Goal: Task Accomplishment & Management: Use online tool/utility

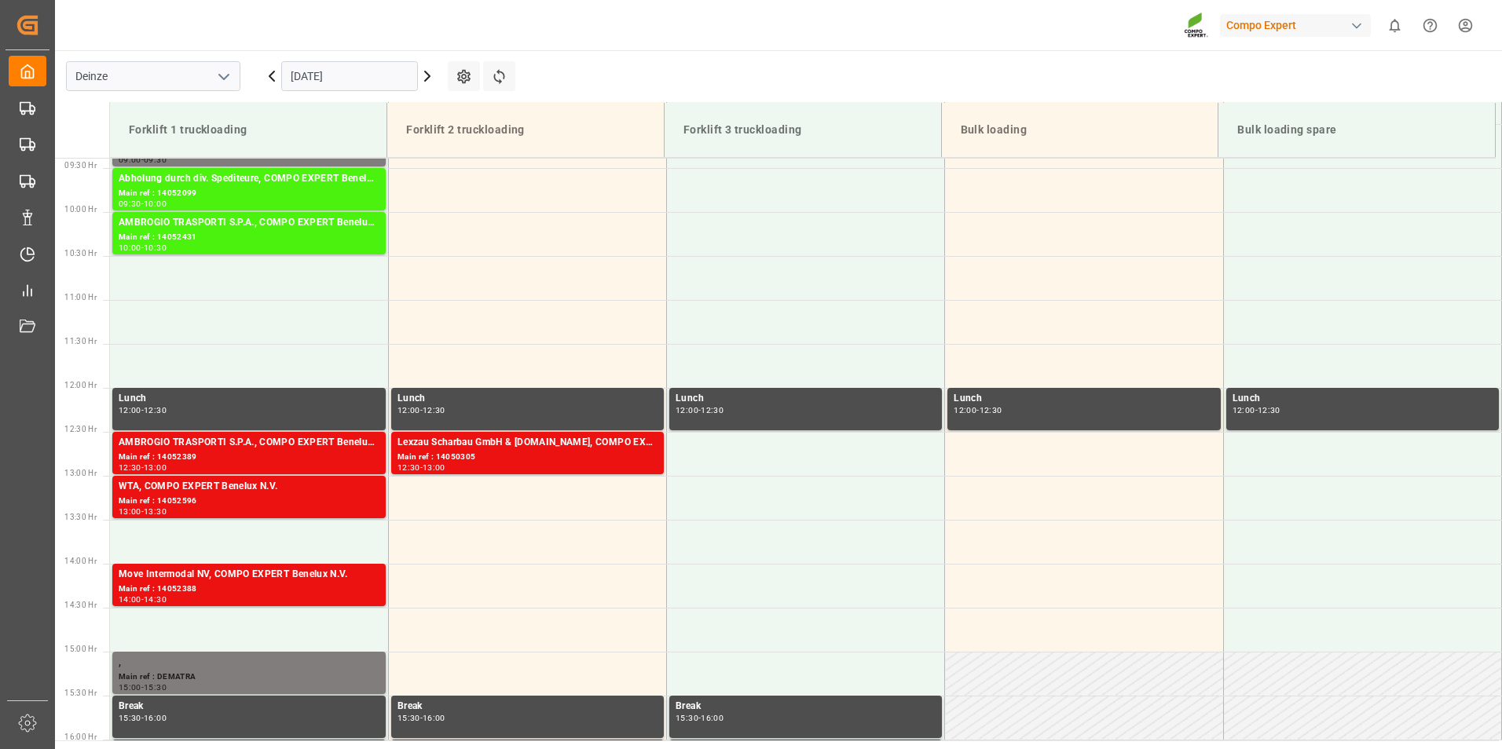
scroll to position [870, 0]
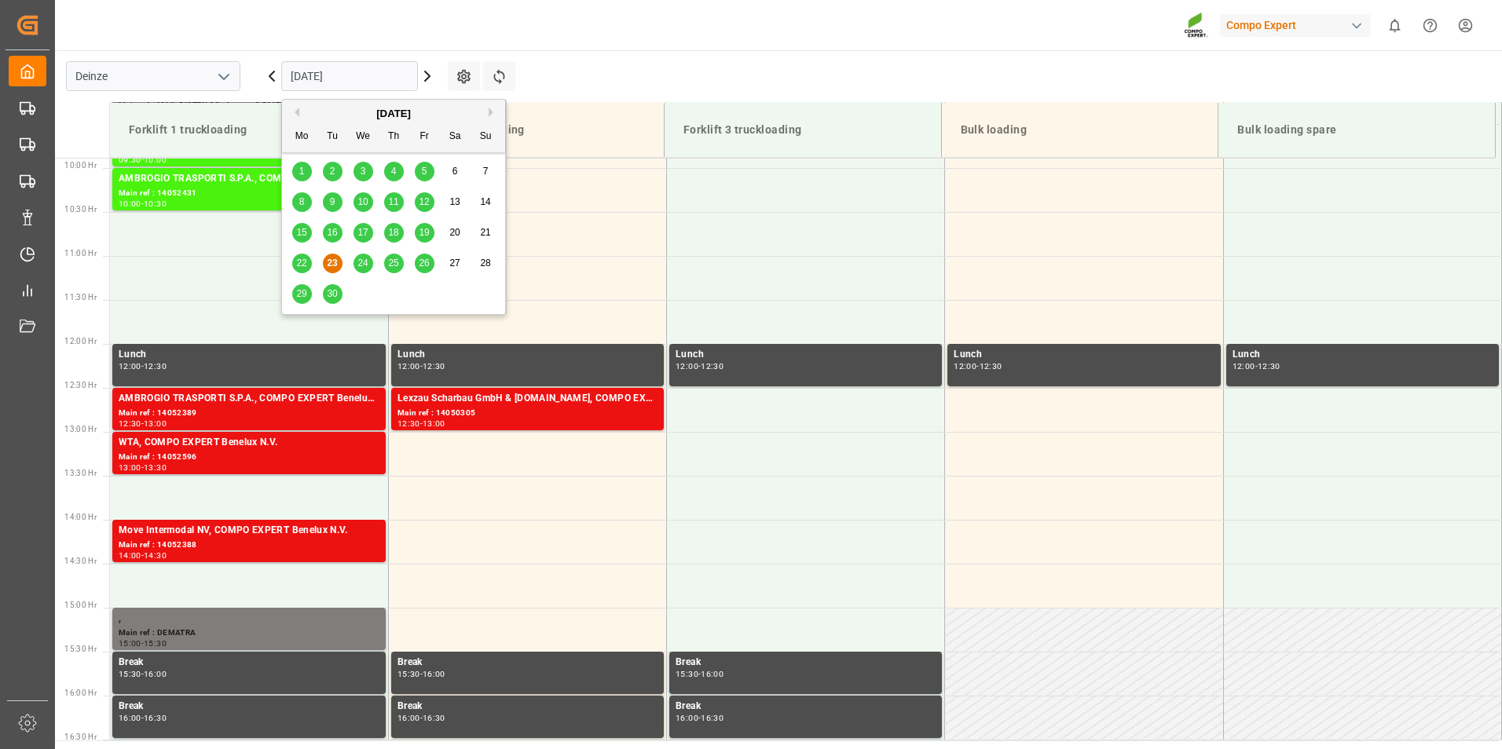
click at [393, 67] on input "[DATE]" at bounding box center [349, 76] width 137 height 30
click at [489, 113] on button "Next Month" at bounding box center [493, 112] width 9 height 9
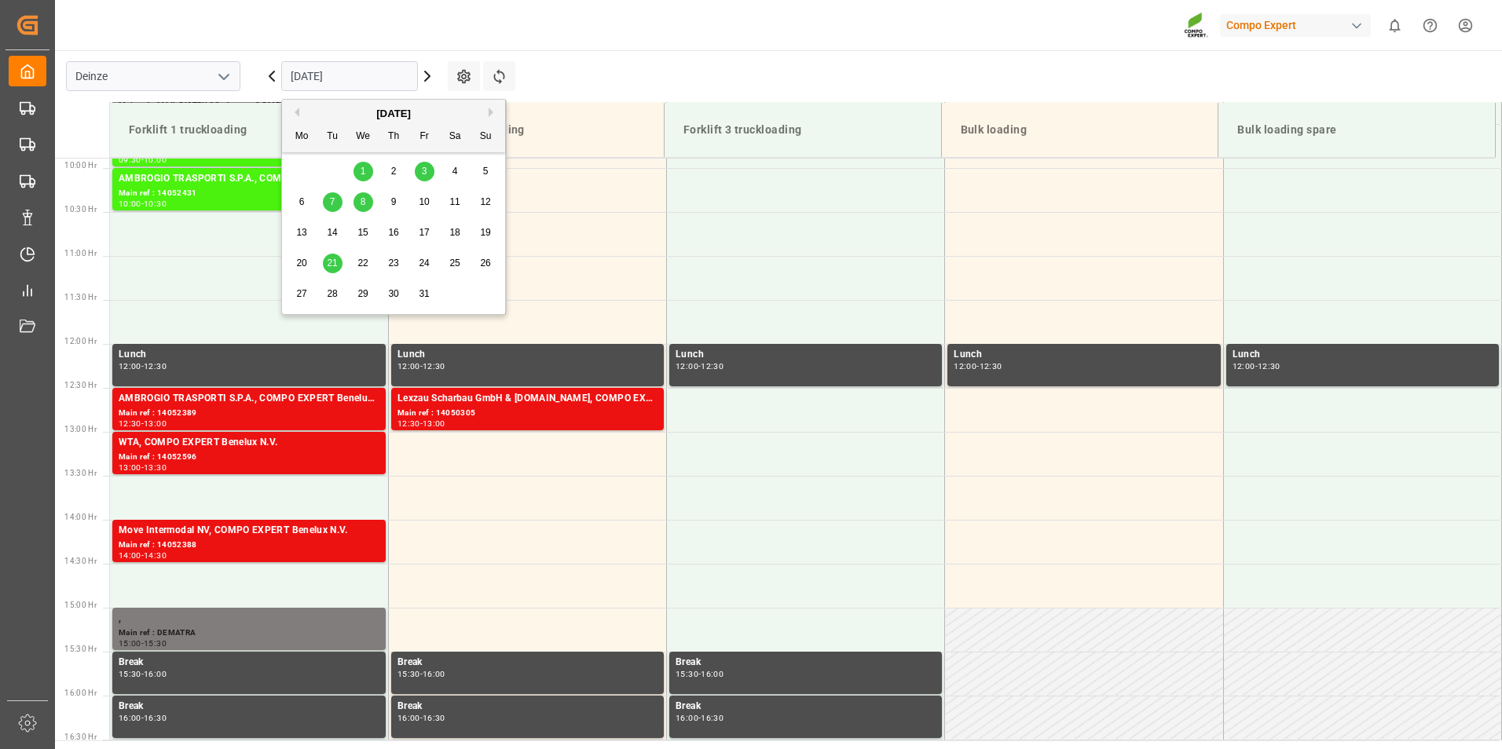
click at [365, 232] on span "15" at bounding box center [362, 232] width 10 height 11
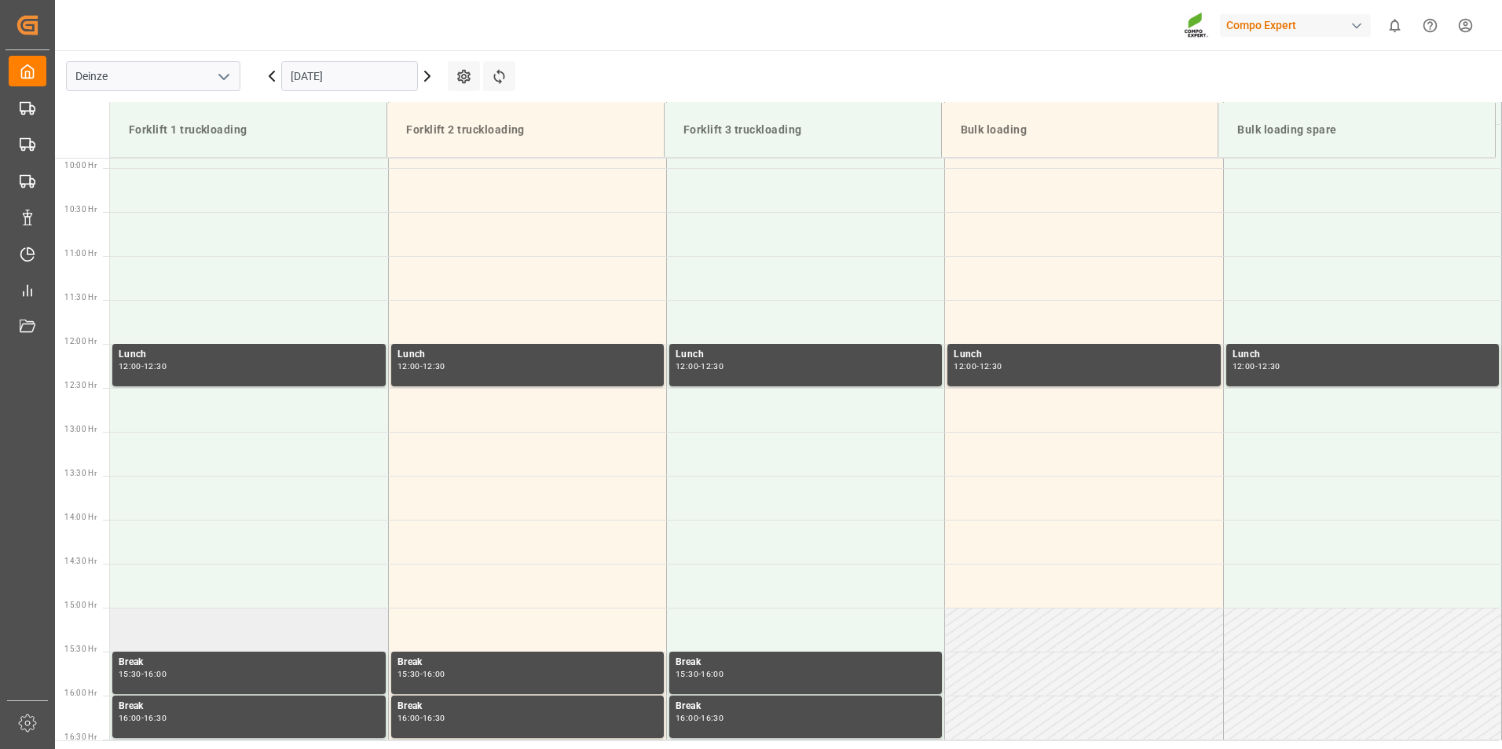
click at [156, 628] on td at bounding box center [249, 630] width 278 height 44
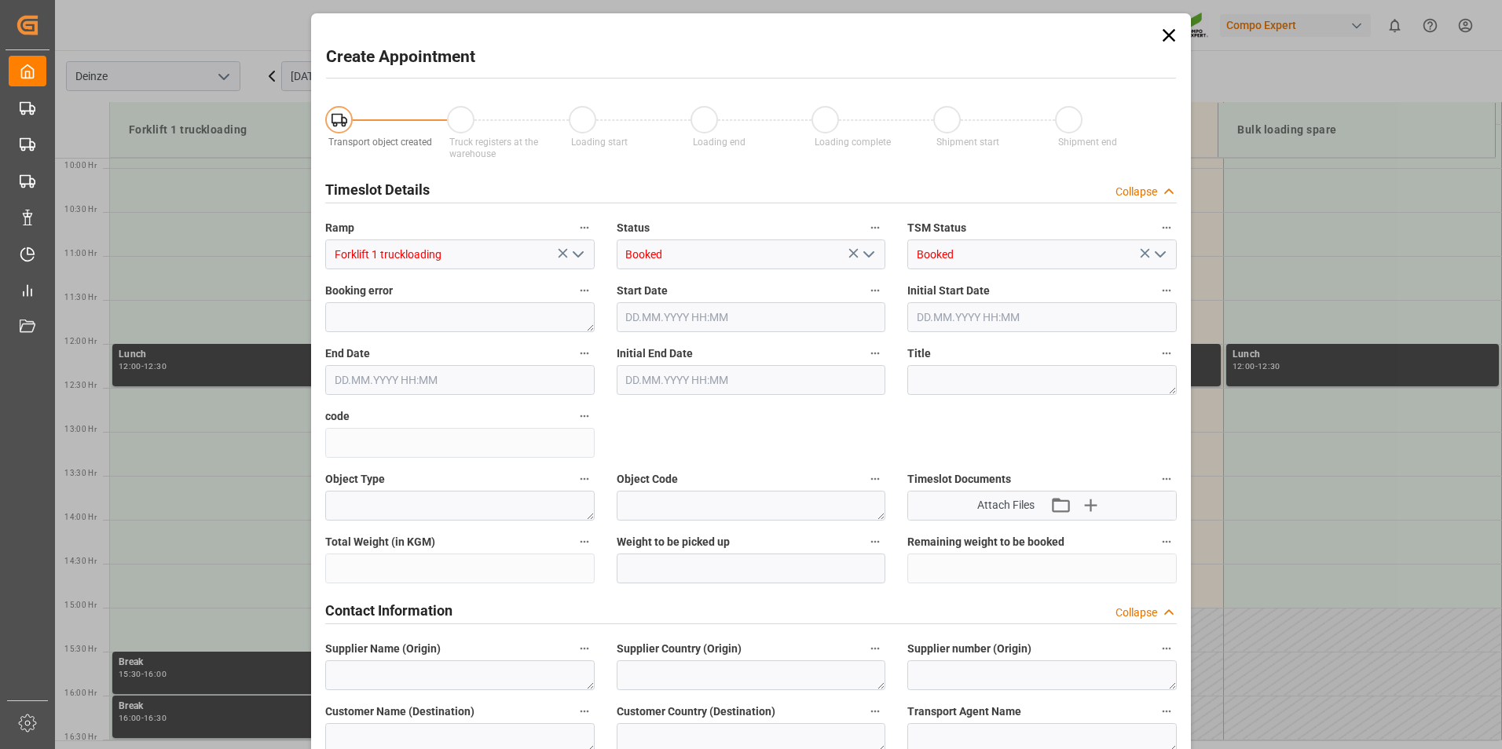
type input "[DATE] 15:00"
type input "[DATE] 15:30"
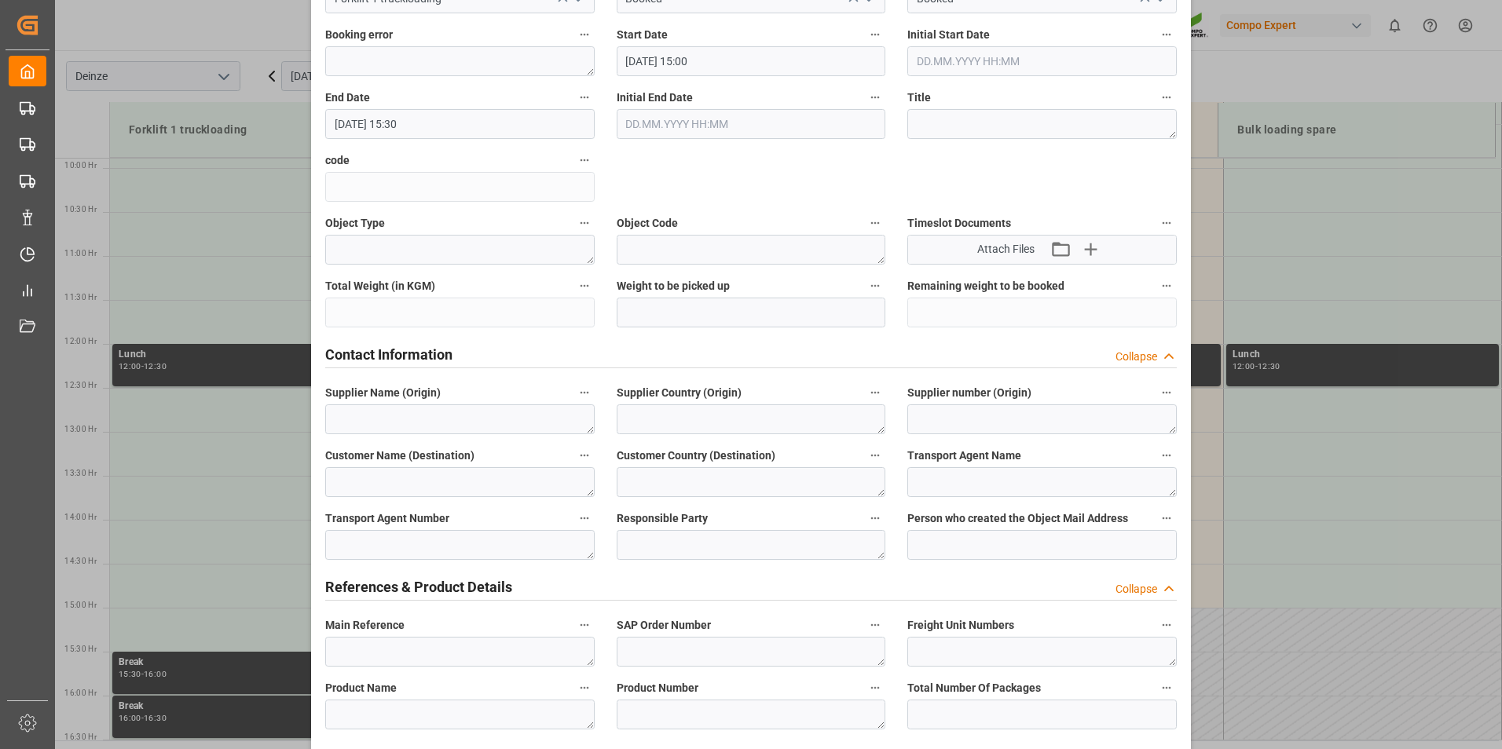
scroll to position [314, 0]
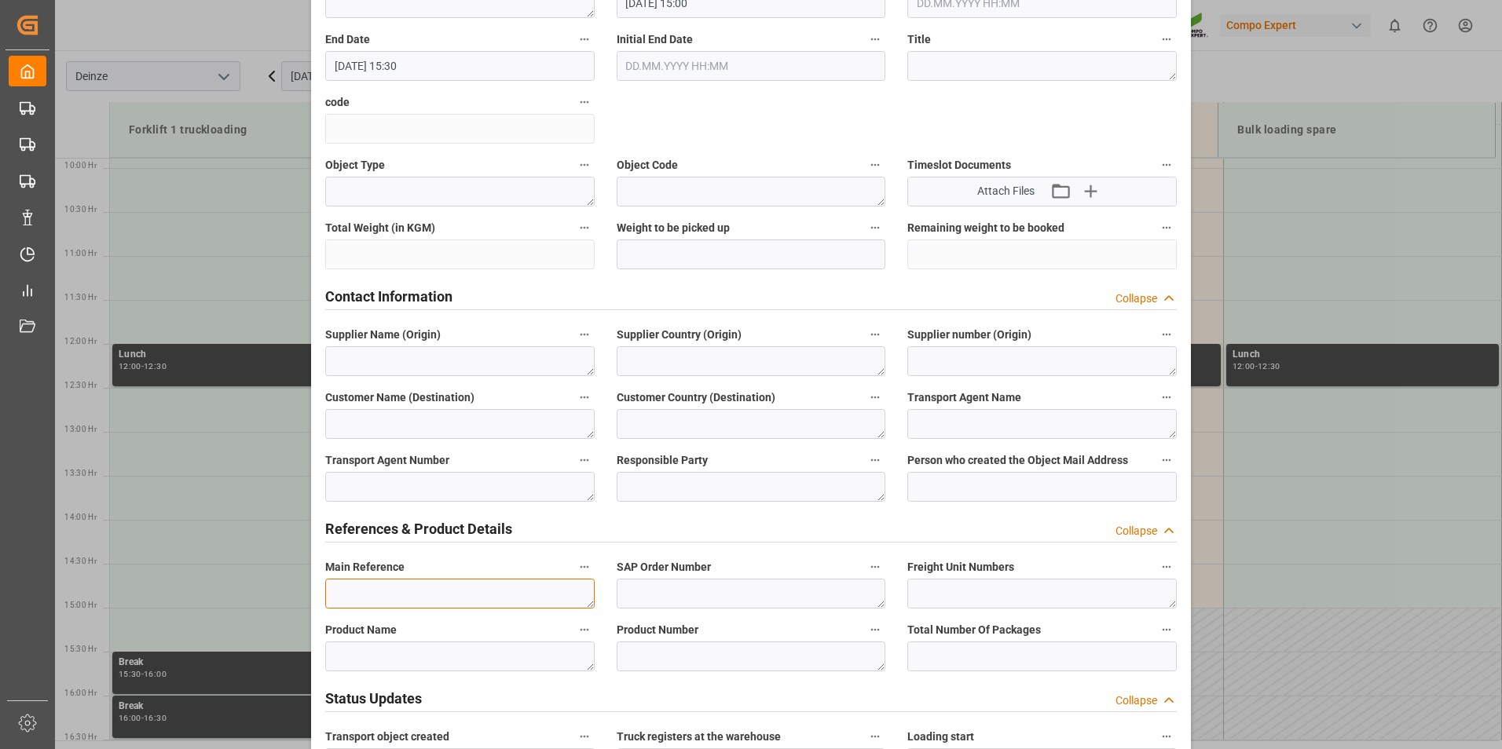
click at [347, 589] on textarea at bounding box center [459, 594] width 269 height 30
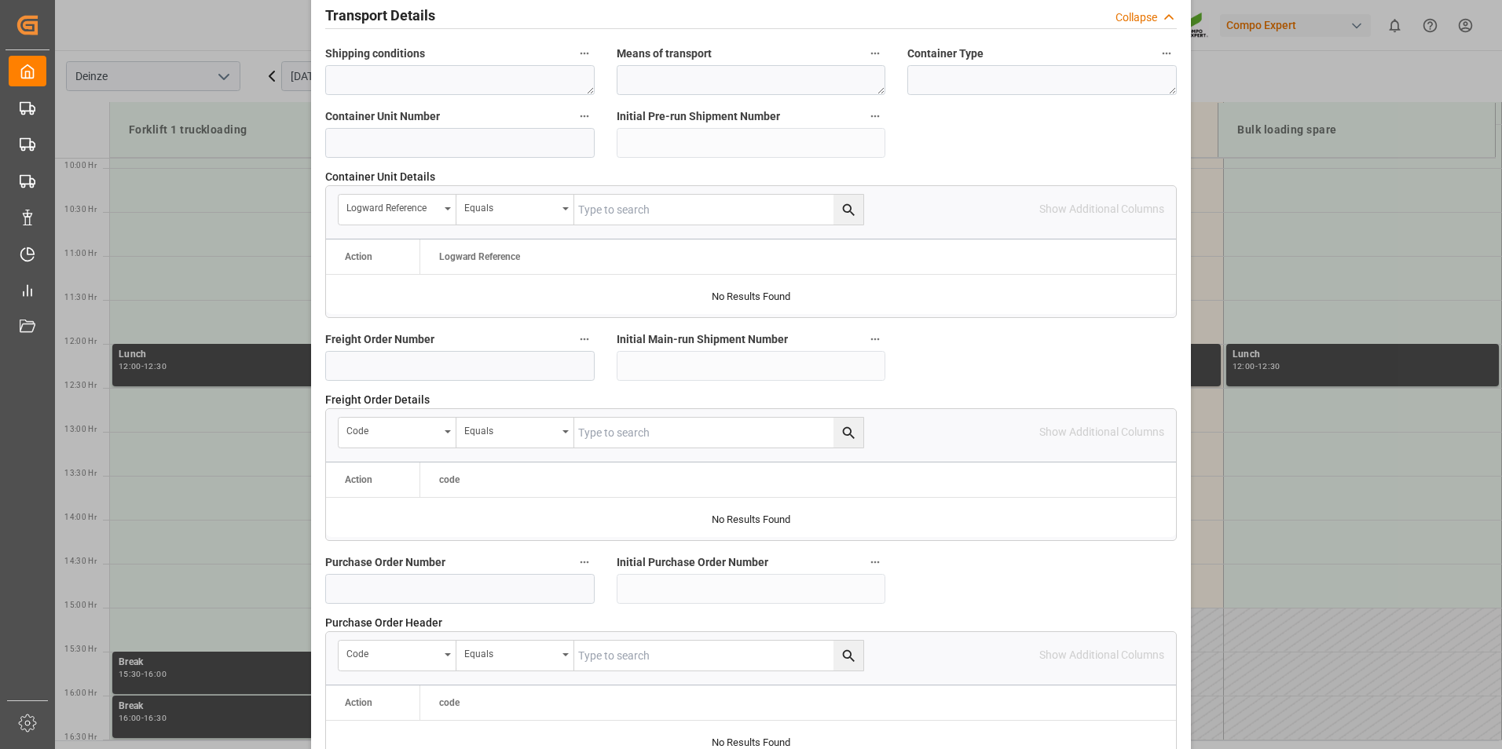
scroll to position [1414, 0]
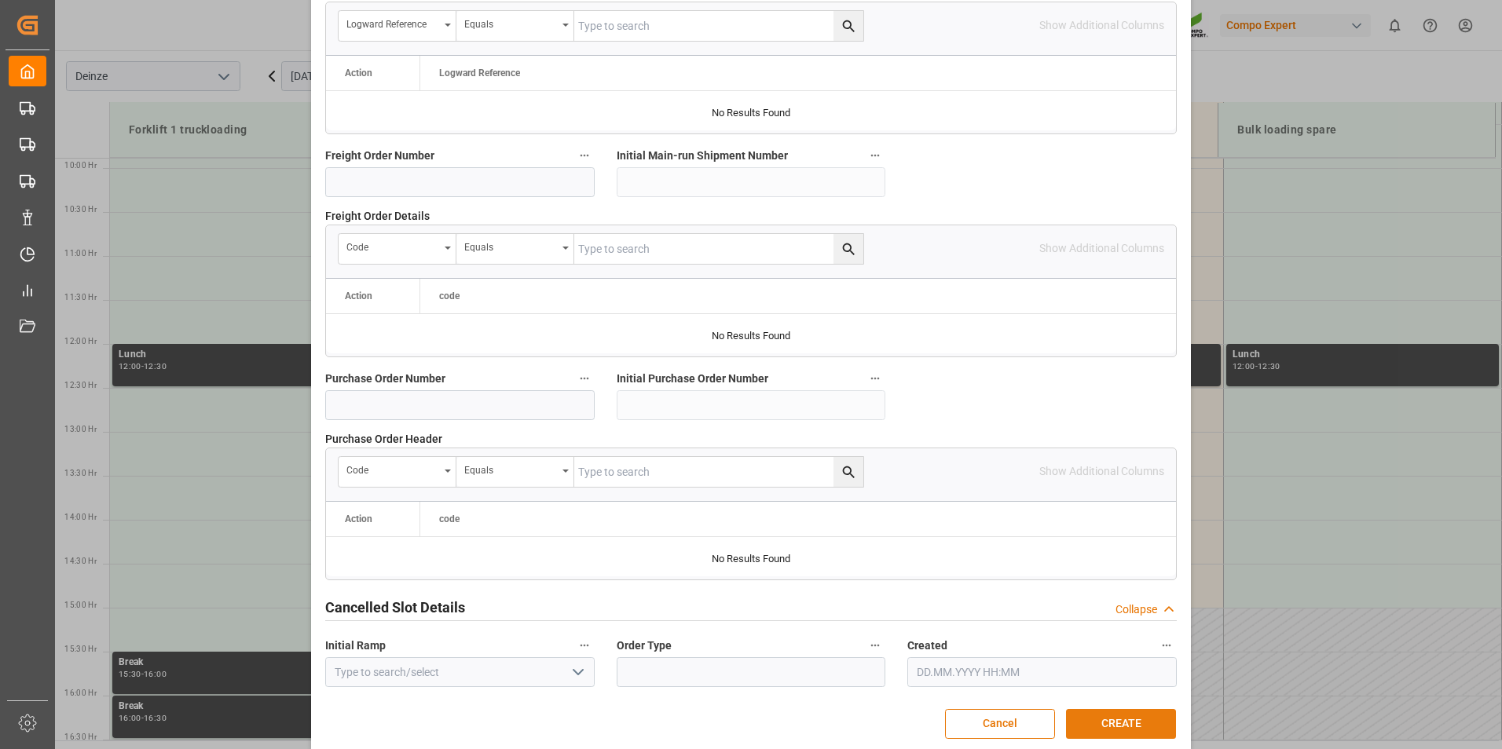
type textarea "DEMATRA"
click at [1117, 721] on button "CREATE" at bounding box center [1121, 724] width 110 height 30
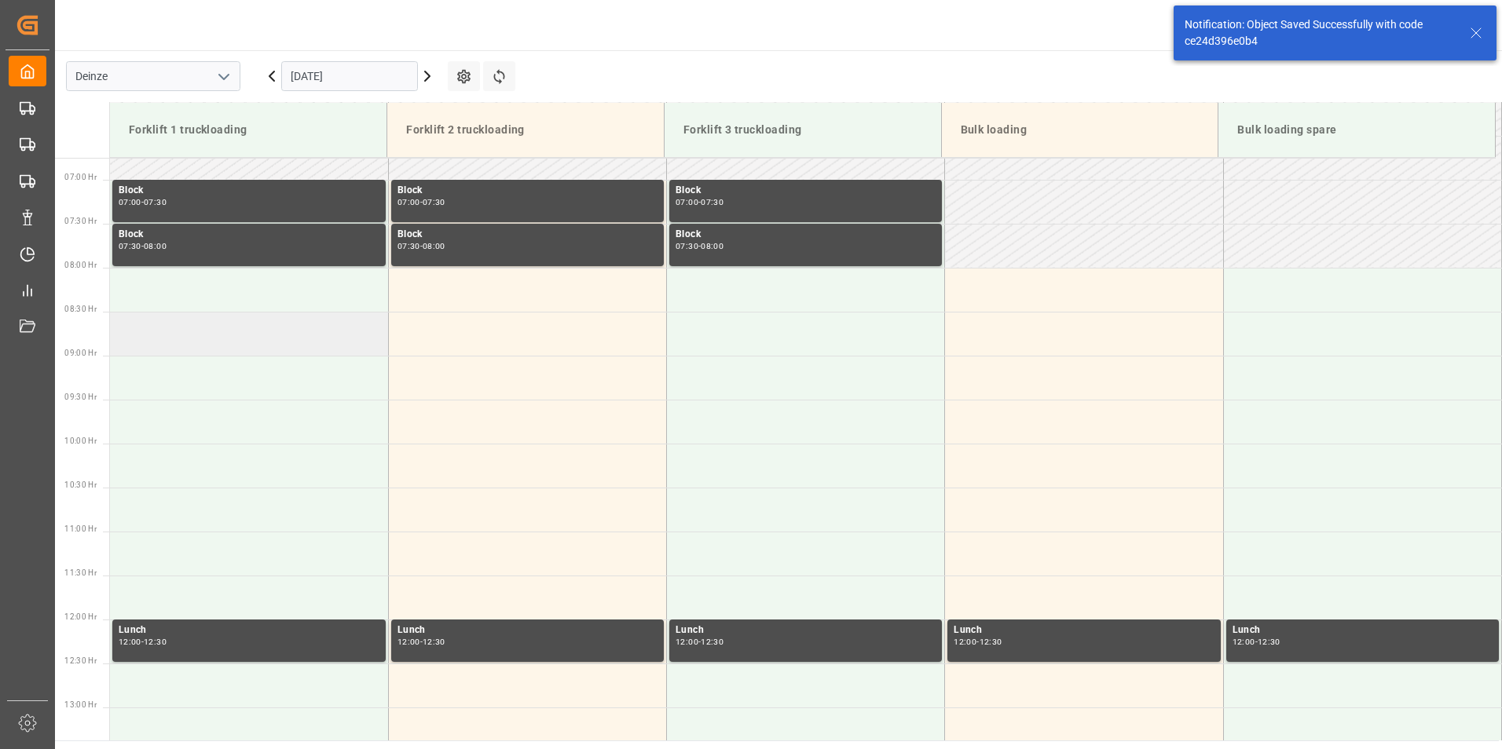
scroll to position [515, 0]
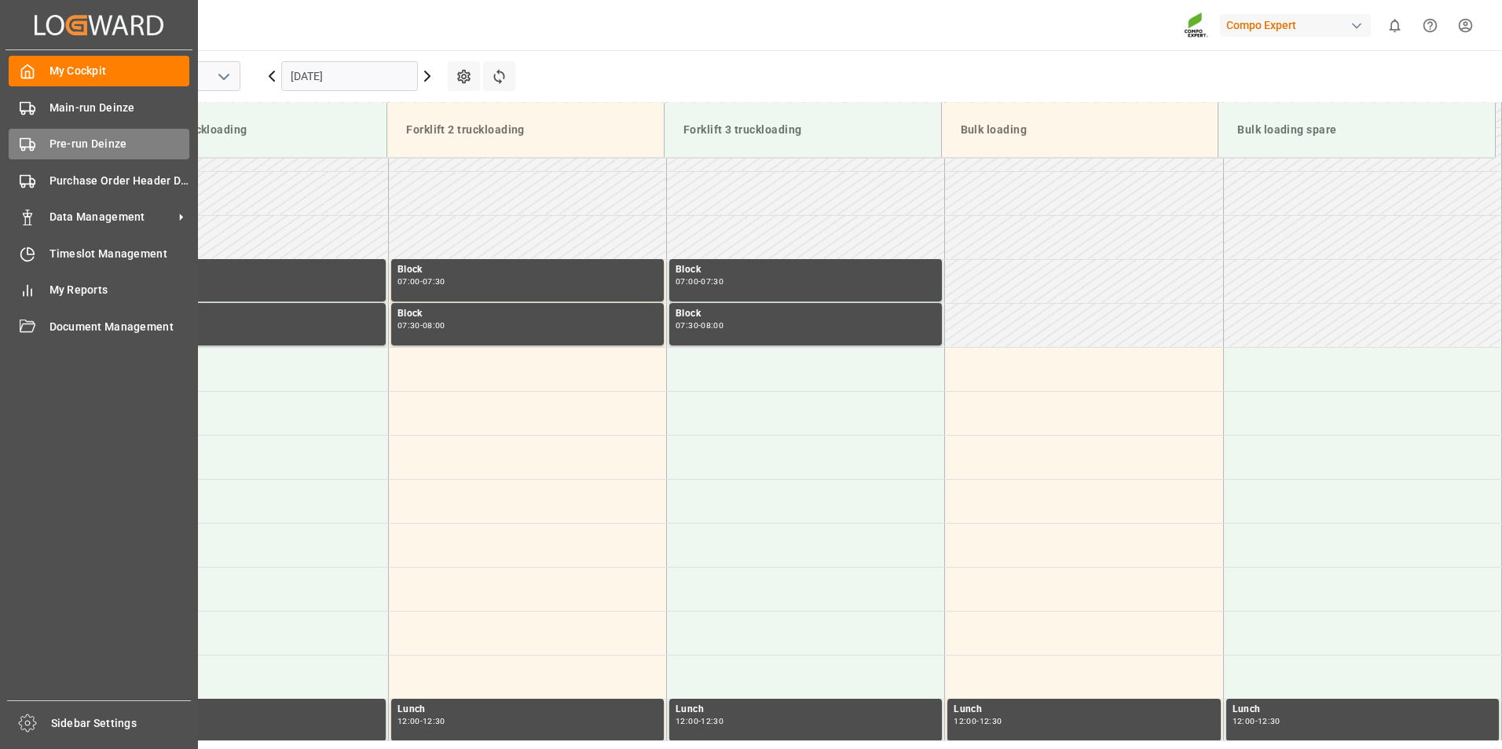
click at [27, 145] on icon at bounding box center [28, 145] width 16 height 16
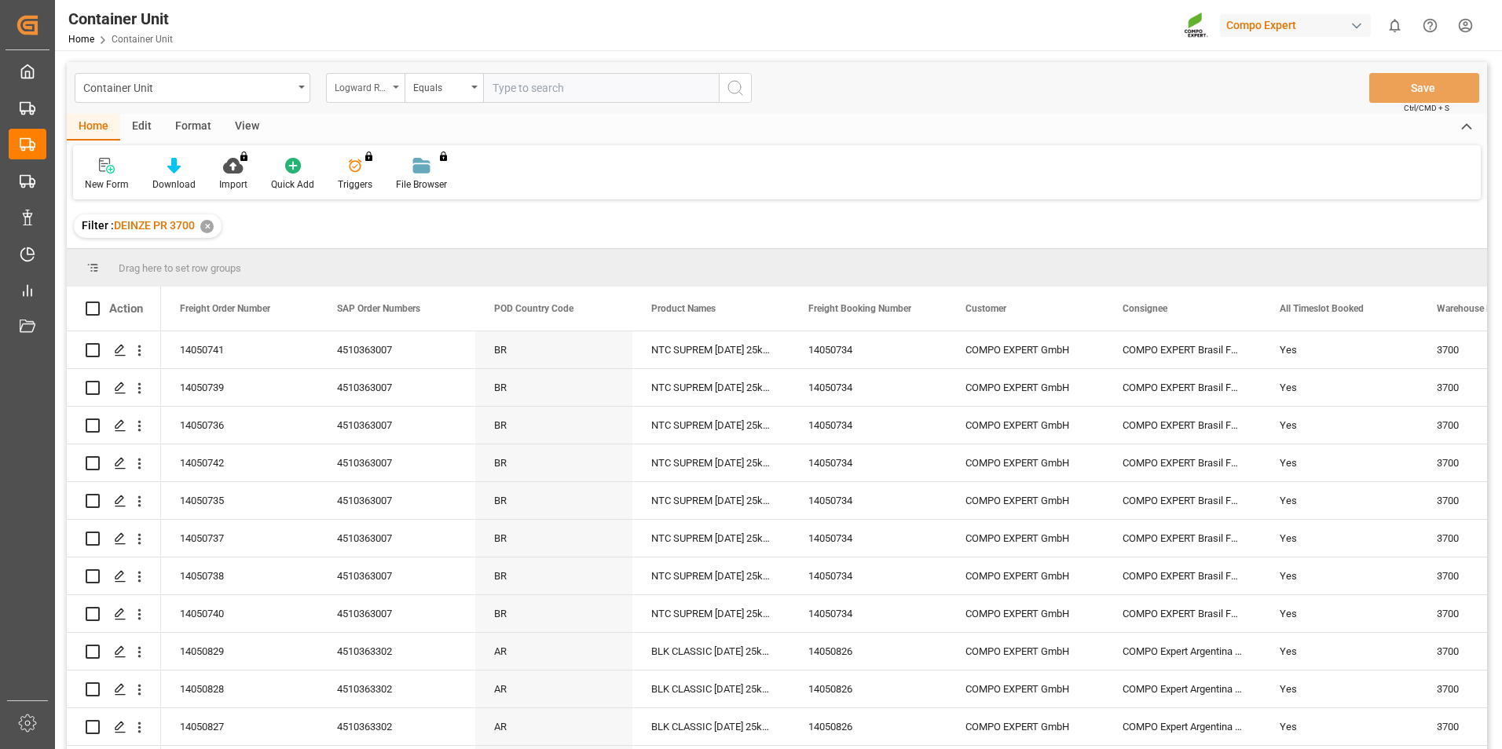
click at [398, 87] on icon "open menu" at bounding box center [396, 87] width 6 height 3
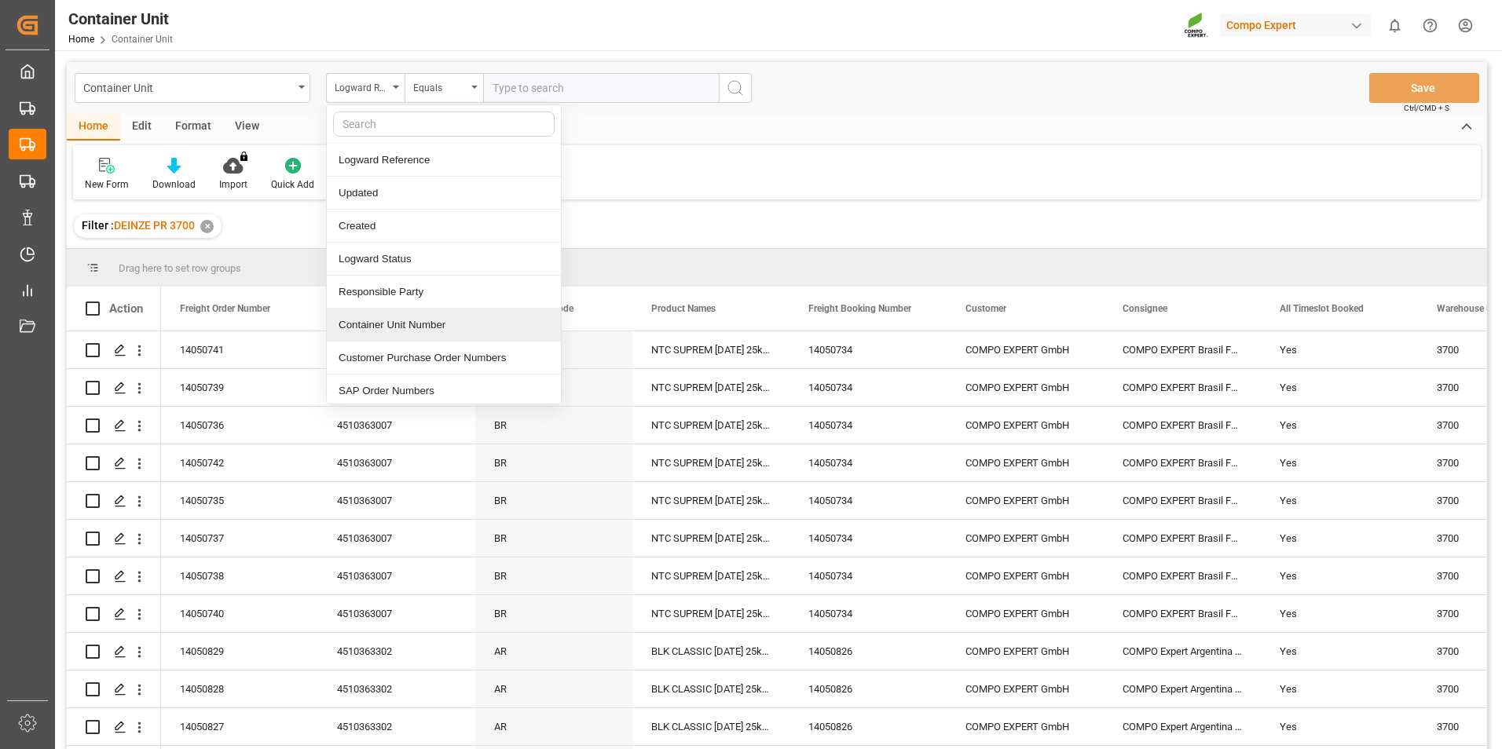
click at [382, 331] on div "Container Unit Number" at bounding box center [444, 325] width 234 height 33
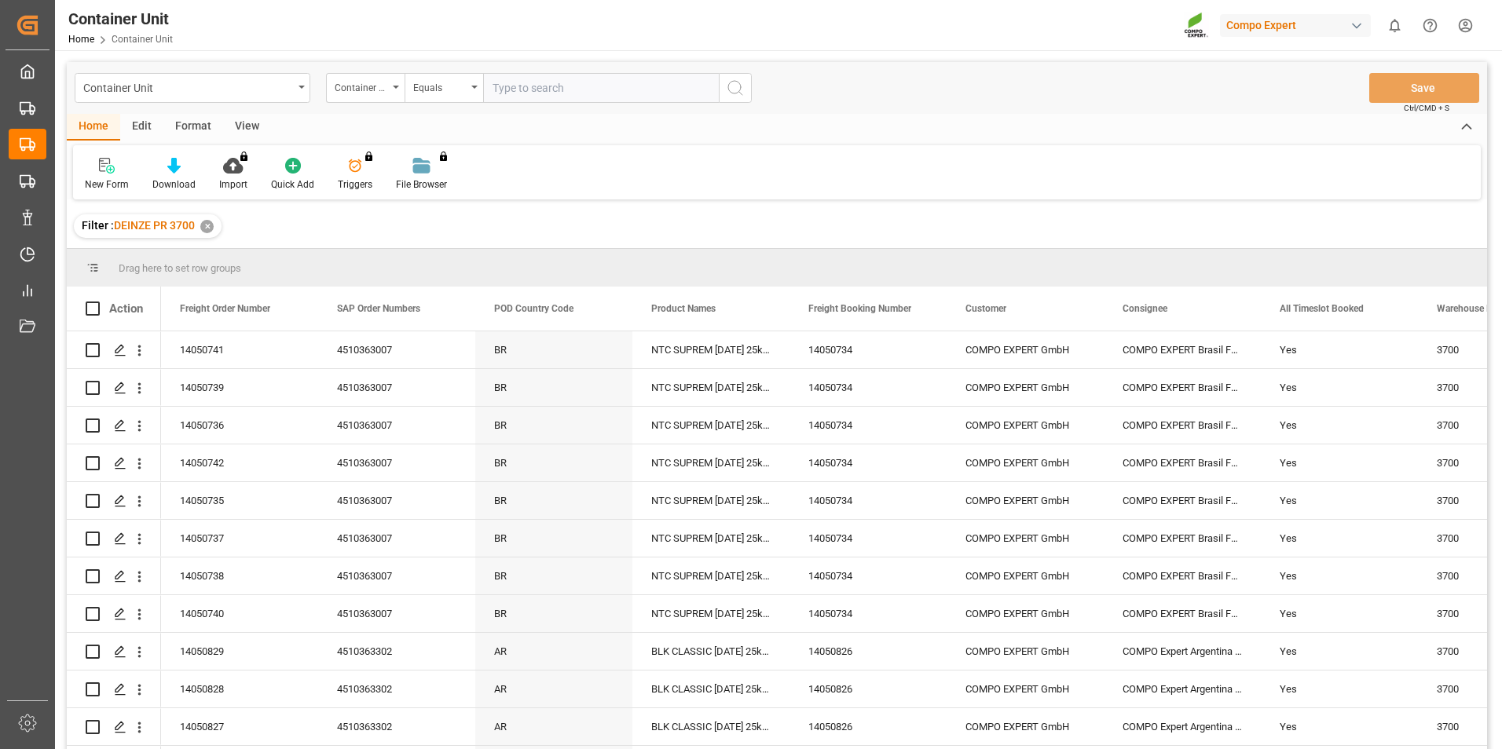
click at [505, 91] on input "text" at bounding box center [601, 88] width 236 height 30
type input "14052608"
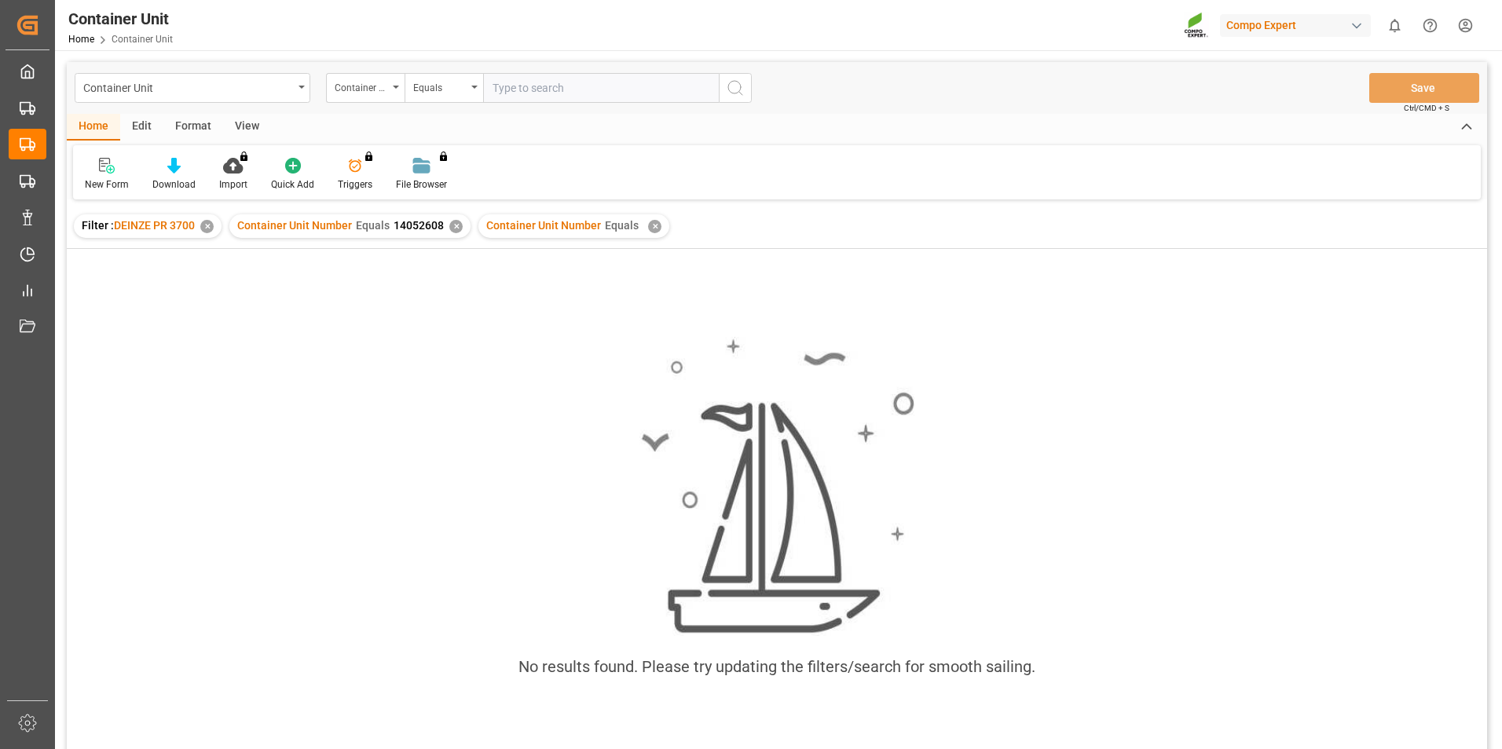
click at [449, 229] on div "✕" at bounding box center [455, 226] width 13 height 13
click at [406, 227] on div "✕" at bounding box center [405, 226] width 13 height 13
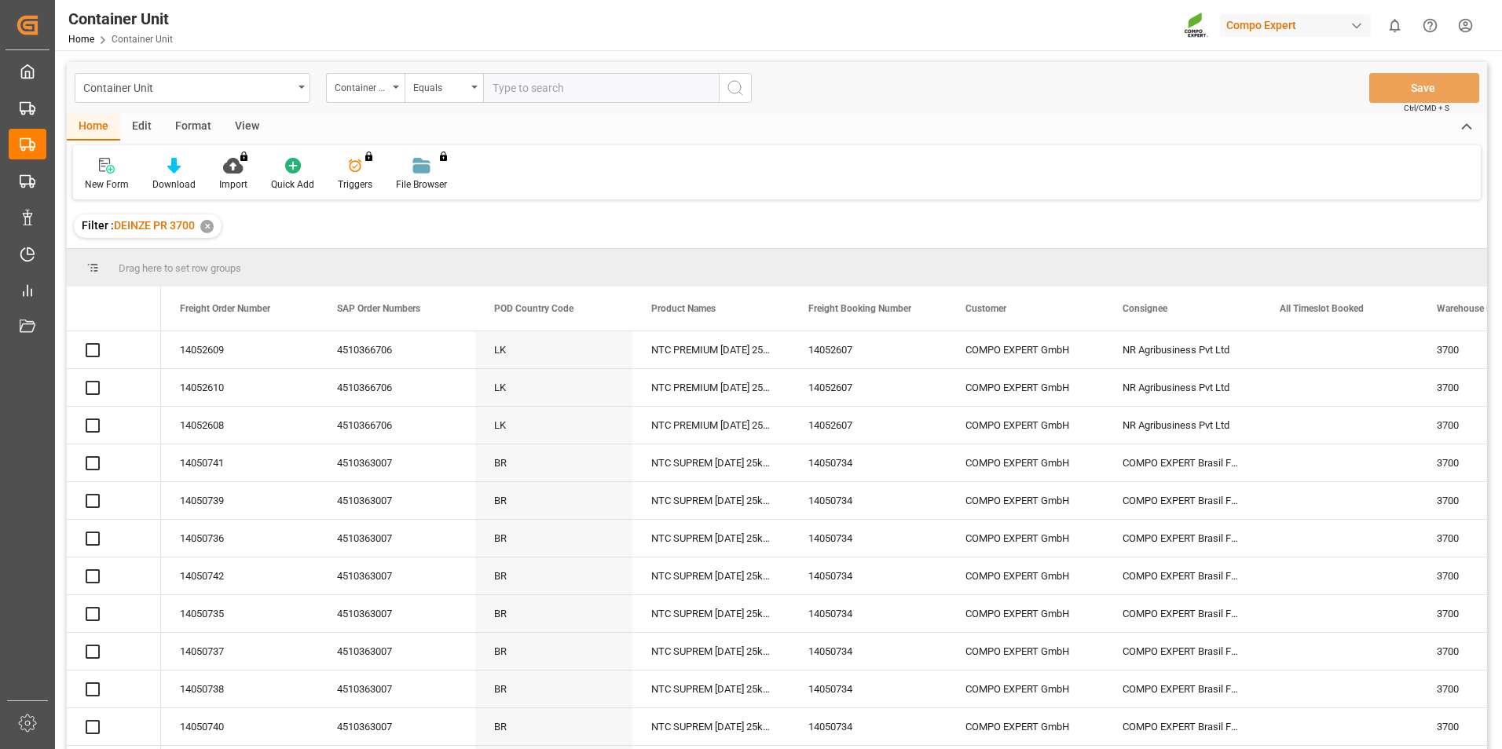
click at [214, 233] on div "Filter : DEINZE PR 3700 ✕" at bounding box center [148, 226] width 148 height 24
click at [394, 89] on div "Container Unit Number" at bounding box center [365, 88] width 79 height 30
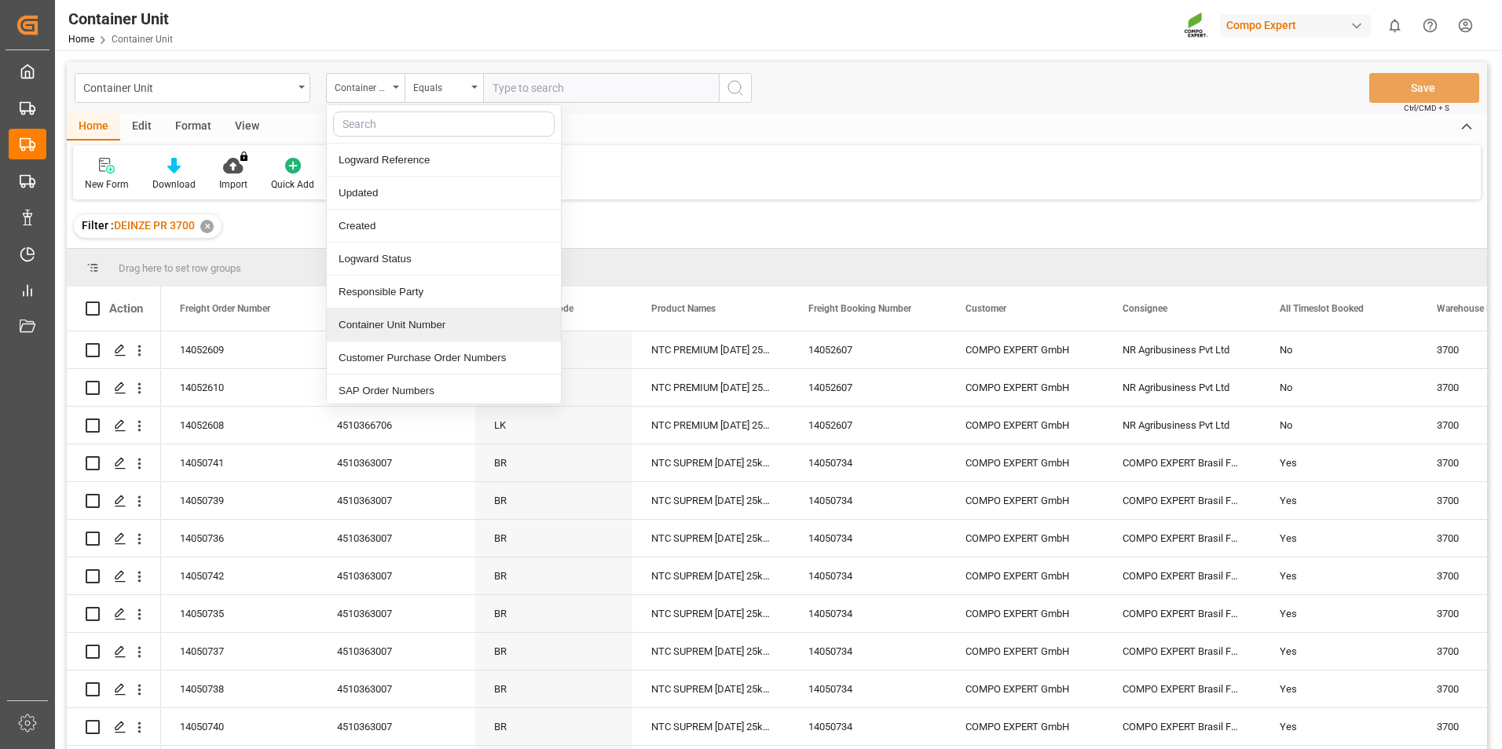
click at [376, 325] on div "Container Unit Number" at bounding box center [444, 325] width 234 height 33
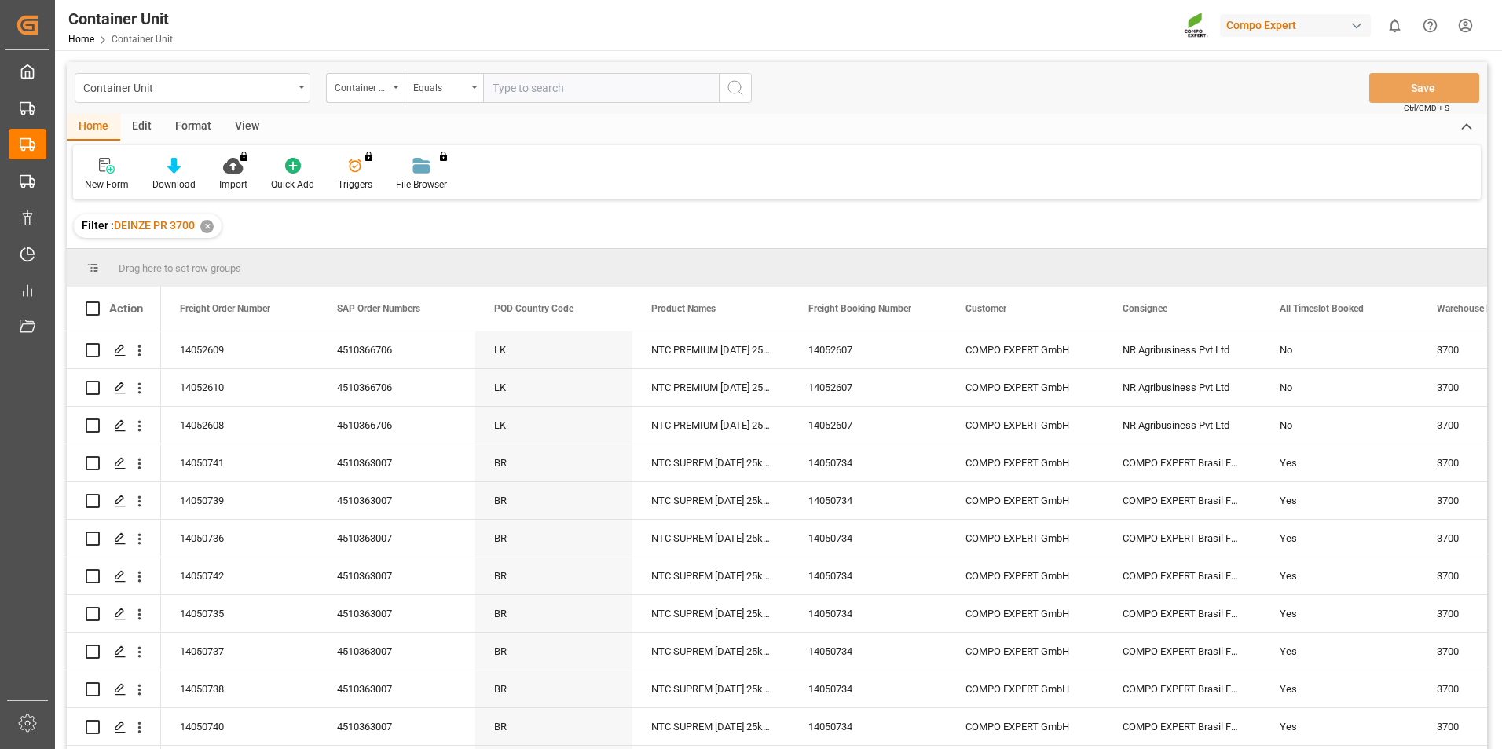
click at [533, 86] on input "text" at bounding box center [601, 88] width 236 height 30
type input "14052608"
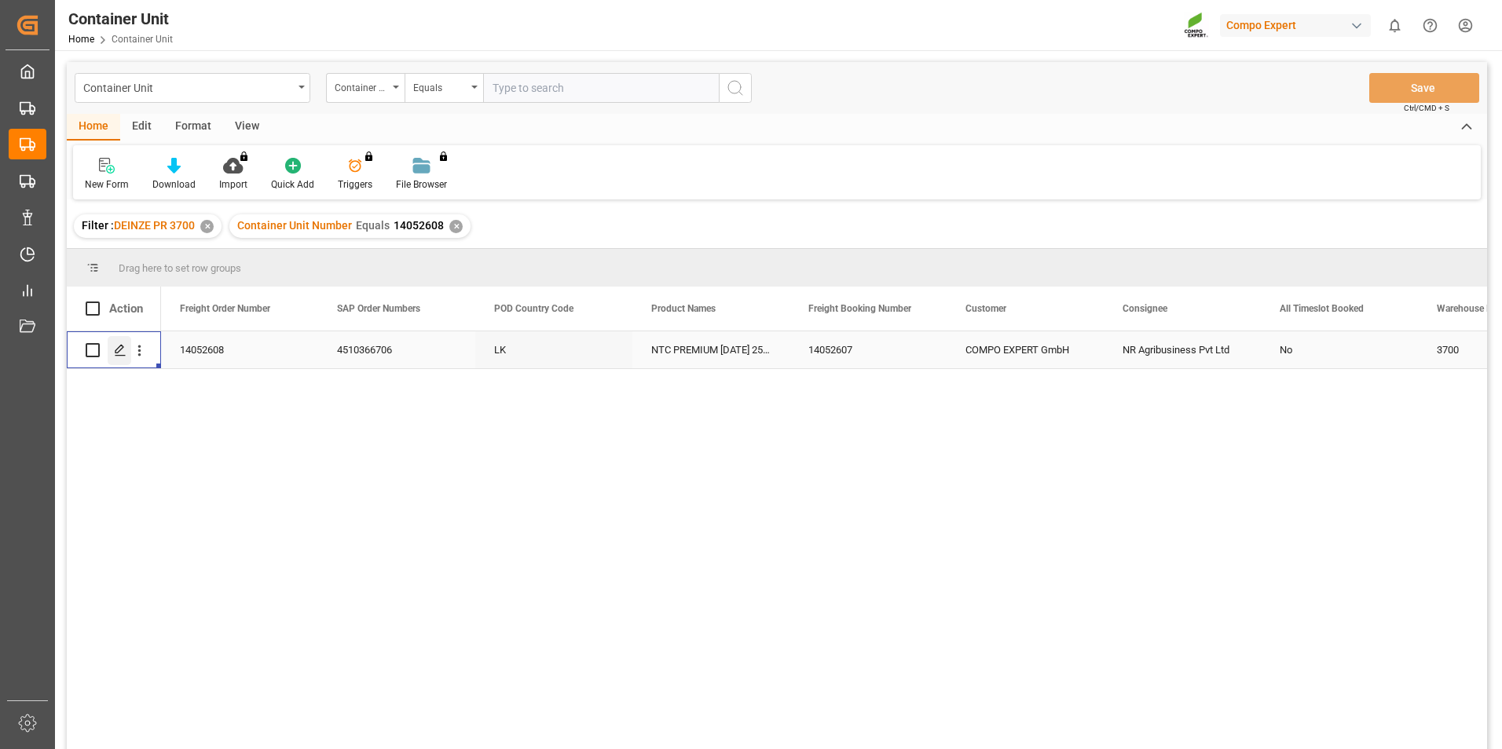
click at [119, 353] on icon "Press SPACE to select this row." at bounding box center [120, 350] width 13 height 13
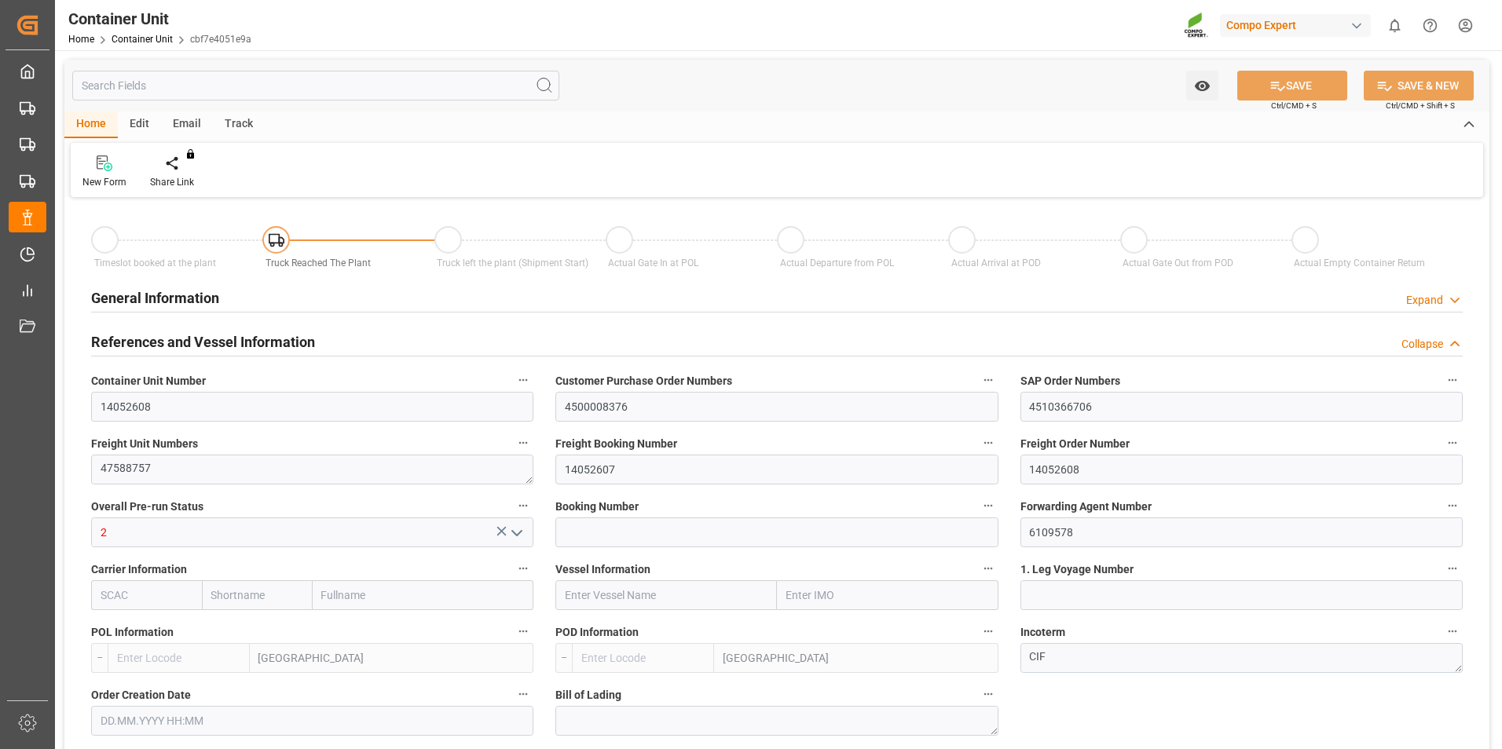
type input "BEANR"
type input "LKCMB"
type input "7"
type input "0"
type input "7"
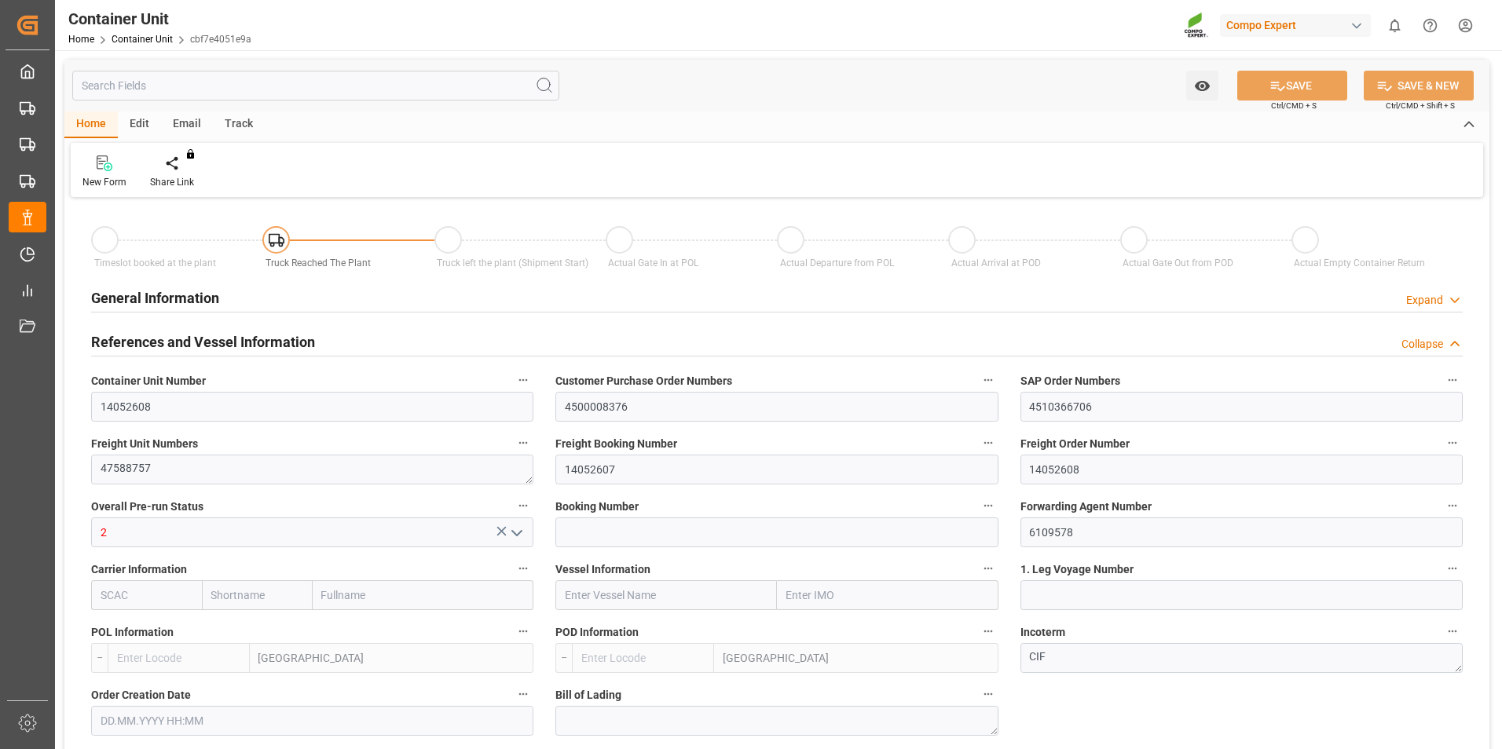
type input "0"
type input "60"
type input "21252"
type input "19.09.2025 10:50"
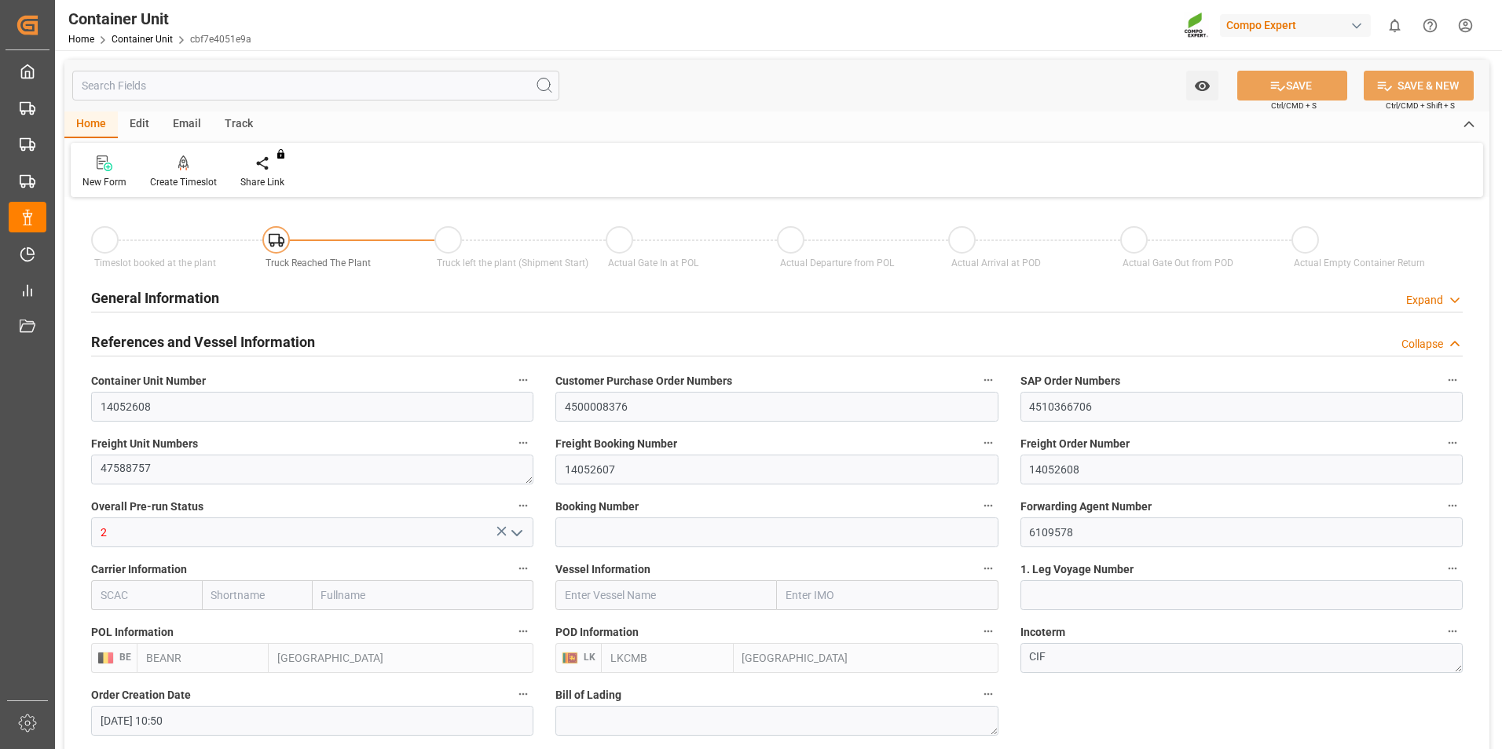
type input "01.10.2025"
click at [181, 167] on icon at bounding box center [183, 164] width 11 height 16
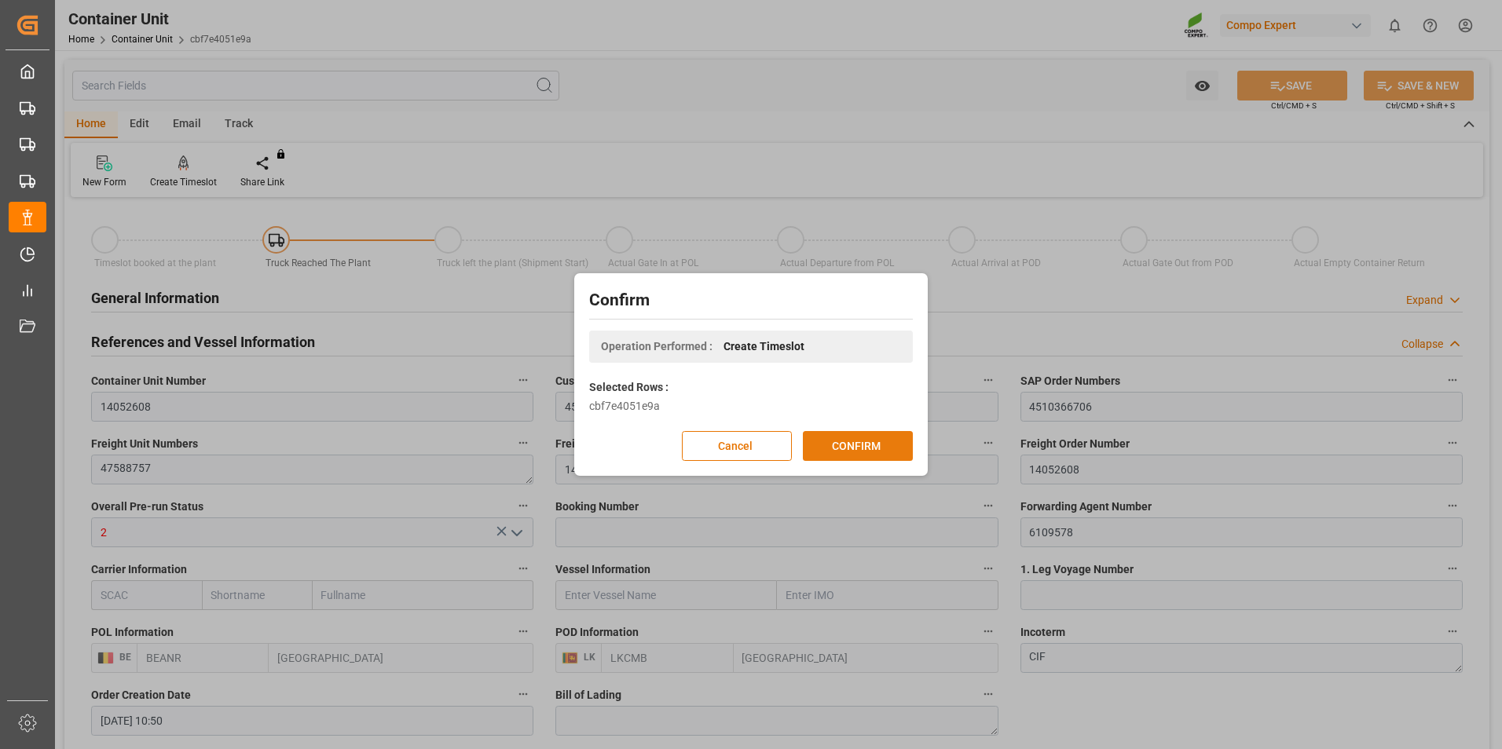
click at [848, 447] on button "CONFIRM" at bounding box center [858, 446] width 110 height 30
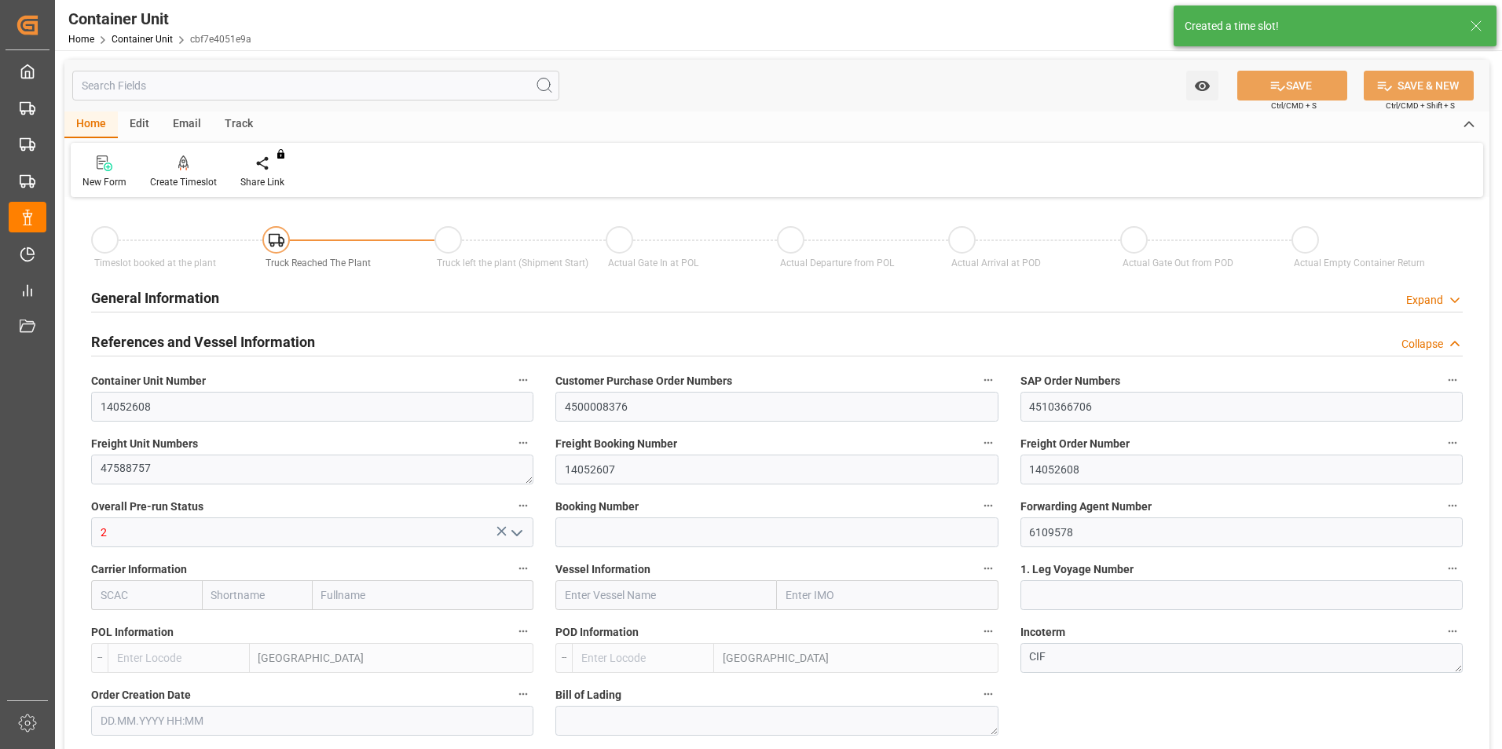
type input "BEANR"
type input "LKCMB"
type input "7"
type input "0"
type input "7"
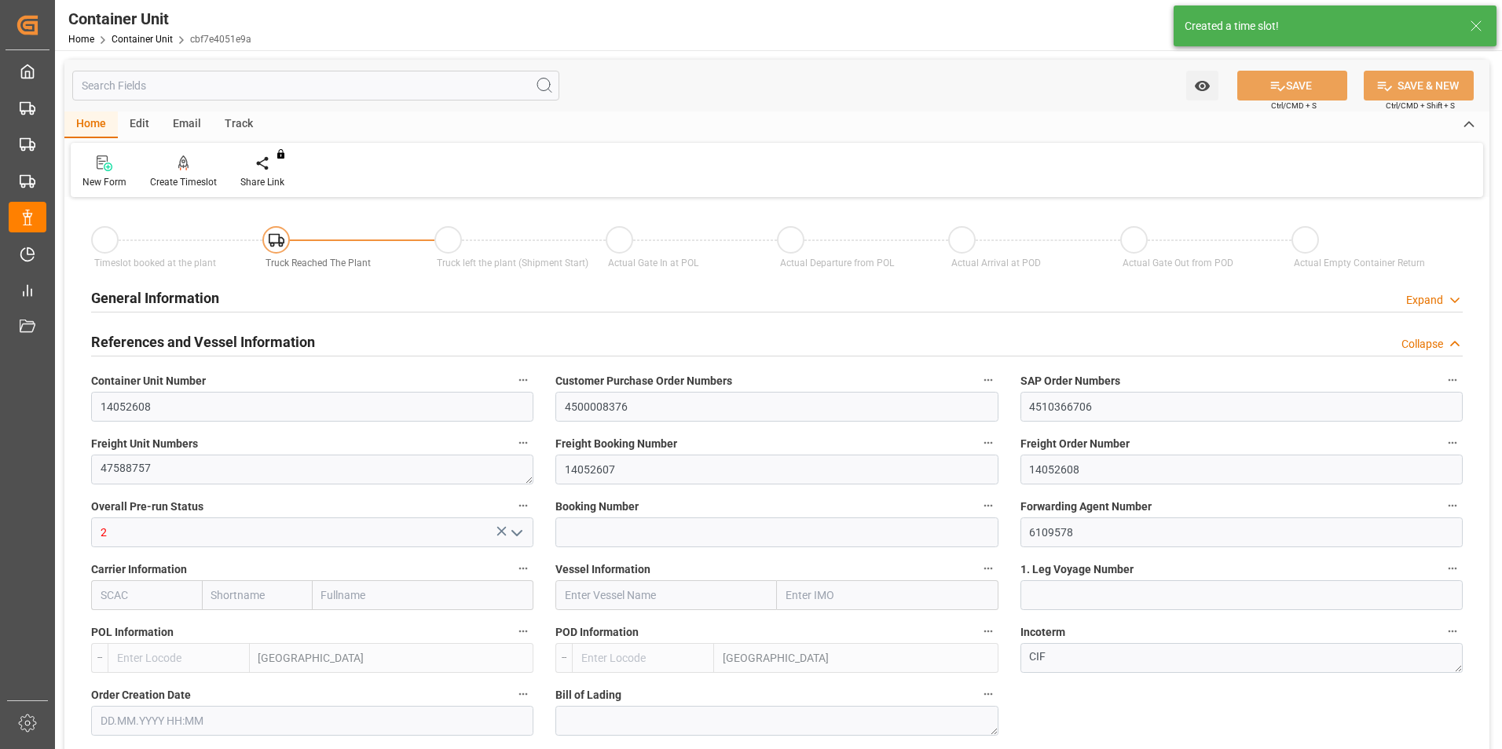
type input "0"
type input "60"
type input "21252"
type input "19.09.2025 10:50"
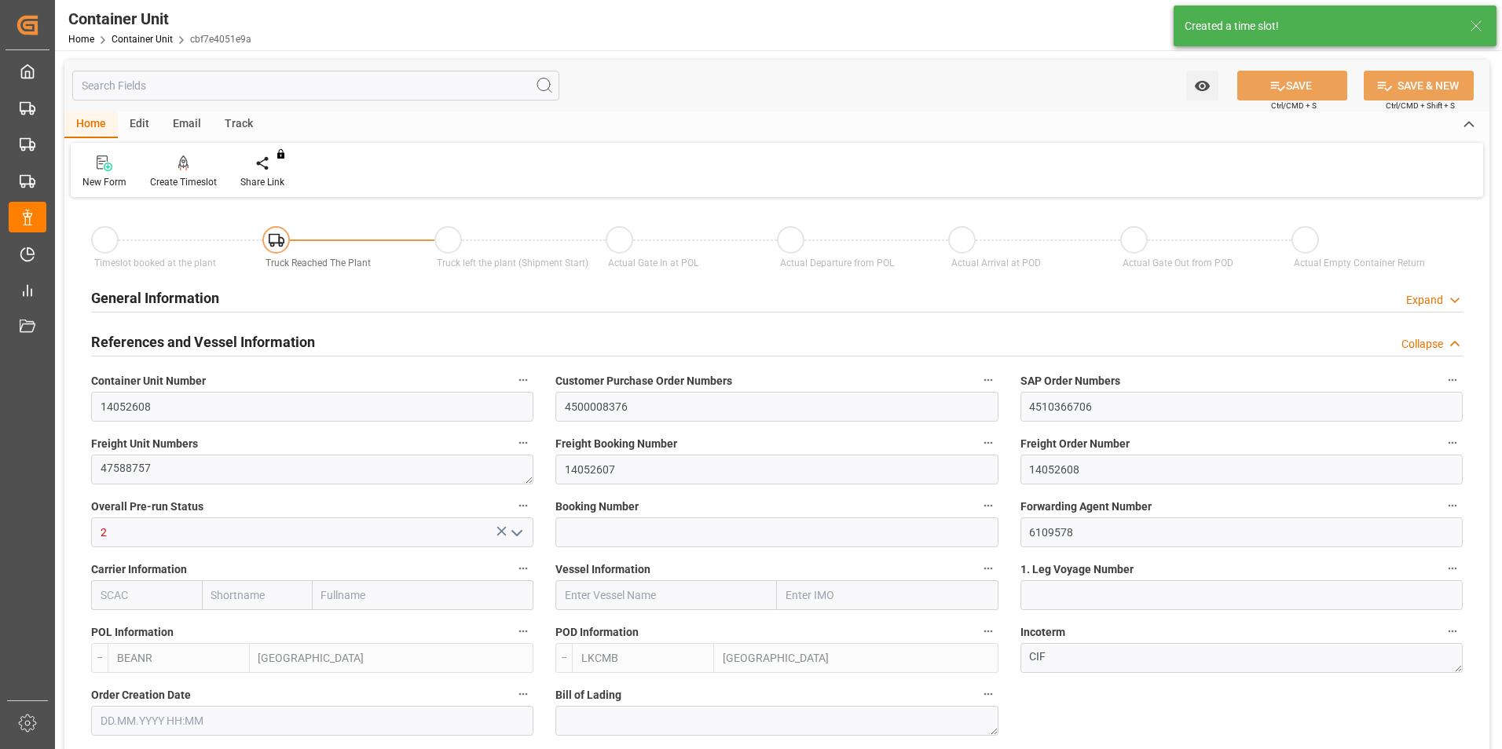
type input "01.10.2025"
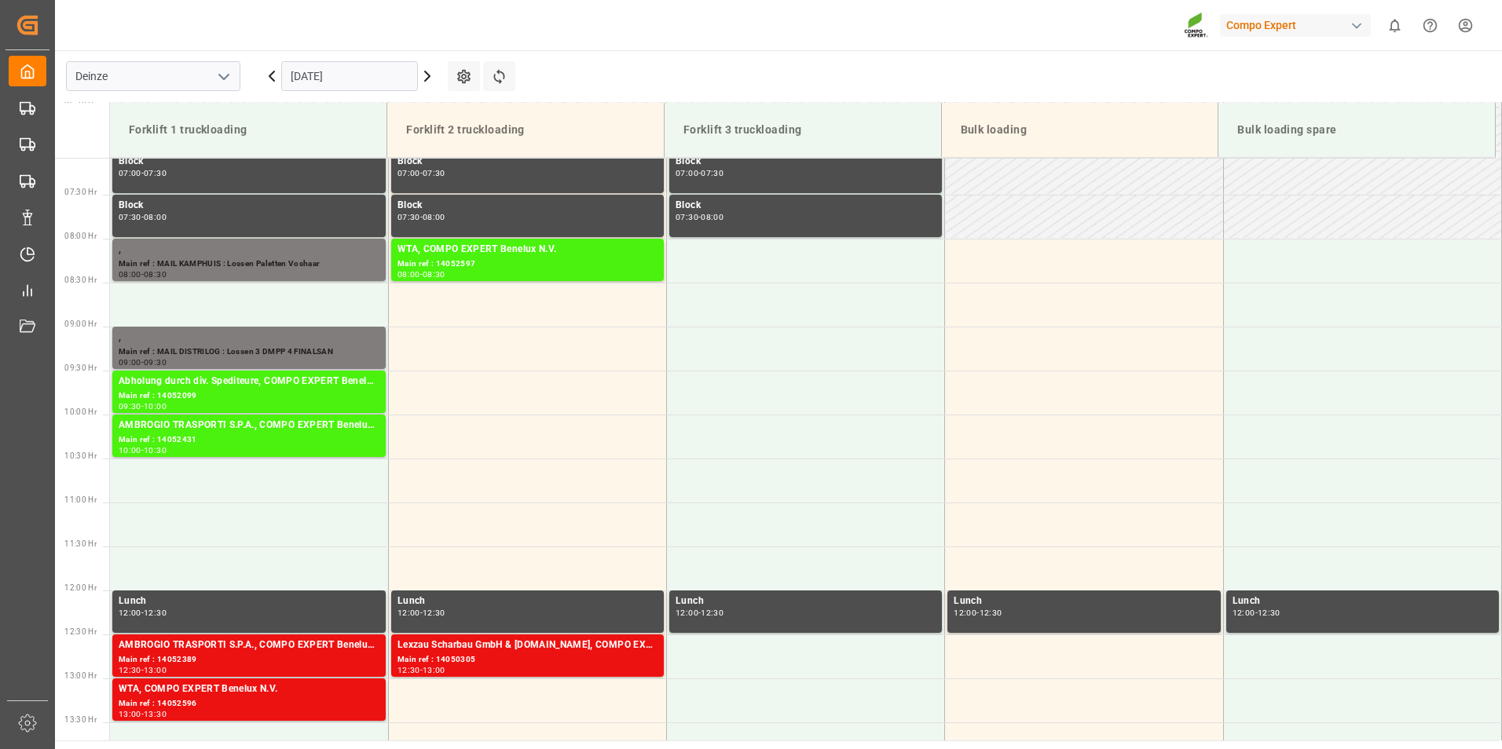
scroll to position [870, 0]
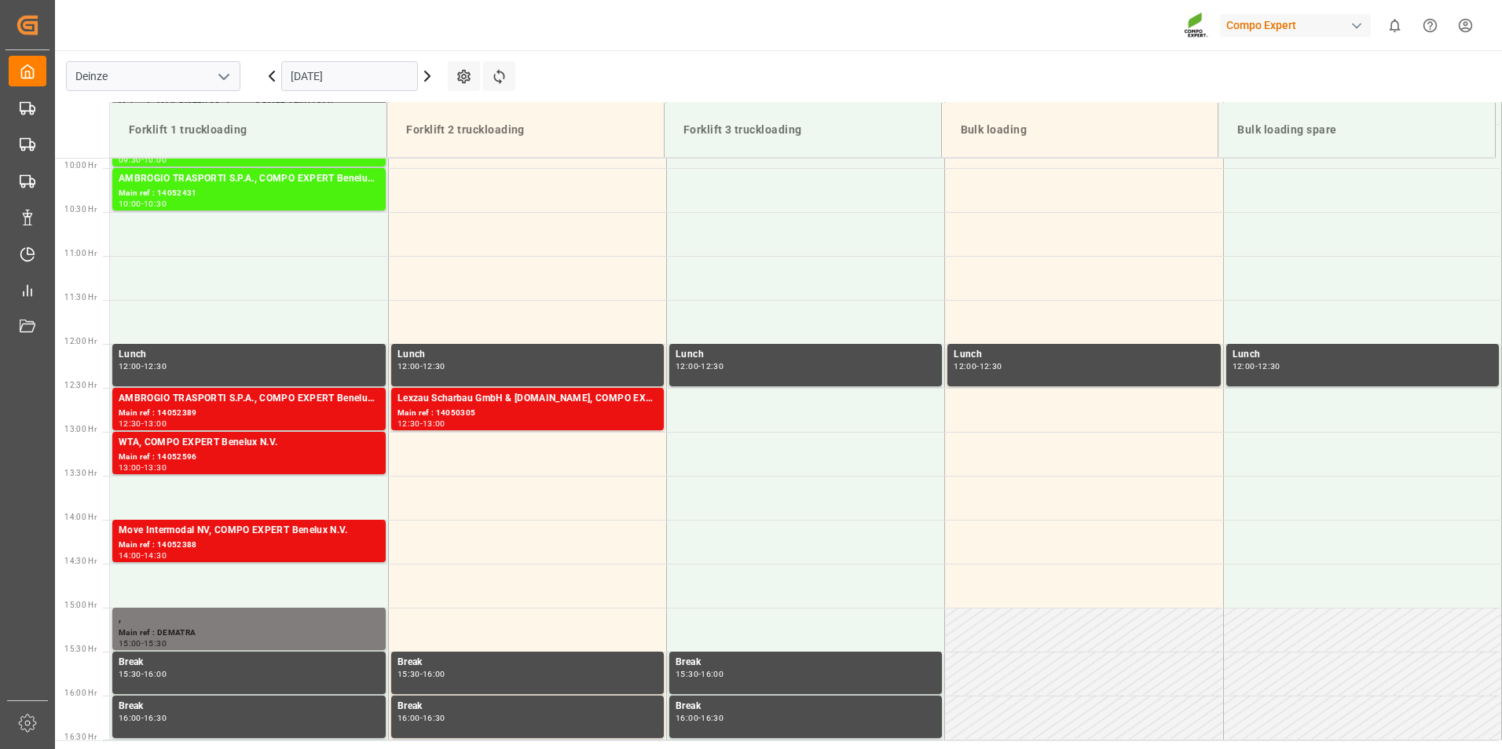
click at [370, 81] on input "[DATE]" at bounding box center [349, 76] width 137 height 30
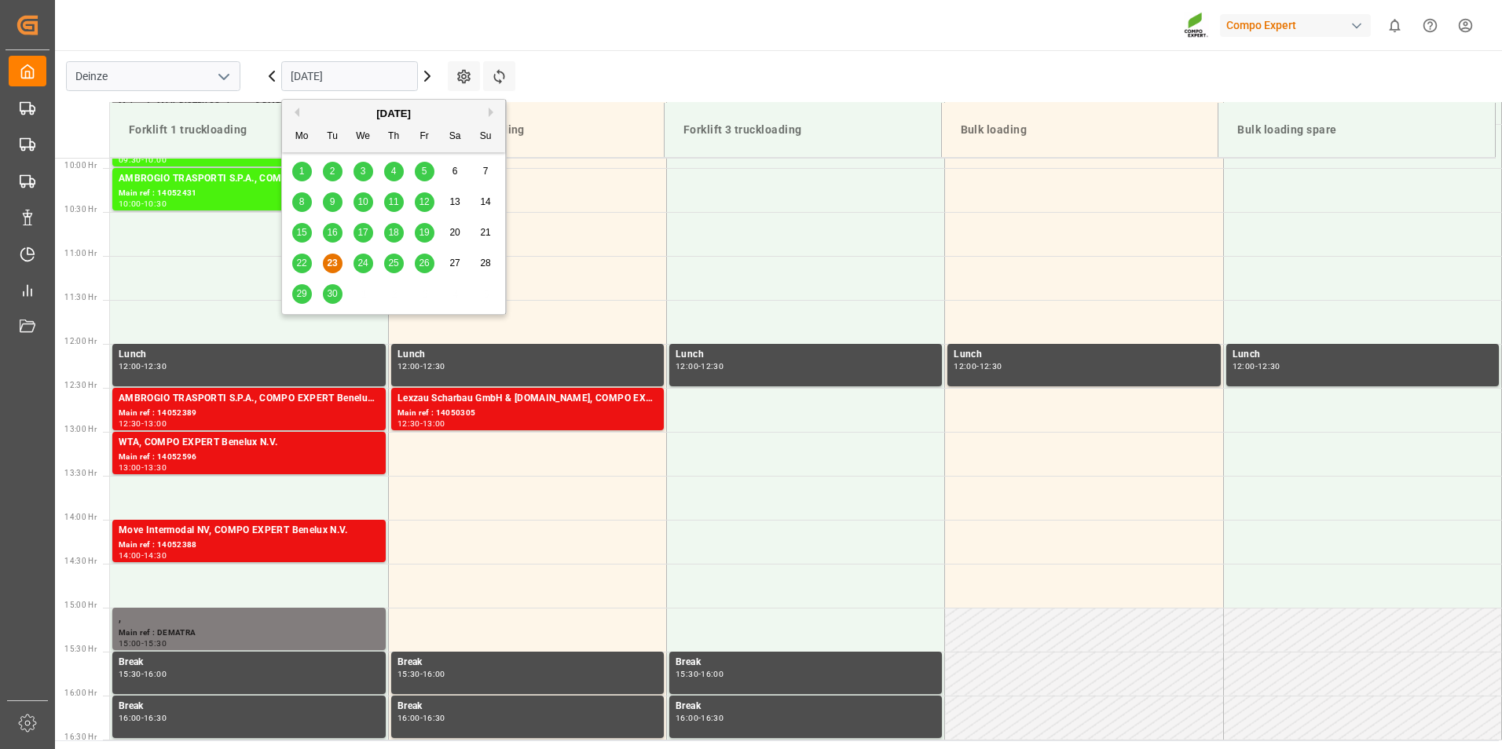
click at [486, 111] on div "[DATE]" at bounding box center [393, 114] width 223 height 16
click at [489, 111] on button "Next Month" at bounding box center [493, 112] width 9 height 9
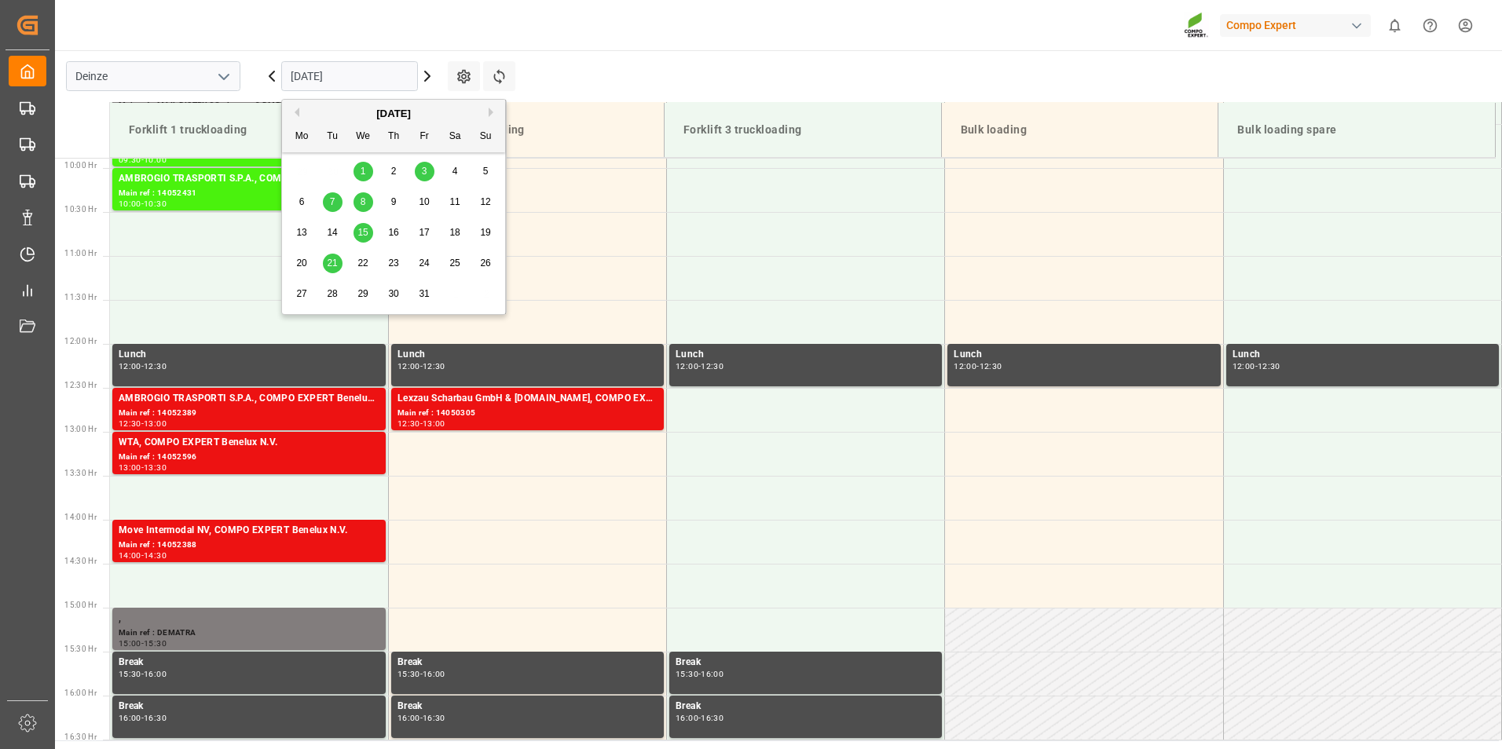
click at [357, 235] on span "15" at bounding box center [362, 232] width 10 height 11
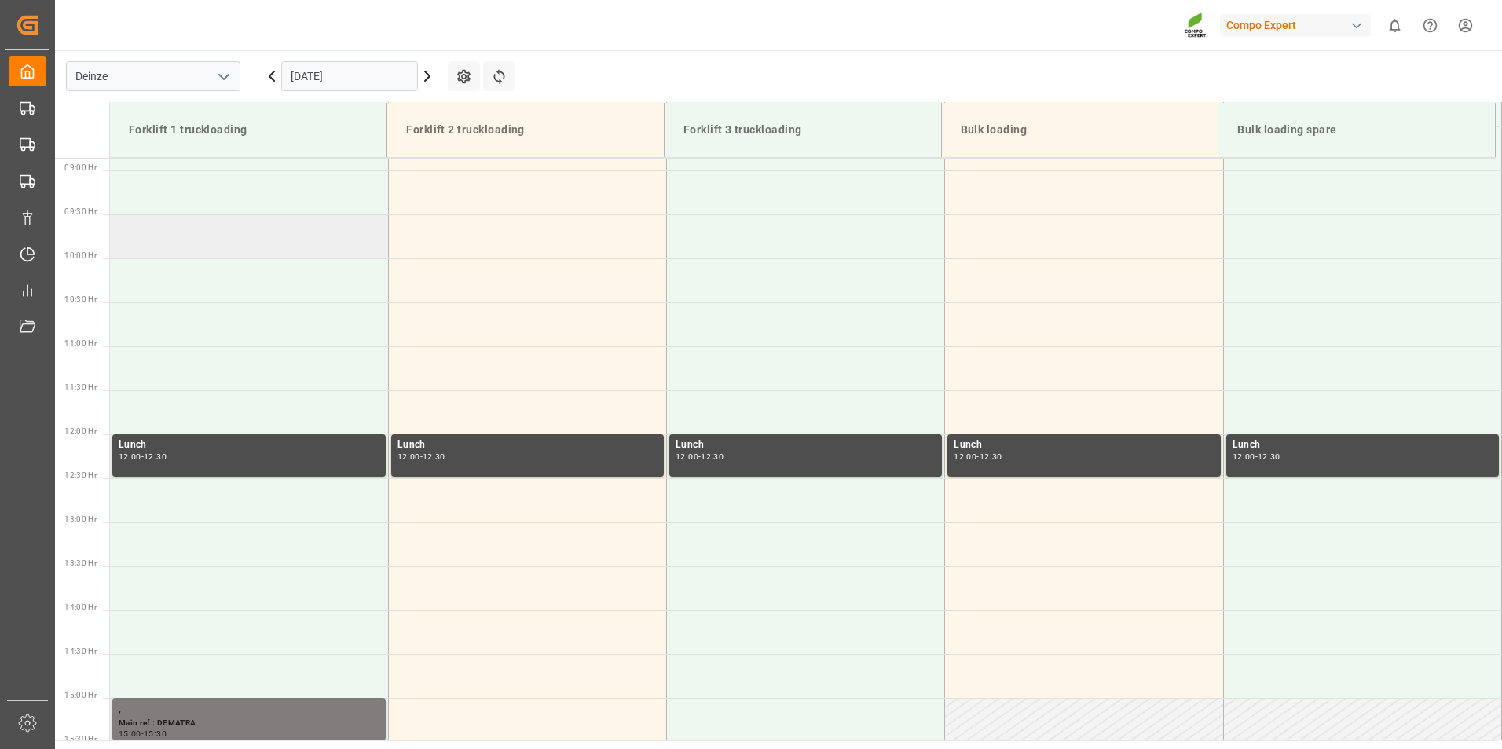
scroll to position [634, 0]
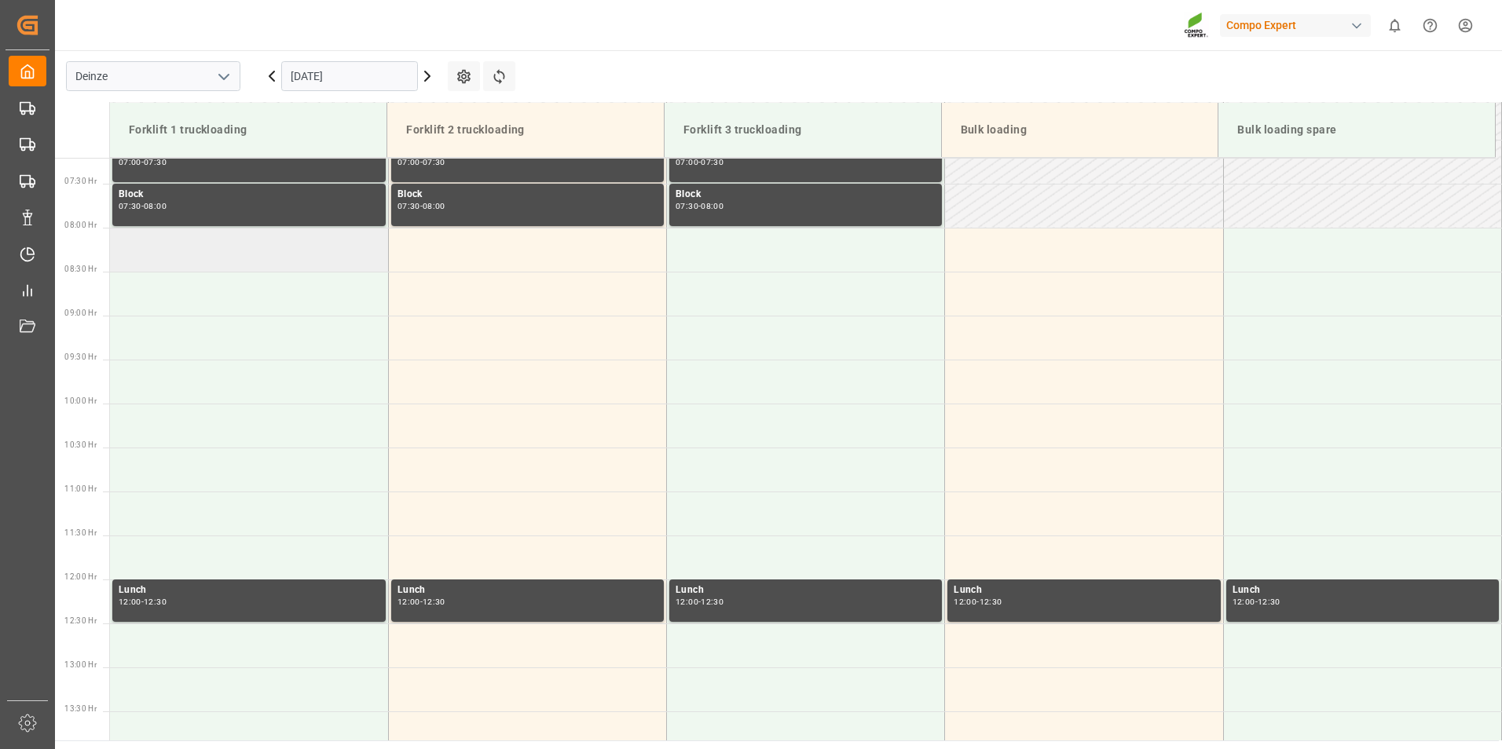
click at [137, 250] on td at bounding box center [249, 250] width 278 height 44
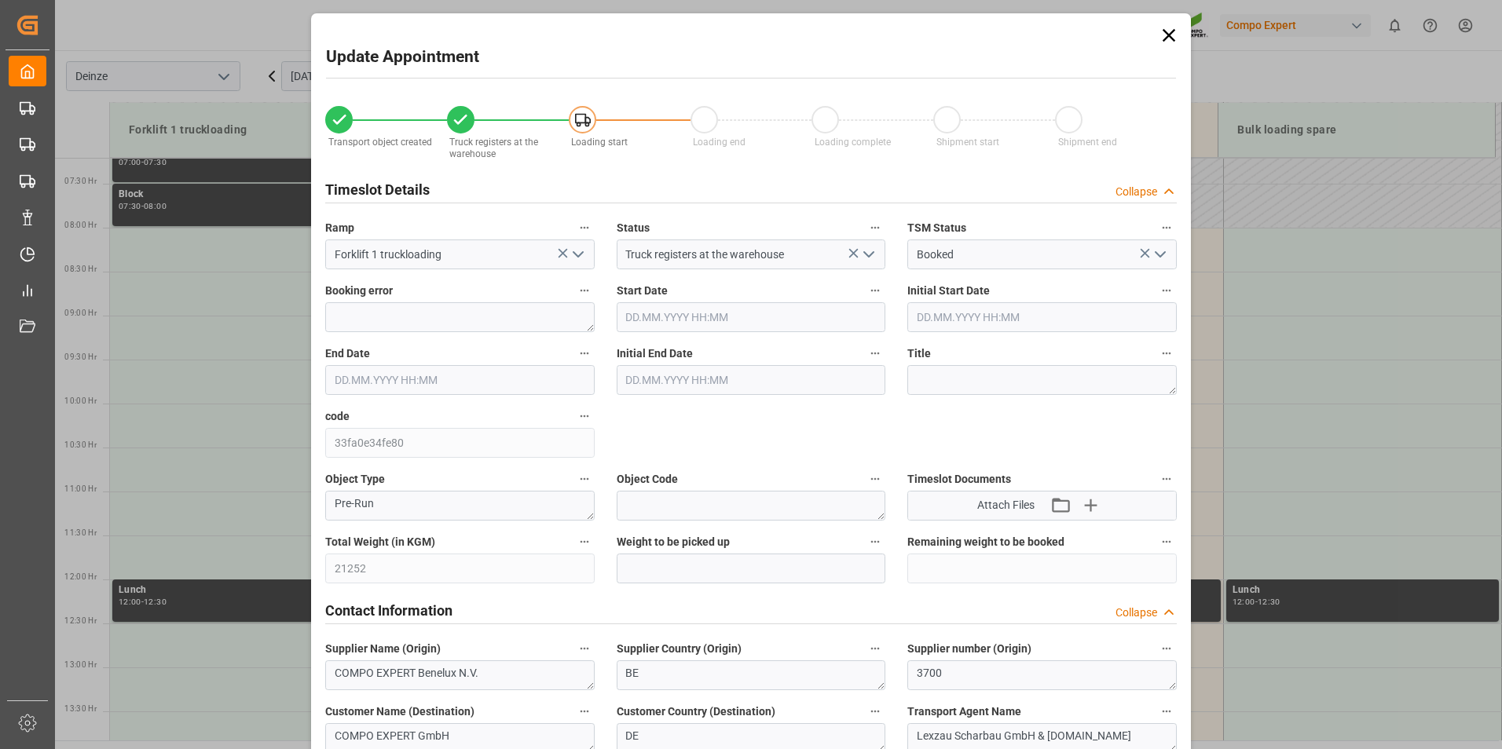
type input "15.10.2025 08:00"
type input "15.10.2025 08:30"
type input "[DATE] 10:50"
type input "23.09.2025 11:19"
type input "[DATE] 09:20"
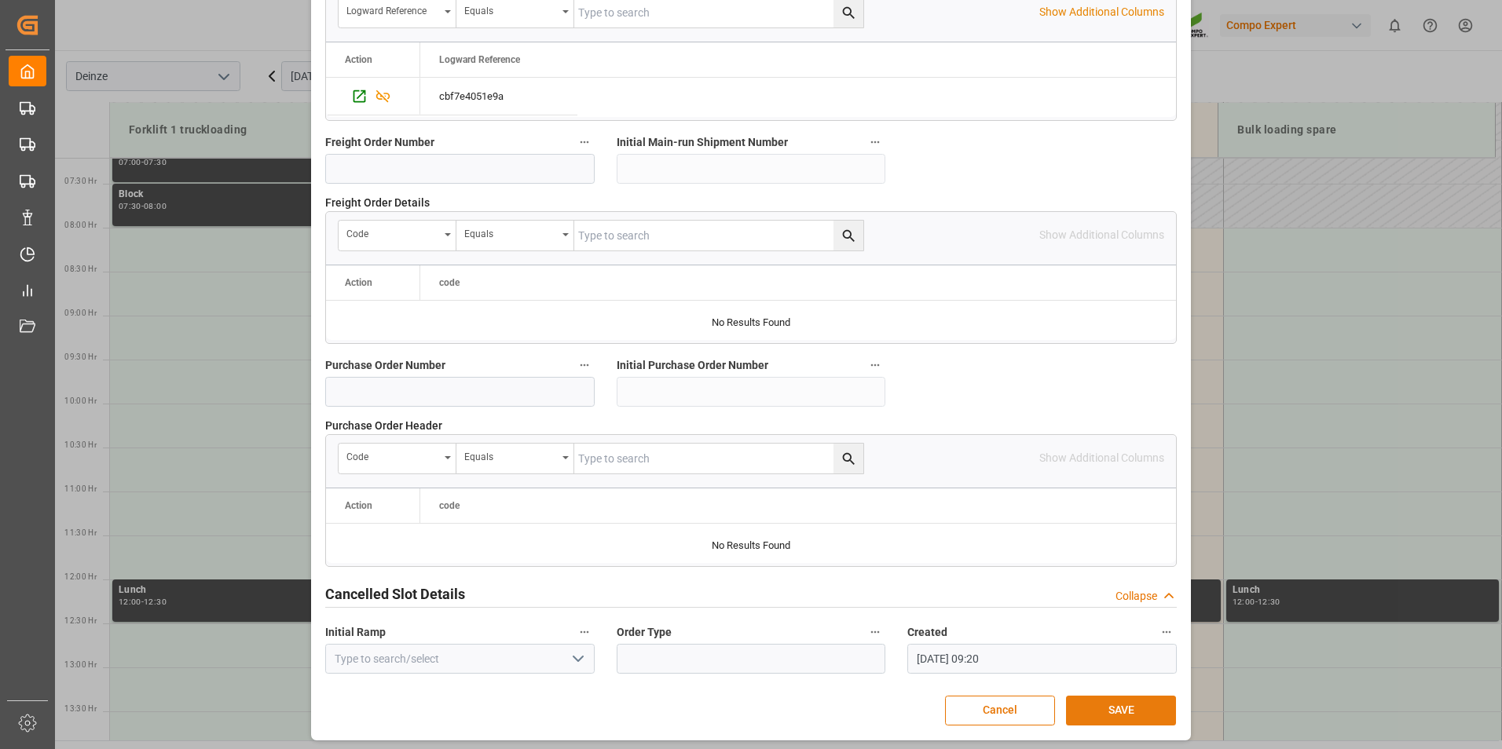
scroll to position [1431, 0]
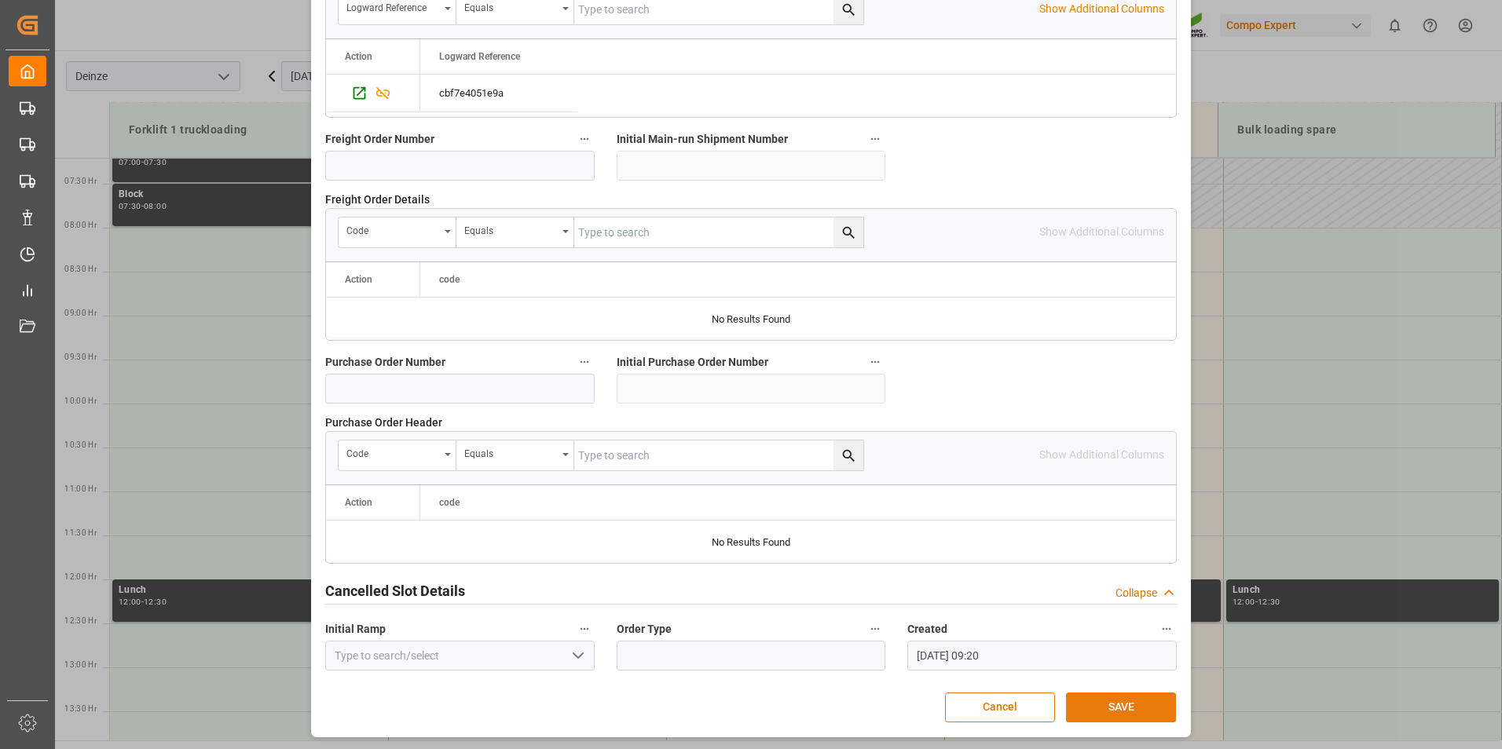
click at [1116, 706] on button "SAVE" at bounding box center [1121, 708] width 110 height 30
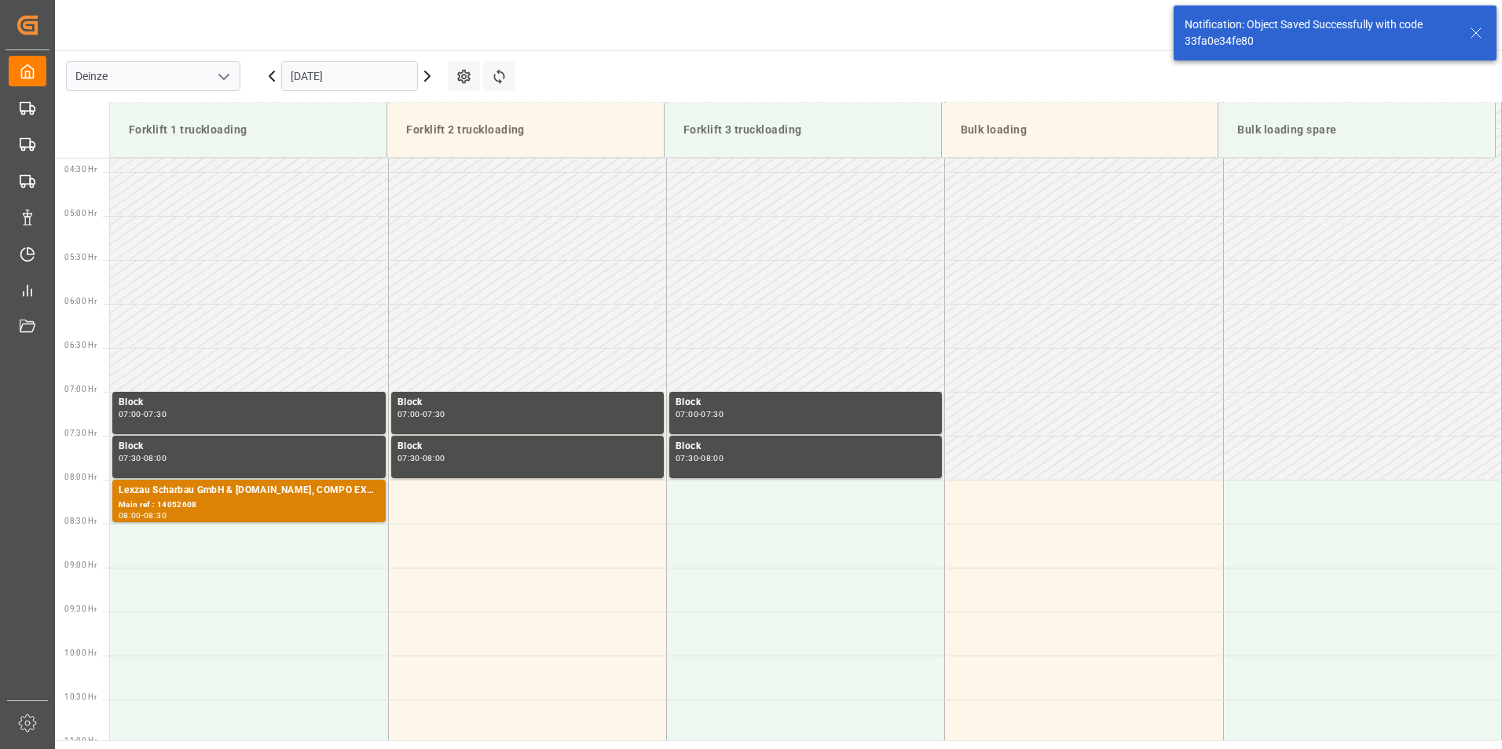
scroll to position [606, 0]
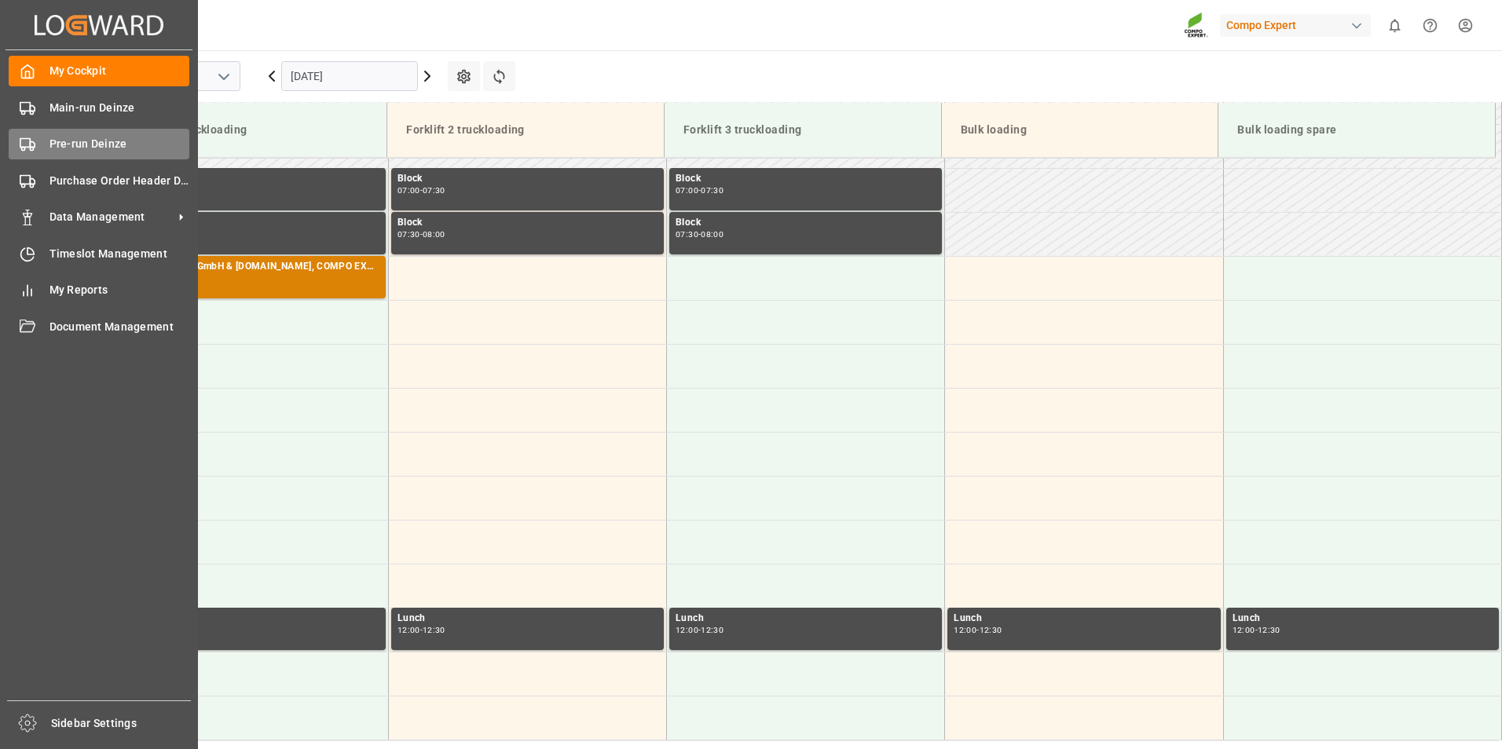
click at [21, 140] on icon at bounding box center [28, 145] width 16 height 16
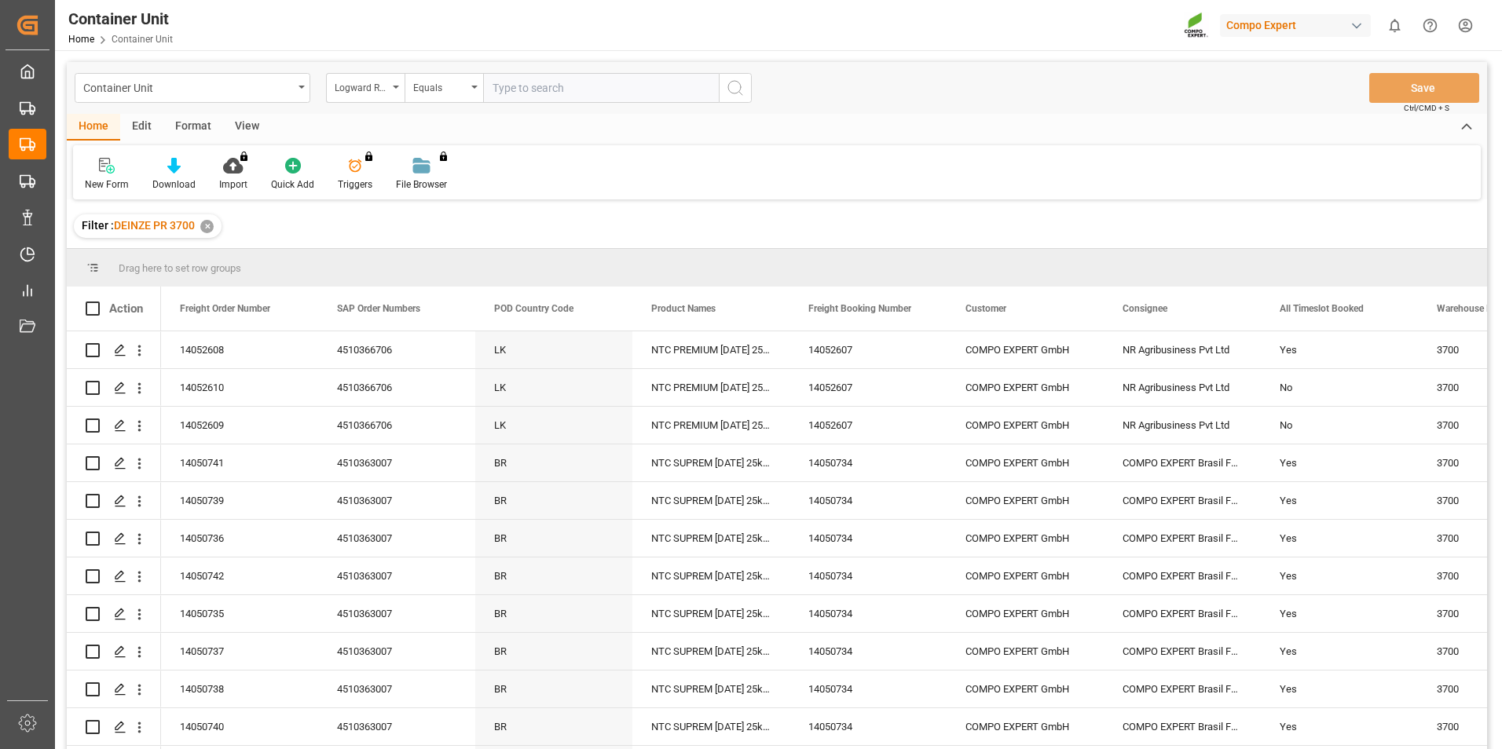
click at [398, 90] on div "Logward Reference" at bounding box center [365, 88] width 79 height 30
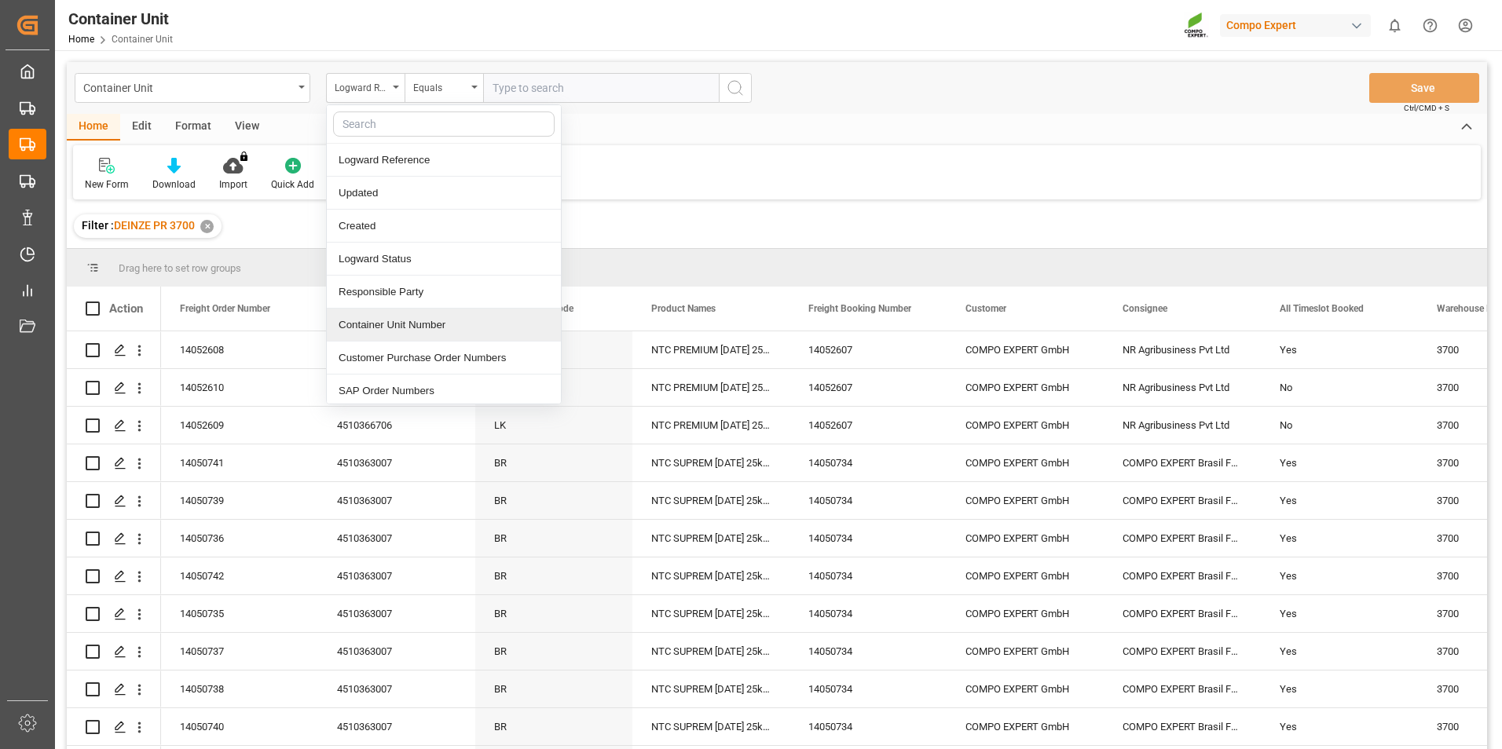
click at [358, 325] on div "Container Unit Number" at bounding box center [444, 325] width 234 height 33
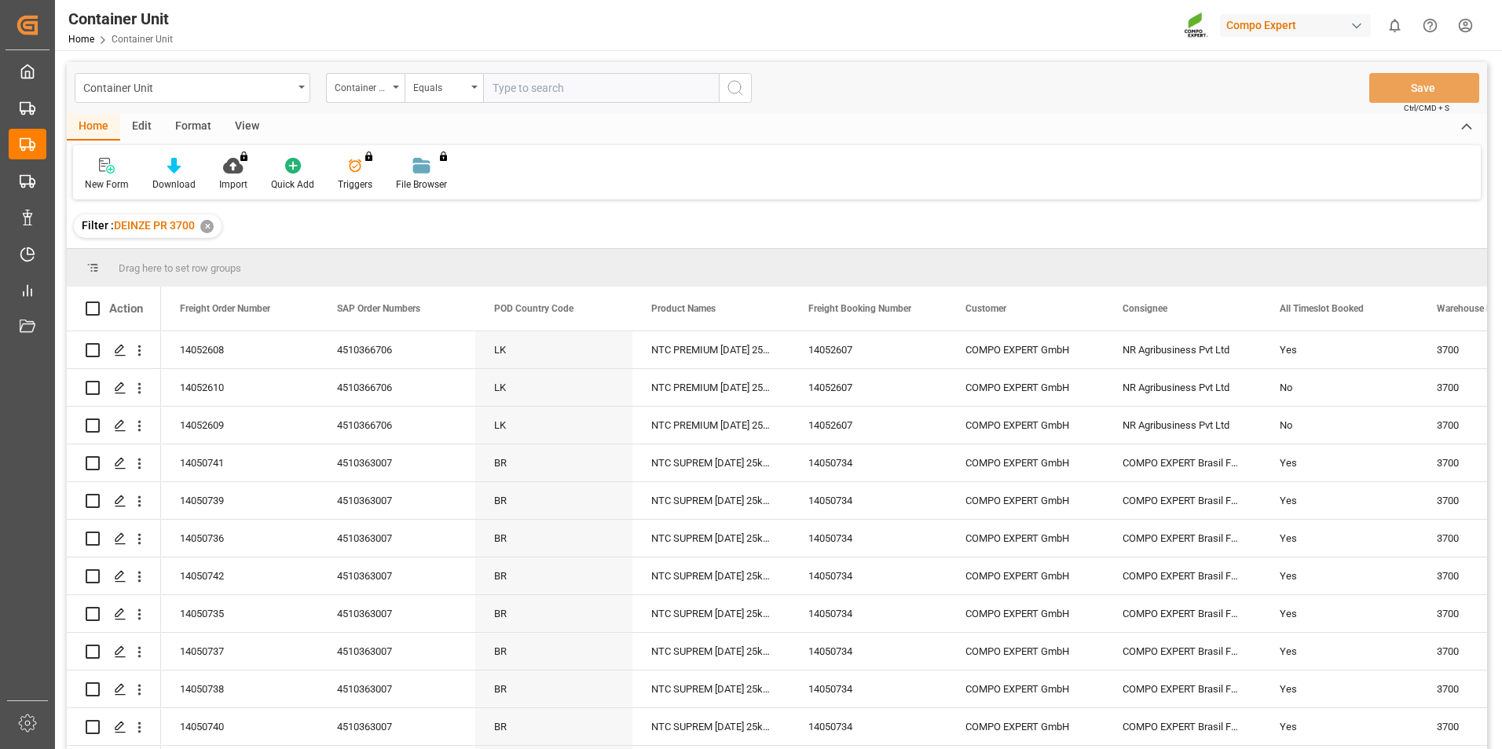
click at [515, 84] on input "text" at bounding box center [601, 88] width 236 height 30
type input "14052609"
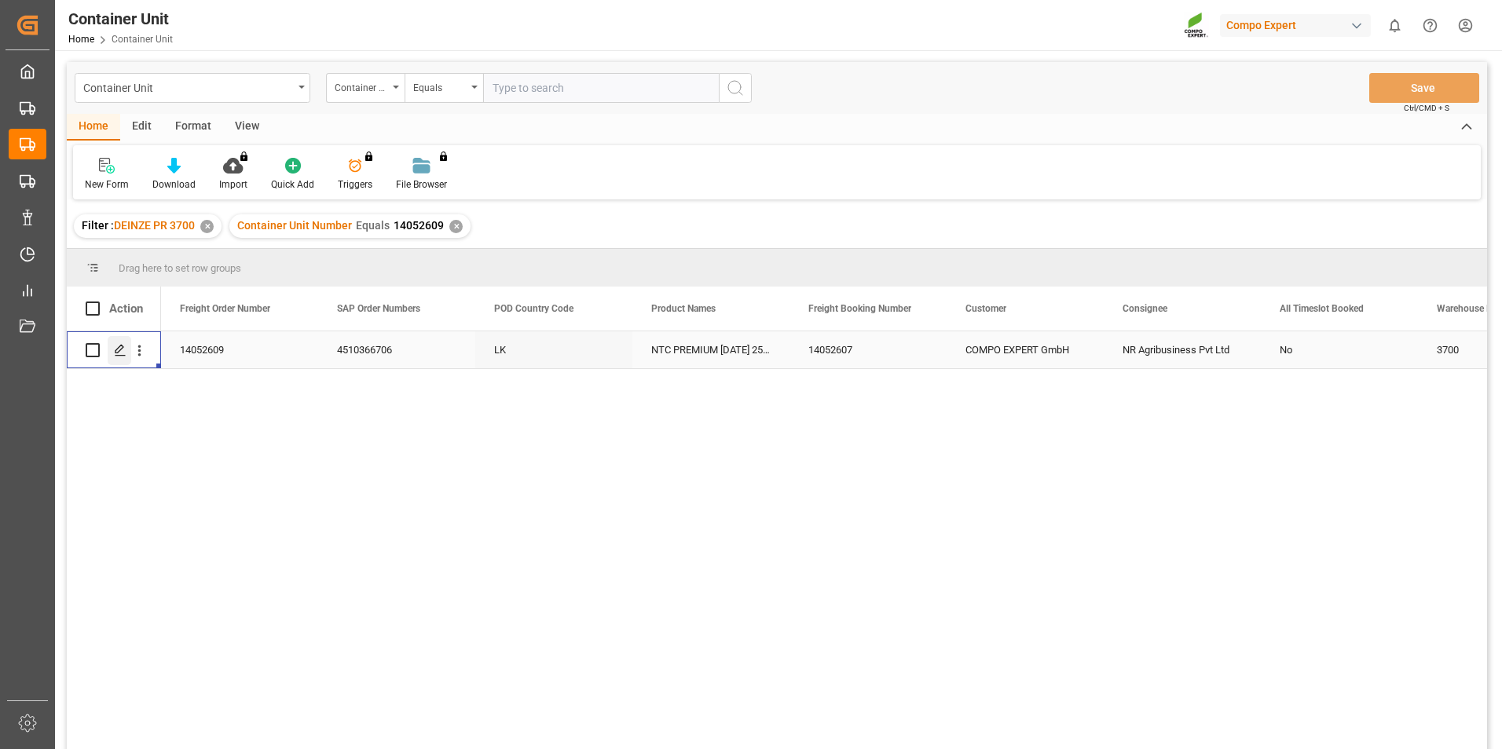
click at [116, 350] on icon "Press SPACE to select this row." at bounding box center [120, 350] width 13 height 13
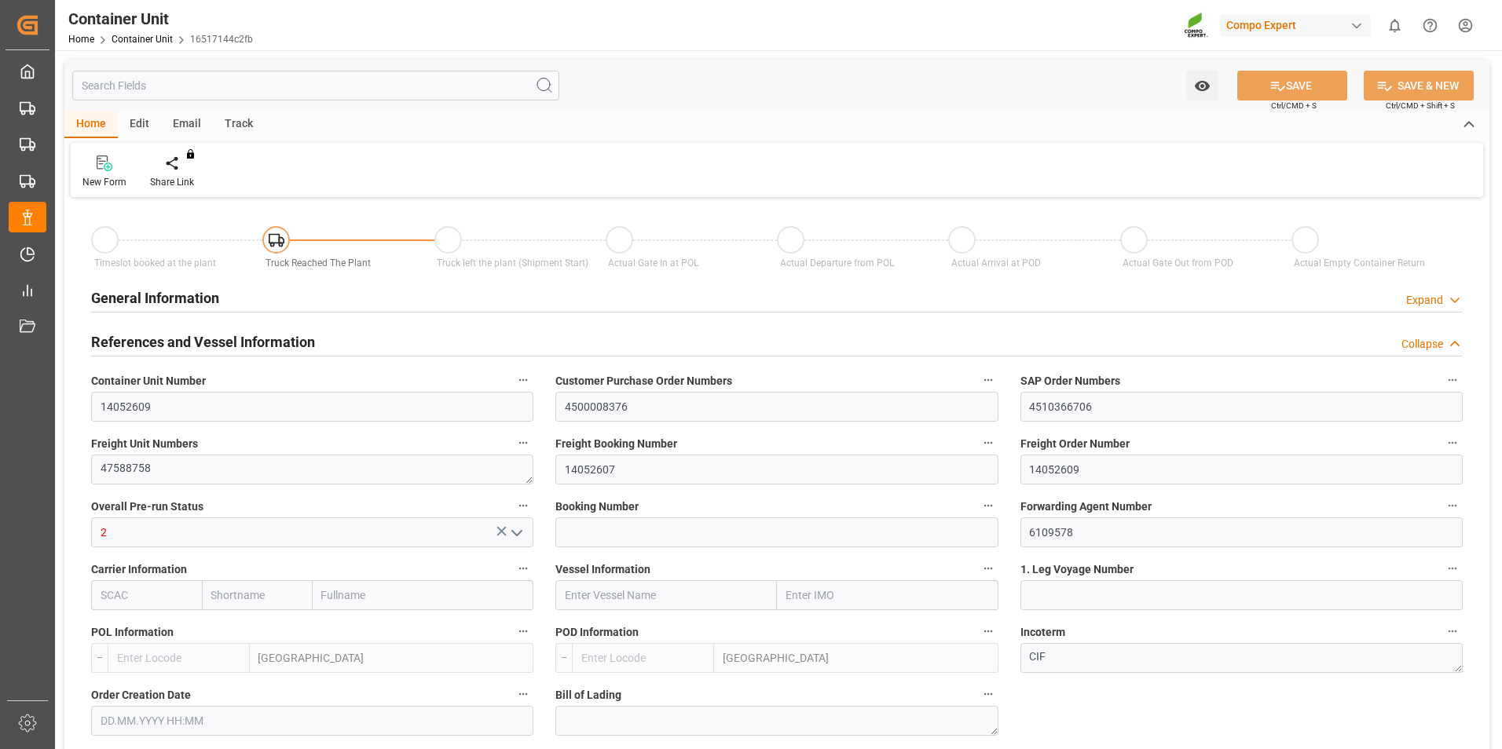
type input "BEANR"
type input "LKCMB"
type input "7"
type input "0"
type input "7"
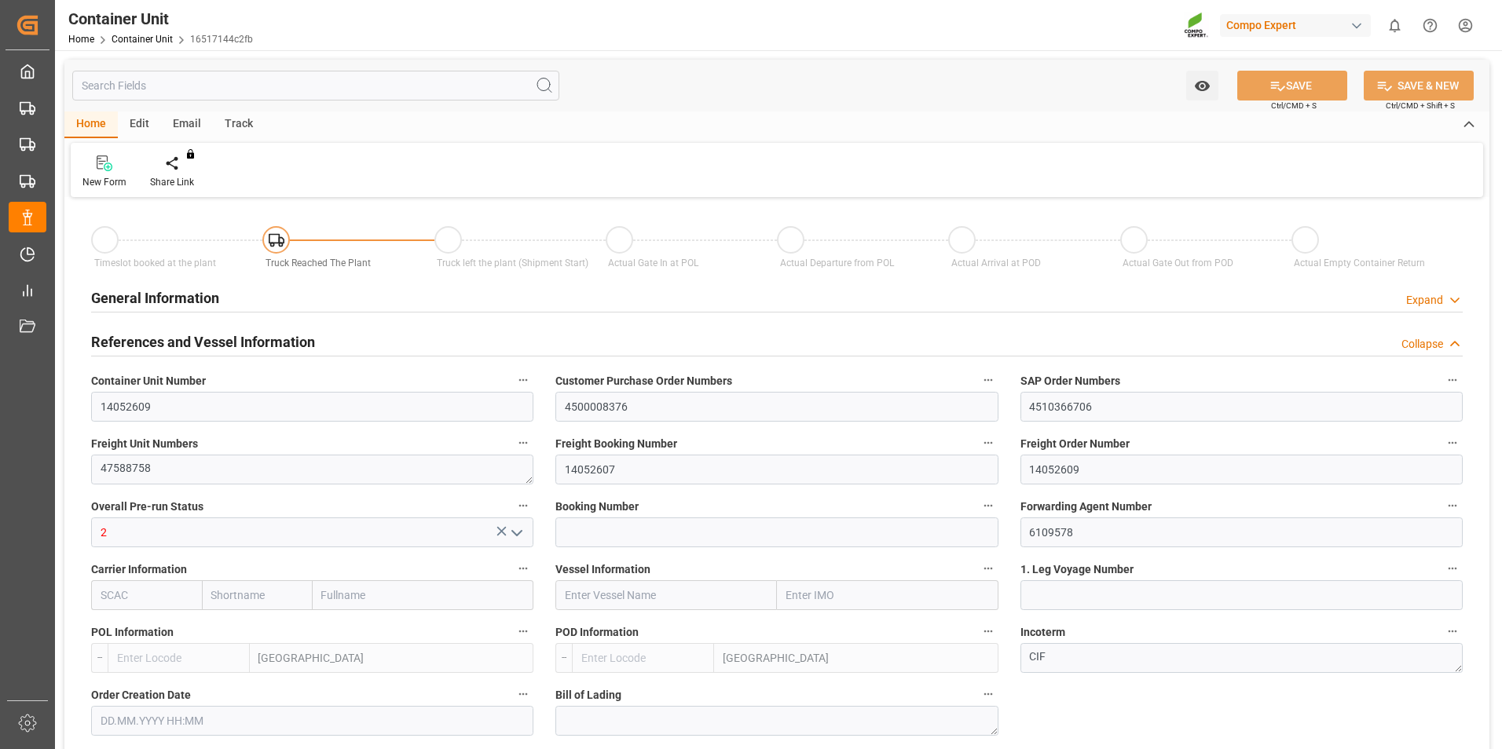
type input "0"
type input "60"
type input "21252"
type input "[DATE] 10:50"
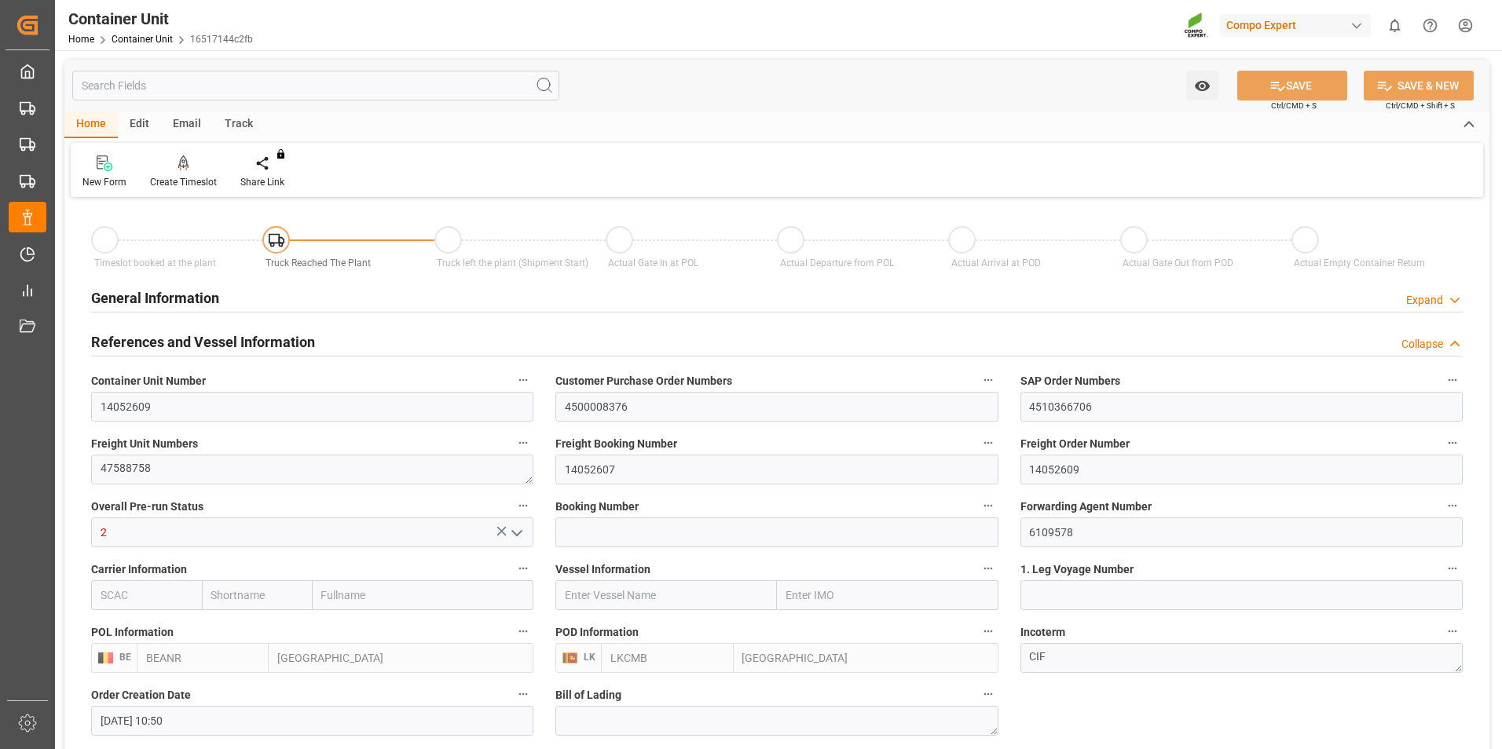
type input "[DATE]"
click at [181, 162] on icon at bounding box center [183, 162] width 11 height 13
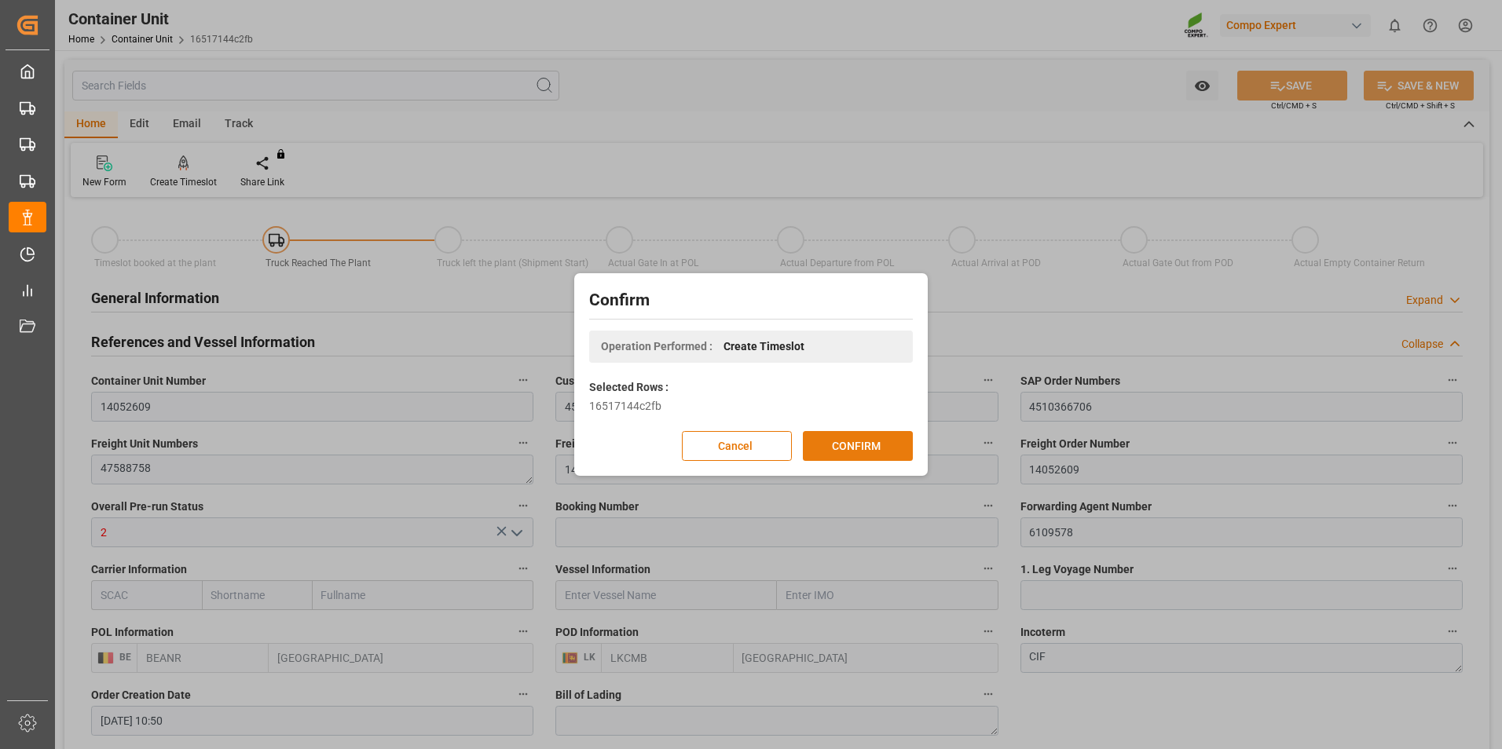
click at [855, 440] on button "CONFIRM" at bounding box center [858, 446] width 110 height 30
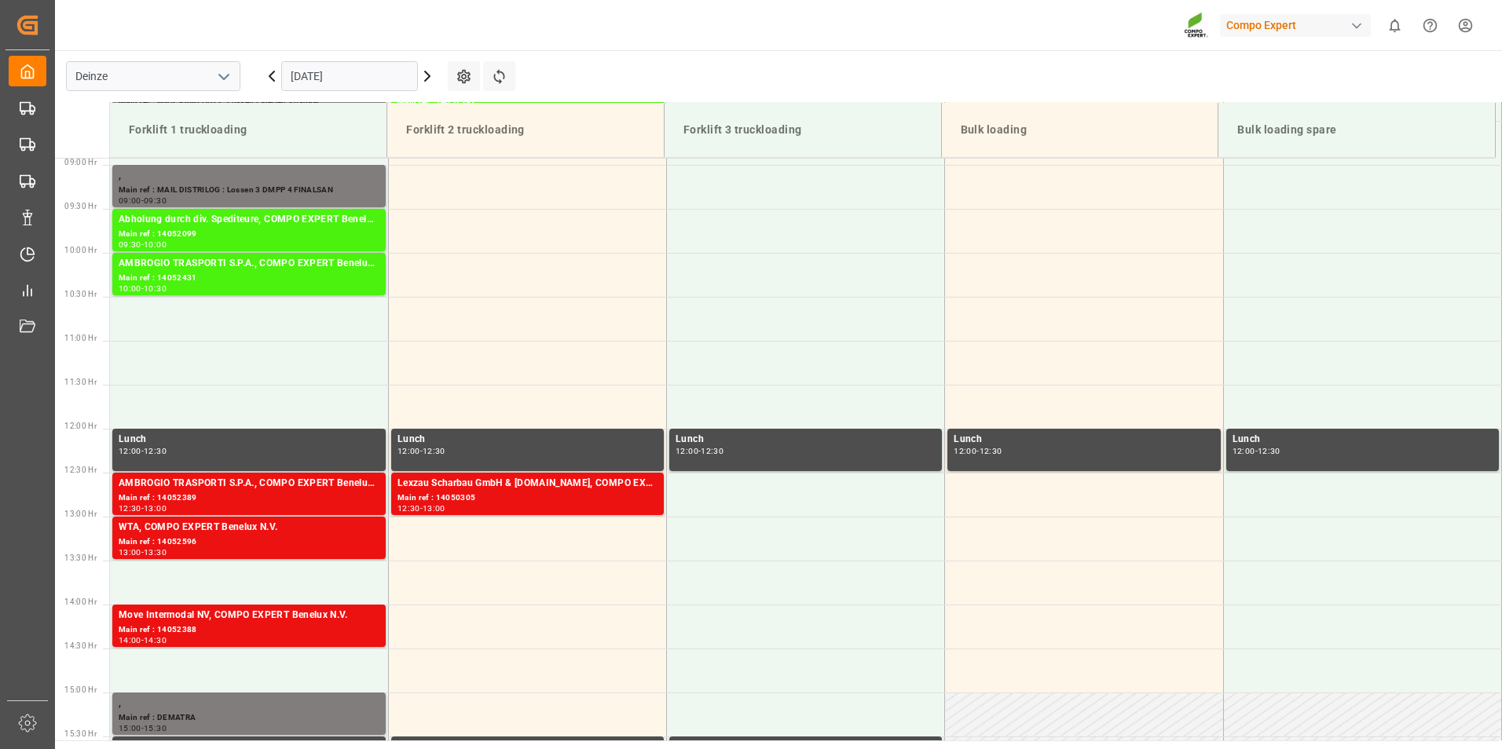
scroll to position [870, 0]
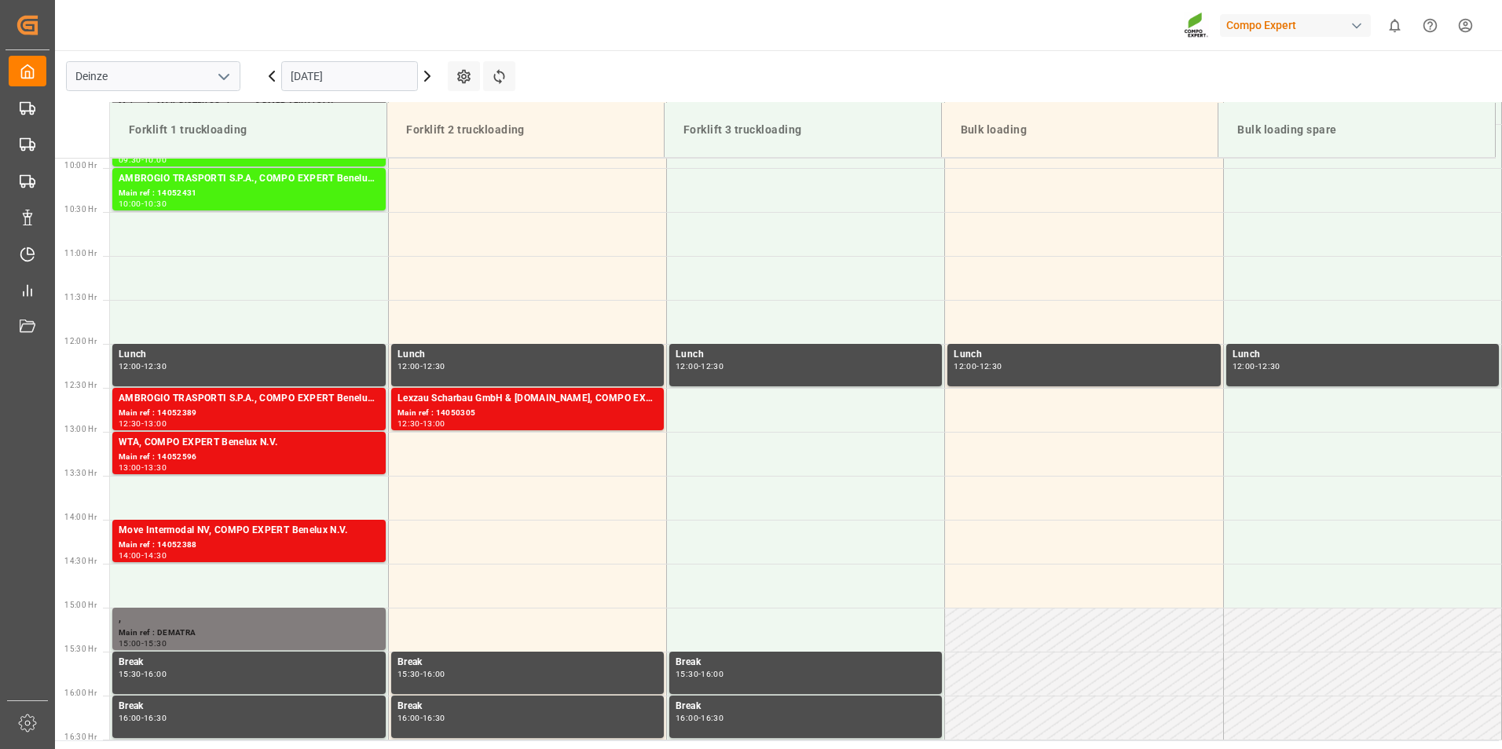
click at [399, 76] on input "[DATE]" at bounding box center [349, 76] width 137 height 30
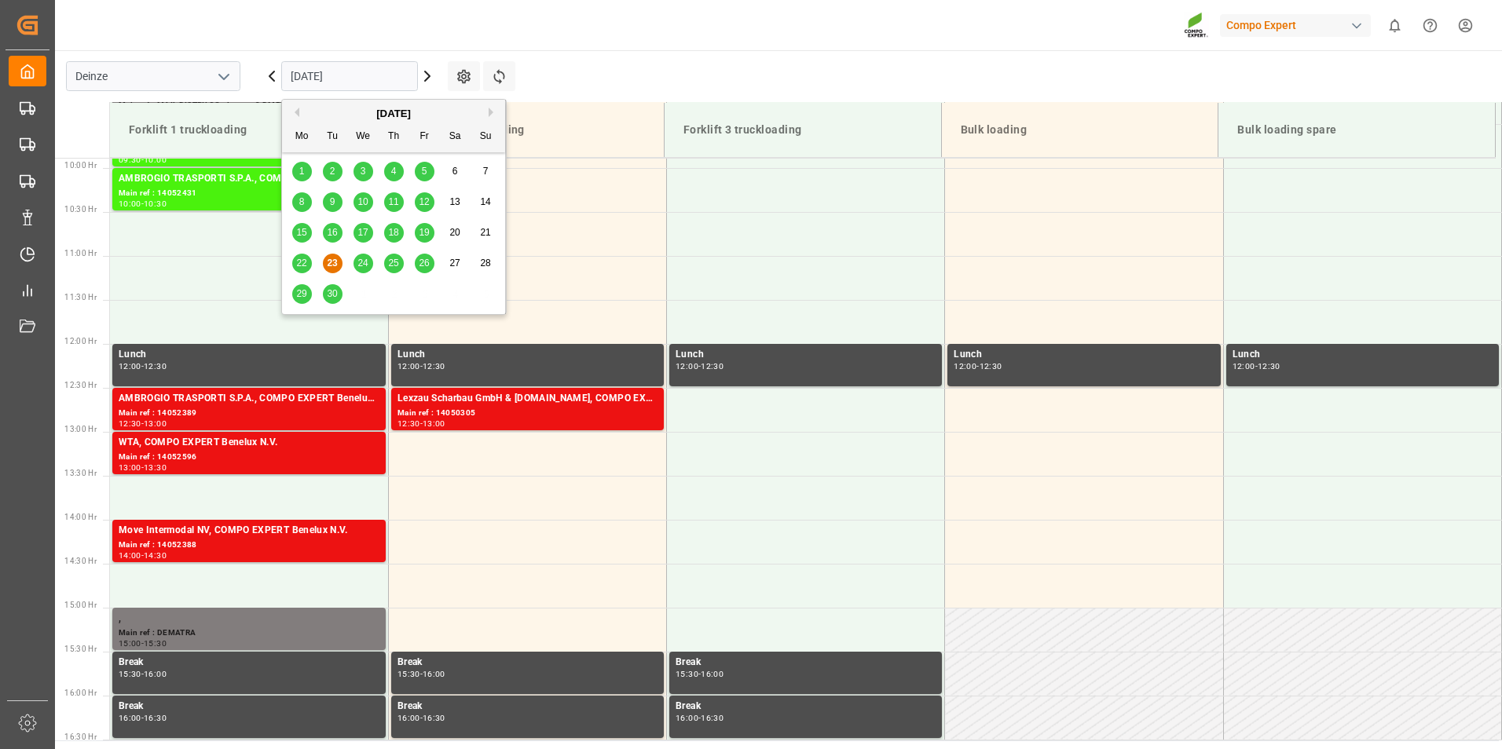
click at [491, 110] on button "Next Month" at bounding box center [493, 112] width 9 height 9
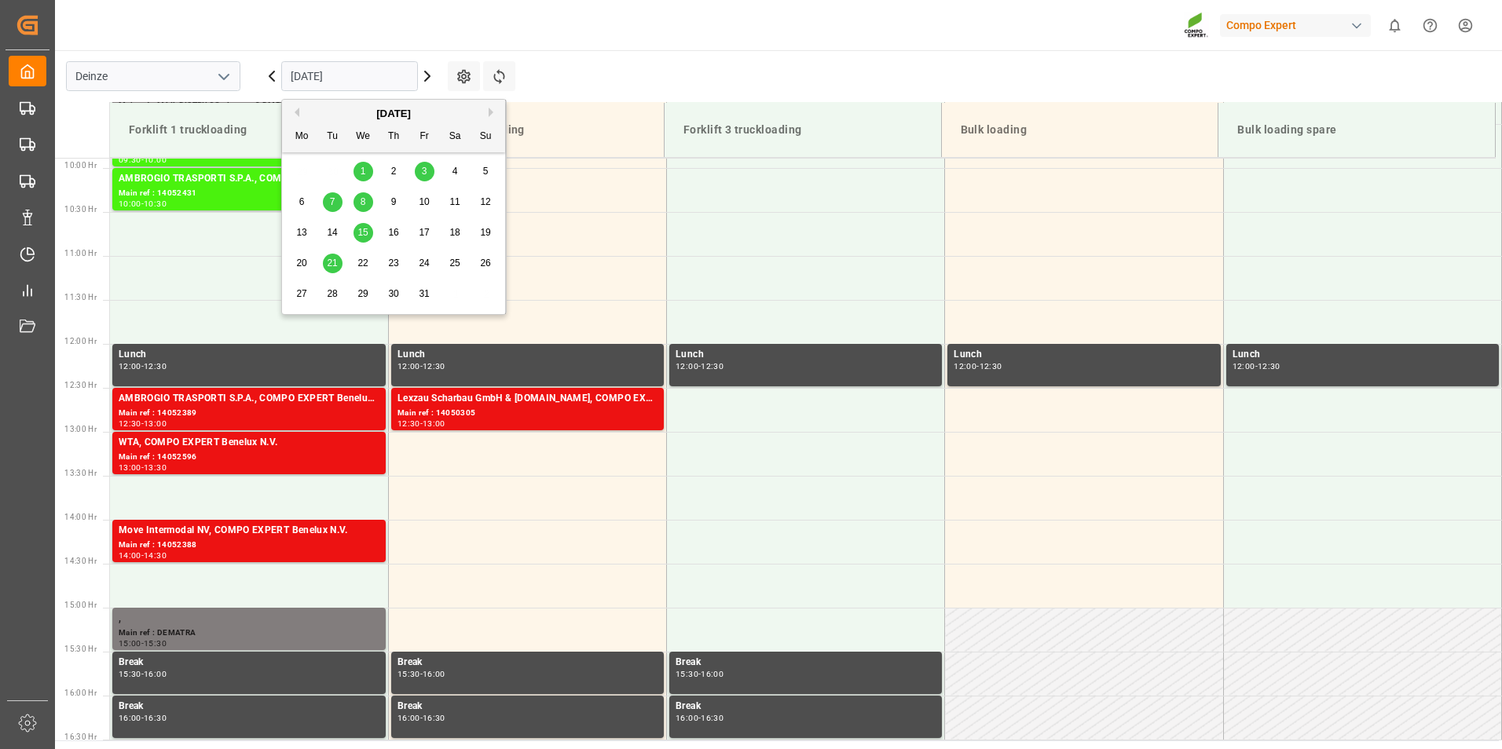
click at [361, 229] on span "15" at bounding box center [362, 232] width 10 height 11
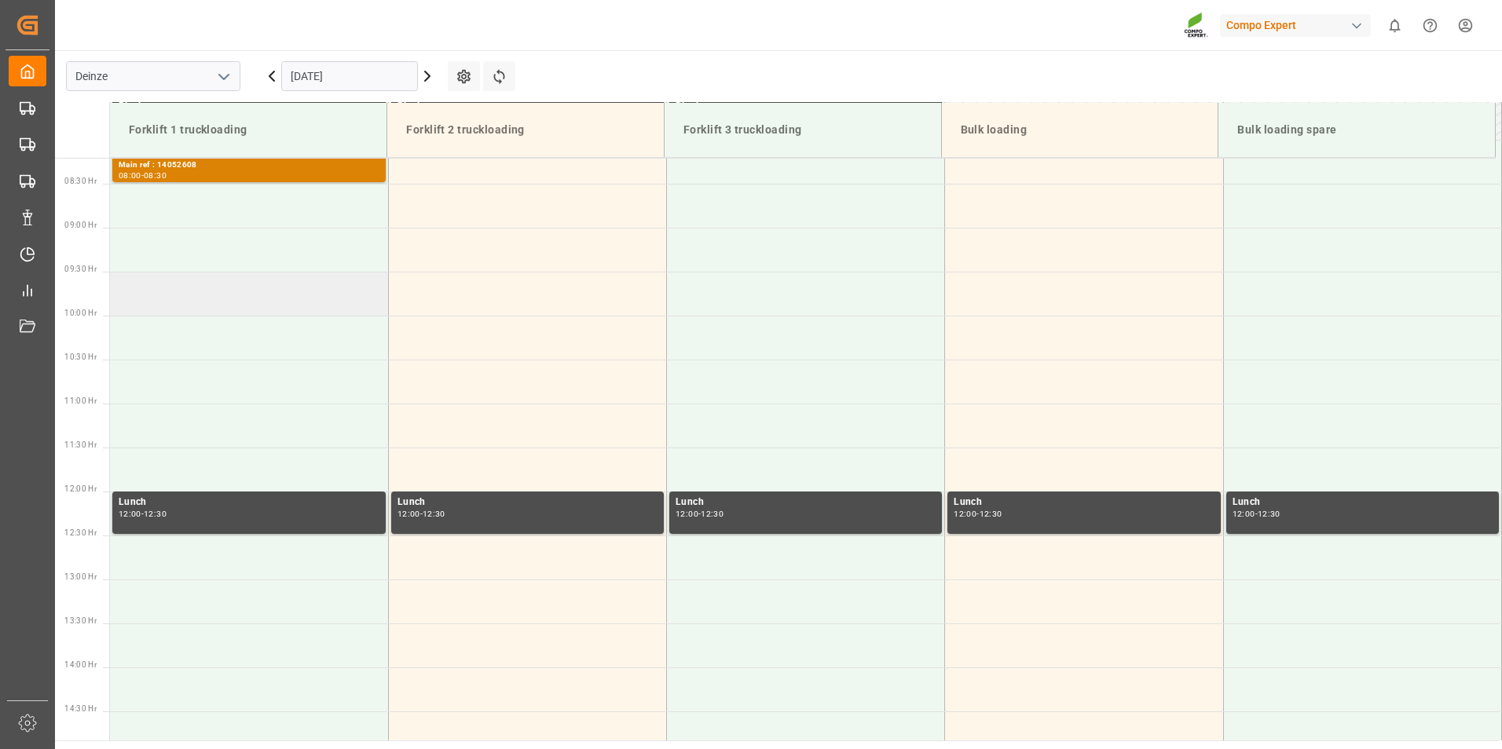
scroll to position [713, 0]
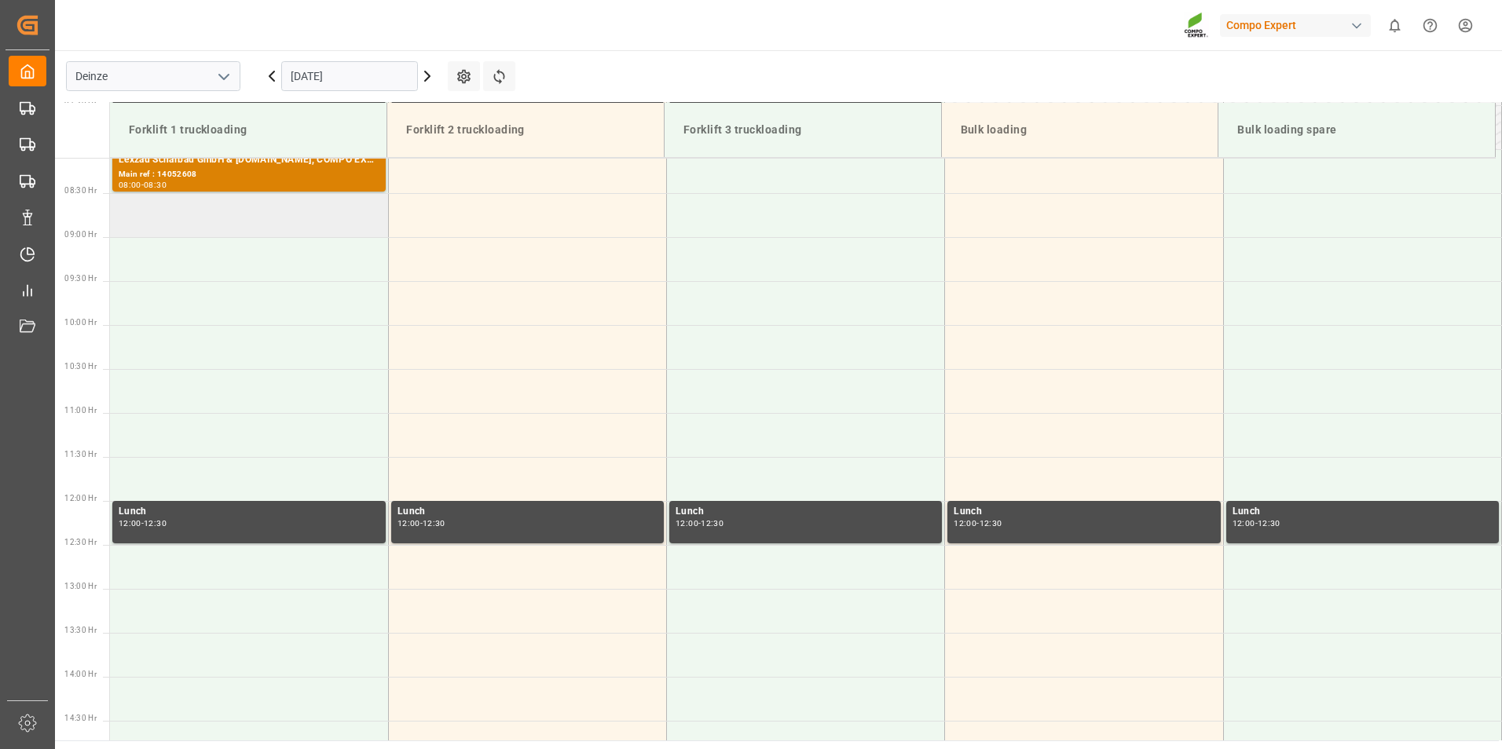
click at [141, 218] on td at bounding box center [249, 215] width 278 height 44
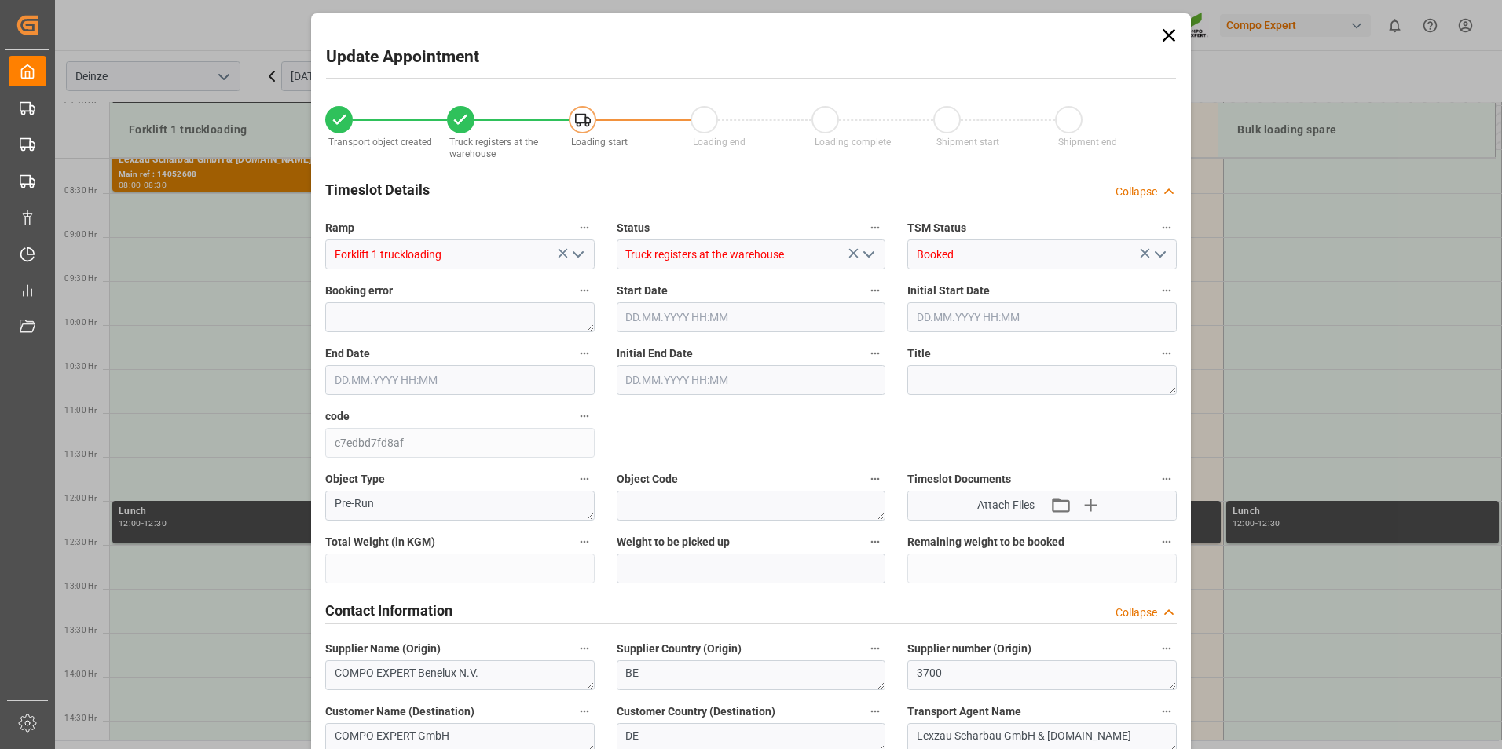
type input "21252"
type input "60"
type input "15.10.2025 08:30"
type input "15.10.2025 09:00"
type input "[DATE] 10:50"
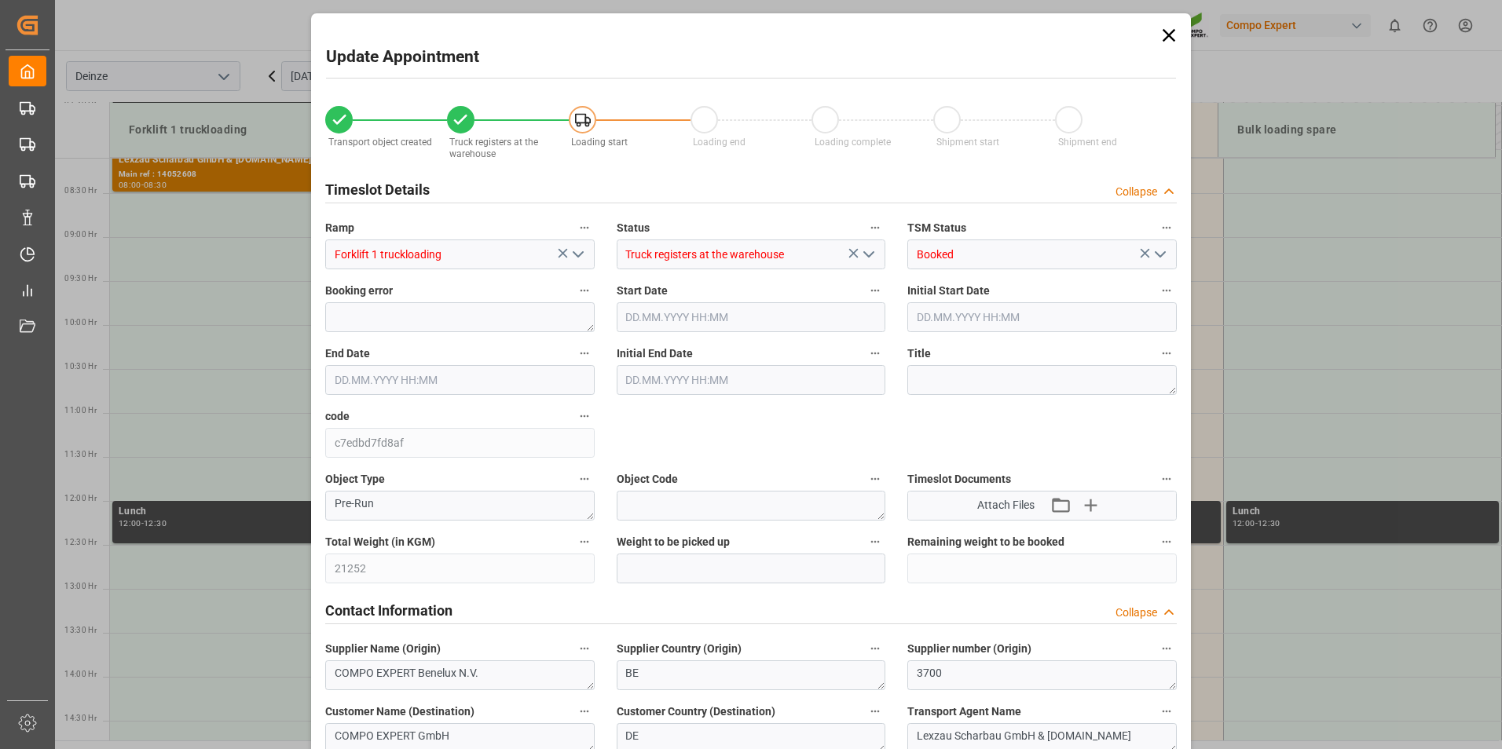
type input "23.09.2025 11:19"
type input "23.09.2025 09:21"
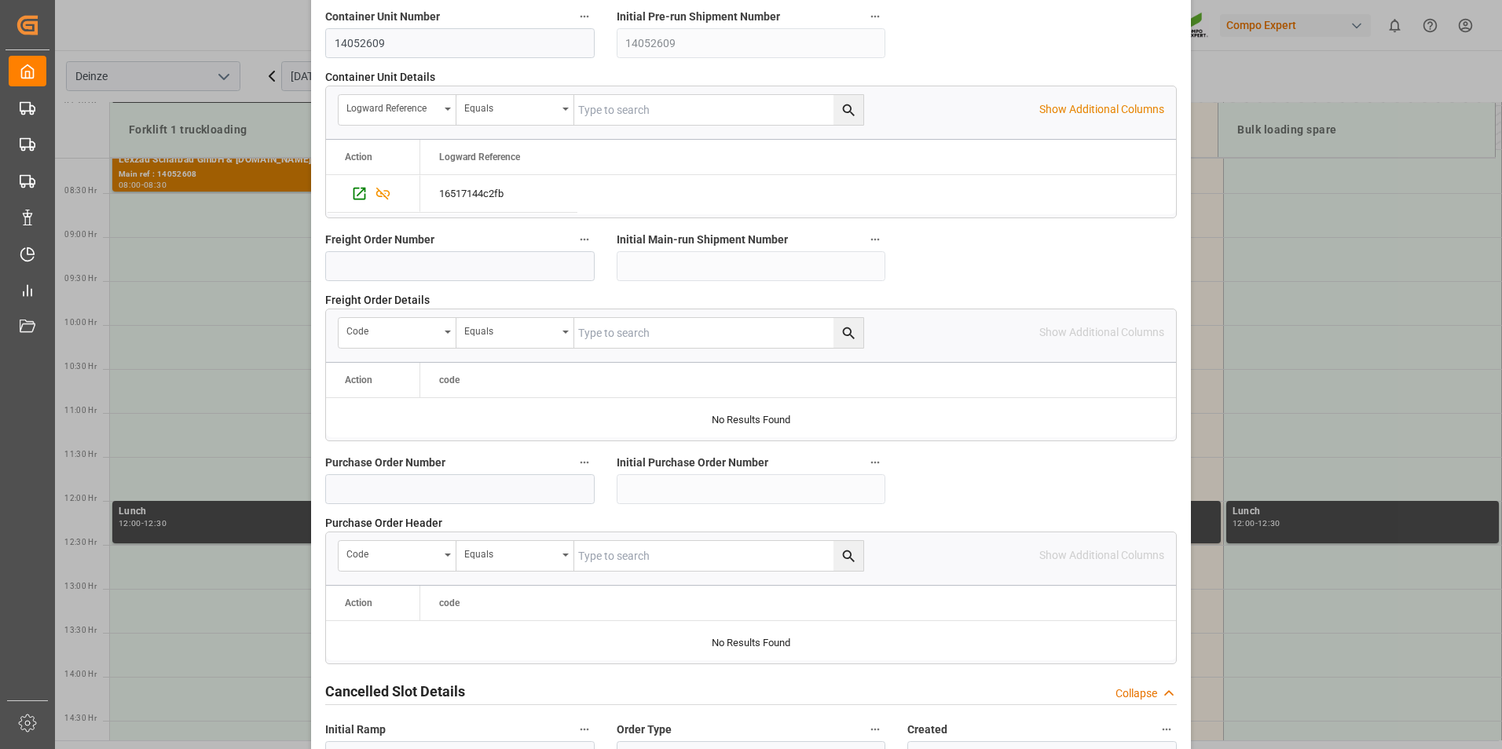
scroll to position [1431, 0]
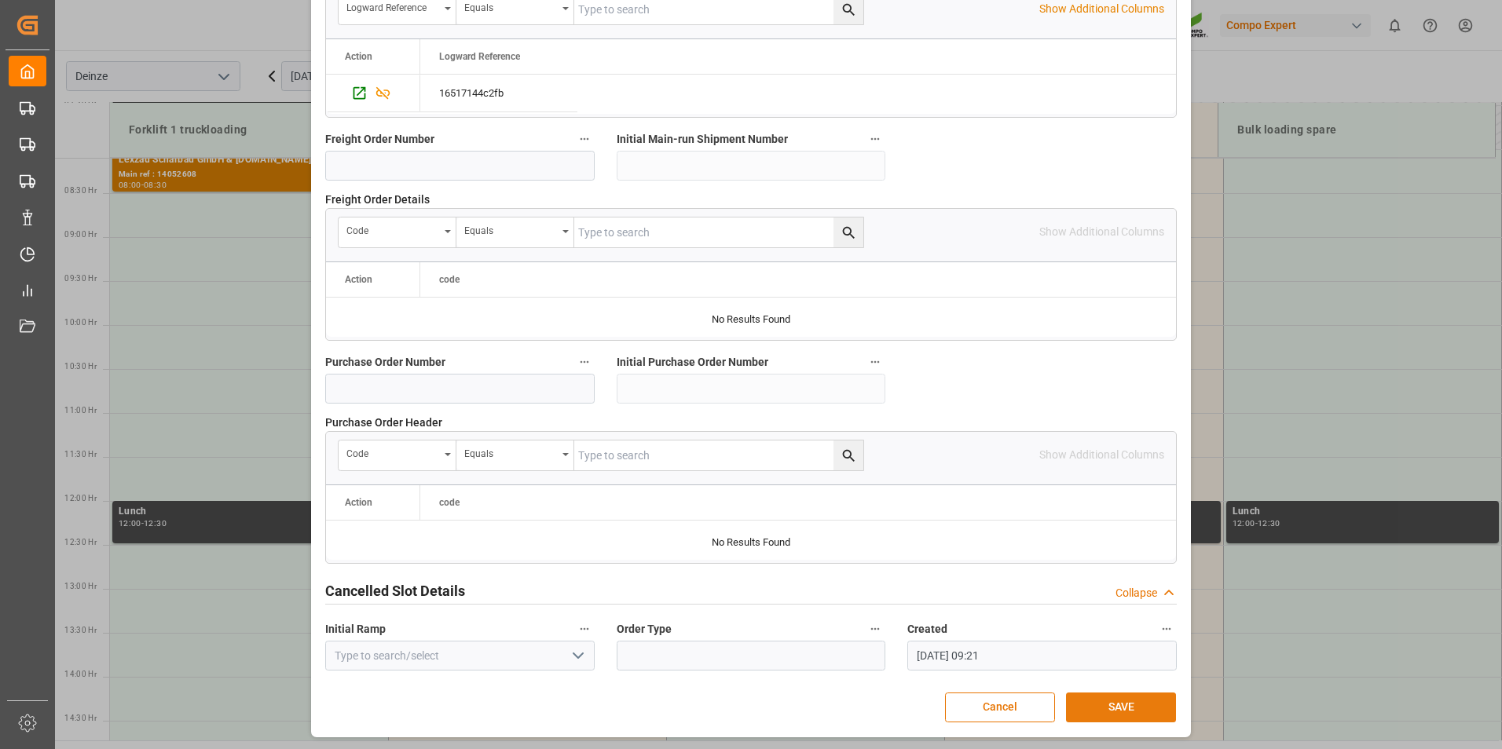
click at [1119, 705] on button "SAVE" at bounding box center [1121, 708] width 110 height 30
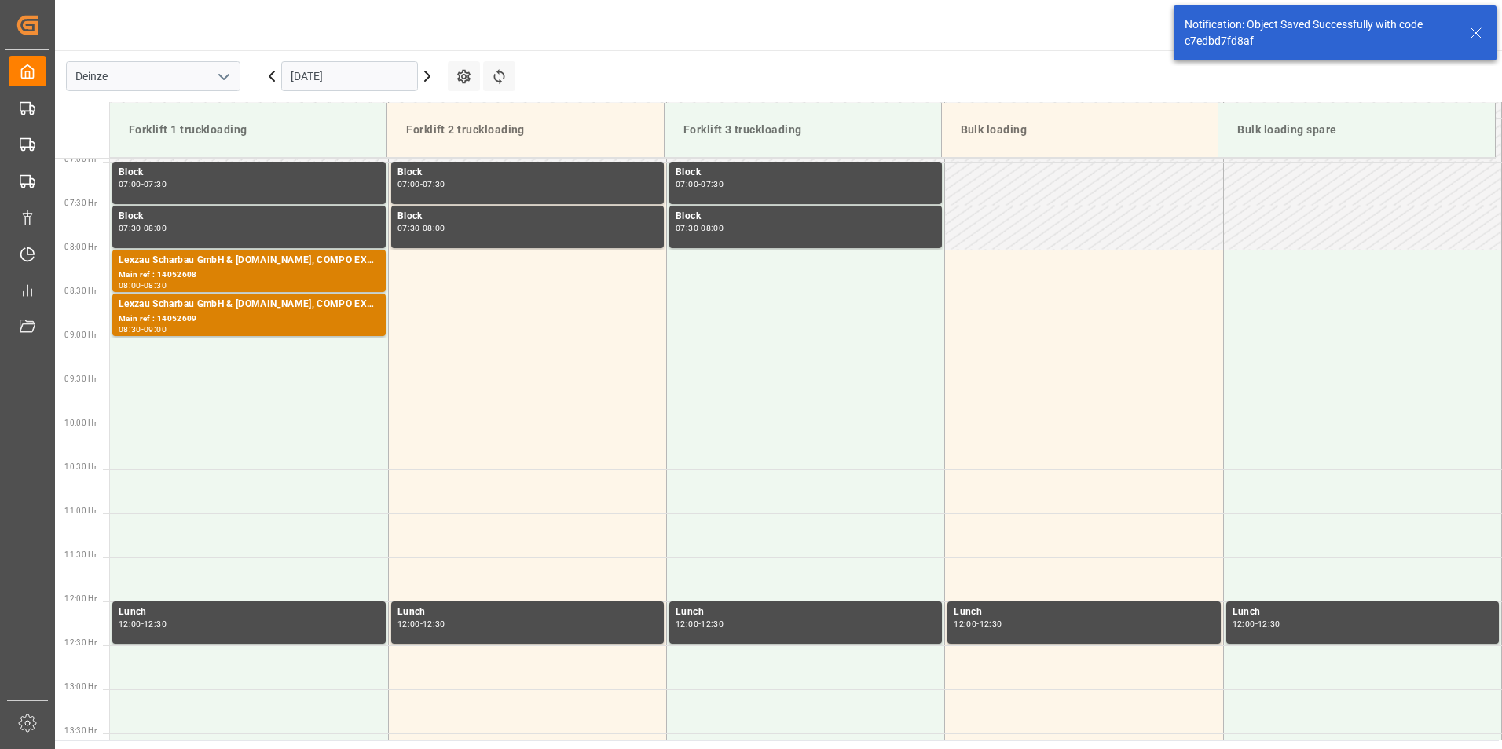
scroll to position [672, 0]
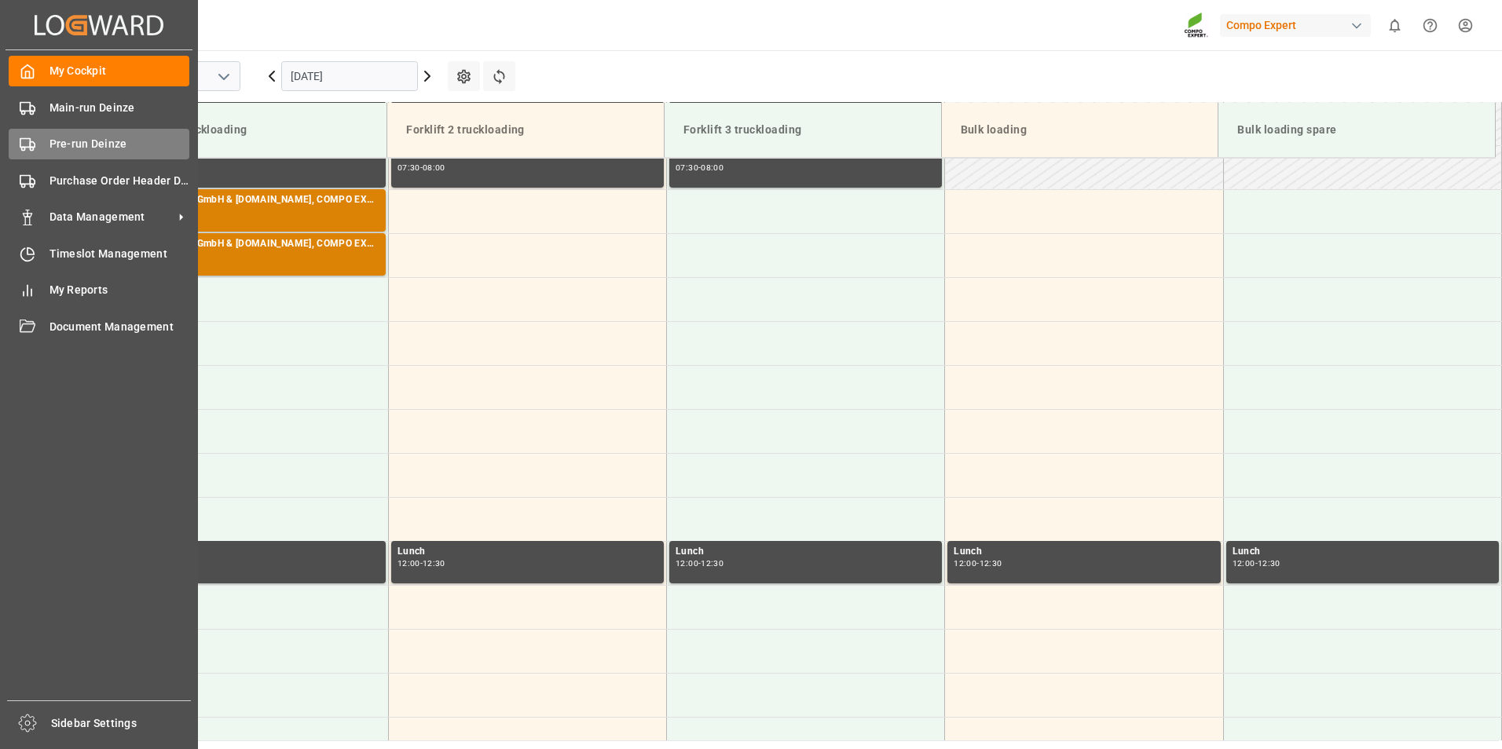
click at [22, 141] on icon at bounding box center [28, 145] width 16 height 16
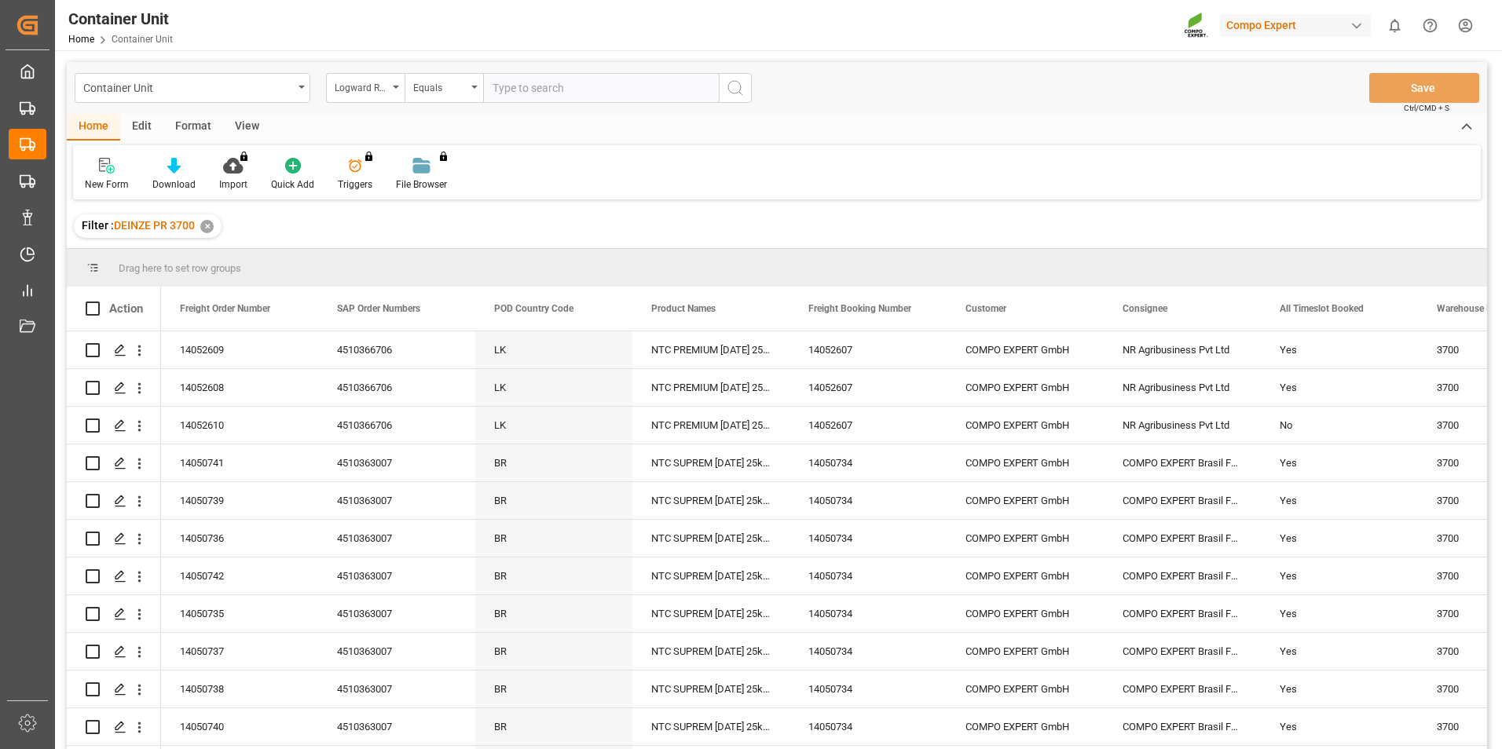
click at [398, 89] on div "Logward Reference" at bounding box center [365, 88] width 79 height 30
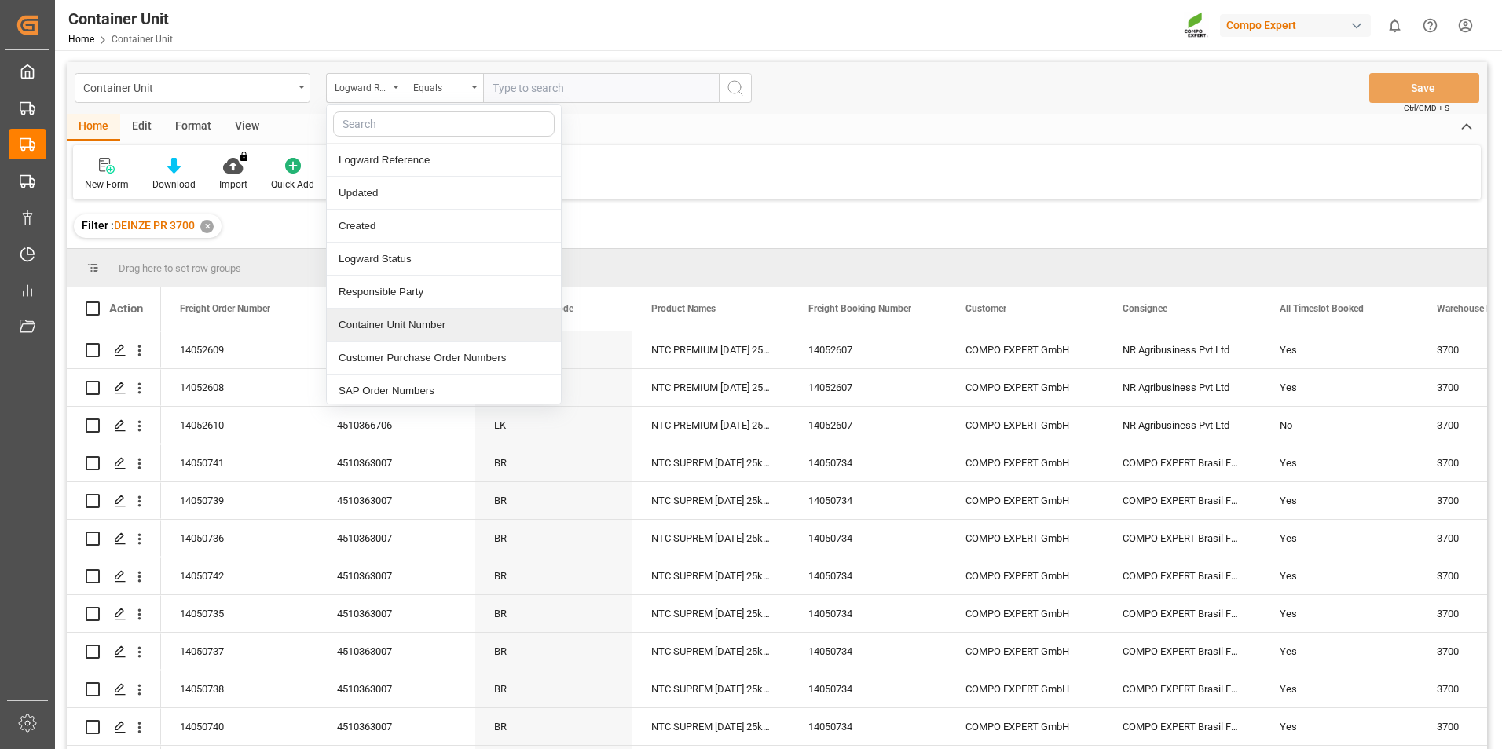
click at [393, 321] on div "Container Unit Number" at bounding box center [444, 325] width 234 height 33
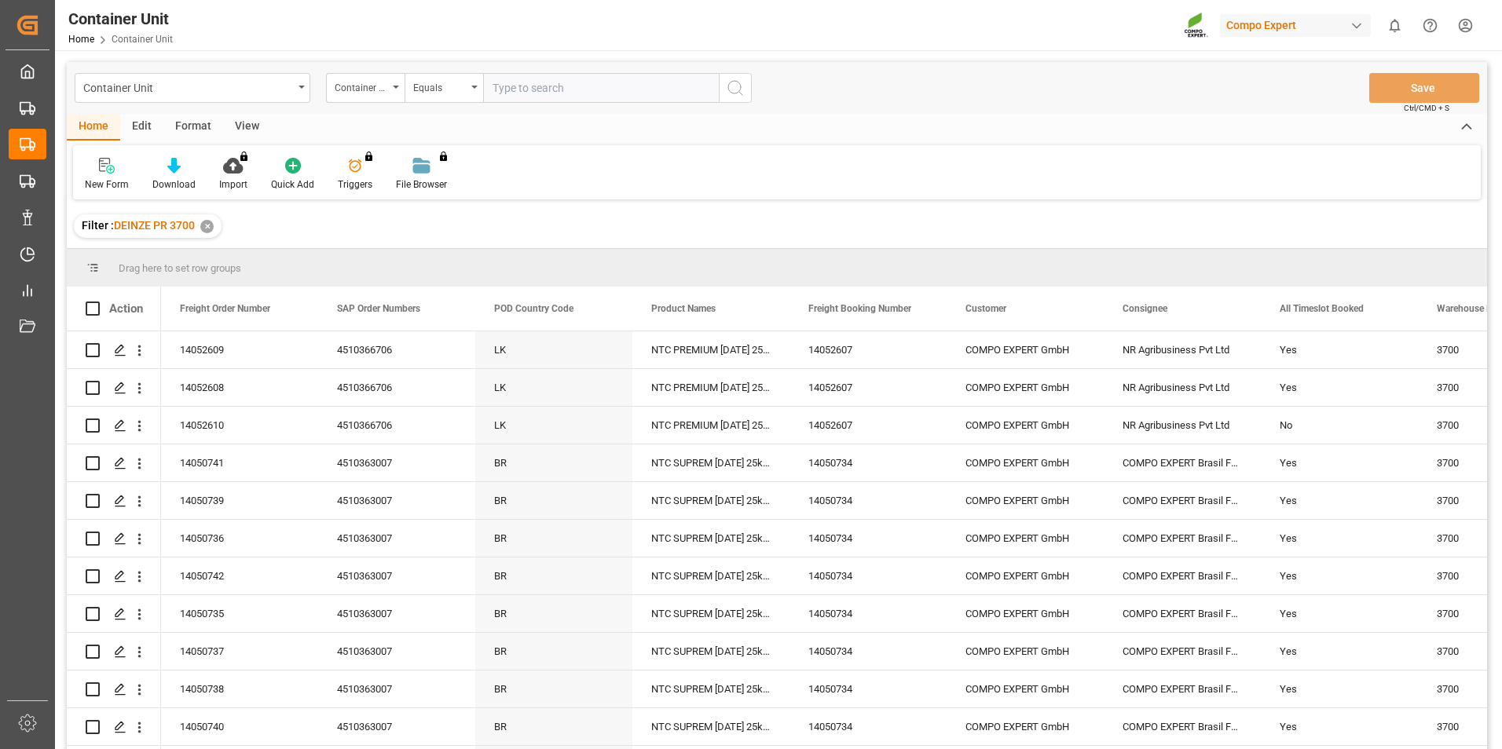
click at [519, 90] on input "text" at bounding box center [601, 88] width 236 height 30
type input "14052610"
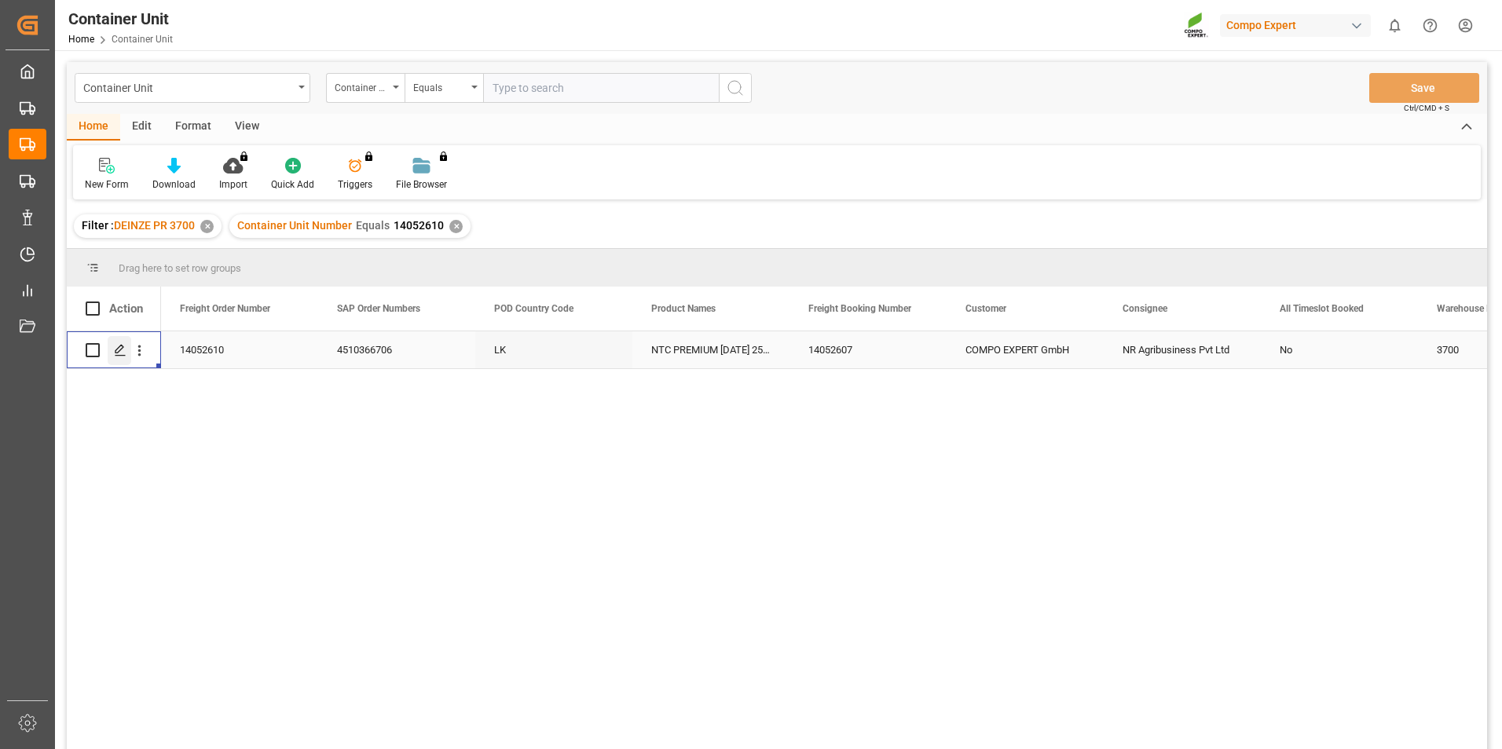
click at [118, 355] on icon "Press SPACE to select this row." at bounding box center [120, 350] width 13 height 13
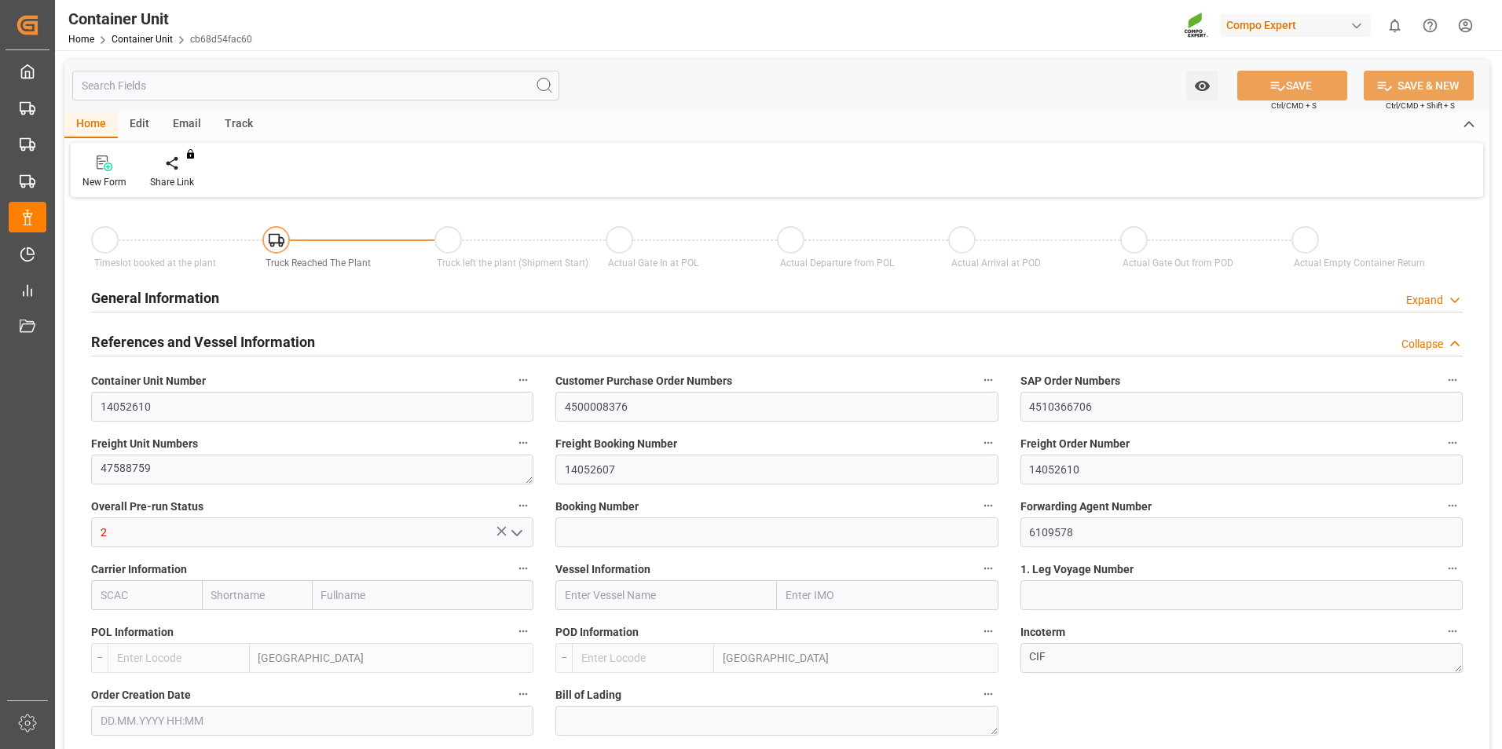
type input "BEANR"
type input "LKCMB"
type input "7"
type input "0"
type input "7"
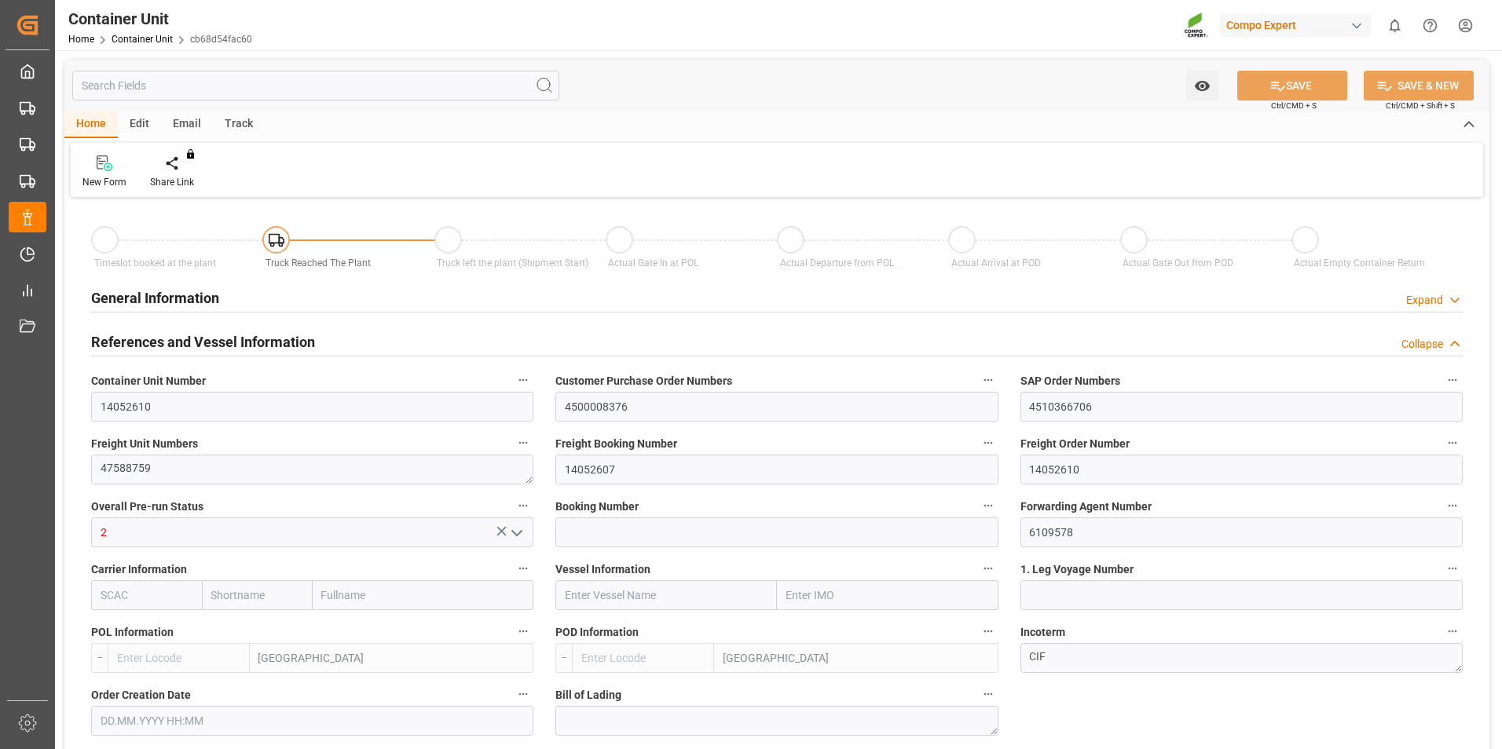
type input "0"
type input "60"
type input "21252"
type input "19.09.2025 10:50"
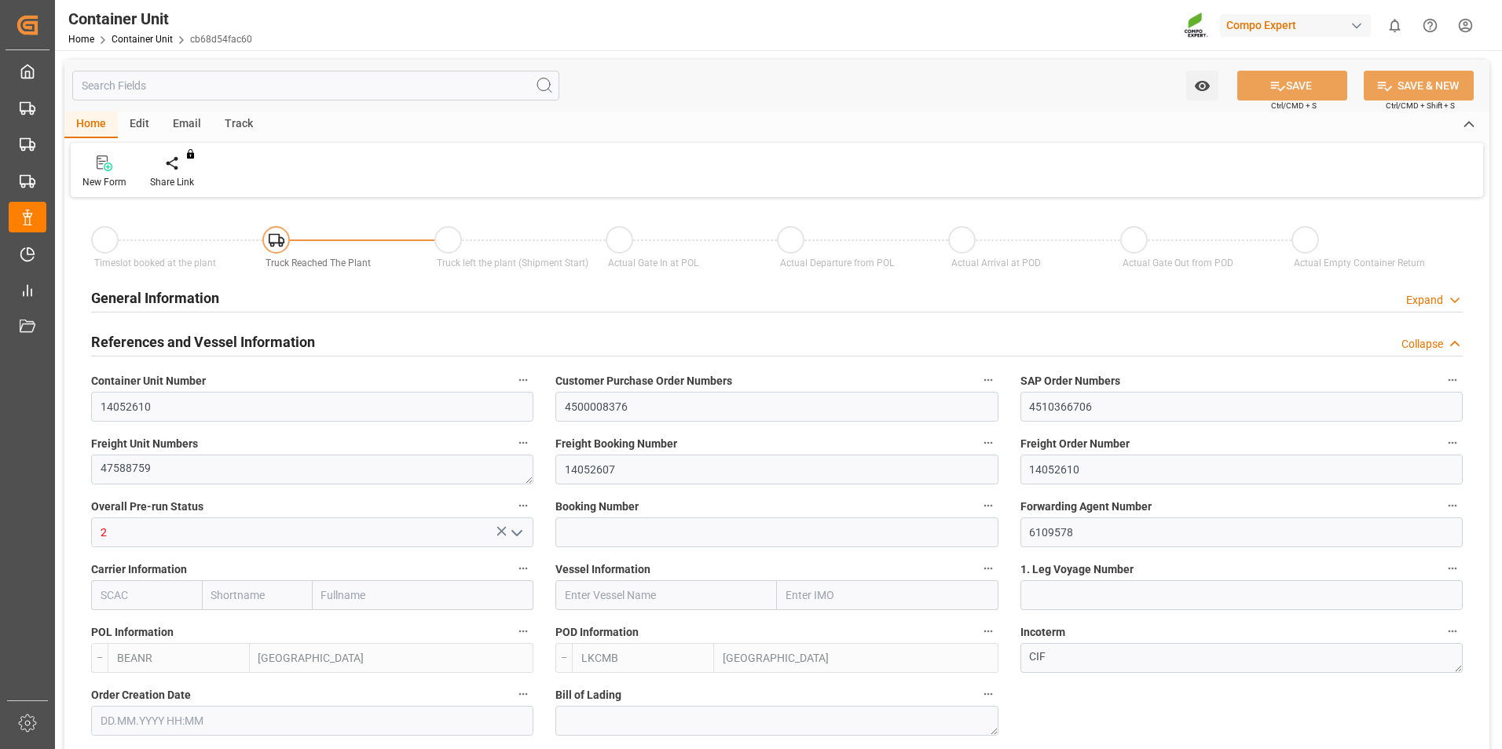
type input "01.10.2025"
click at [180, 164] on icon at bounding box center [183, 164] width 11 height 16
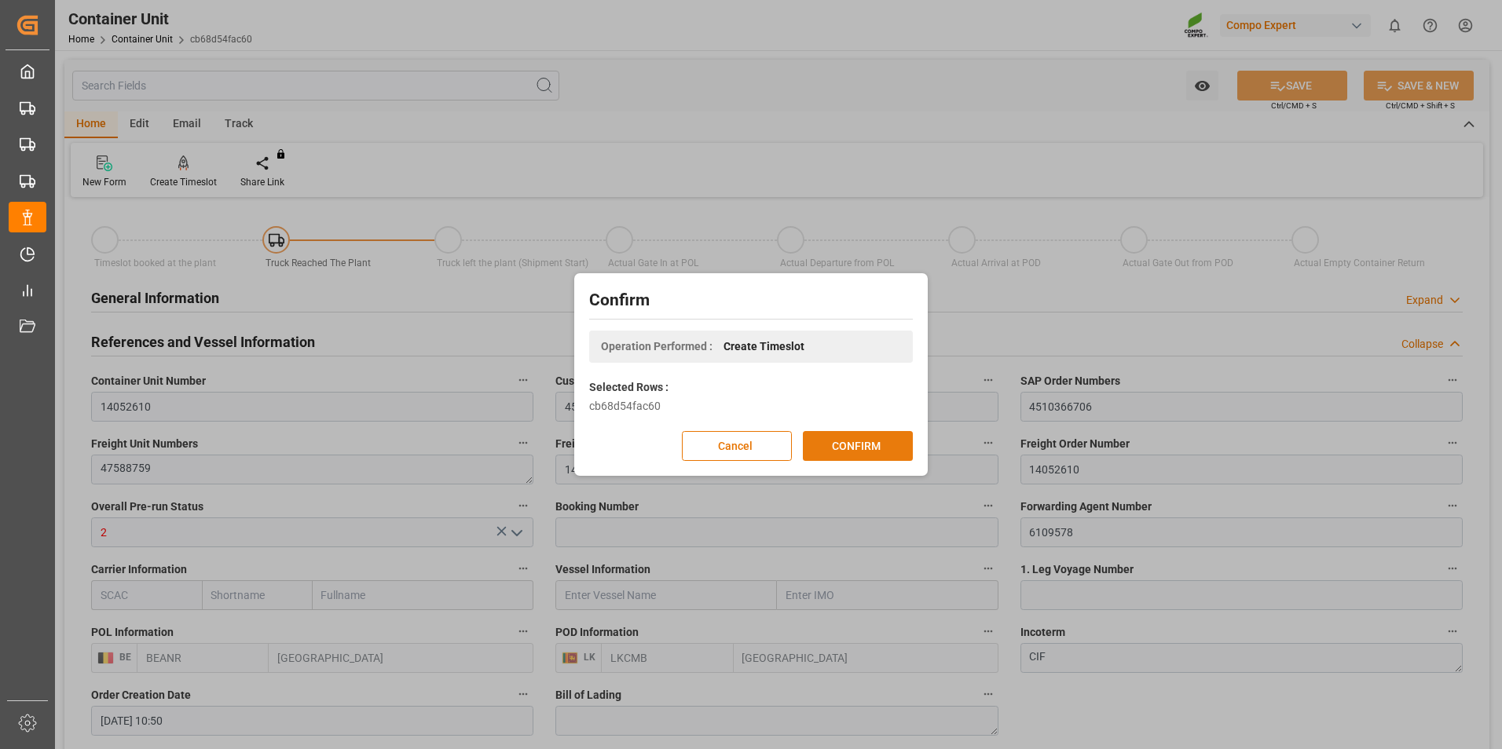
click at [852, 440] on button "CONFIRM" at bounding box center [858, 446] width 110 height 30
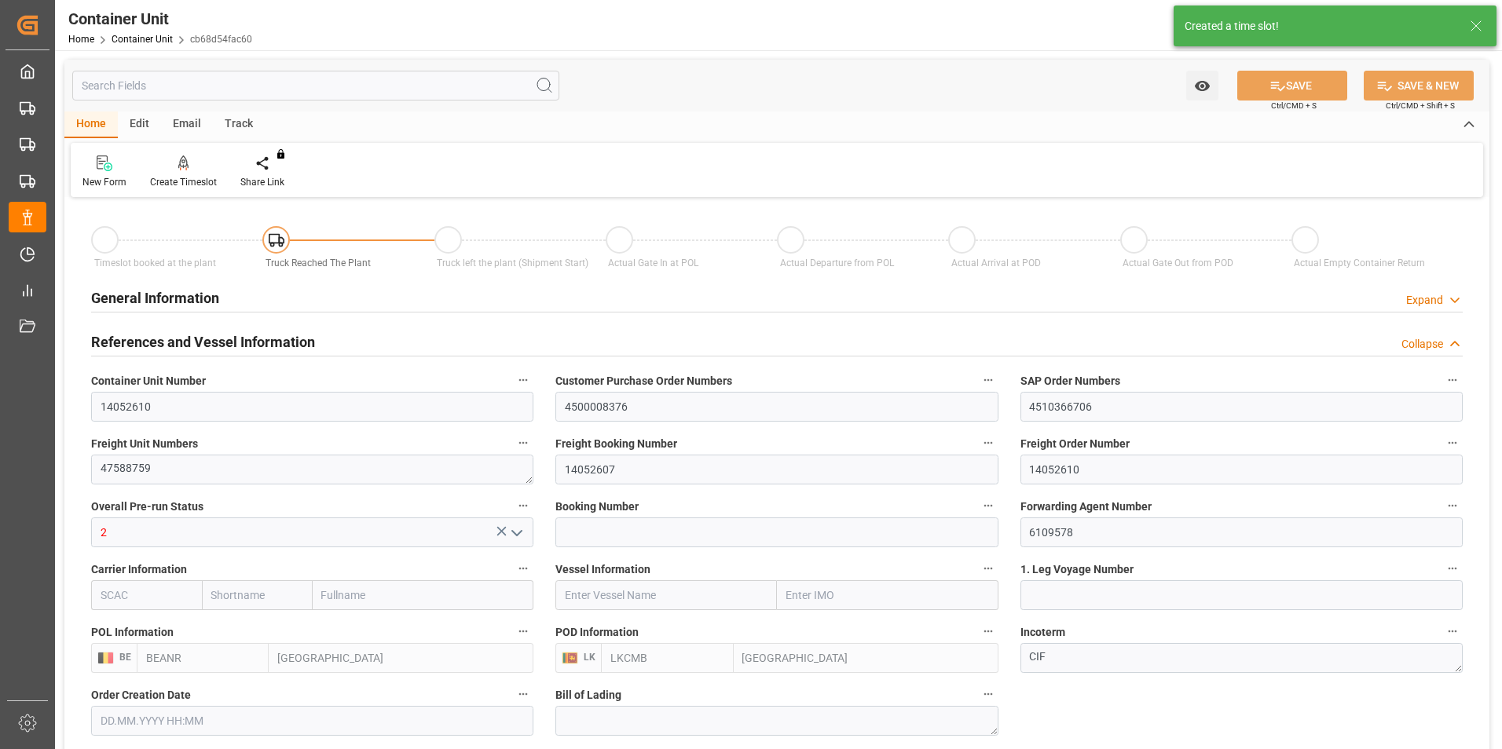
type input "19.09.2025 10:50"
type input "[DATE]"
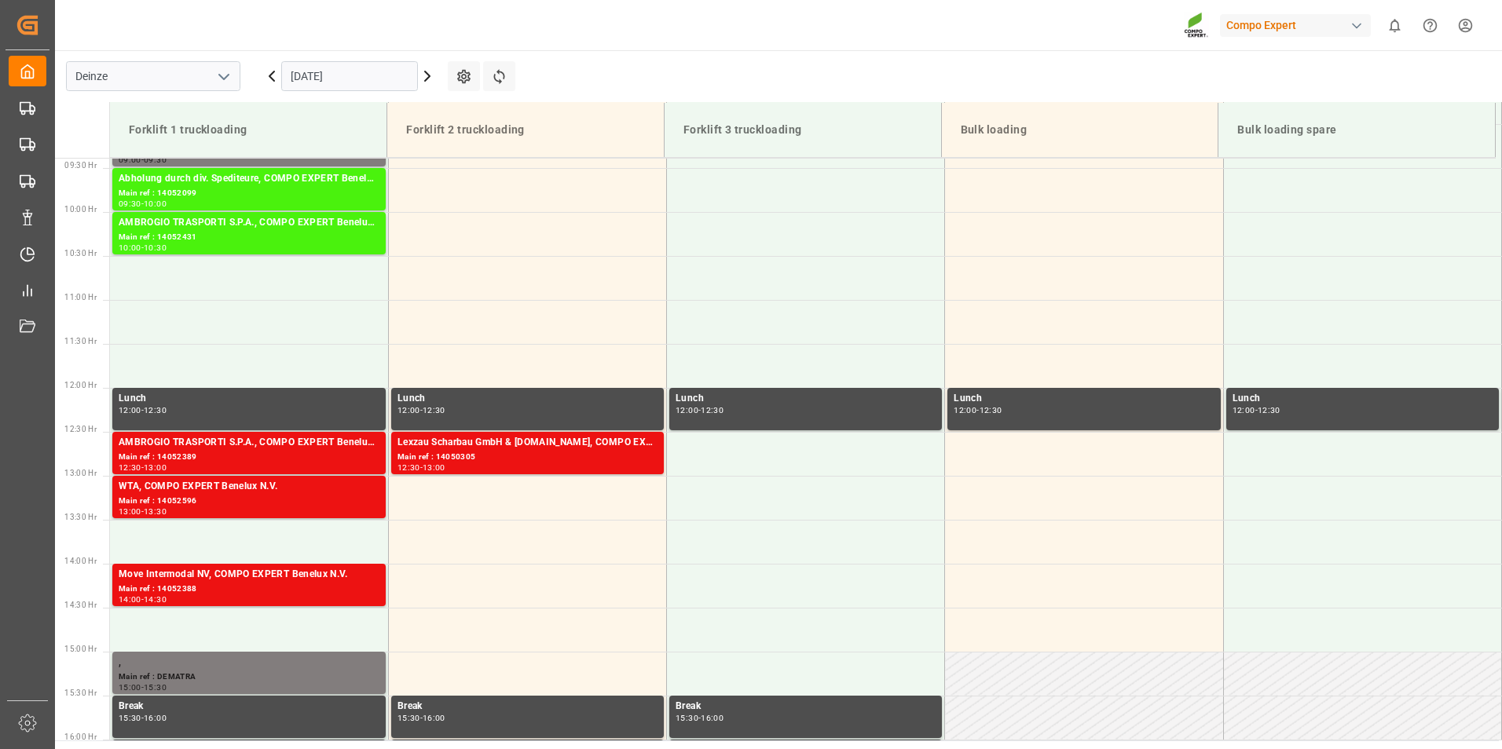
scroll to position [870, 0]
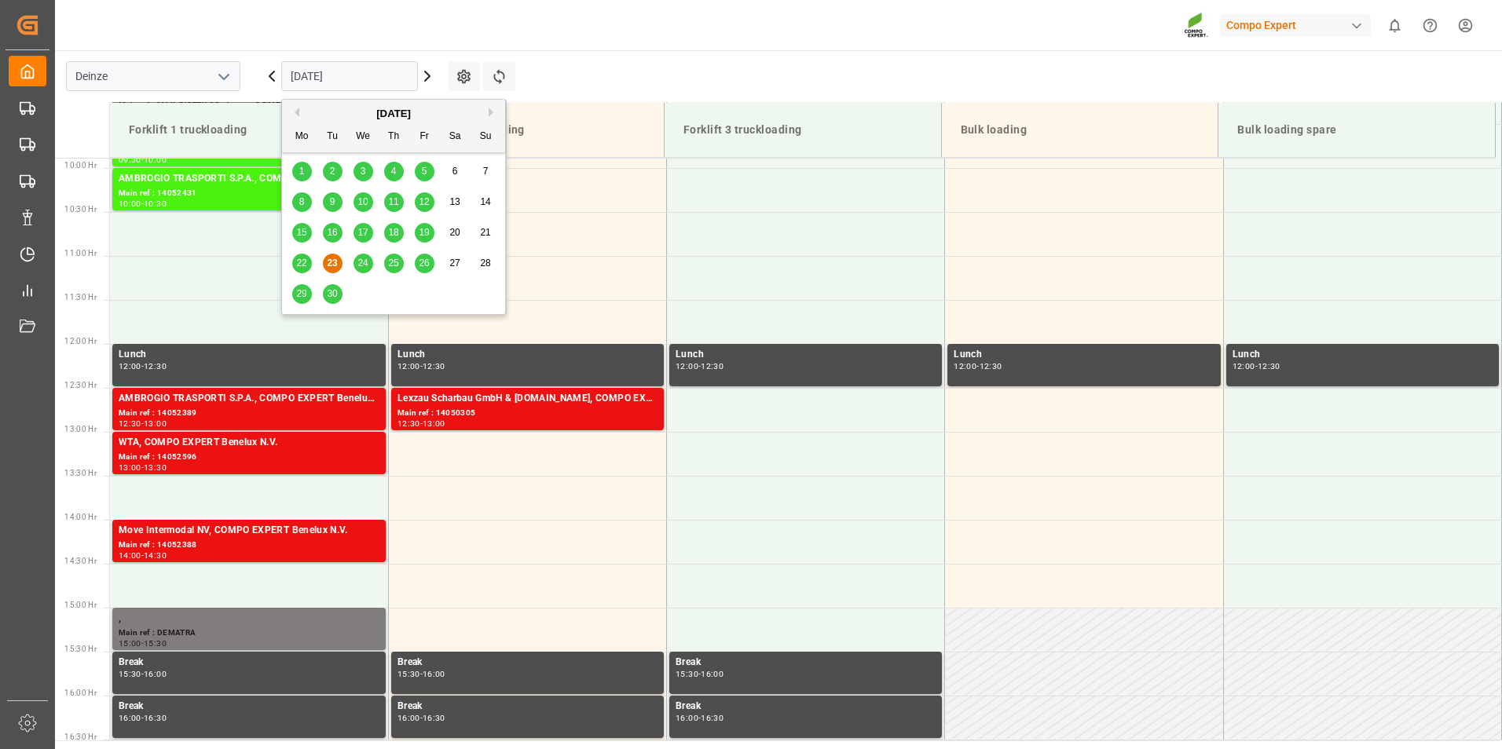
click at [350, 71] on input "[DATE]" at bounding box center [349, 76] width 137 height 30
click at [492, 111] on button "Next Month" at bounding box center [493, 112] width 9 height 9
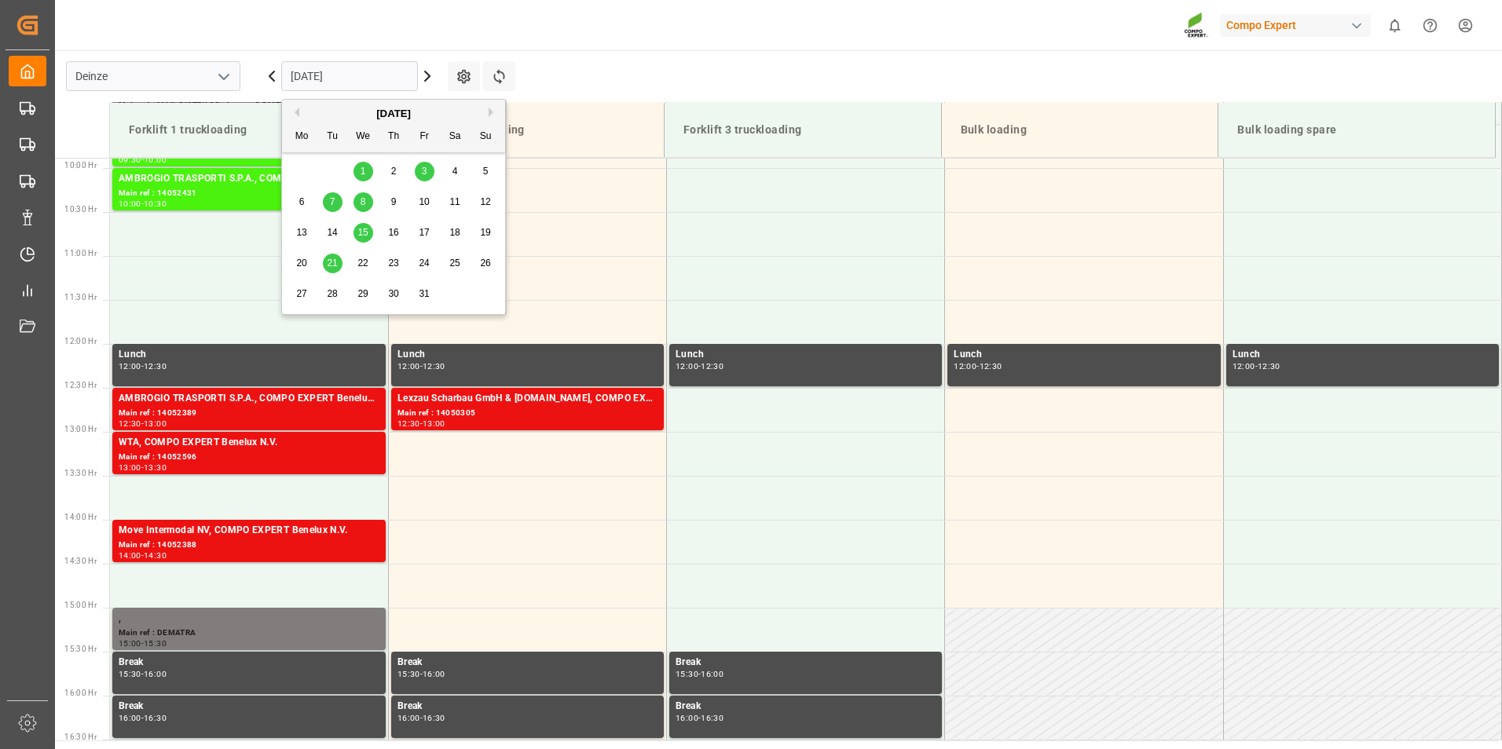
click at [360, 238] on span "15" at bounding box center [362, 232] width 10 height 11
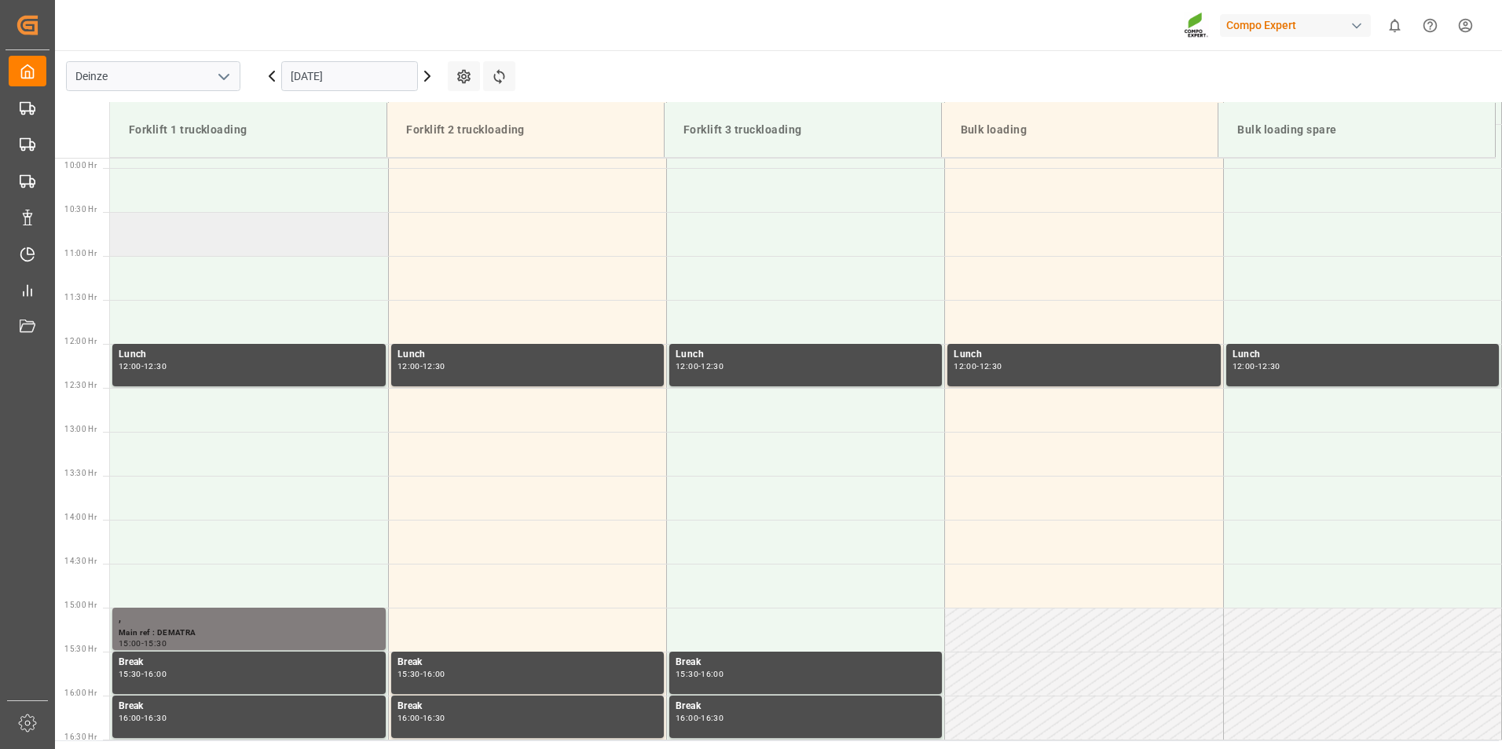
scroll to position [634, 0]
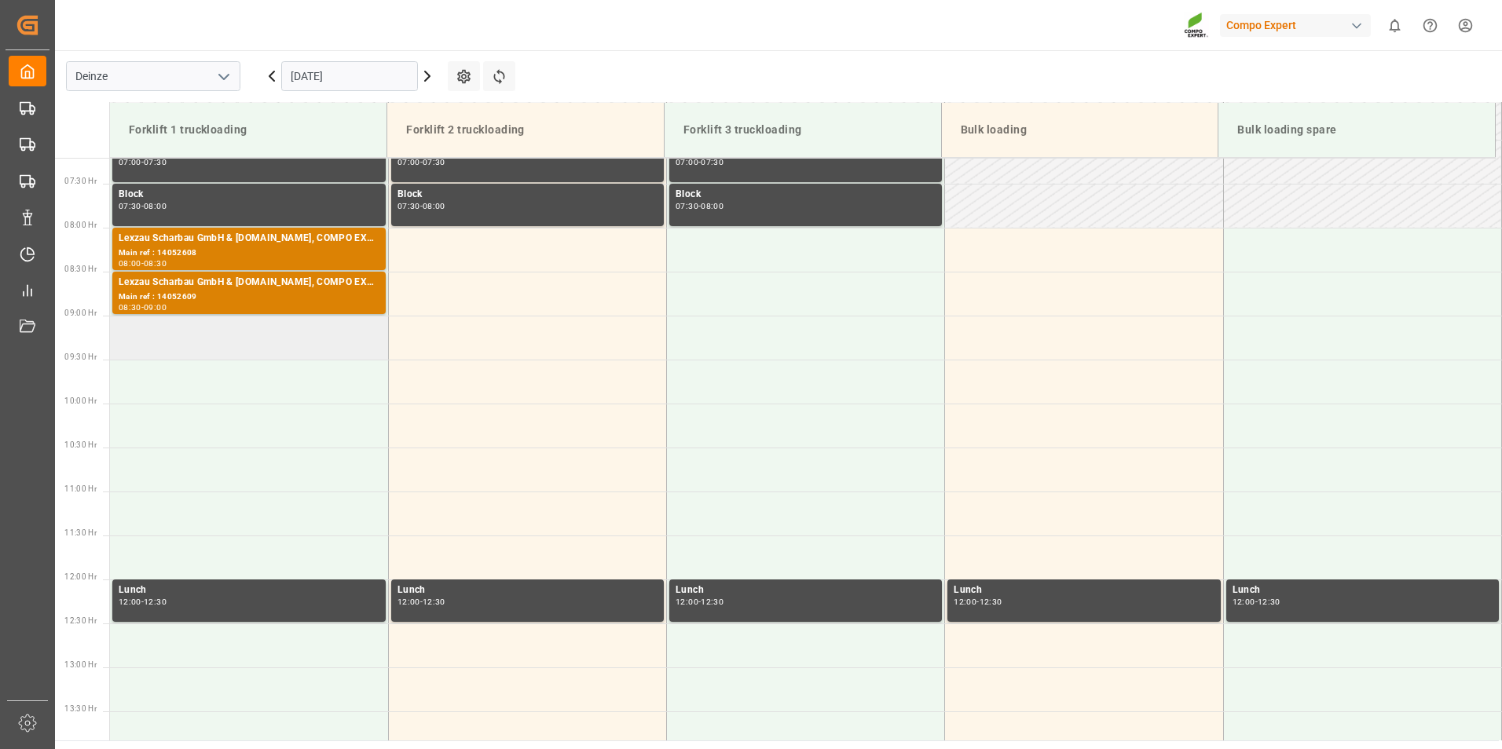
click at [146, 345] on td at bounding box center [249, 338] width 278 height 44
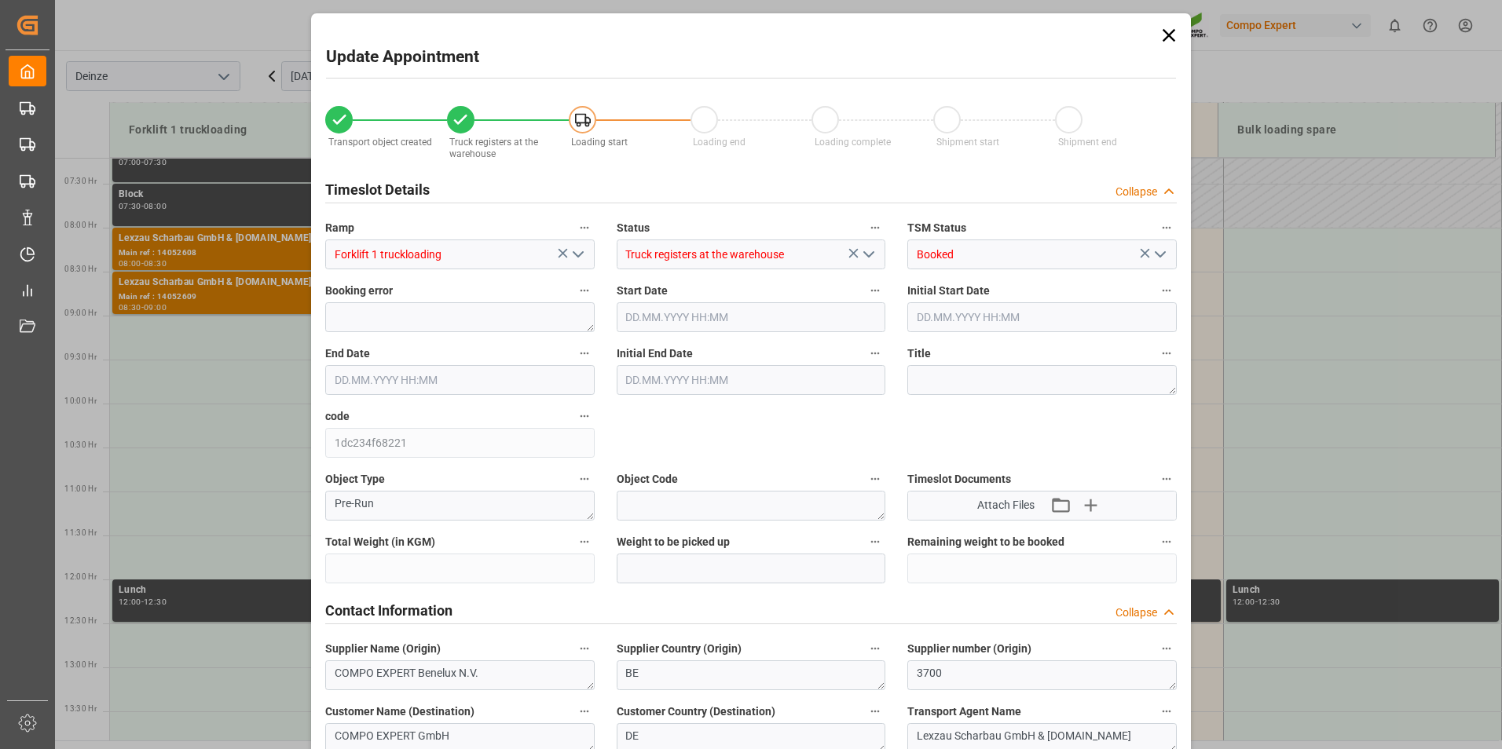
type input "21252"
type input "60"
type input "15.10.2025 09:00"
type input "15.10.2025 09:30"
type input "[DATE] 10:50"
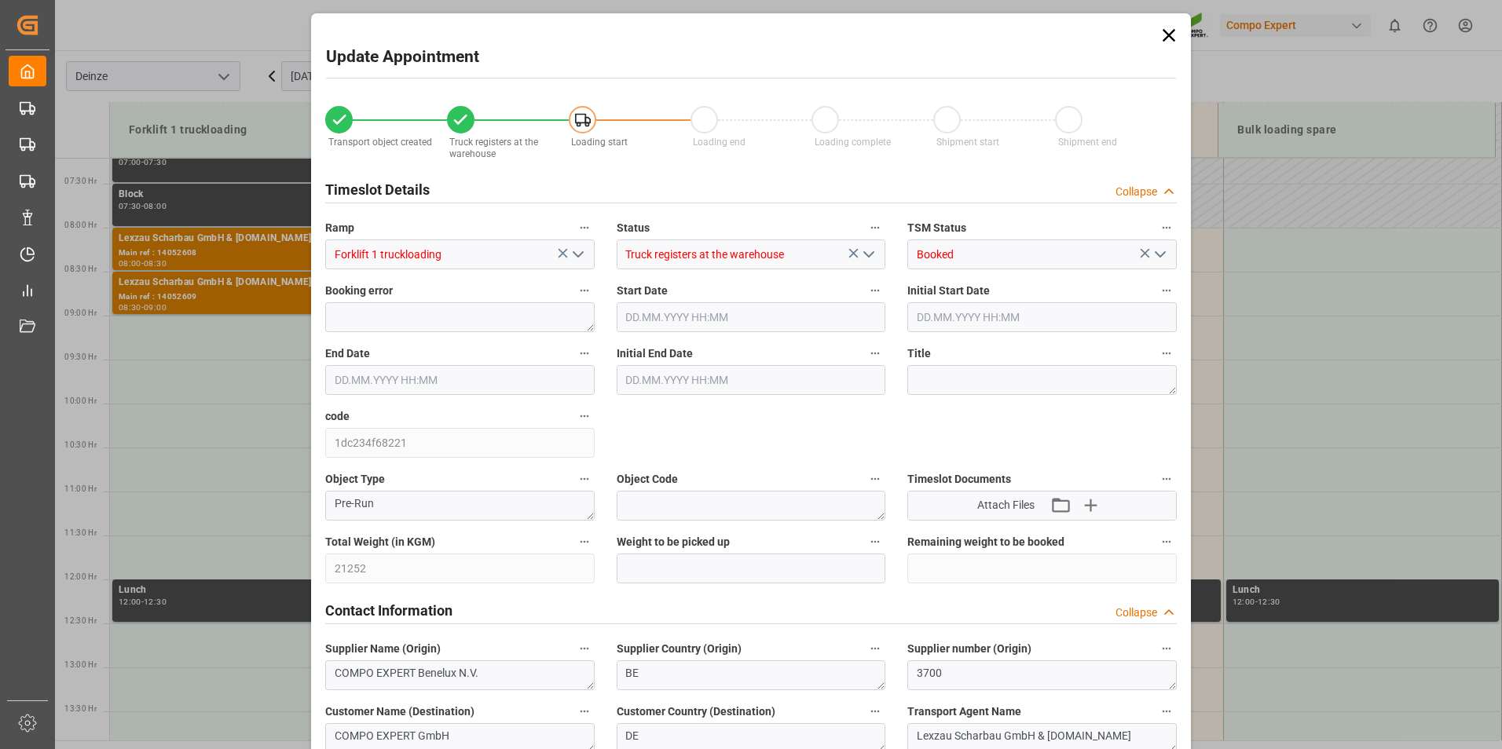
type input "23.09.2025 11:20"
type input "23.09.2025 09:22"
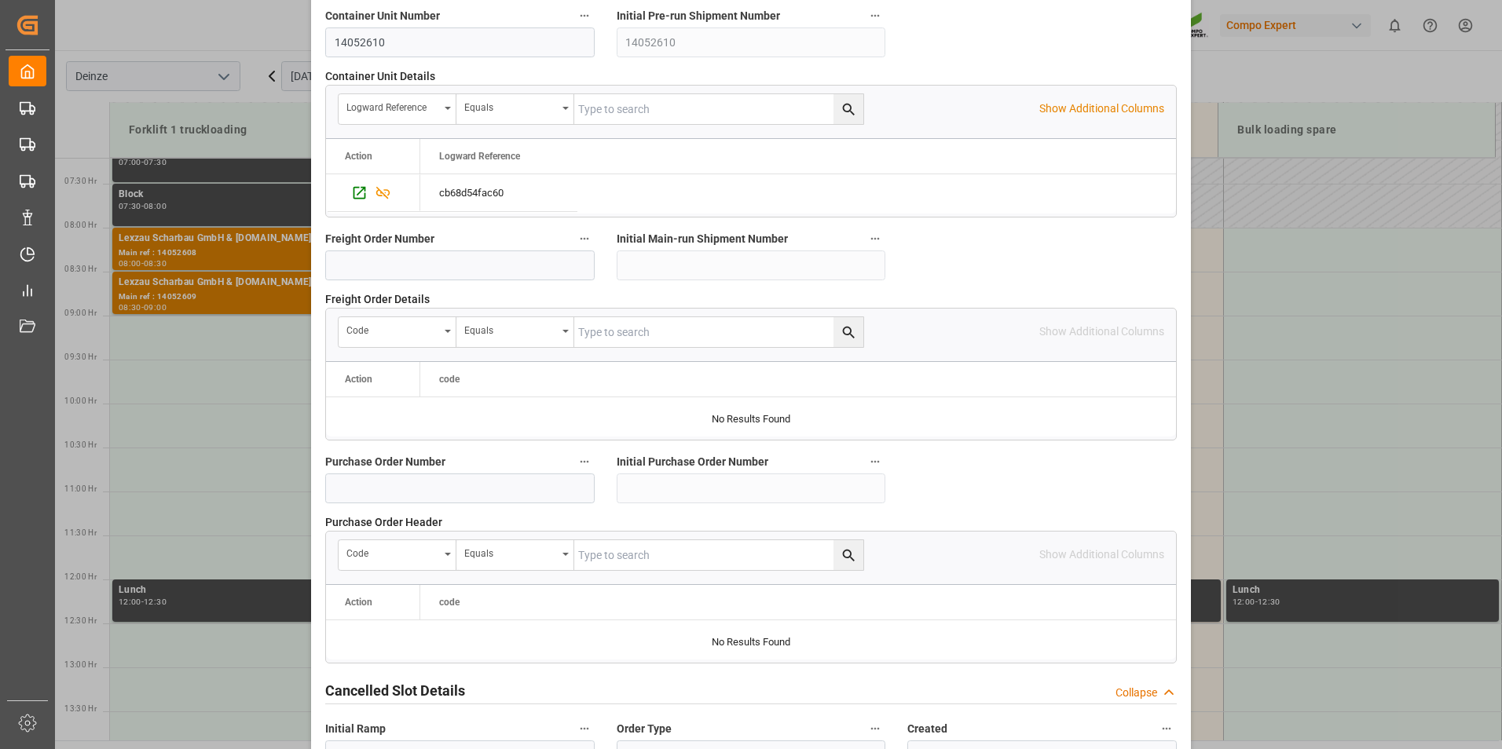
scroll to position [1414, 0]
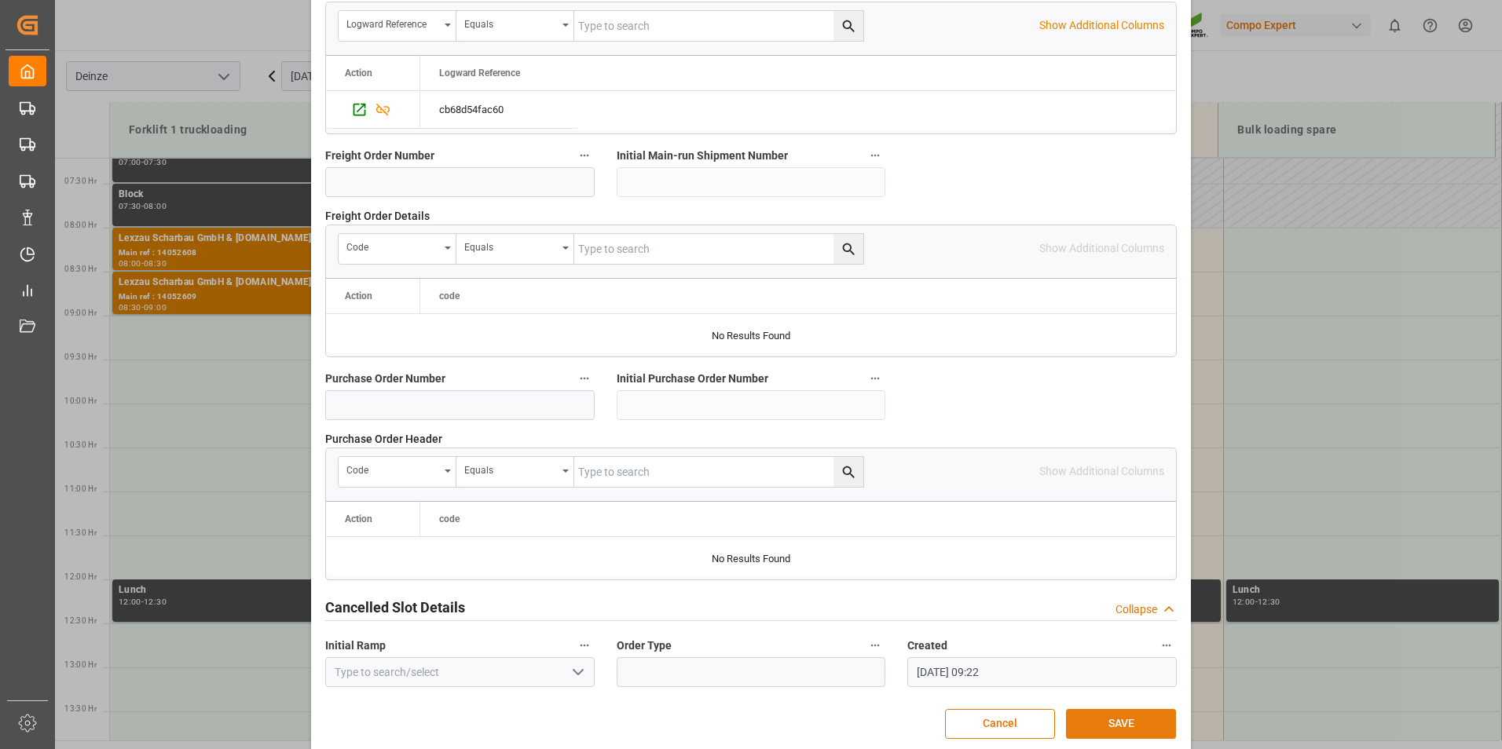
drag, startPoint x: 1091, startPoint y: 723, endPoint x: 1085, endPoint y: 731, distance: 10.7
click at [1086, 731] on button "SAVE" at bounding box center [1121, 724] width 110 height 30
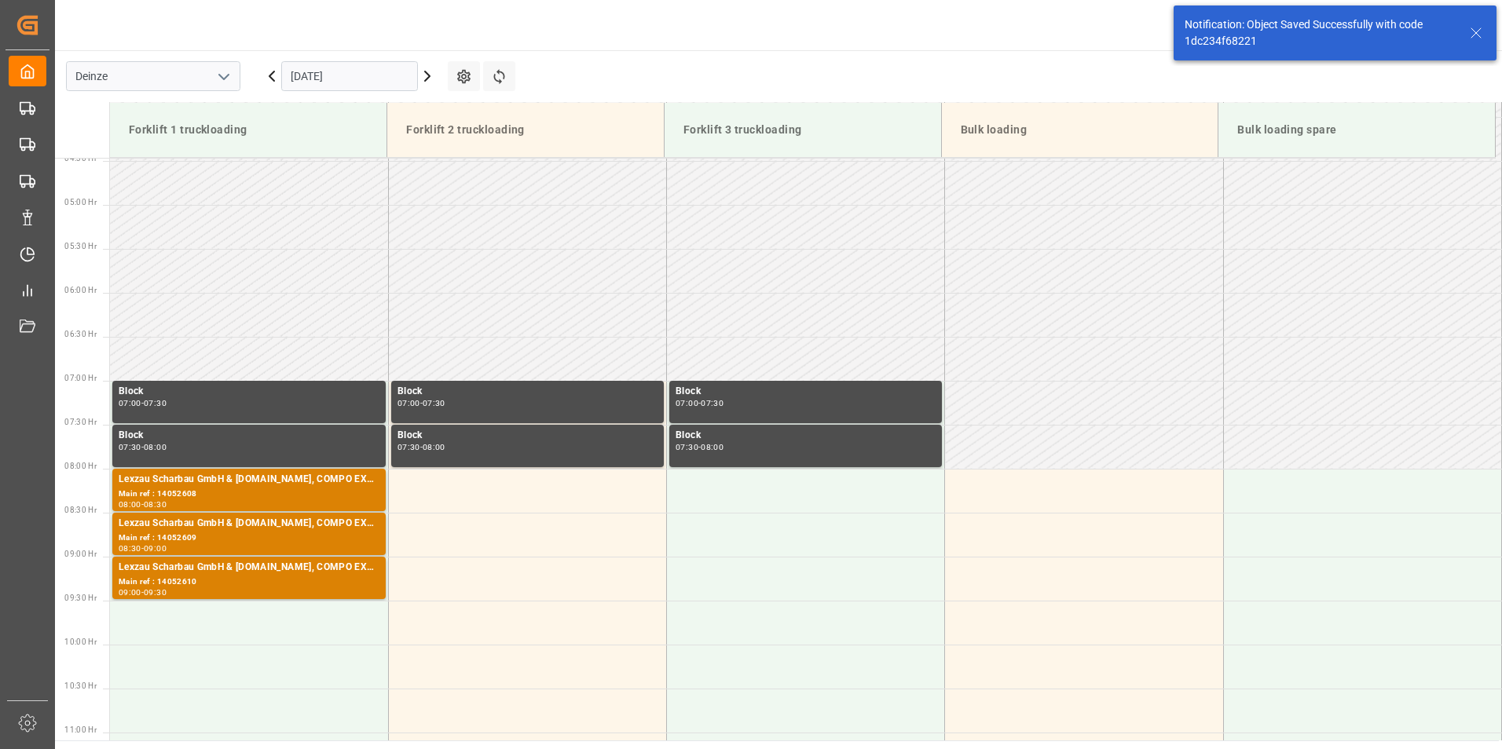
scroll to position [694, 0]
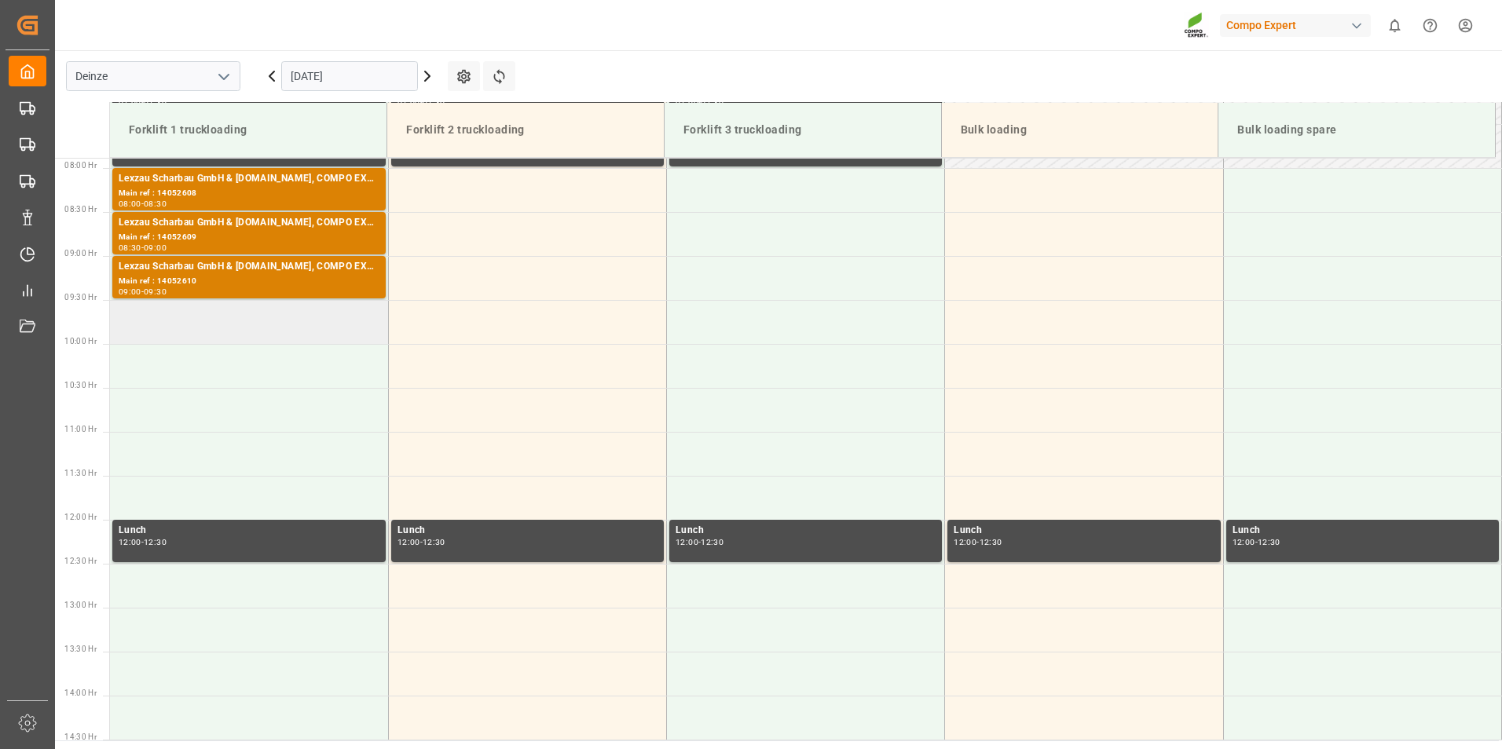
click at [200, 332] on td at bounding box center [249, 322] width 278 height 44
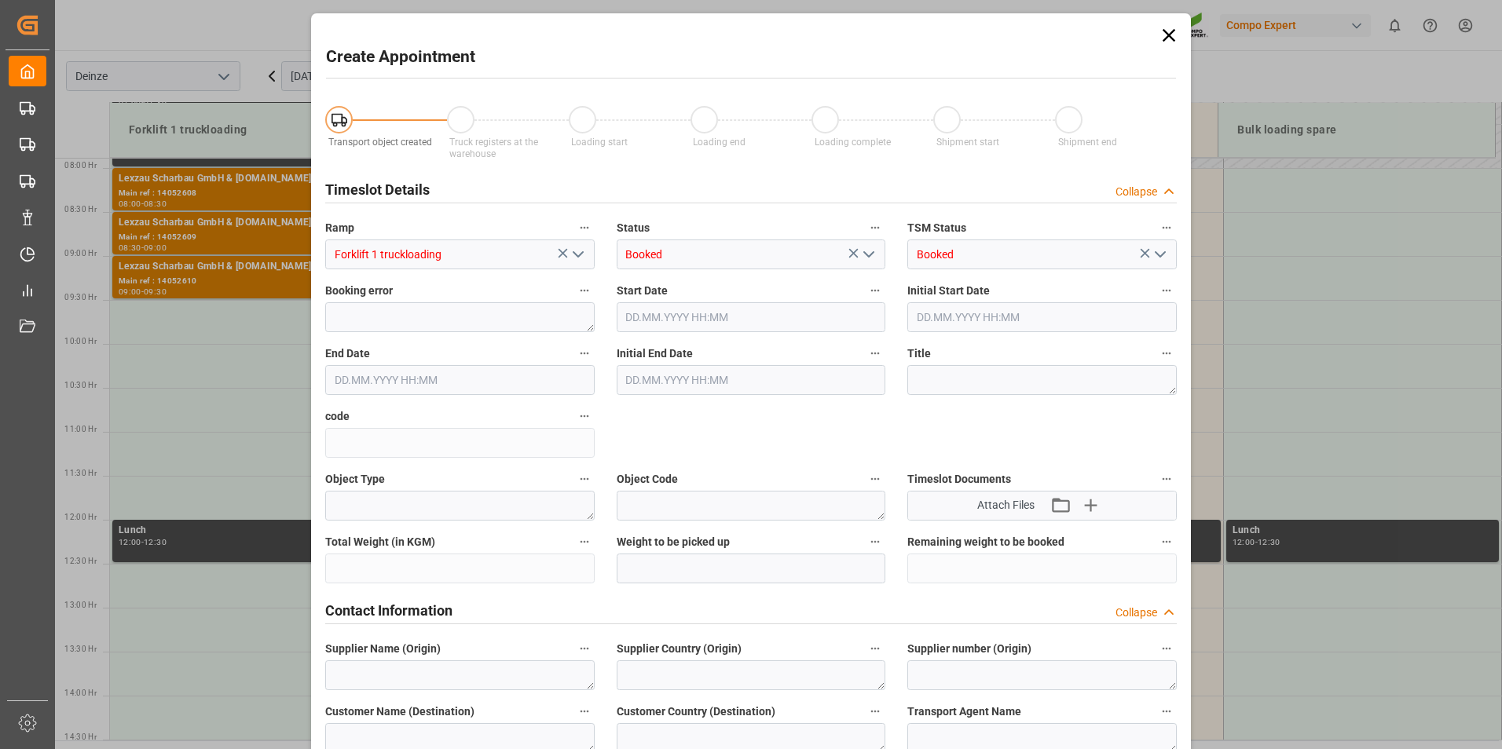
type input "15.10.2025 09:30"
type input "15.10.2025 10:00"
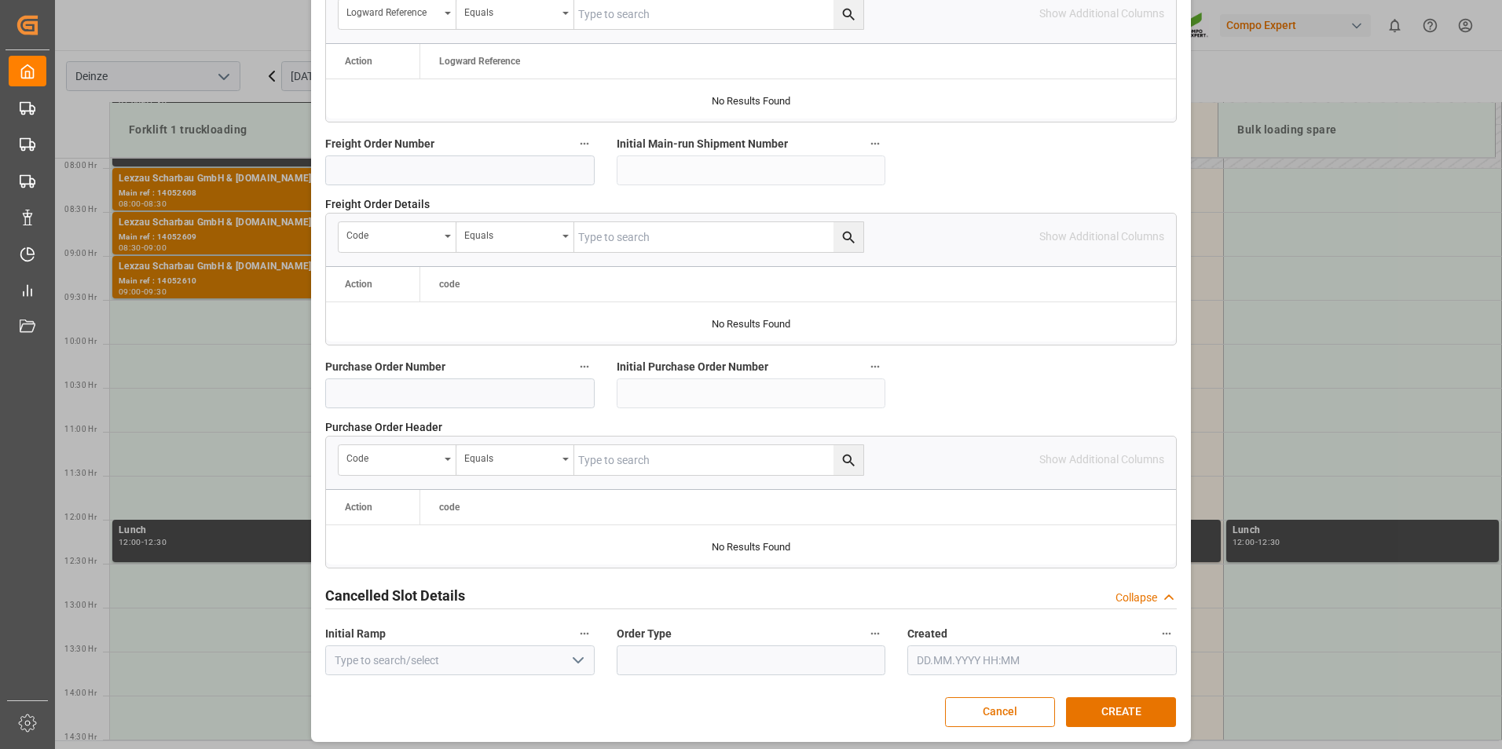
scroll to position [1431, 0]
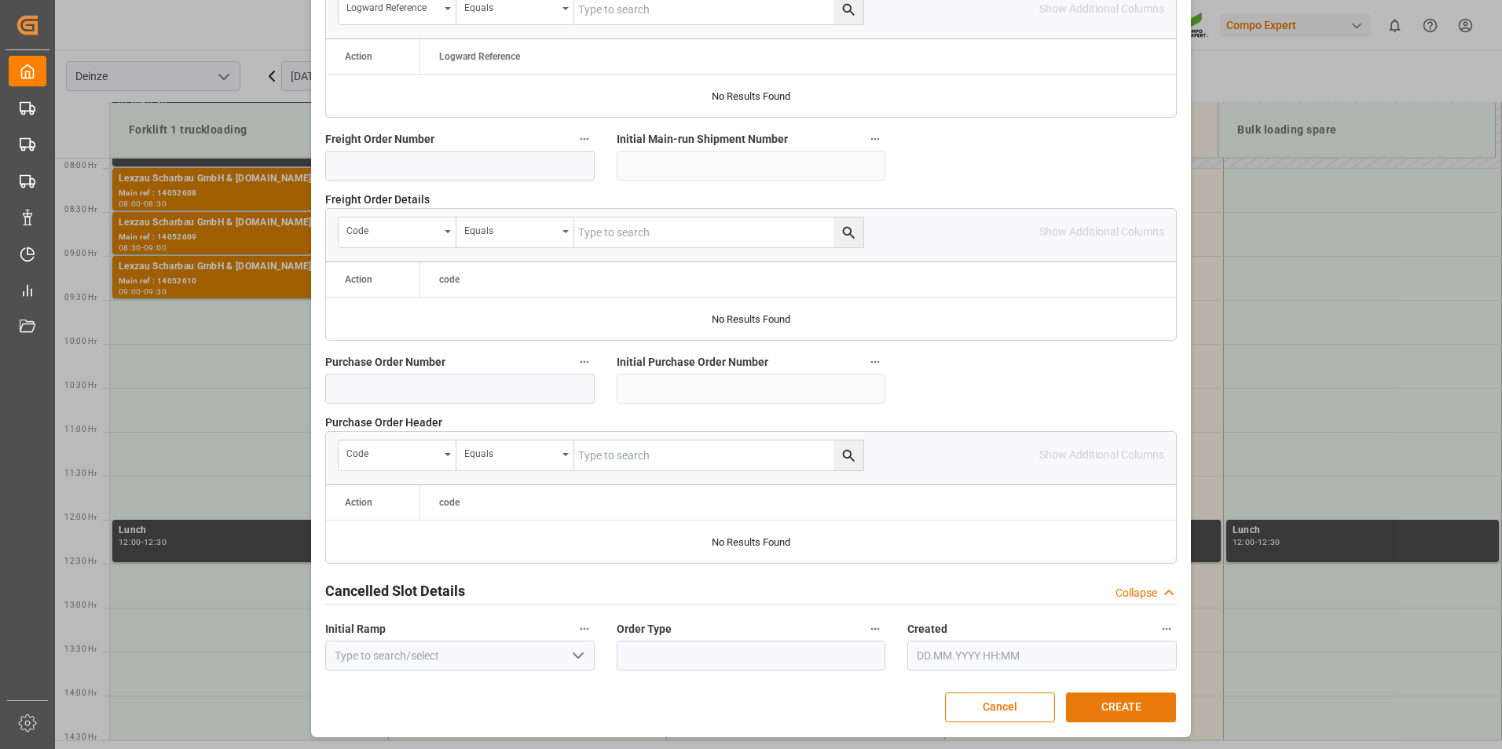
click at [1104, 707] on button "CREATE" at bounding box center [1121, 708] width 110 height 30
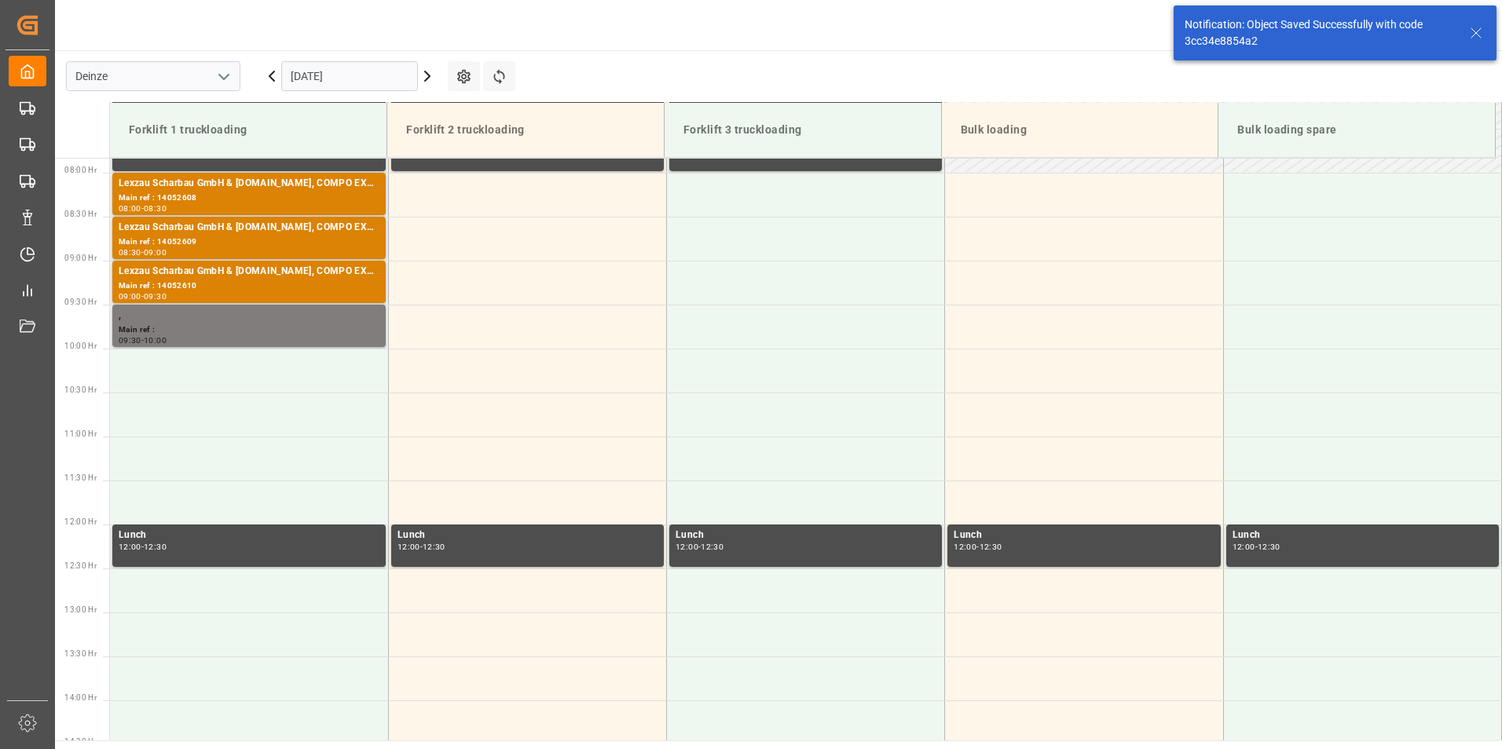
scroll to position [694, 0]
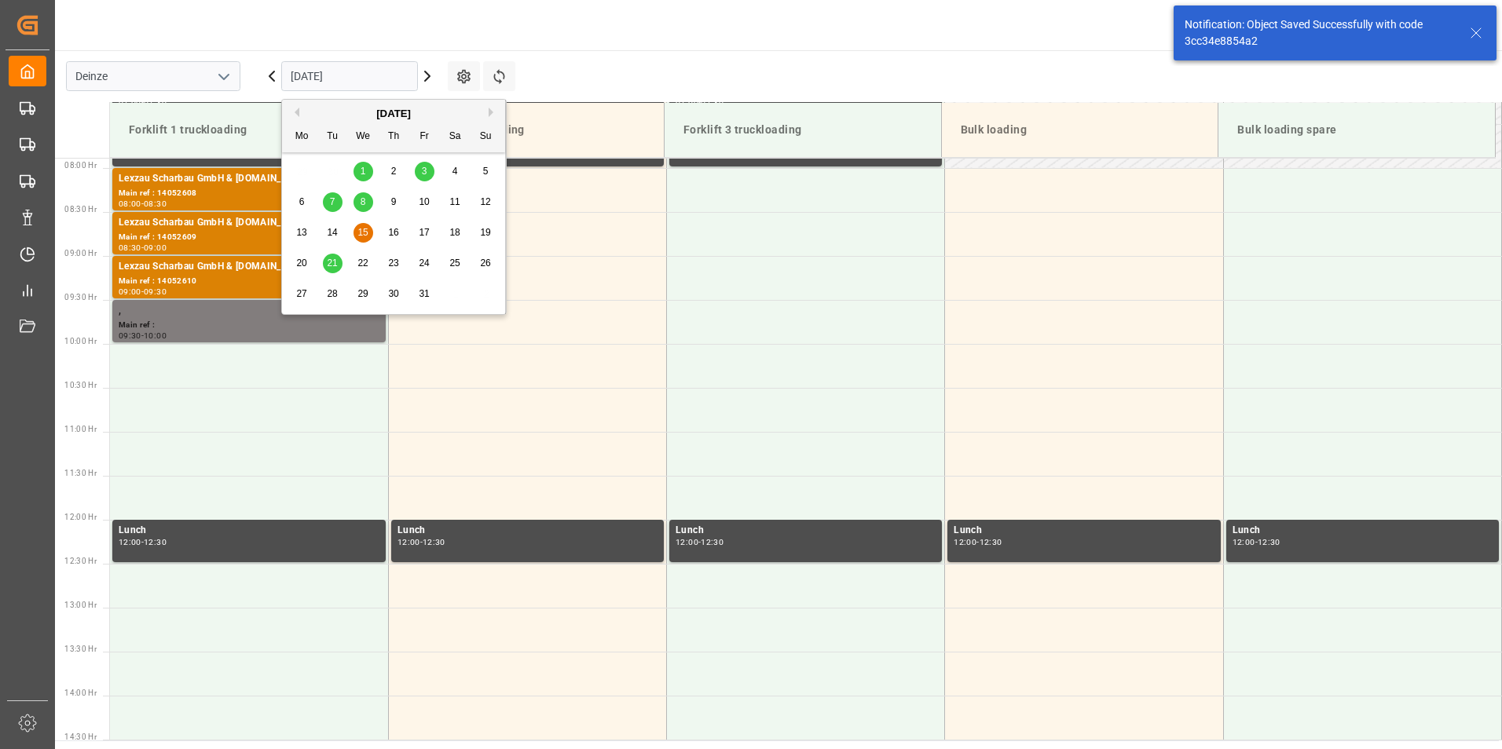
click at [385, 82] on input "[DATE]" at bounding box center [349, 76] width 137 height 30
click at [295, 115] on button "Previous Month" at bounding box center [294, 112] width 9 height 9
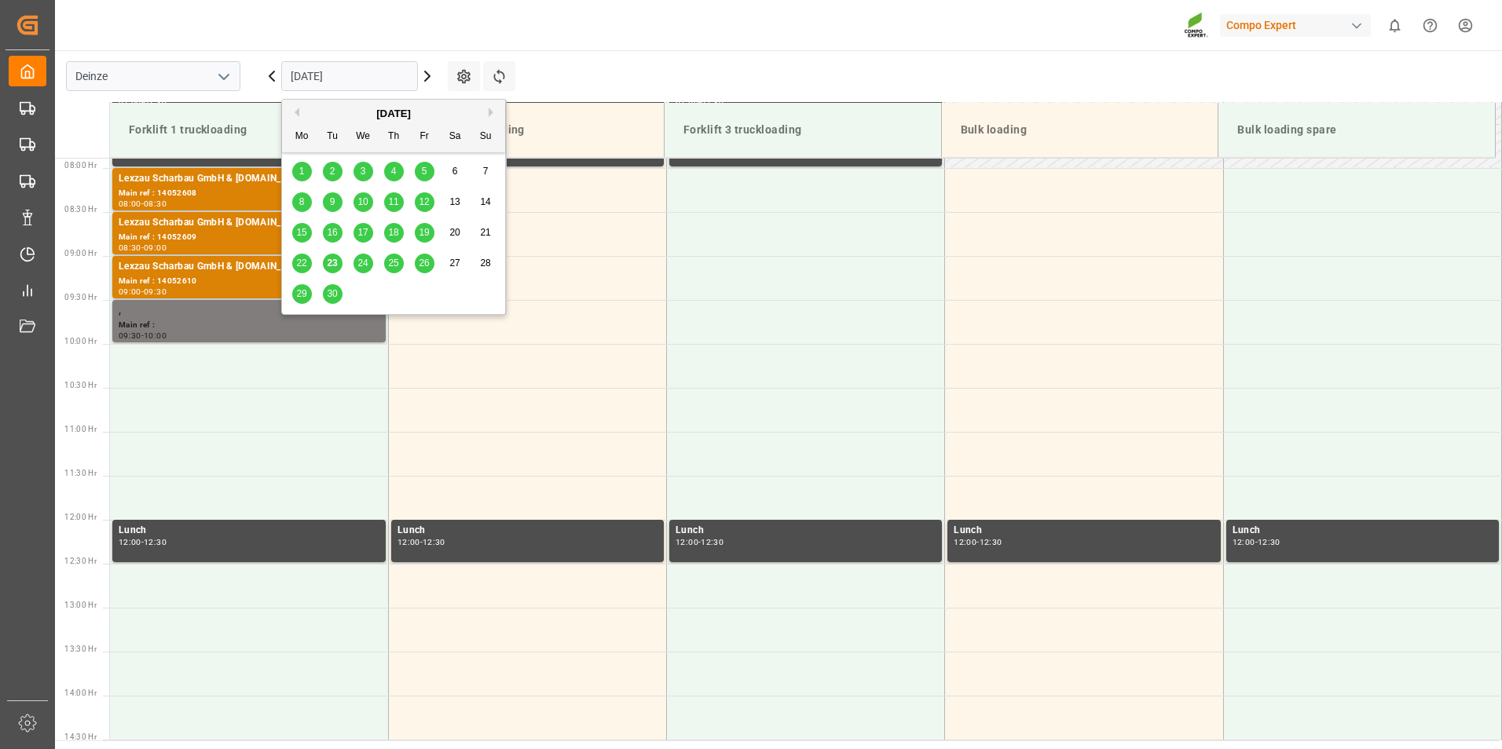
click at [332, 263] on span "23" at bounding box center [332, 263] width 10 height 11
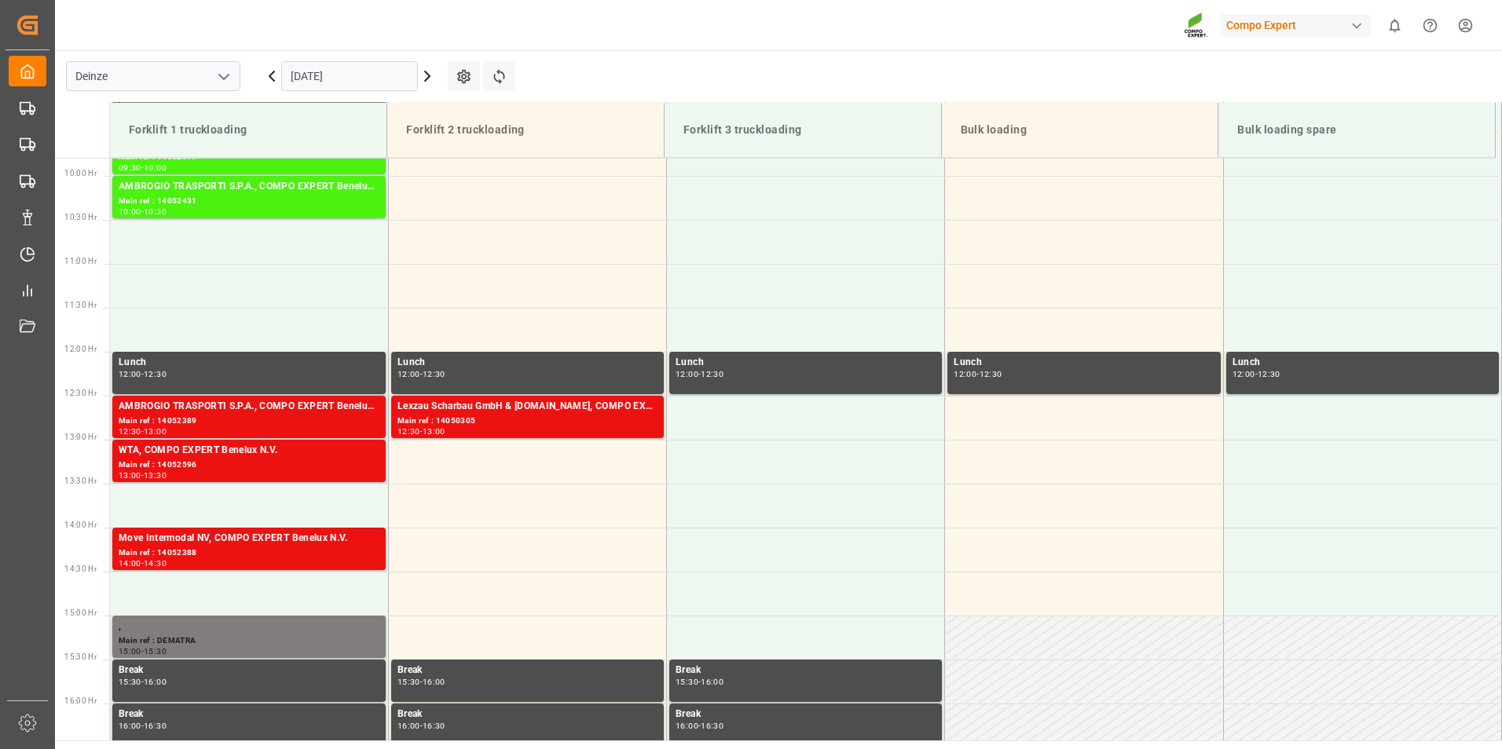
scroll to position [870, 0]
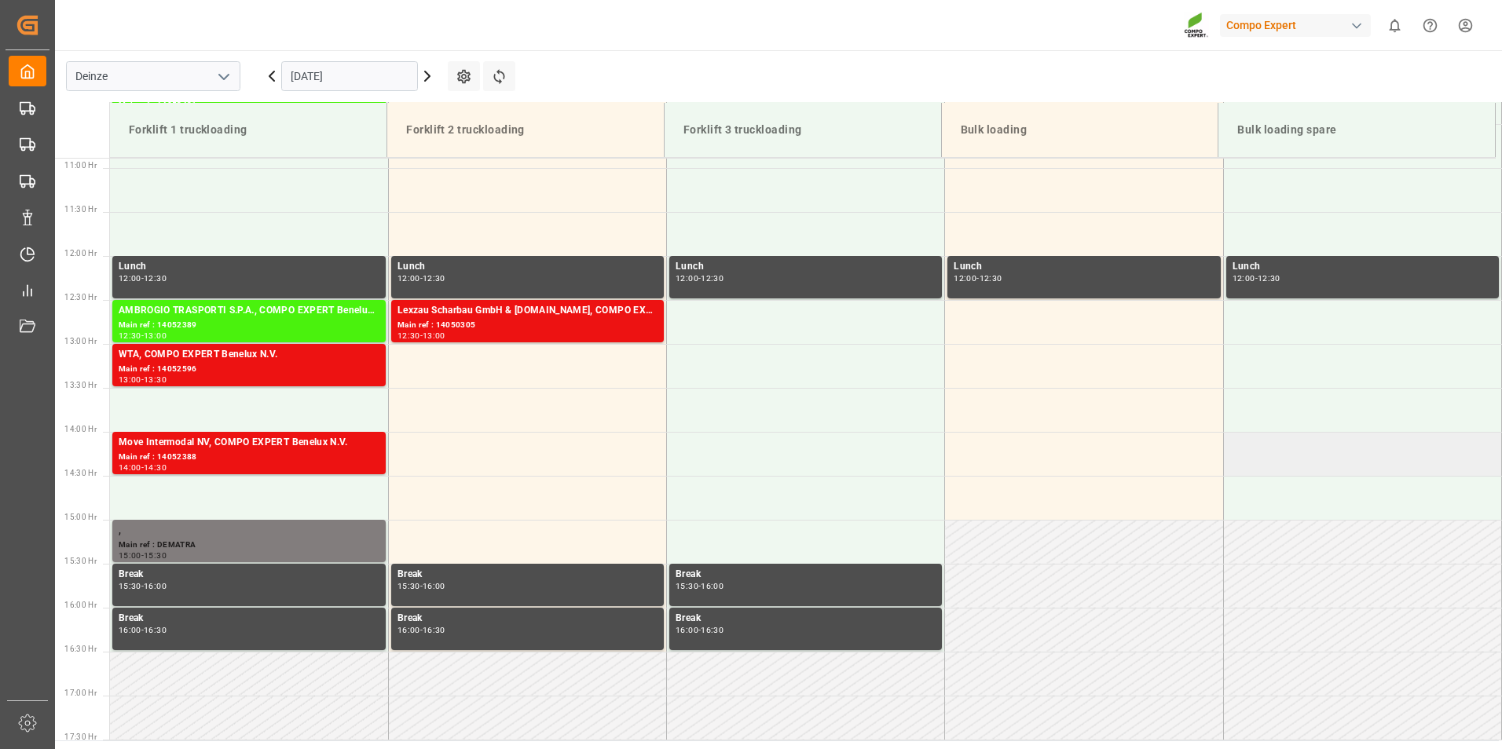
scroll to position [801, 0]
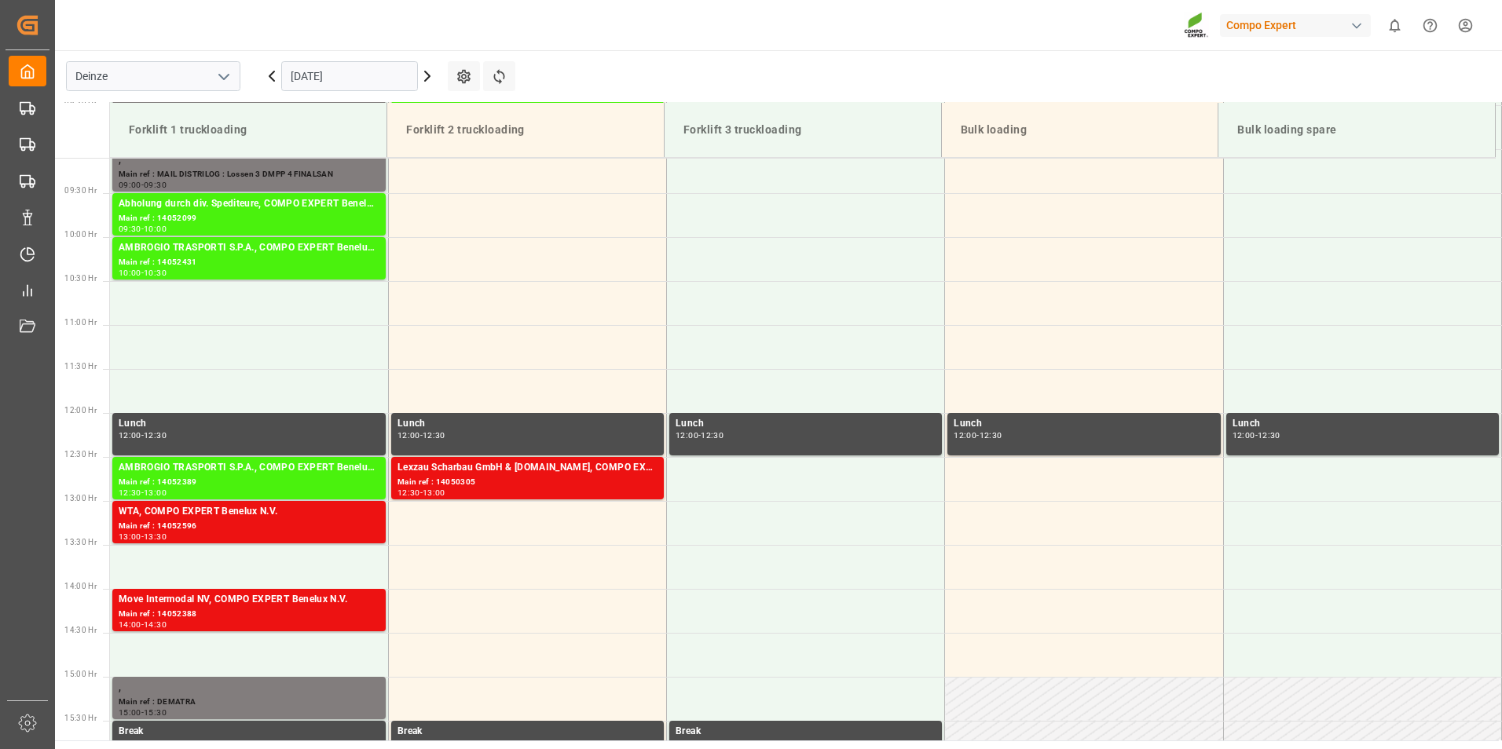
click at [391, 72] on input "[DATE]" at bounding box center [349, 76] width 137 height 30
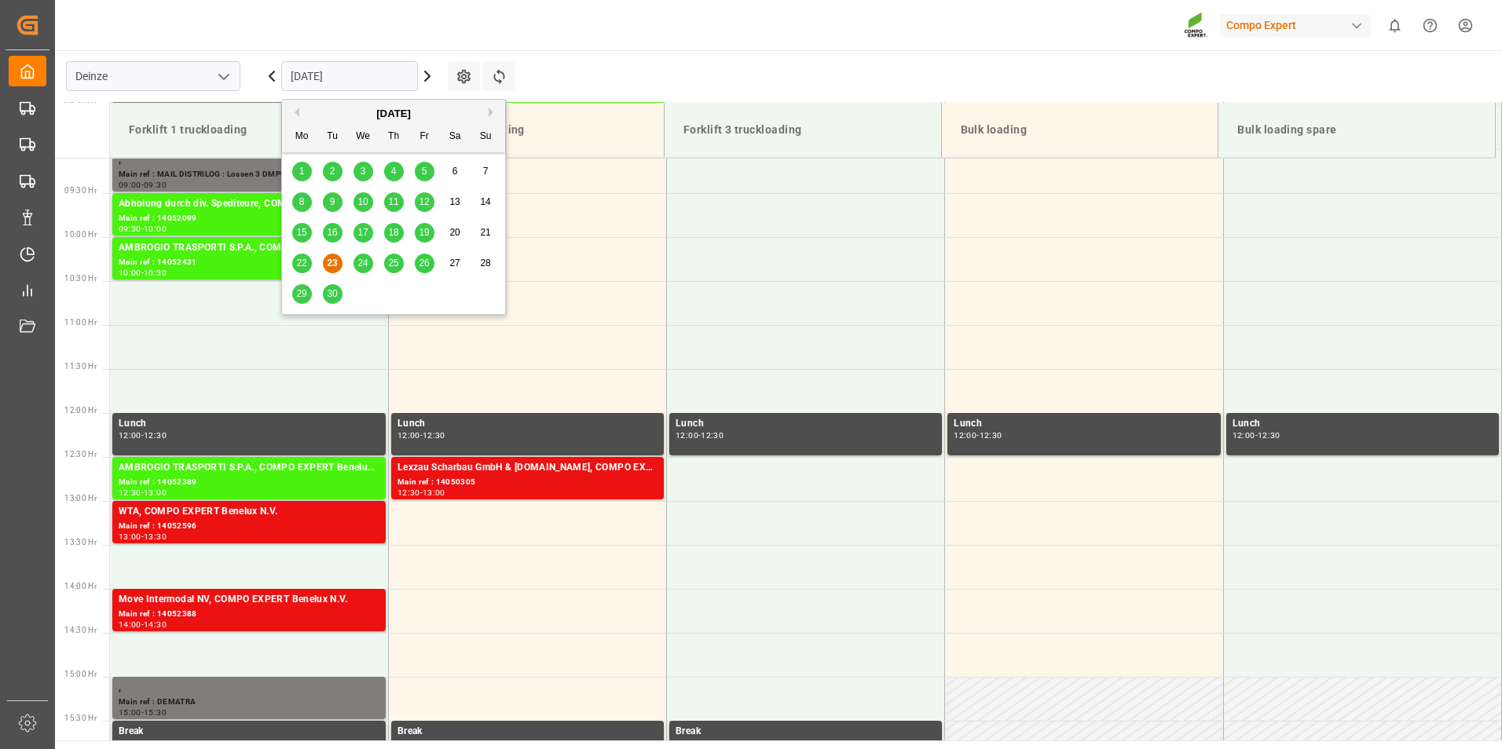
click at [361, 265] on span "24" at bounding box center [362, 263] width 10 height 11
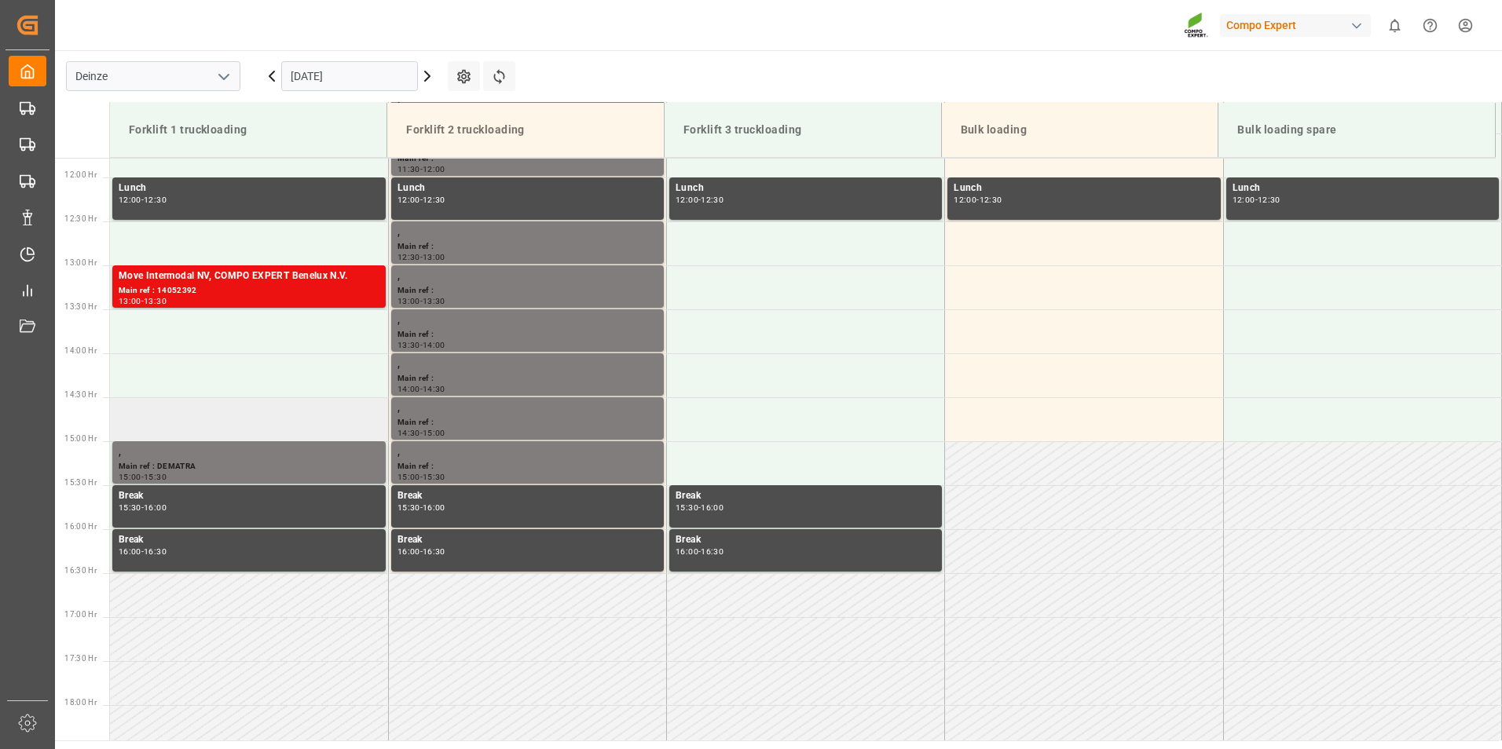
scroll to position [879, 0]
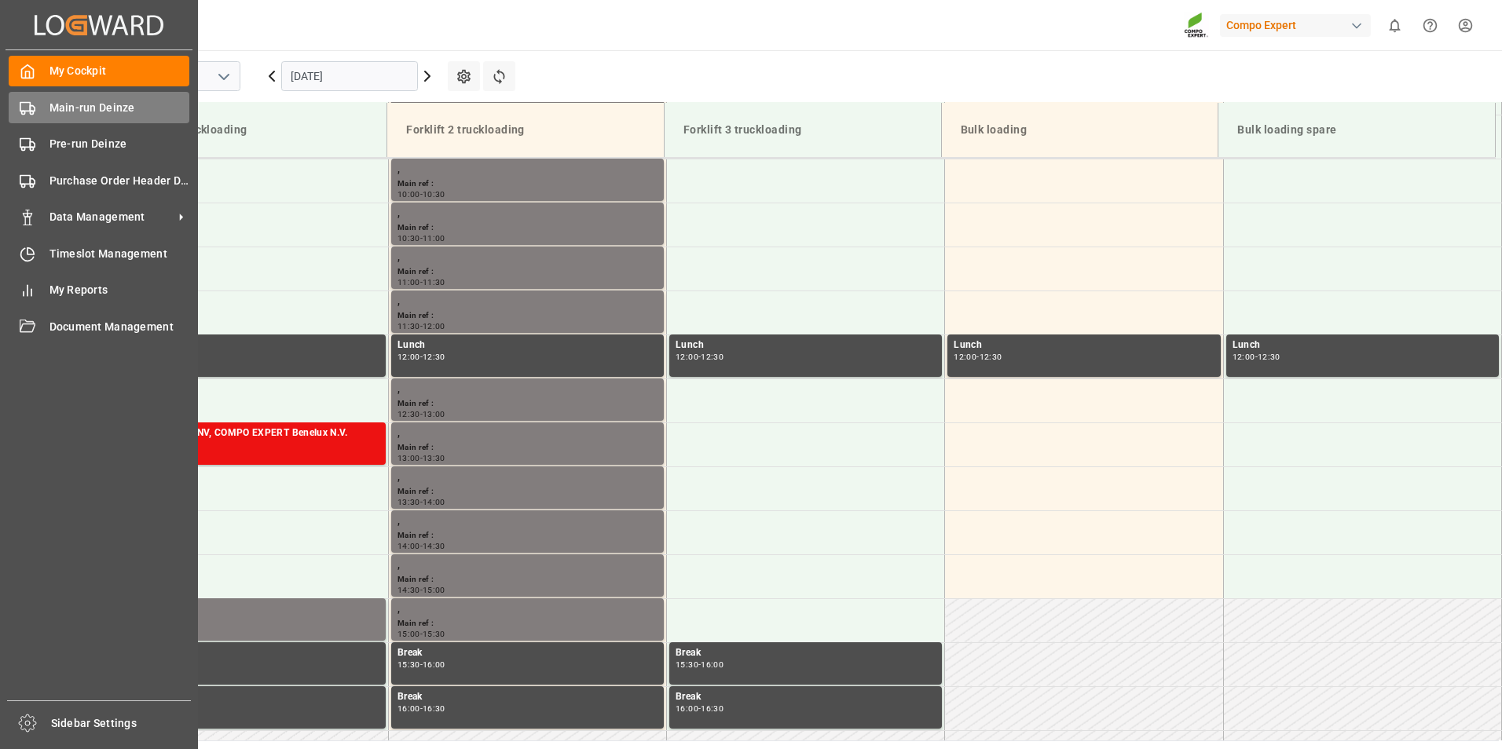
click at [30, 108] on polygon at bounding box center [32, 108] width 5 height 5
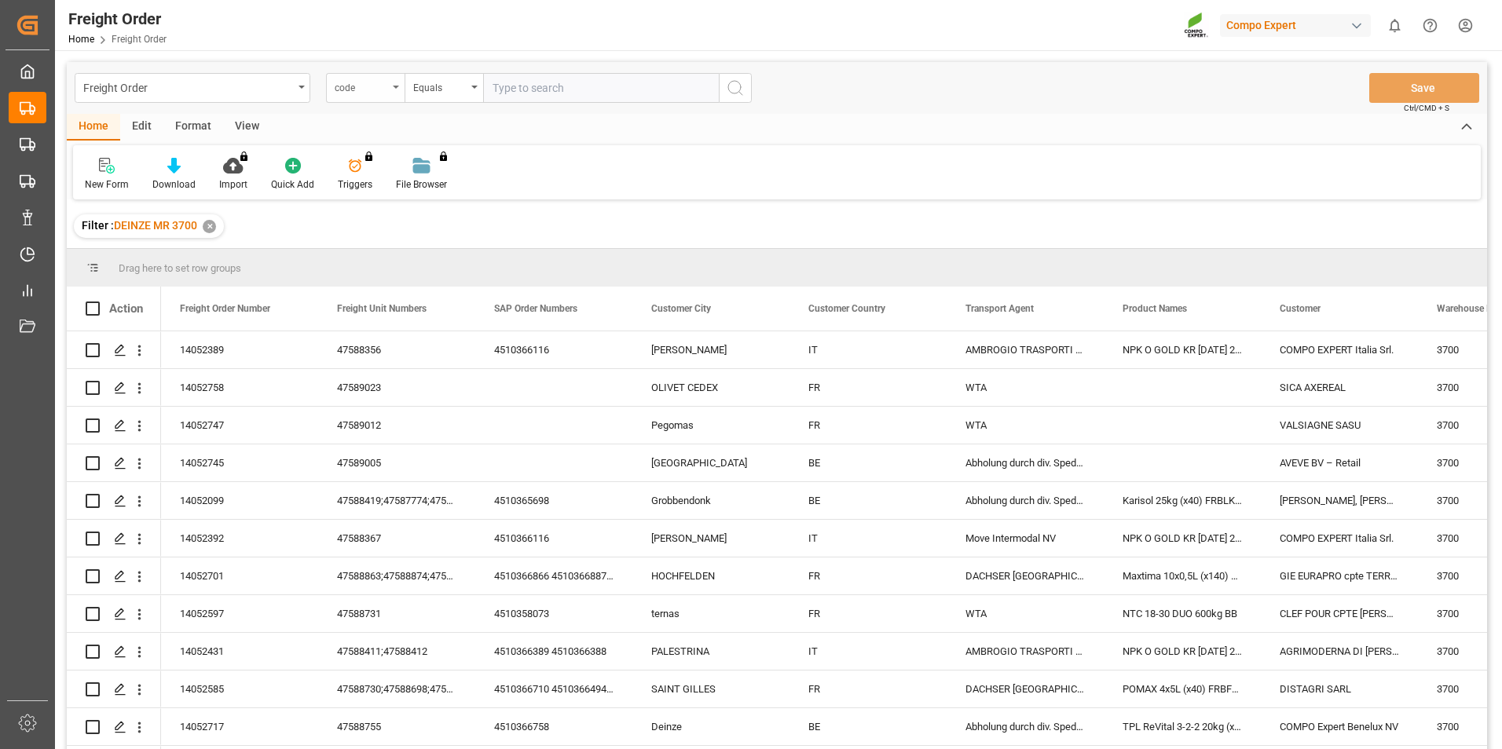
click at [396, 87] on icon "open menu" at bounding box center [396, 87] width 6 height 3
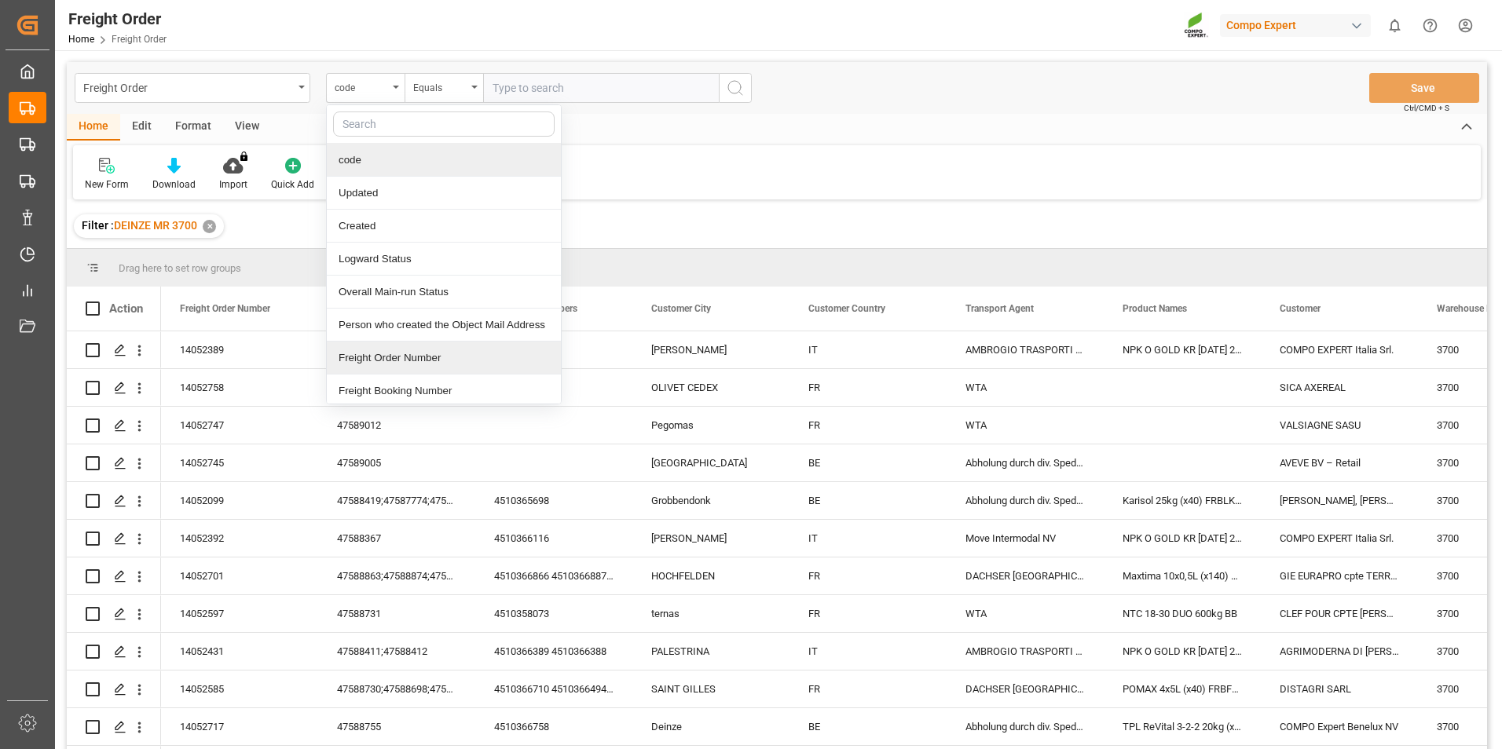
drag, startPoint x: 362, startPoint y: 357, endPoint x: 488, endPoint y: 245, distance: 168.6
click at [363, 354] on div "Freight Order Number" at bounding box center [444, 358] width 234 height 33
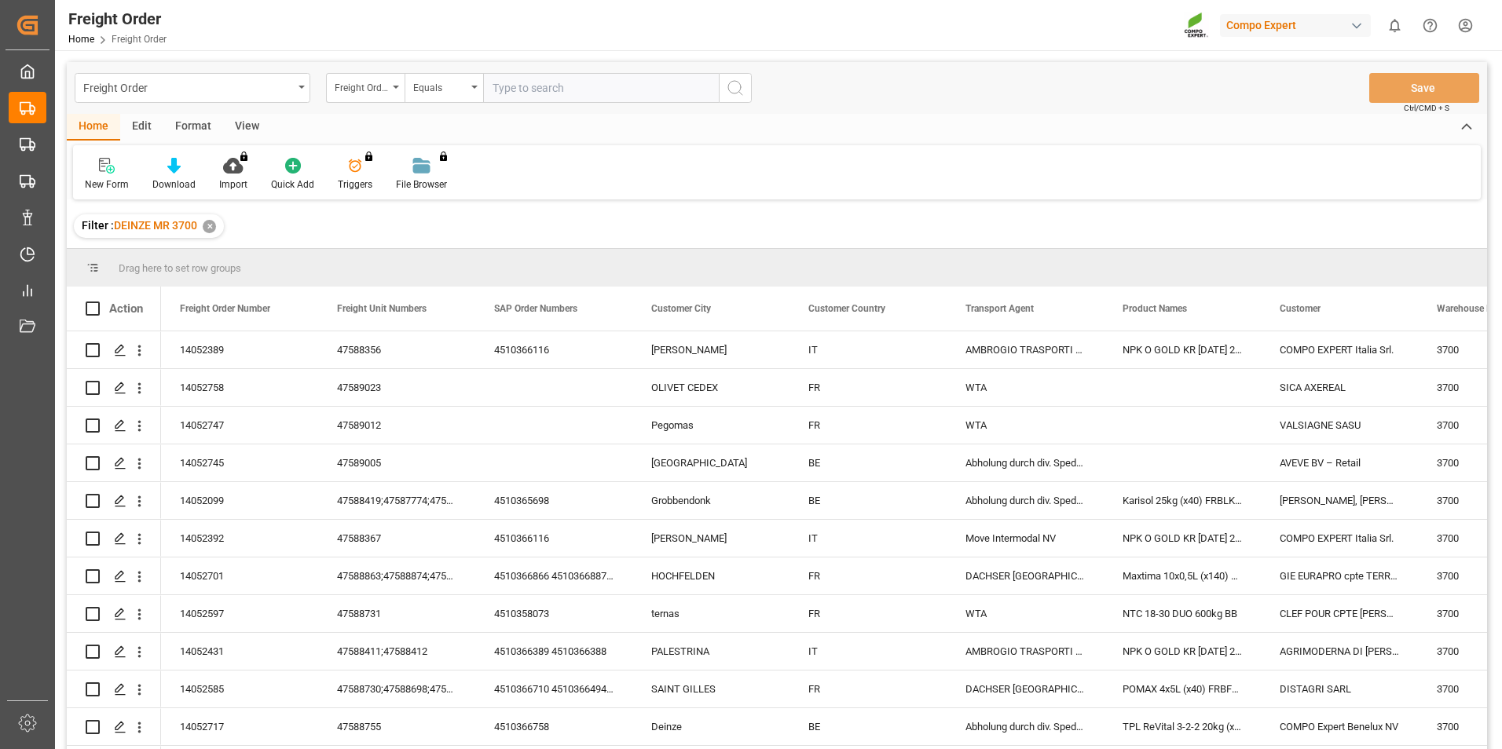
click at [522, 96] on input "text" at bounding box center [601, 88] width 236 height 30
type input "14052390"
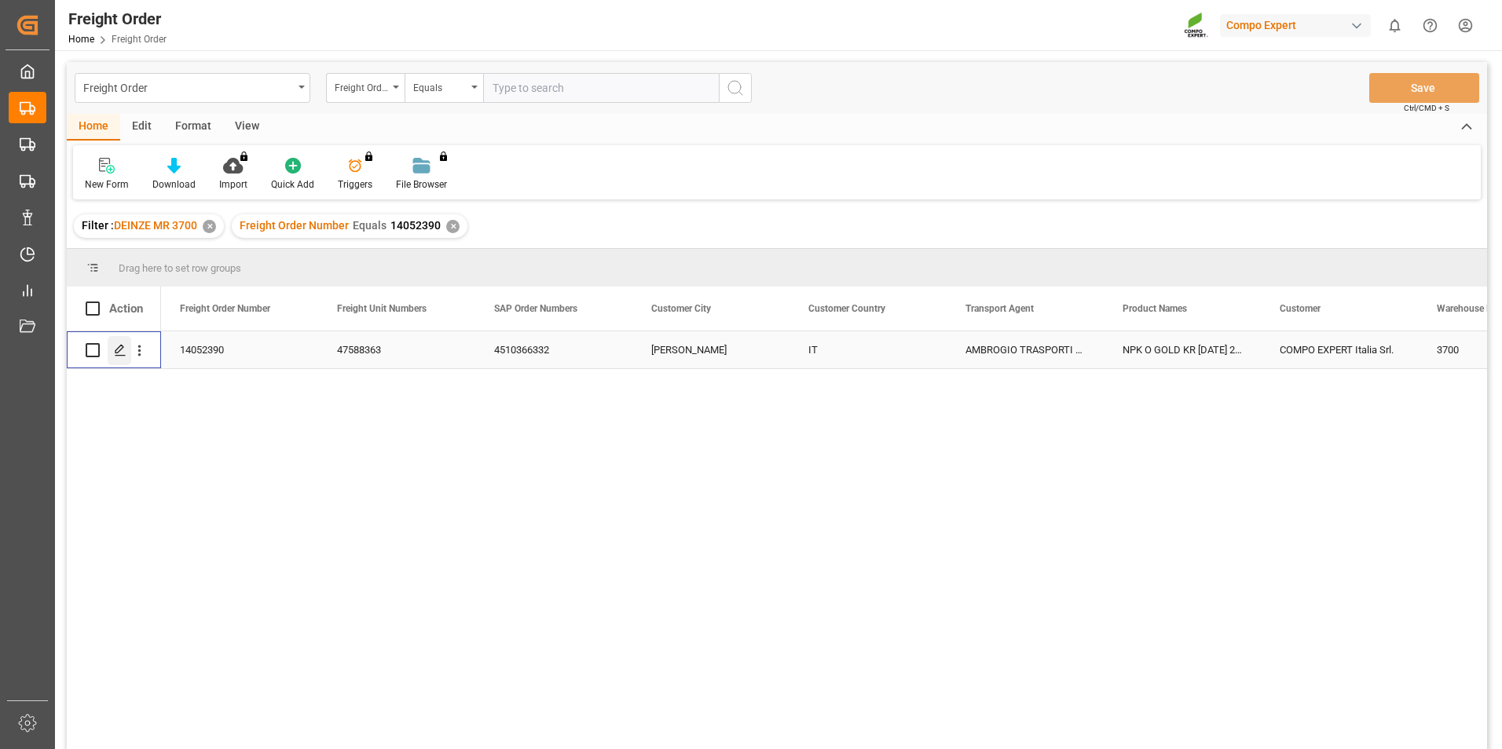
click at [111, 346] on div "Press SPACE to select this row." at bounding box center [120, 350] width 24 height 29
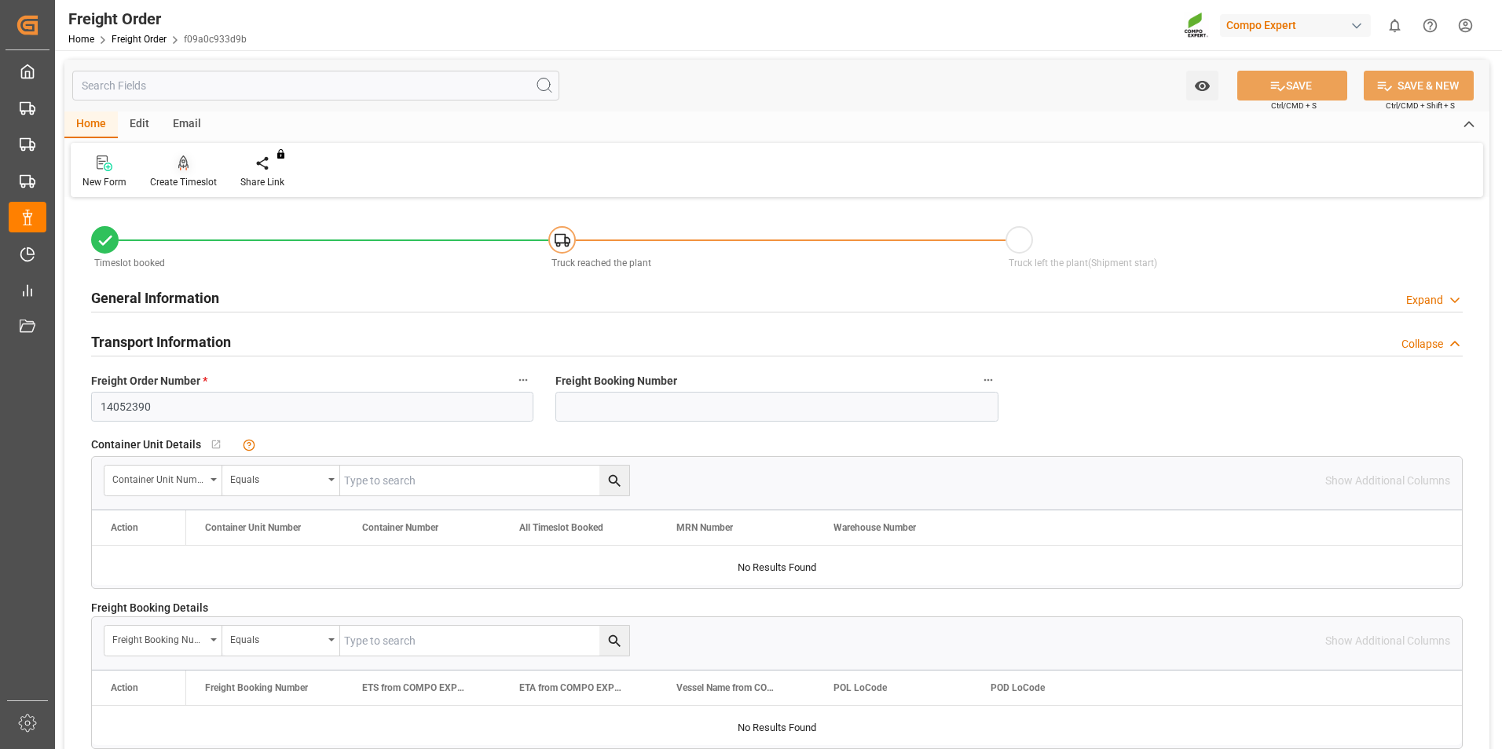
click at [183, 160] on icon at bounding box center [183, 162] width 11 height 13
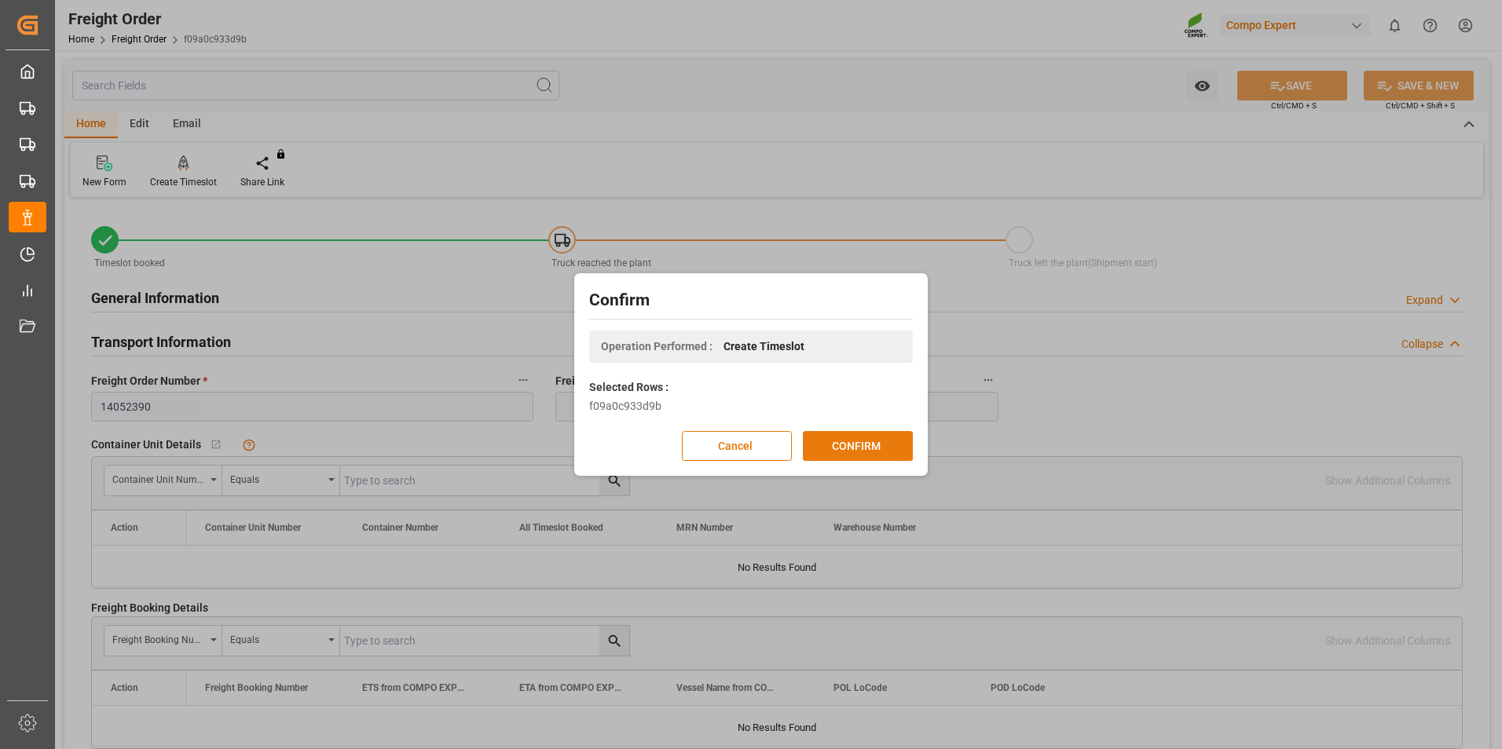
click at [848, 453] on button "CONFIRM" at bounding box center [858, 446] width 110 height 30
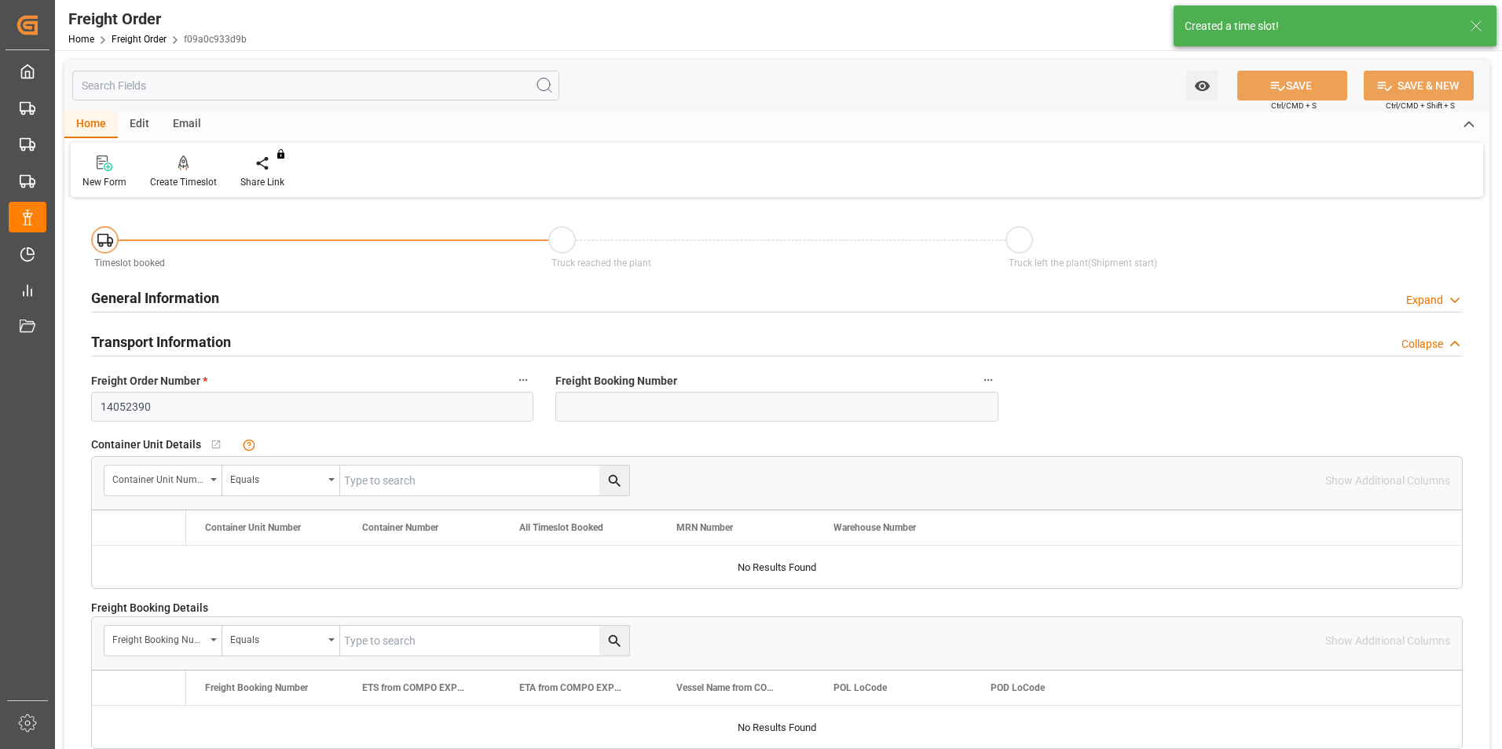
type input "33"
type input "27194"
type input "-27194"
type input "54388"
type input "25.09.2025 00:00"
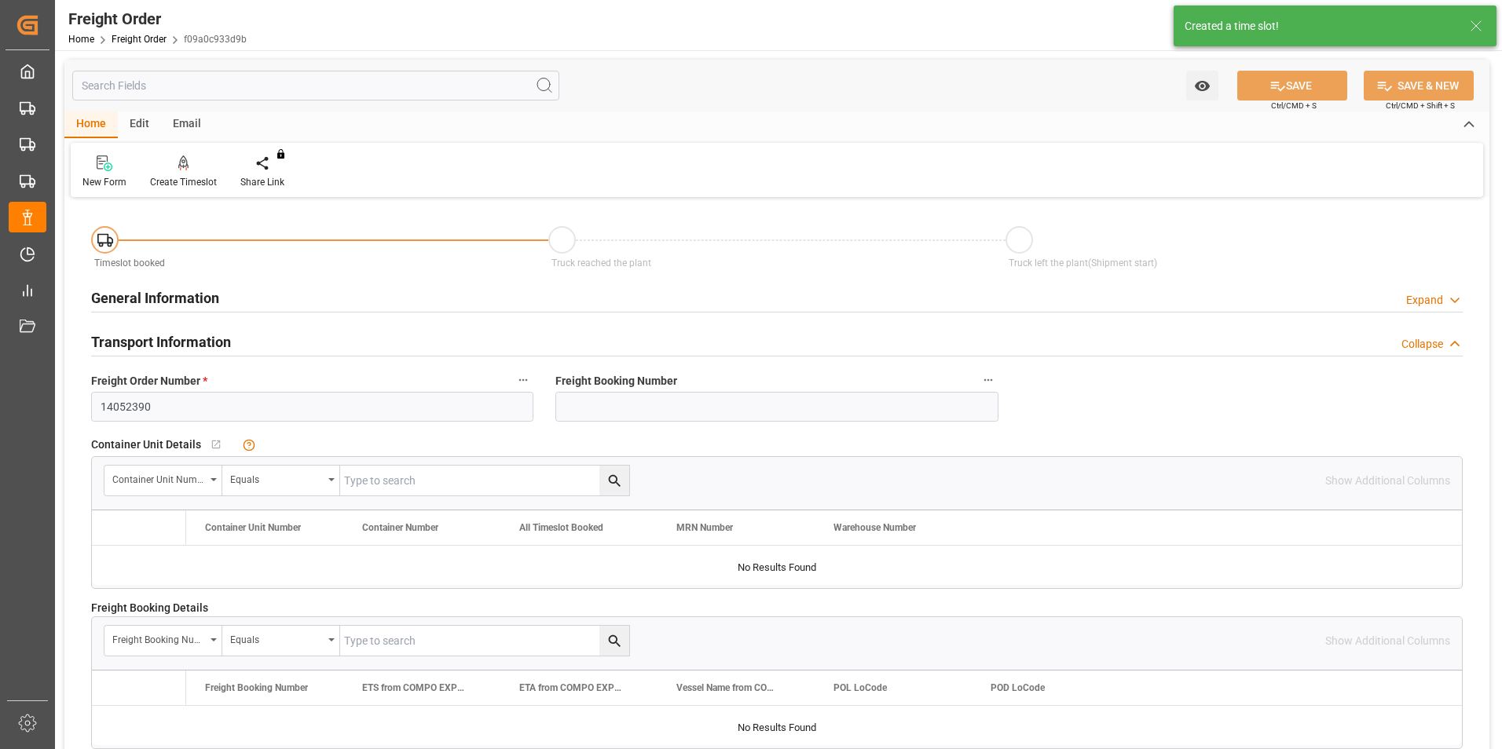
type input "15.09.2025 16:00"
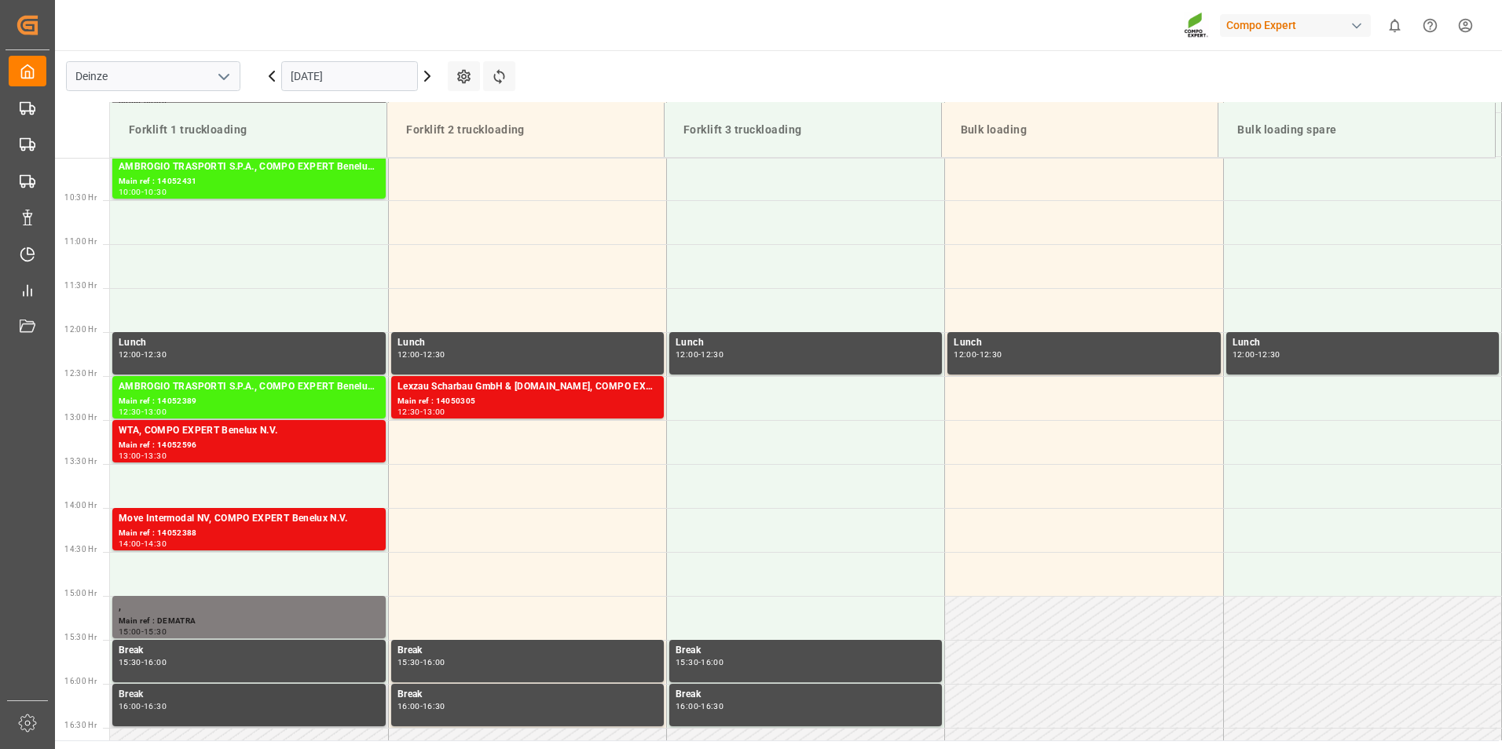
scroll to position [958, 0]
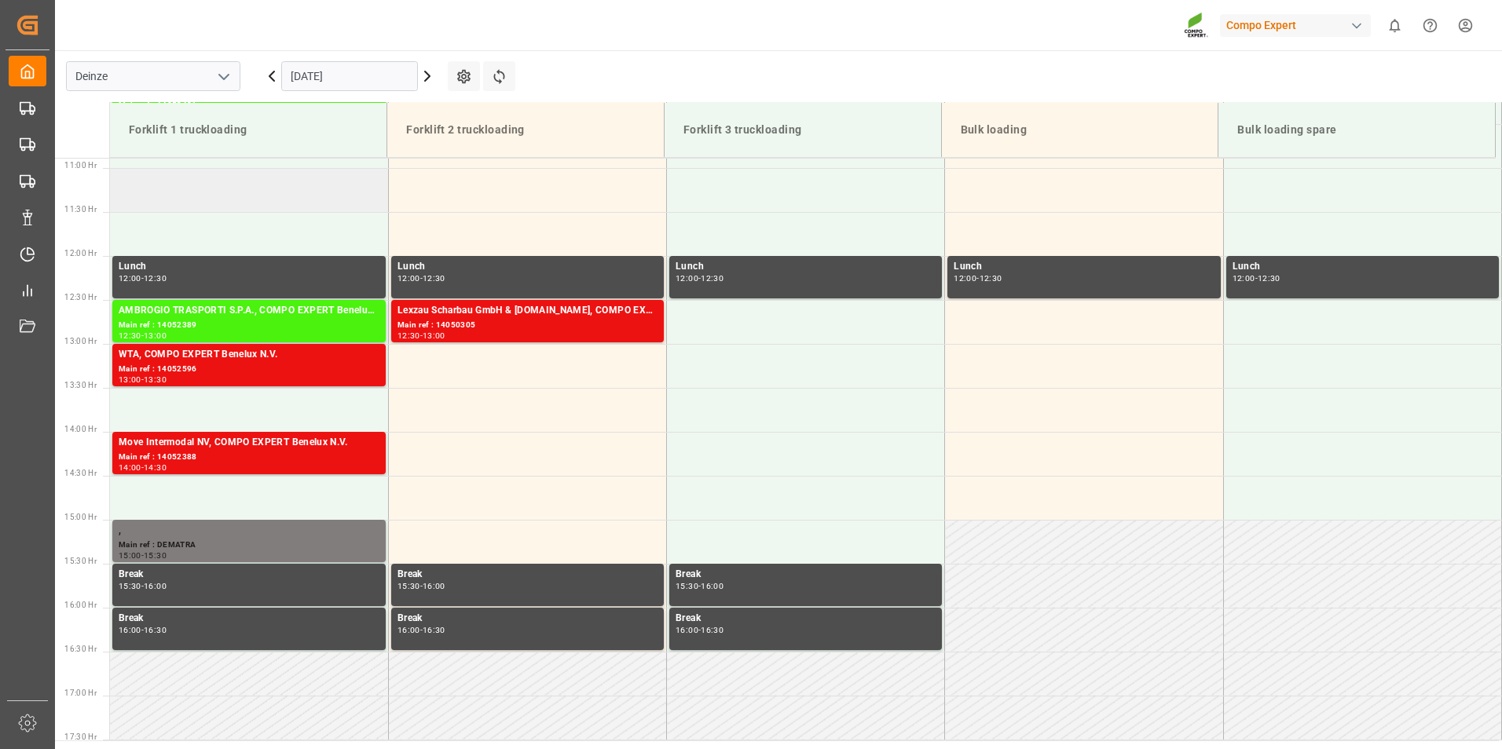
click at [156, 188] on td at bounding box center [249, 190] width 278 height 44
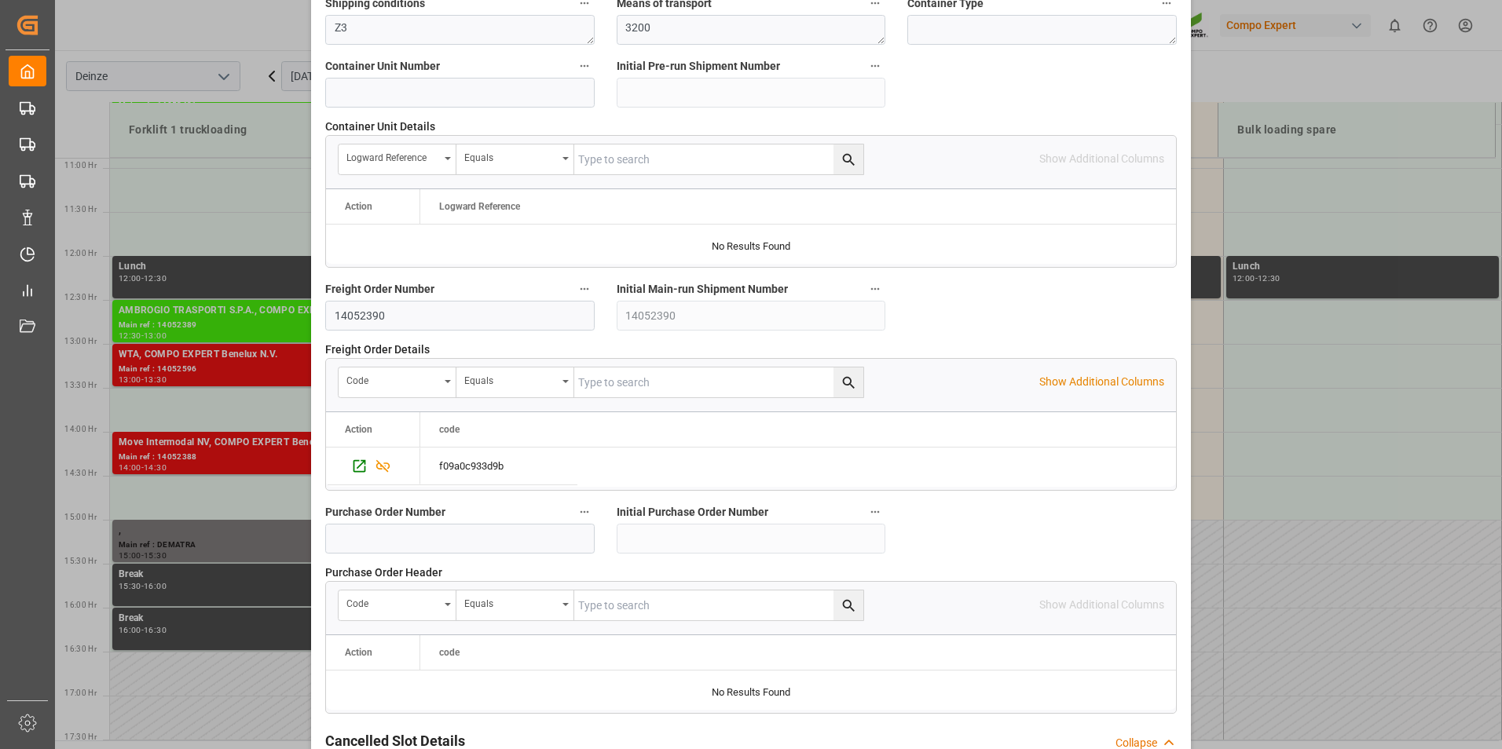
scroll to position [1431, 0]
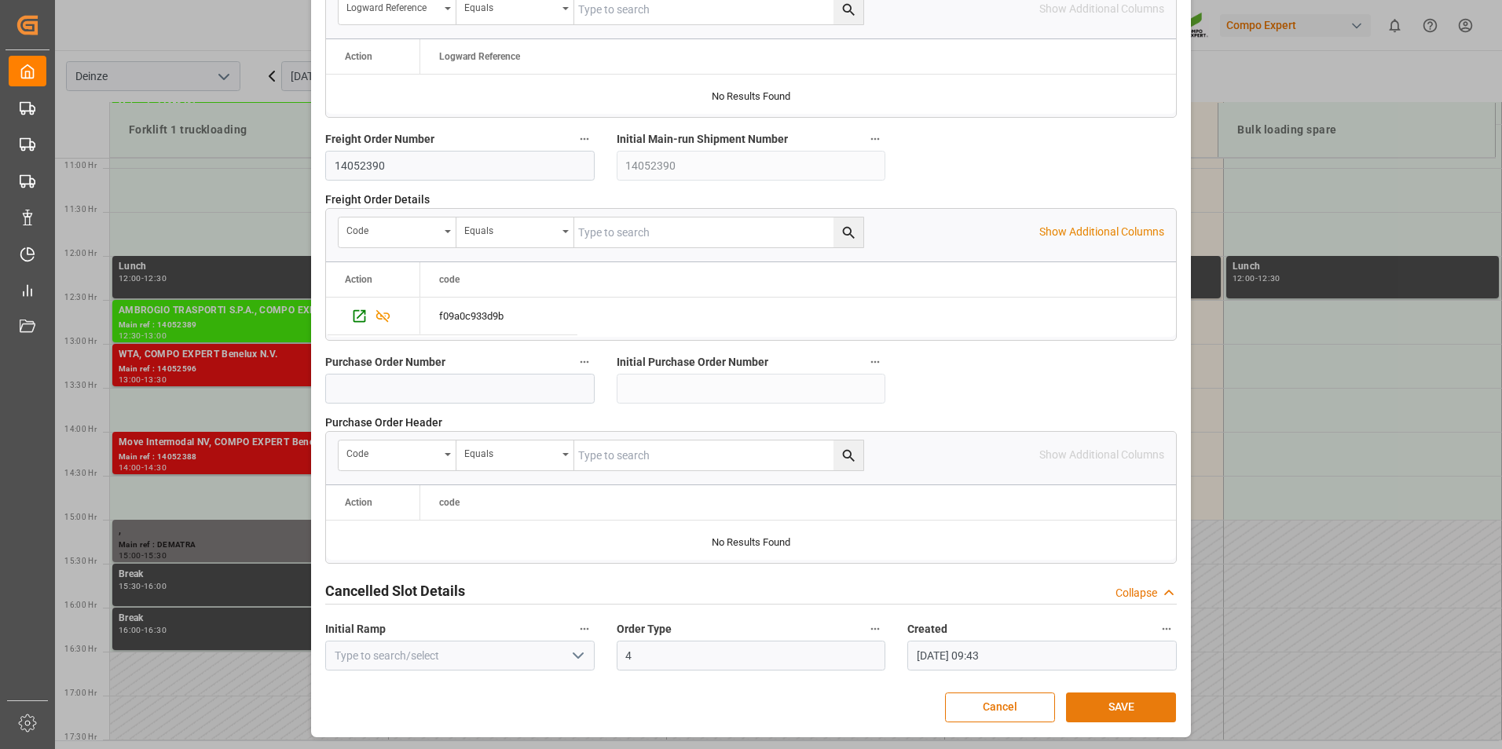
click at [1104, 709] on button "SAVE" at bounding box center [1121, 708] width 110 height 30
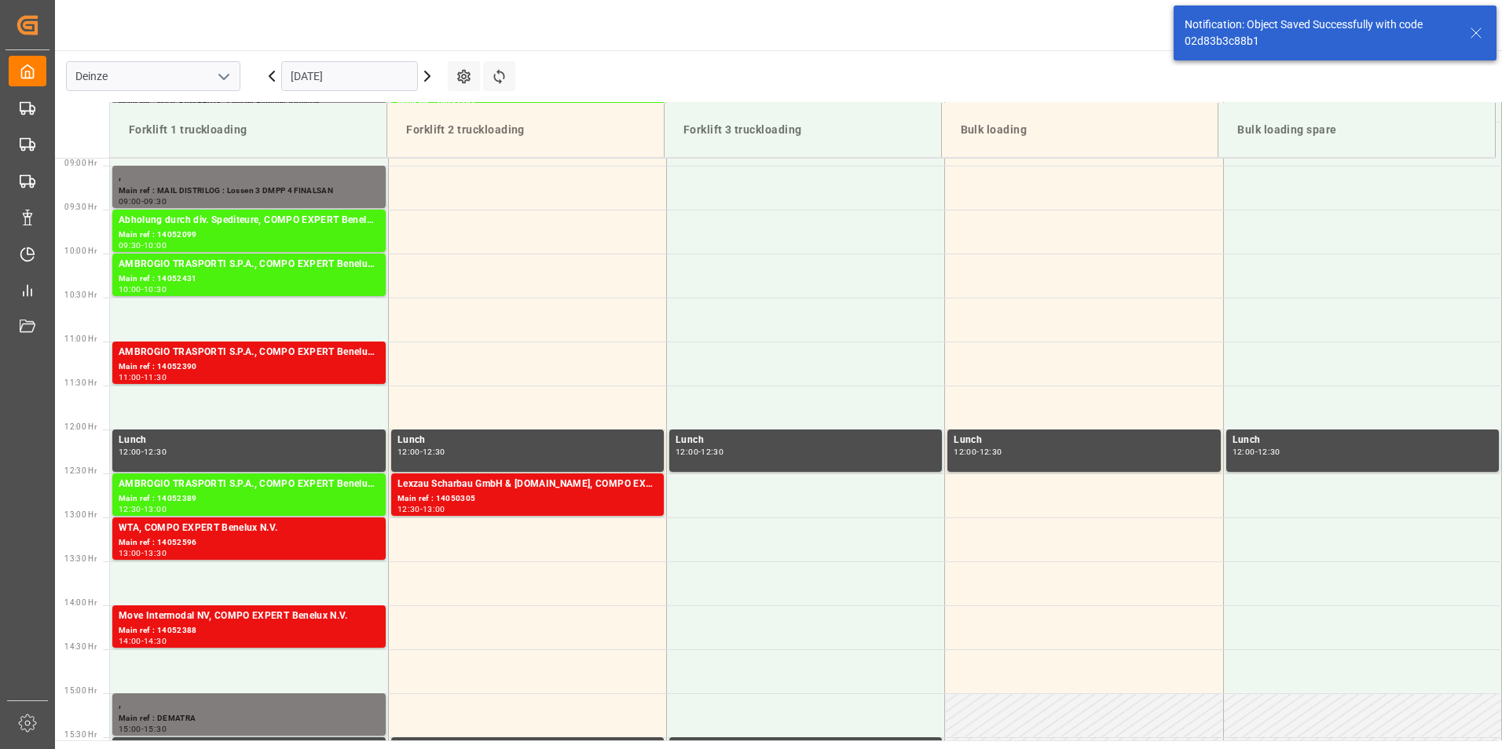
scroll to position [870, 0]
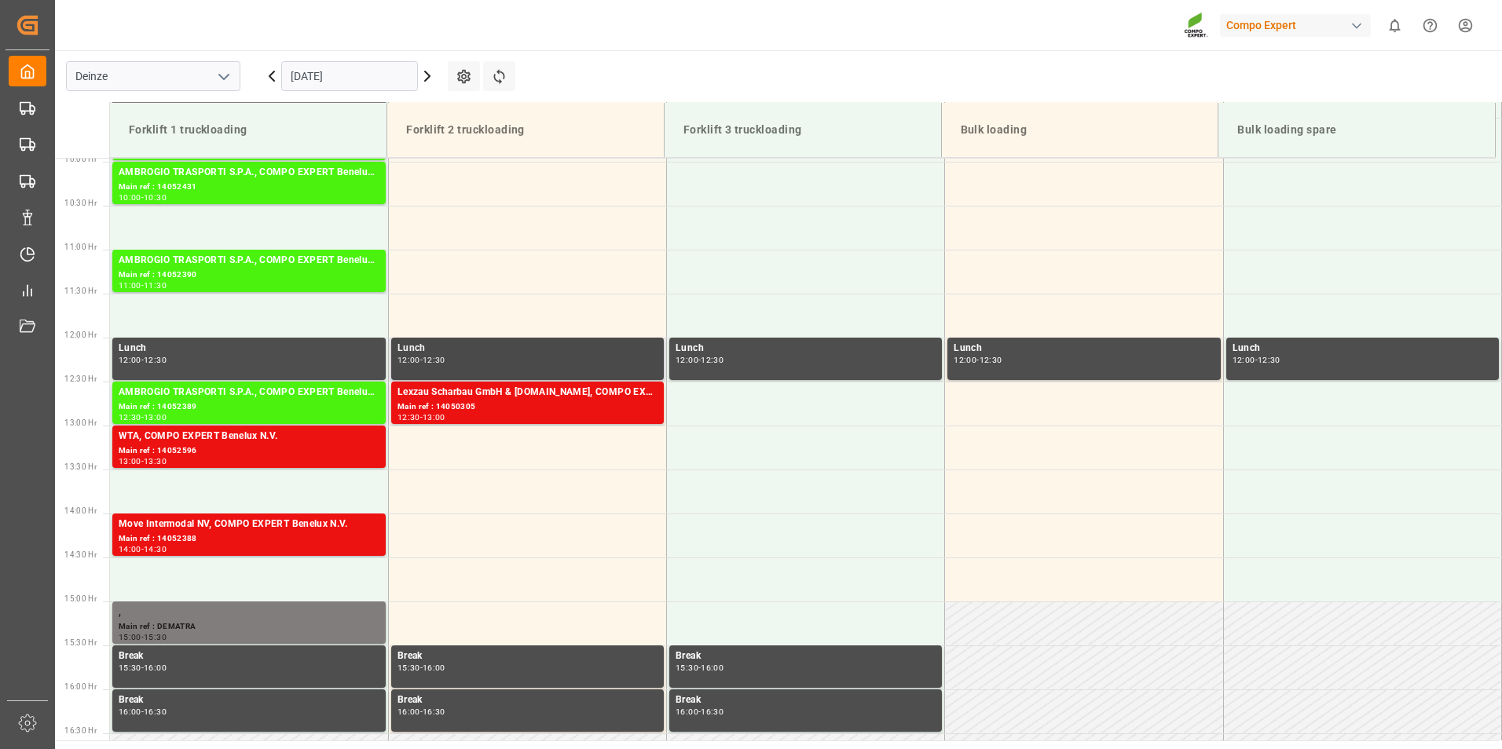
scroll to position [958, 0]
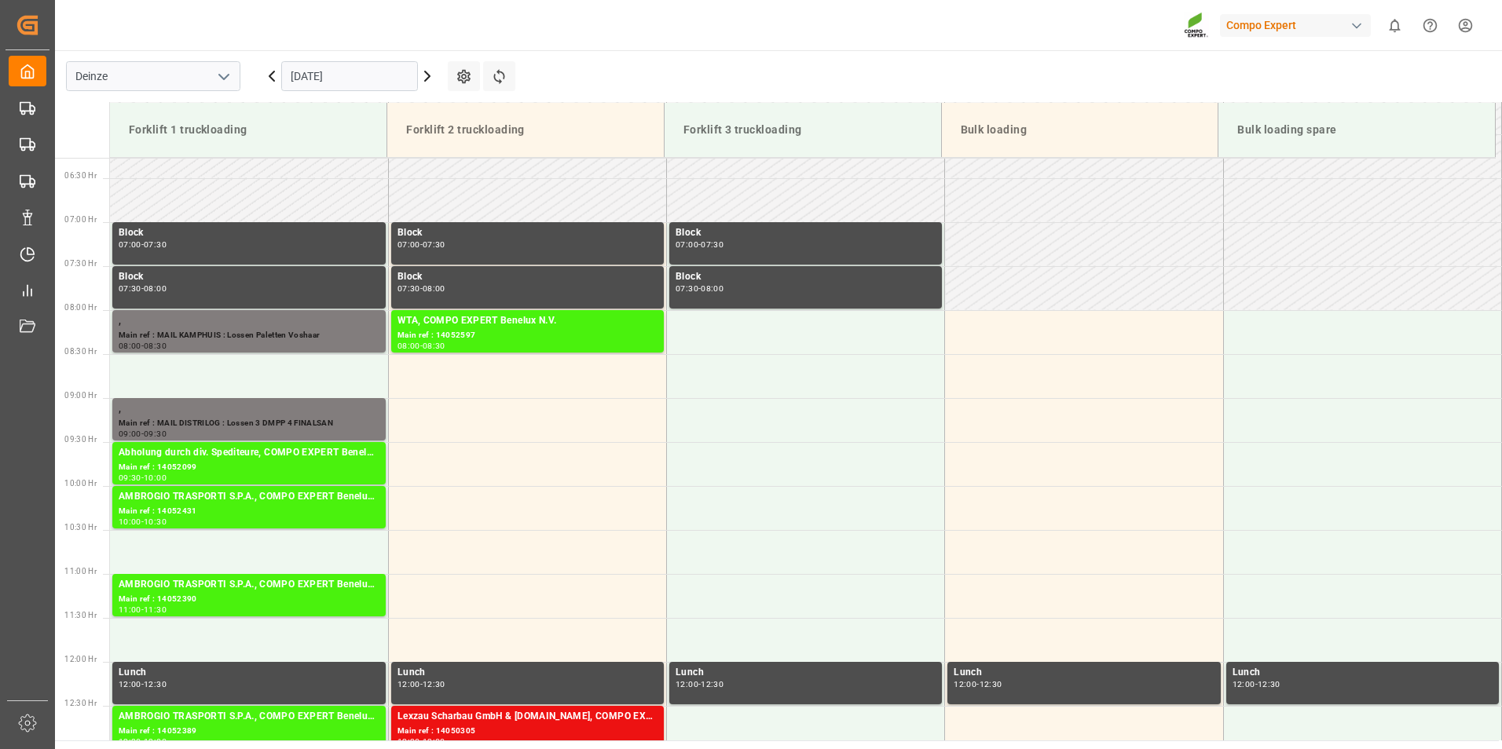
scroll to position [722, 0]
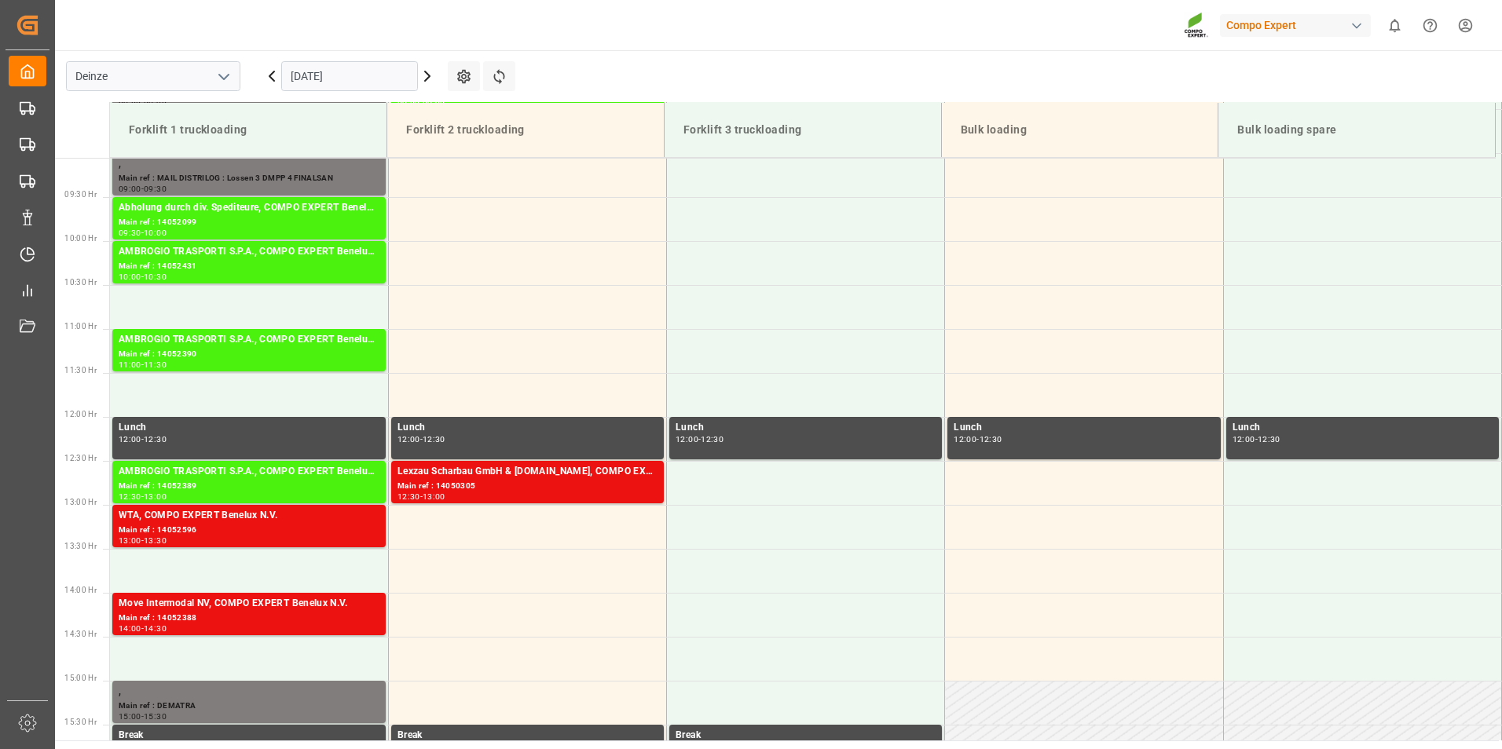
scroll to position [801, 0]
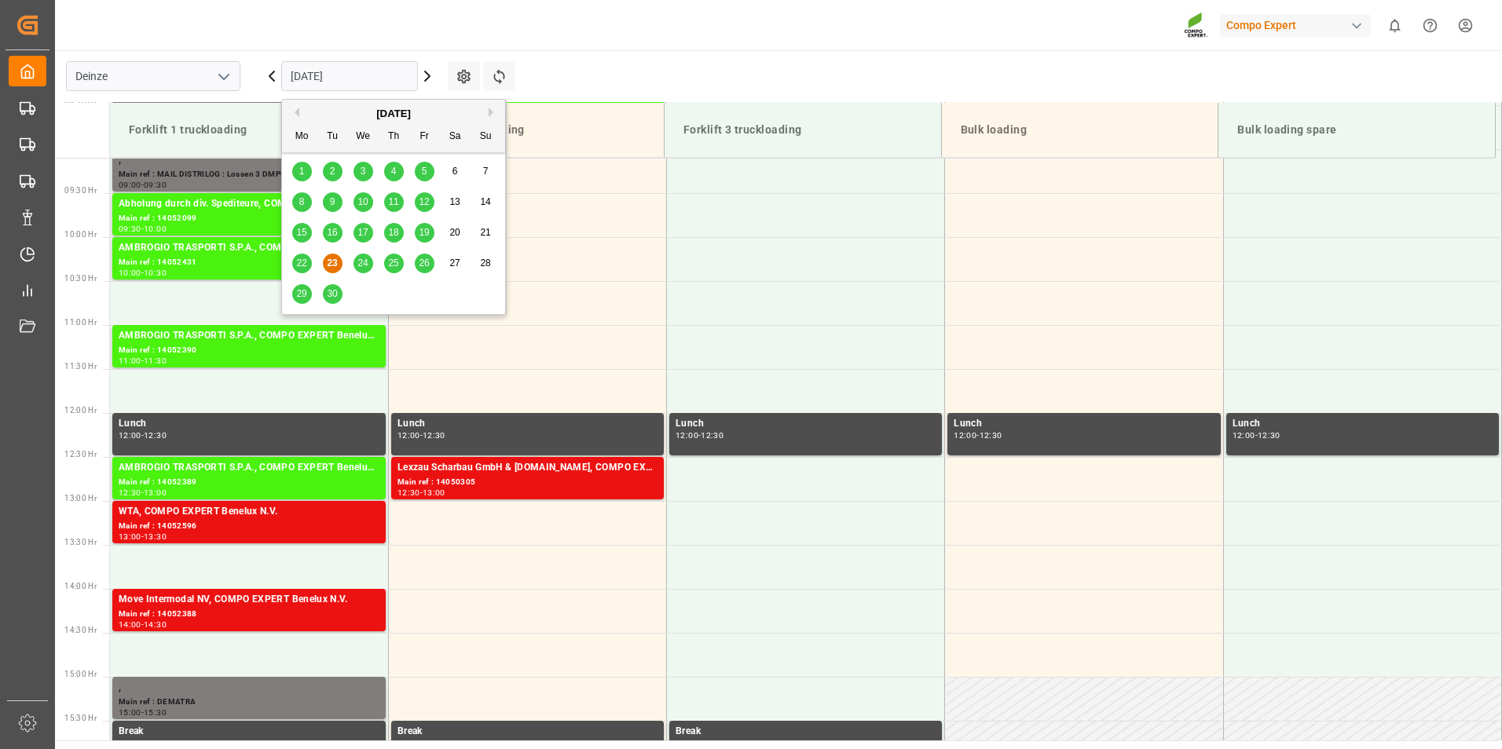
click at [401, 79] on input "[DATE]" at bounding box center [349, 76] width 137 height 30
click at [397, 262] on span "25" at bounding box center [393, 263] width 10 height 11
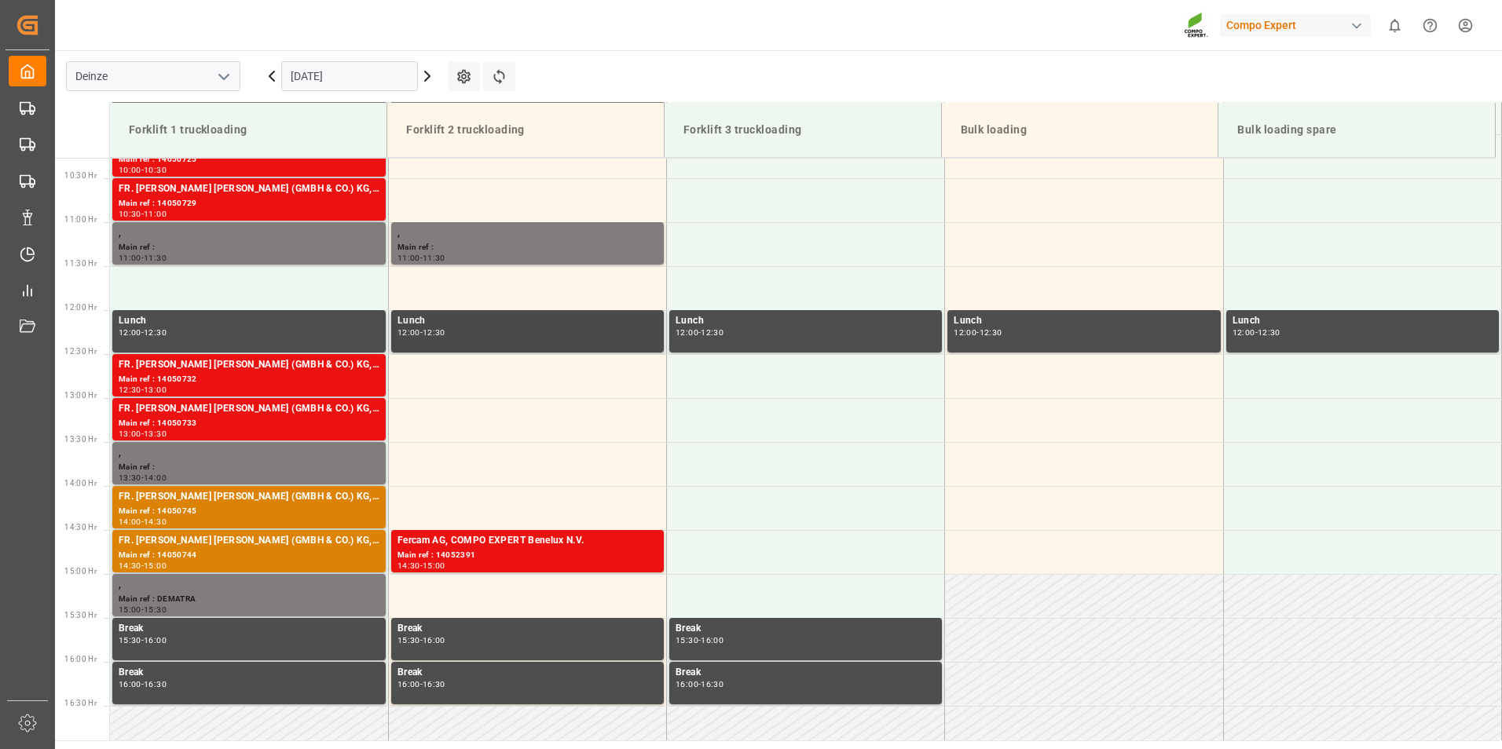
scroll to position [810, 0]
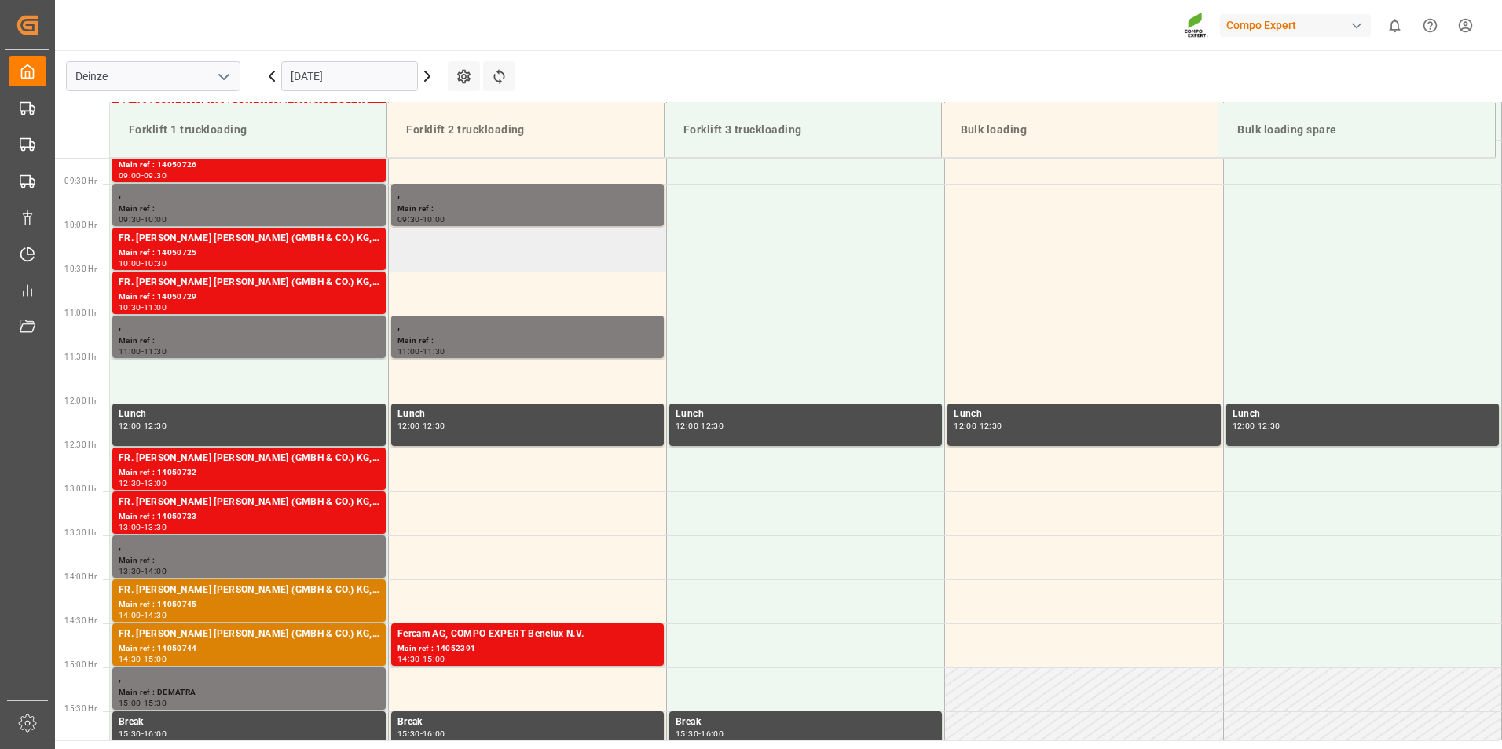
click at [410, 252] on td at bounding box center [527, 250] width 278 height 44
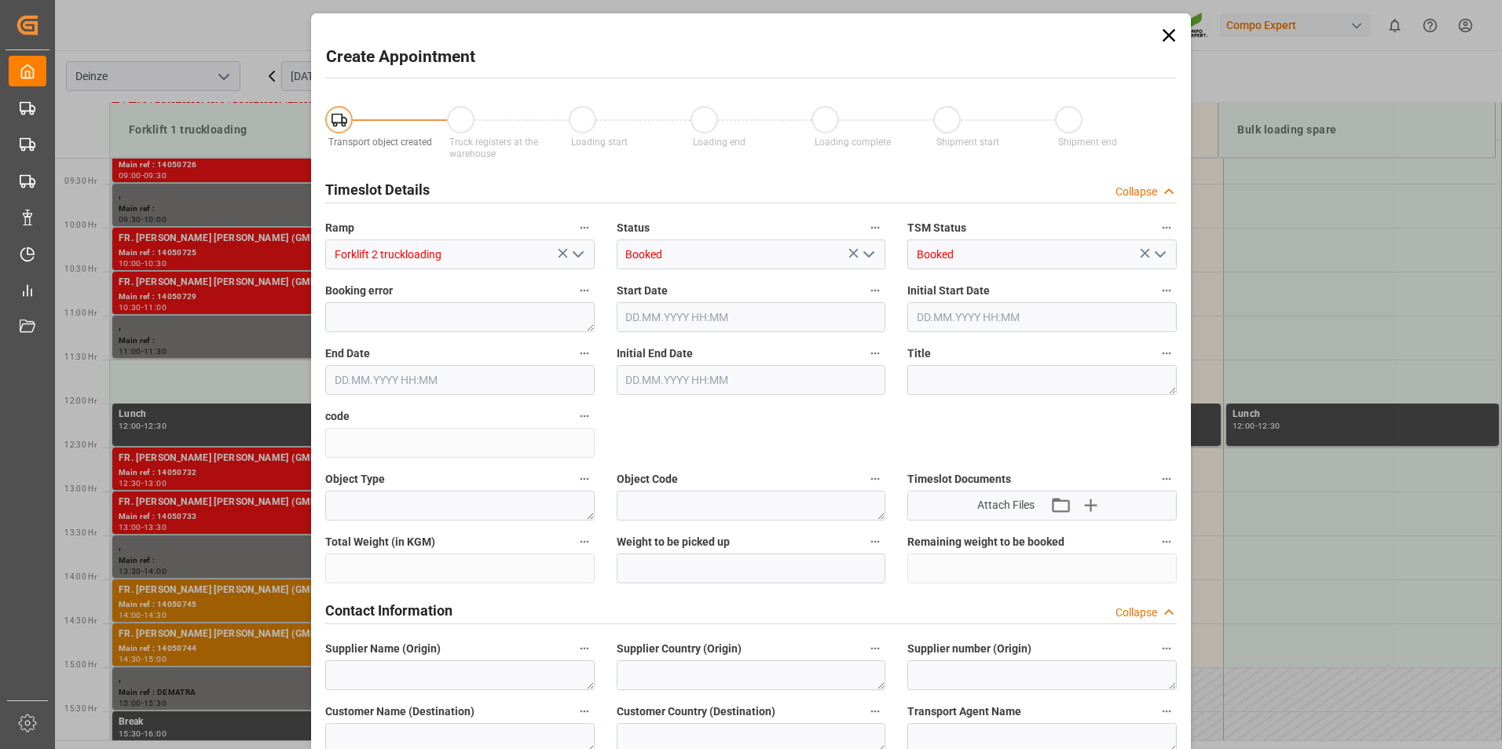
type input "[DATE] 10:00"
type input "25.09.2025 10:30"
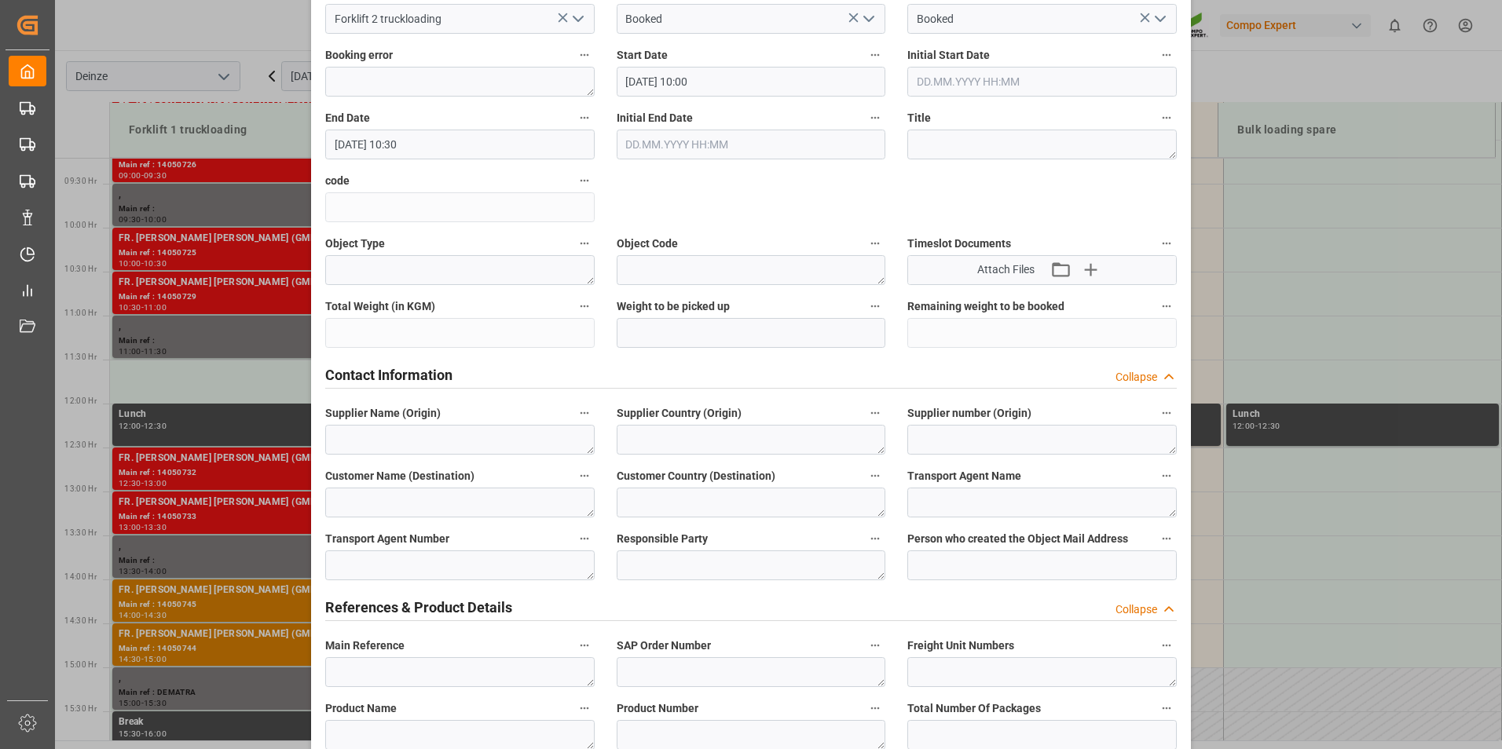
scroll to position [393, 0]
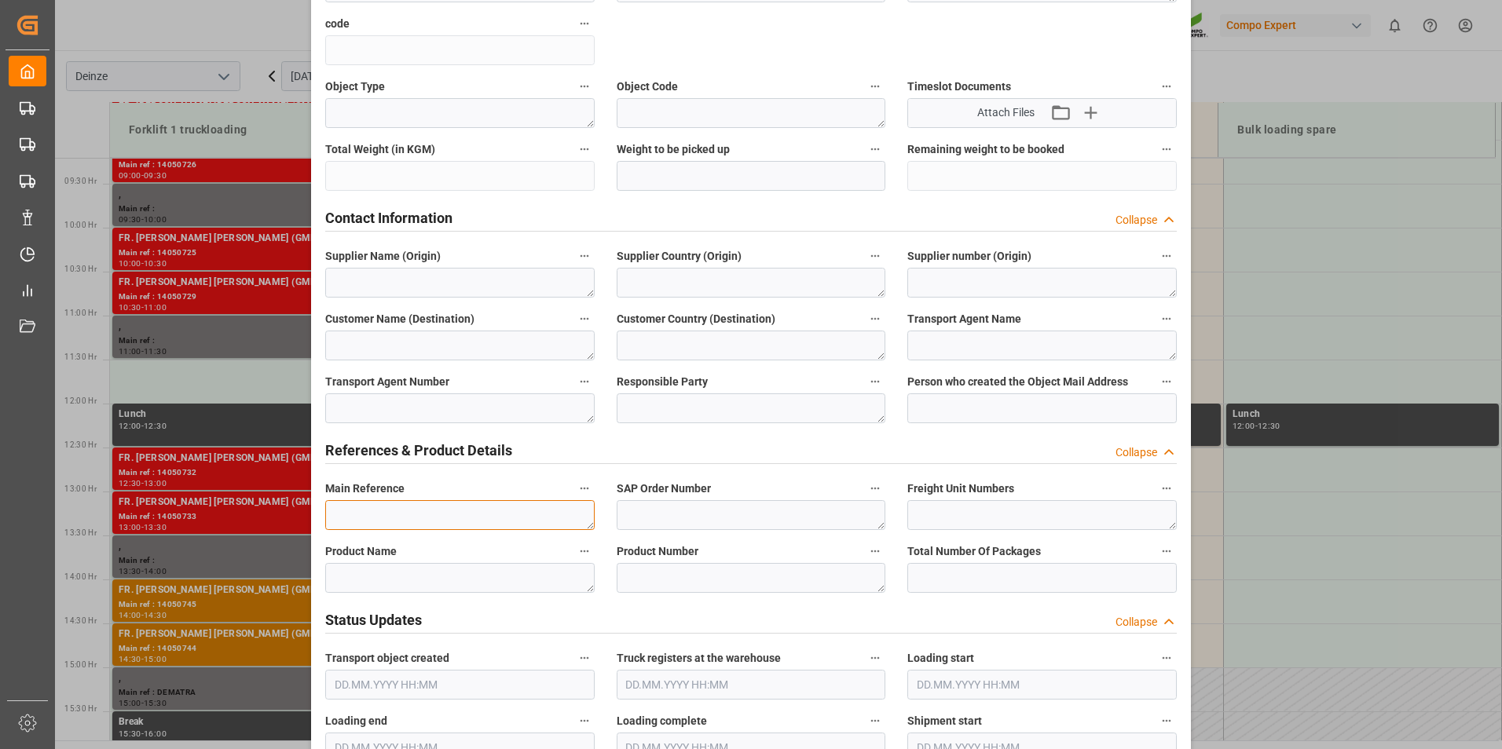
click at [350, 515] on textarea at bounding box center [459, 515] width 269 height 30
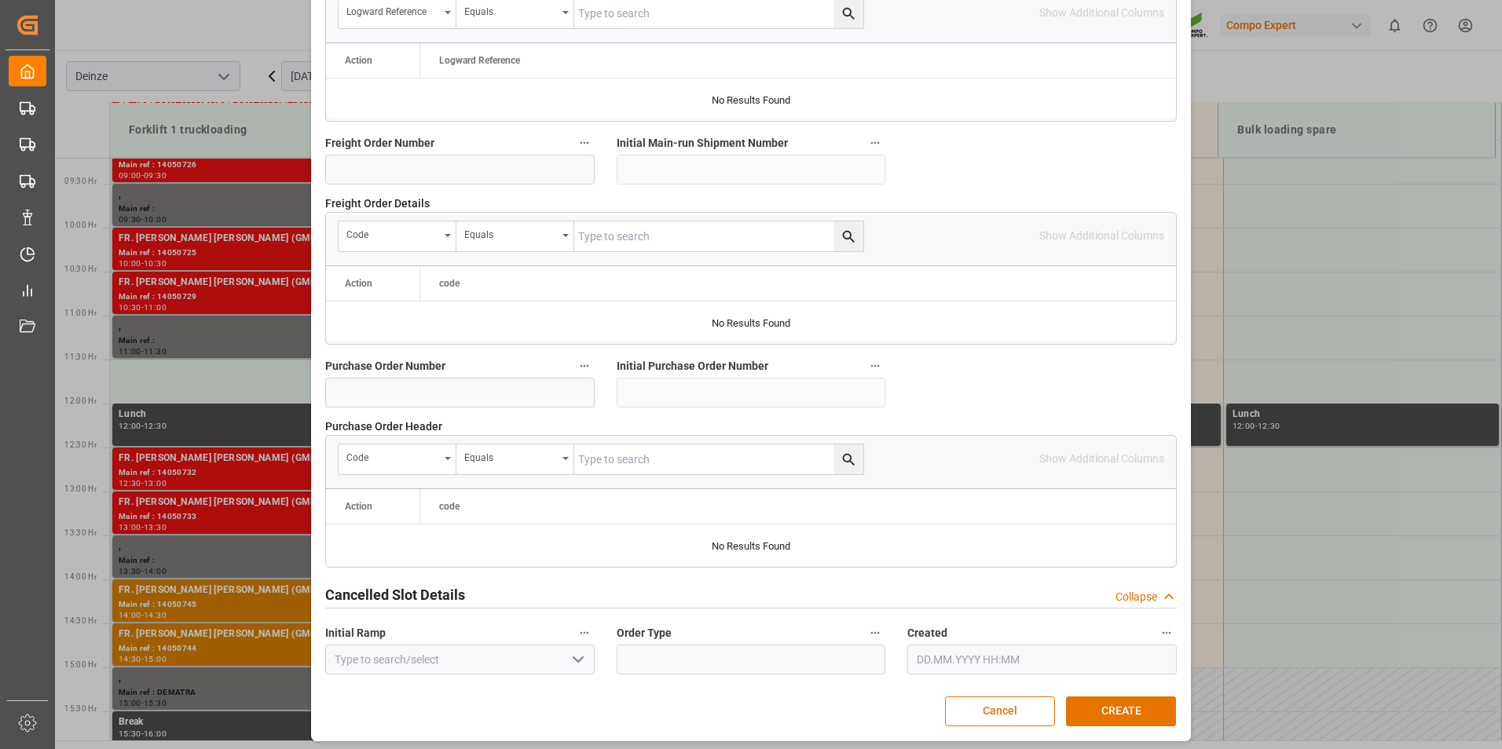
scroll to position [1431, 0]
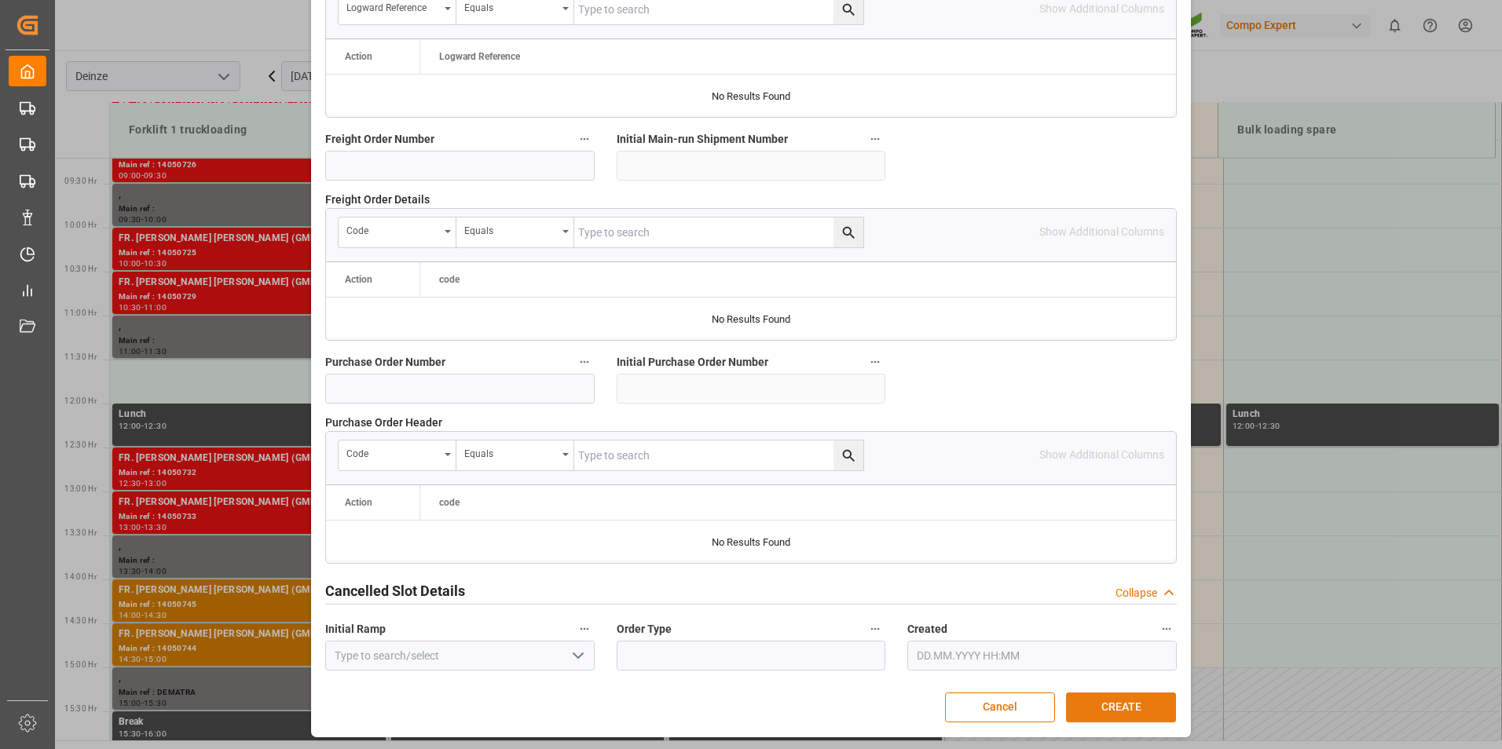
type textarea "MAIL LSL LOGISTIK : Lossen 13 paletten Flor N31"
click at [1134, 711] on button "CREATE" at bounding box center [1121, 708] width 110 height 30
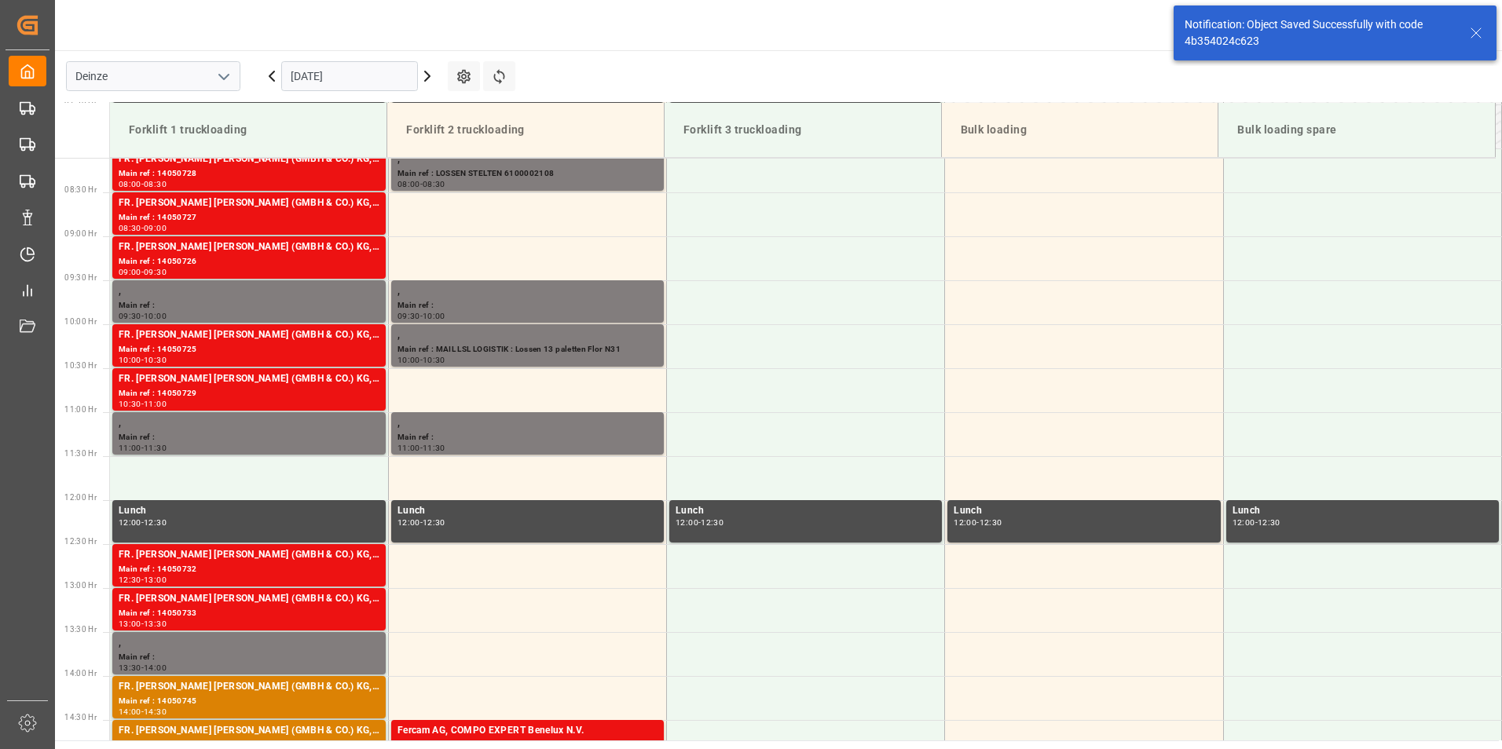
scroll to position [782, 0]
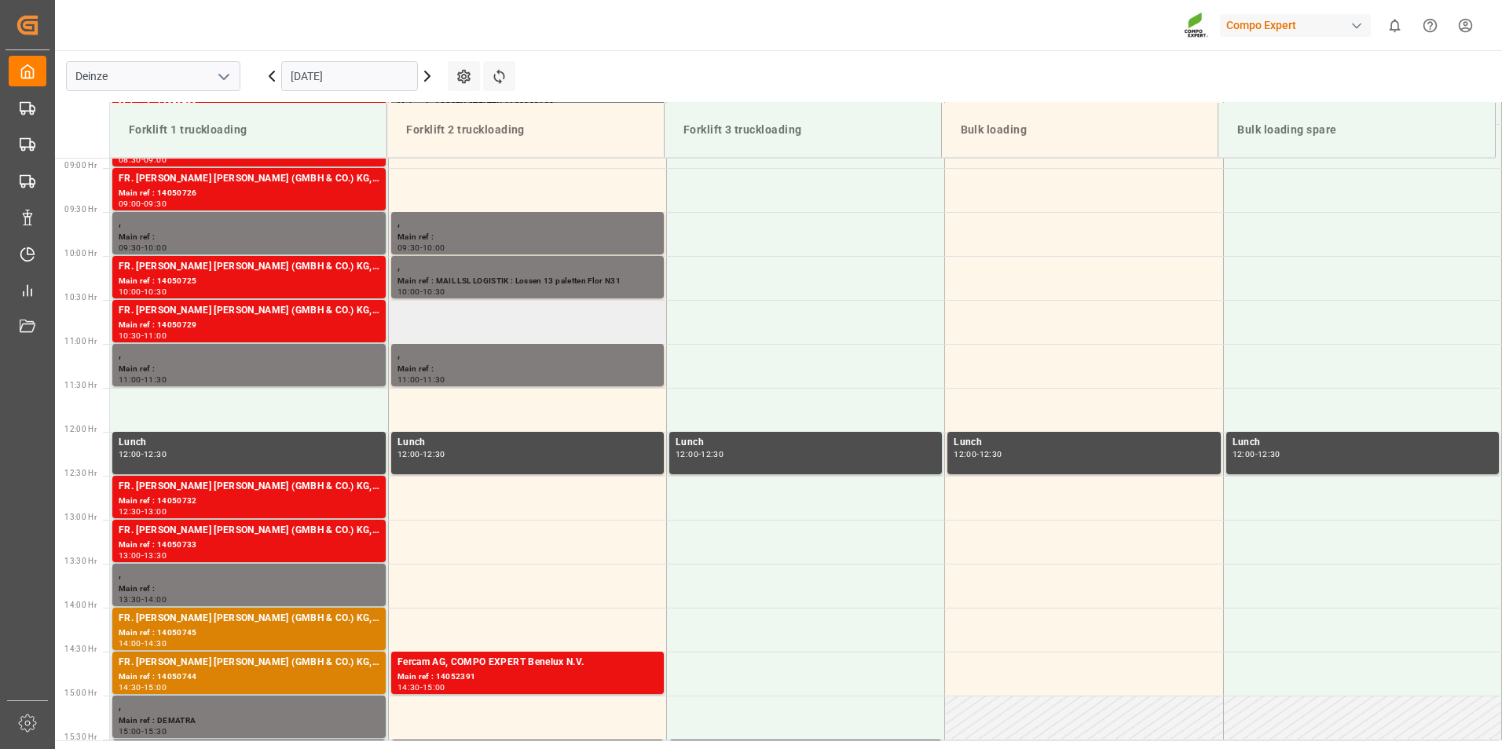
click at [405, 325] on td at bounding box center [527, 322] width 278 height 44
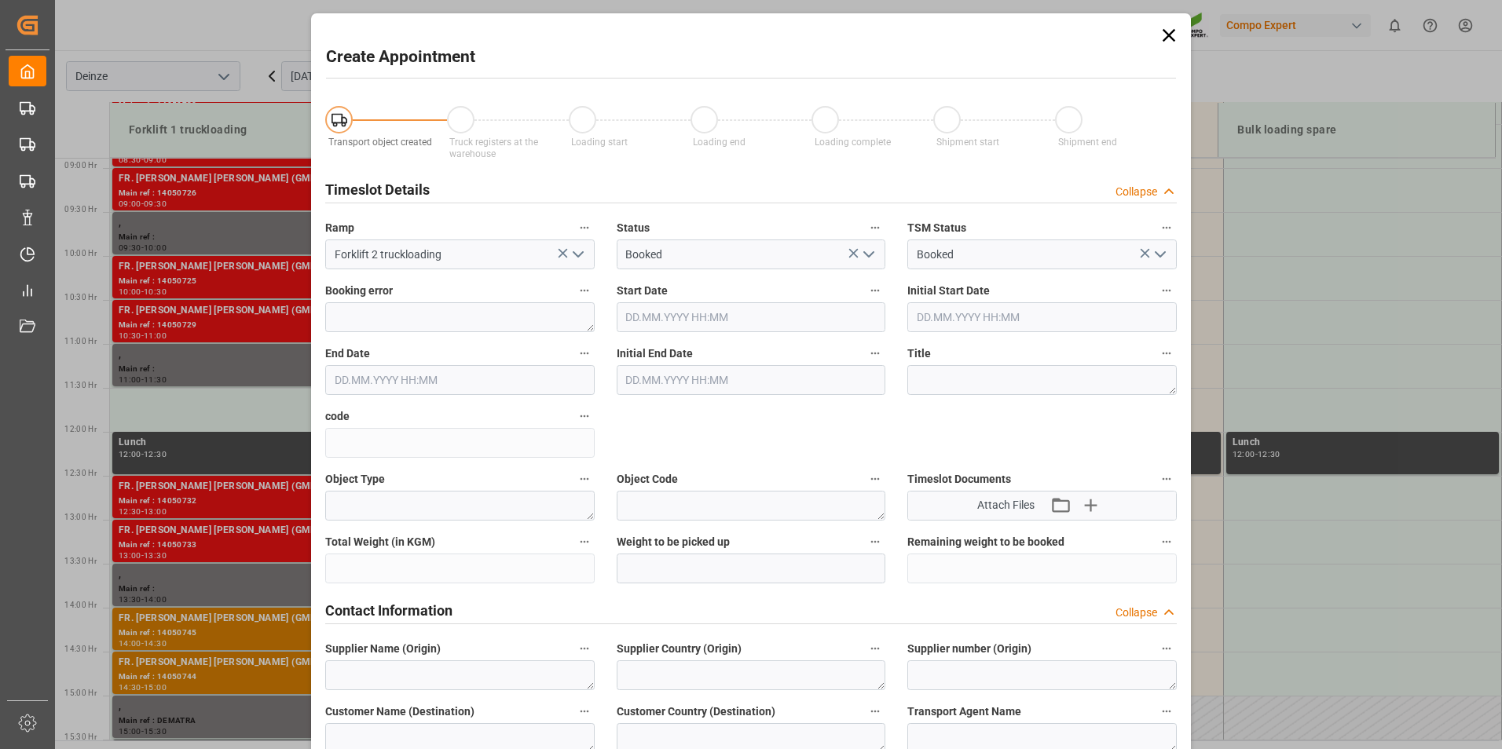
type input "25.09.2025 10:30"
type input "25.09.2025 11:00"
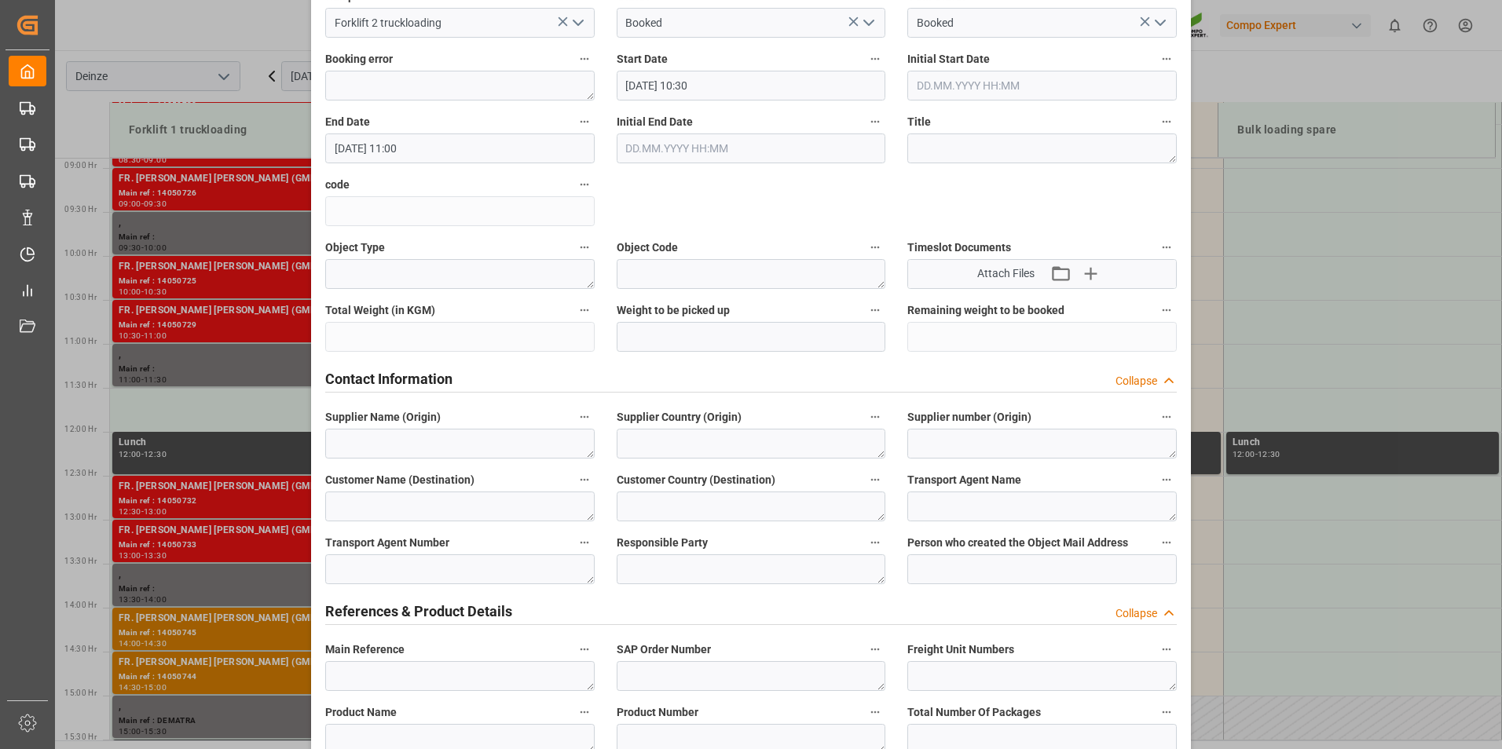
scroll to position [236, 0]
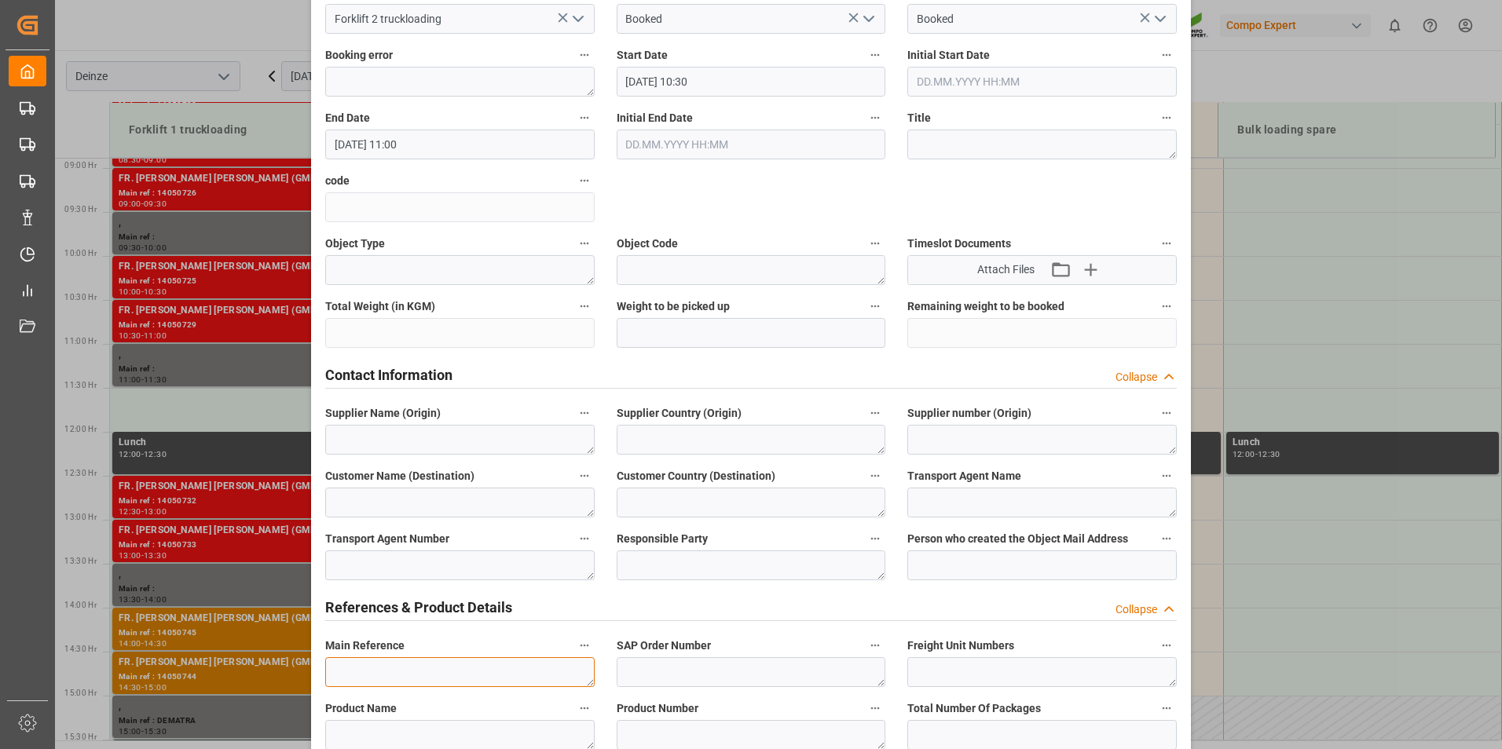
click at [364, 677] on textarea at bounding box center [459, 673] width 269 height 30
type textarea "m"
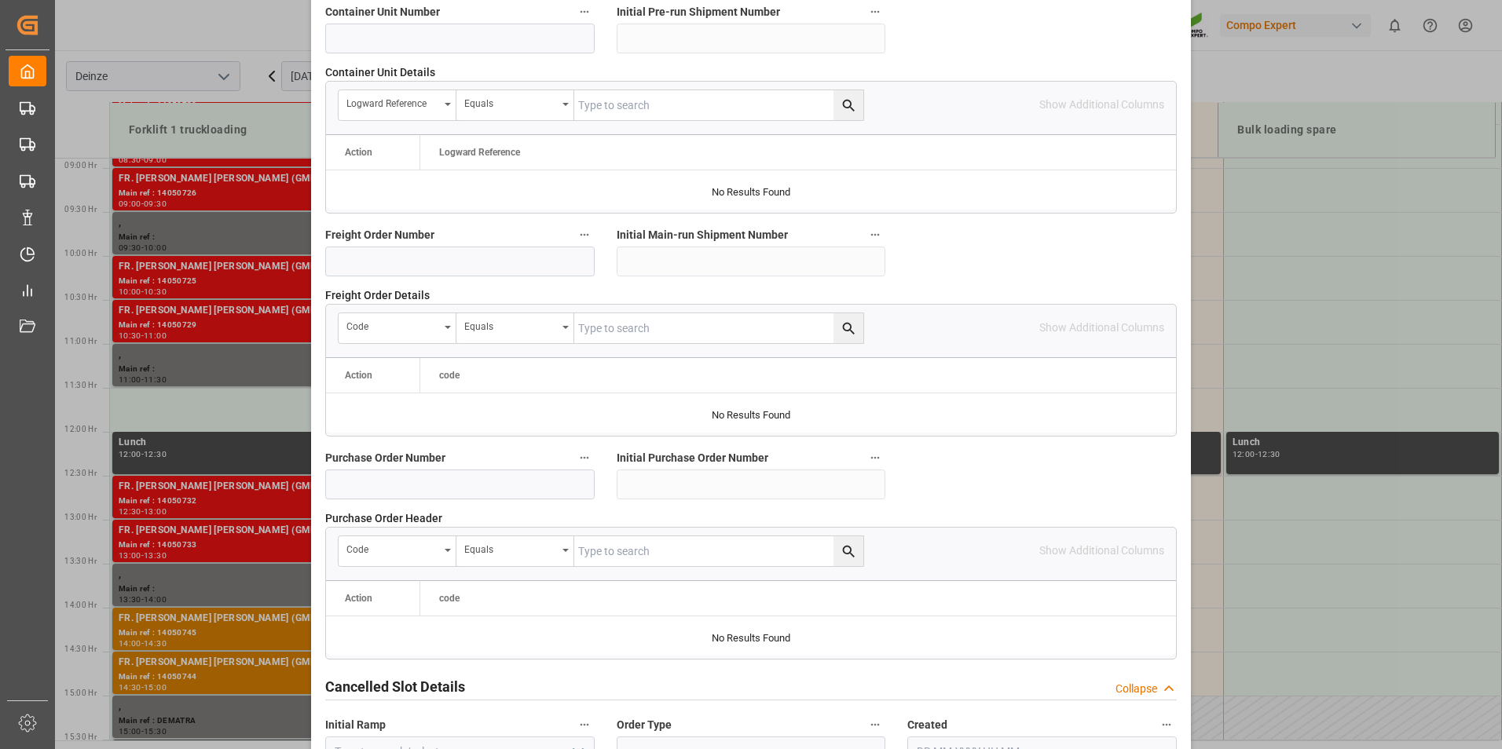
scroll to position [1431, 0]
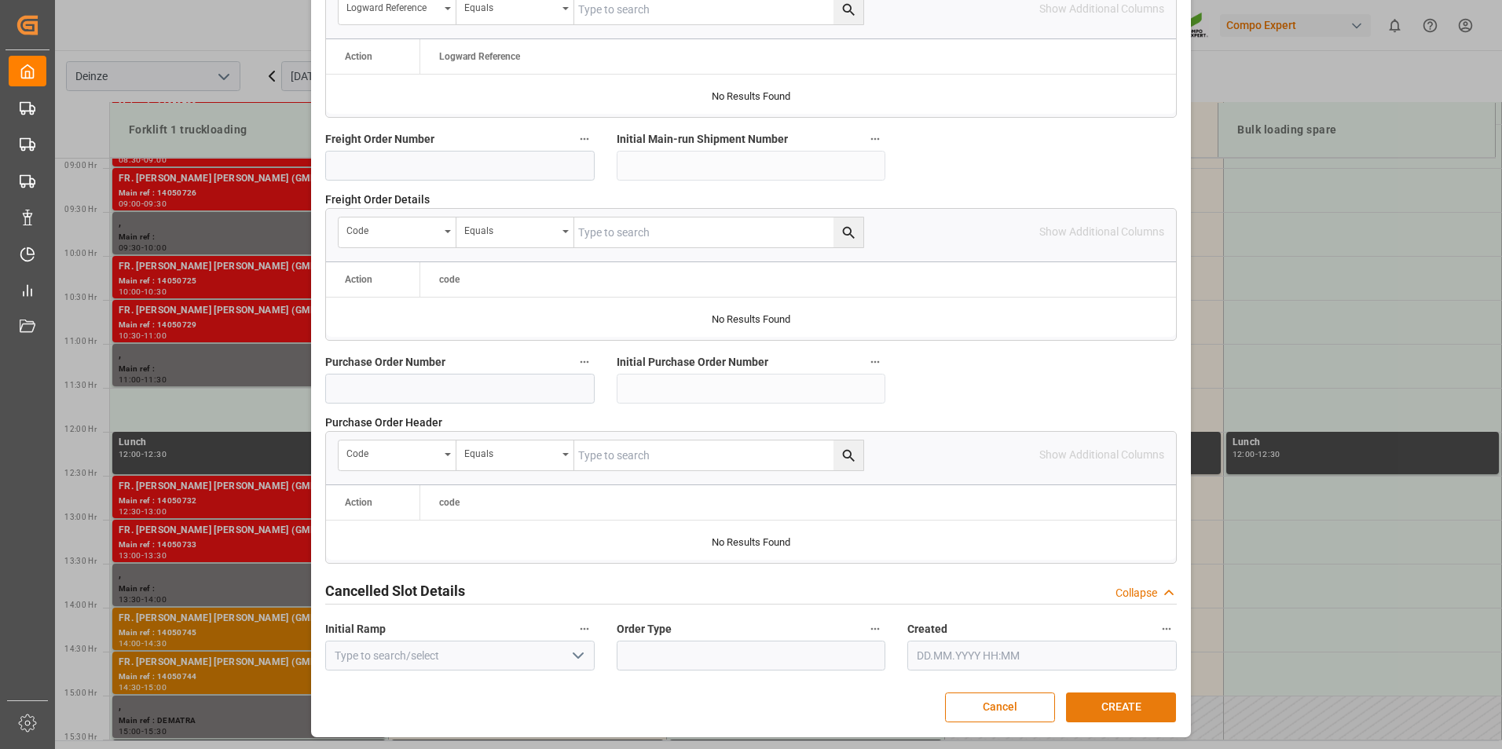
type textarea "MAIL LSL LOGISTIK : Laden 13 pal Flor N31"
click at [1106, 706] on button "CREATE" at bounding box center [1121, 708] width 110 height 30
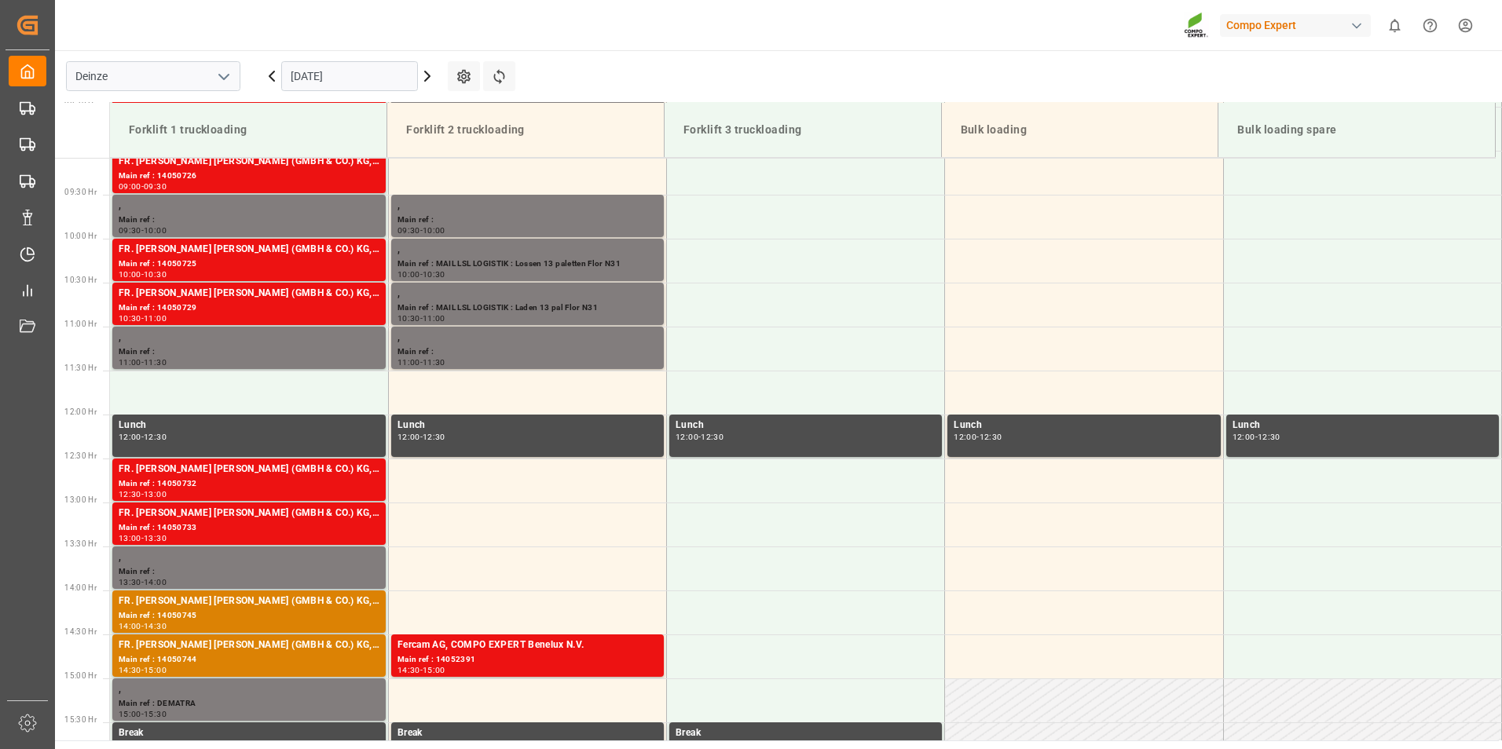
scroll to position [805, 0]
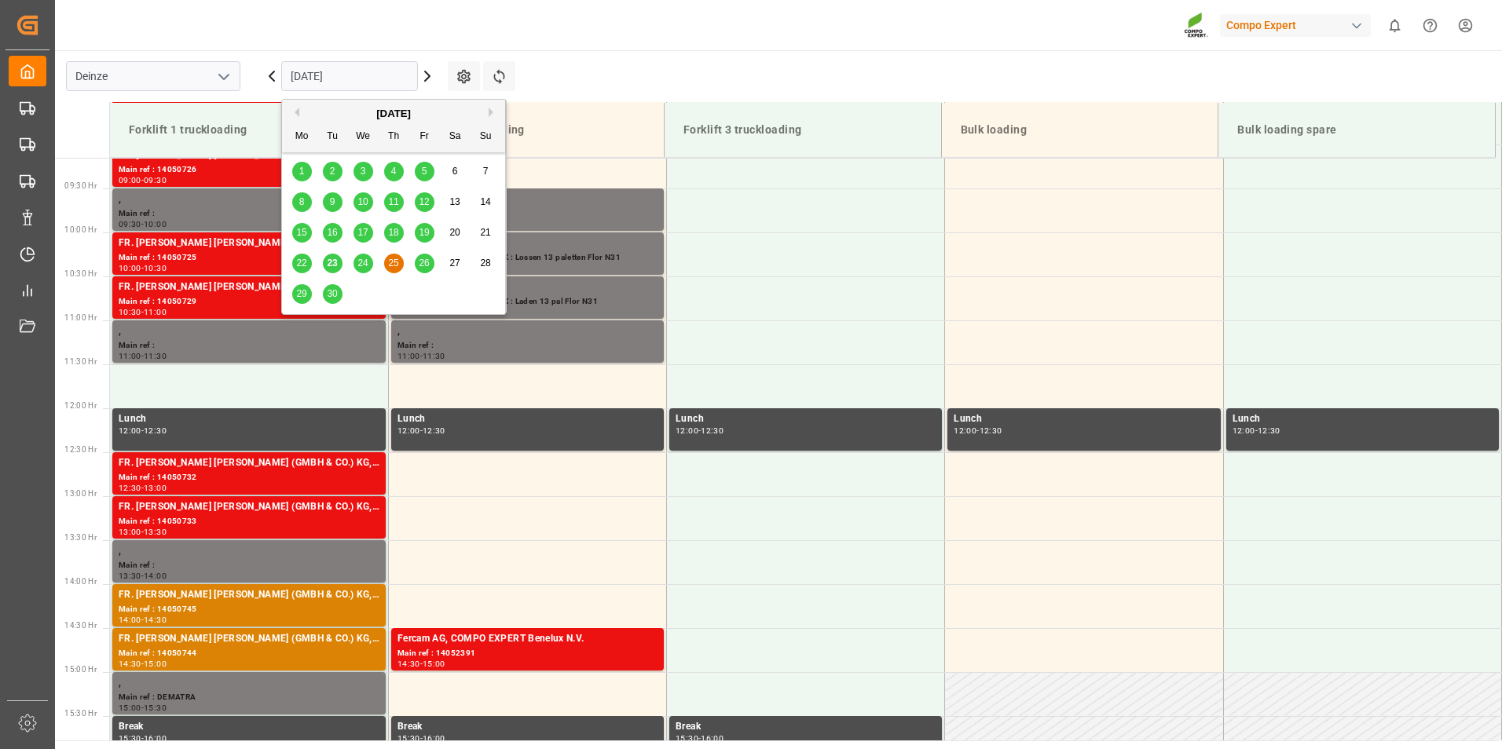
click at [364, 70] on input "25.09.2025" at bounding box center [349, 76] width 137 height 30
click at [334, 263] on span "23" at bounding box center [332, 263] width 10 height 11
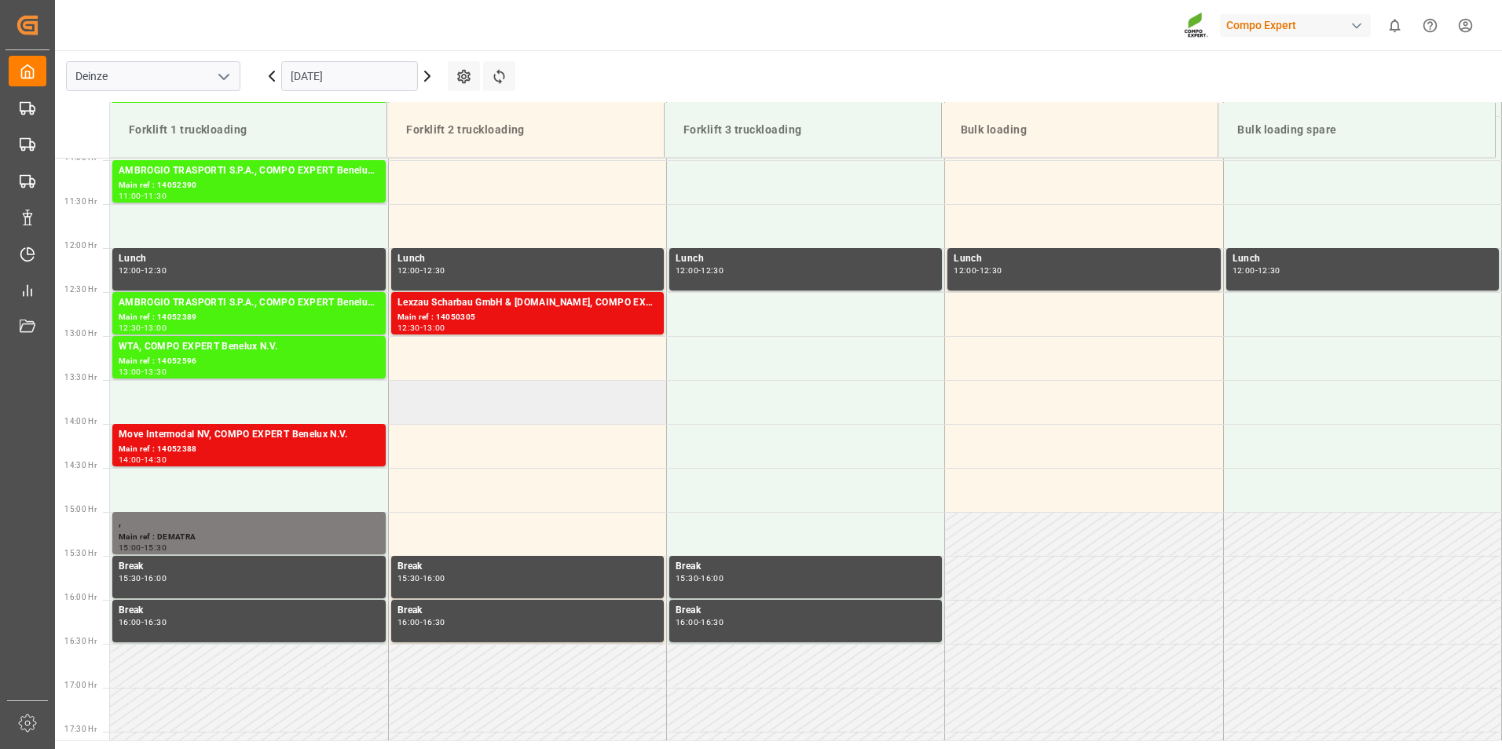
scroll to position [967, 0]
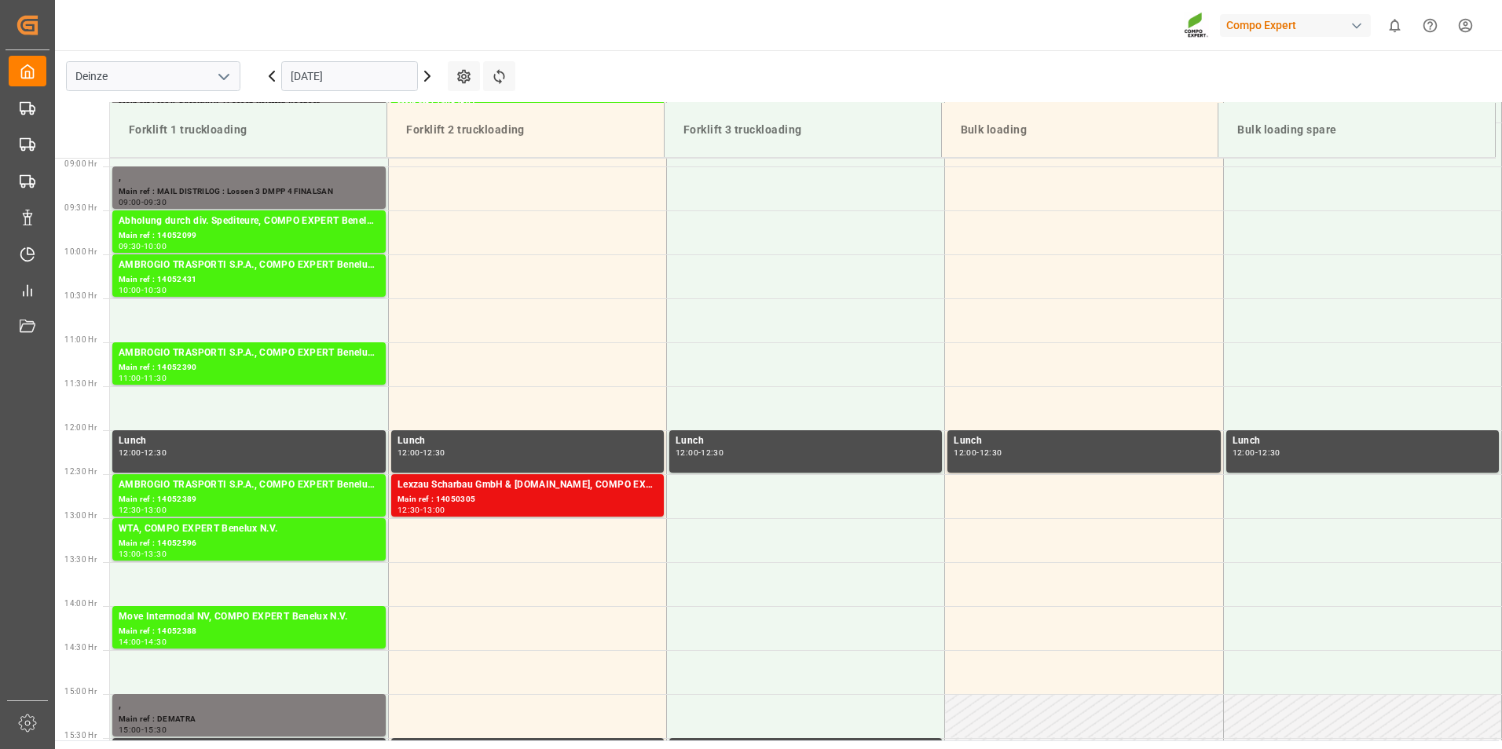
scroll to position [731, 0]
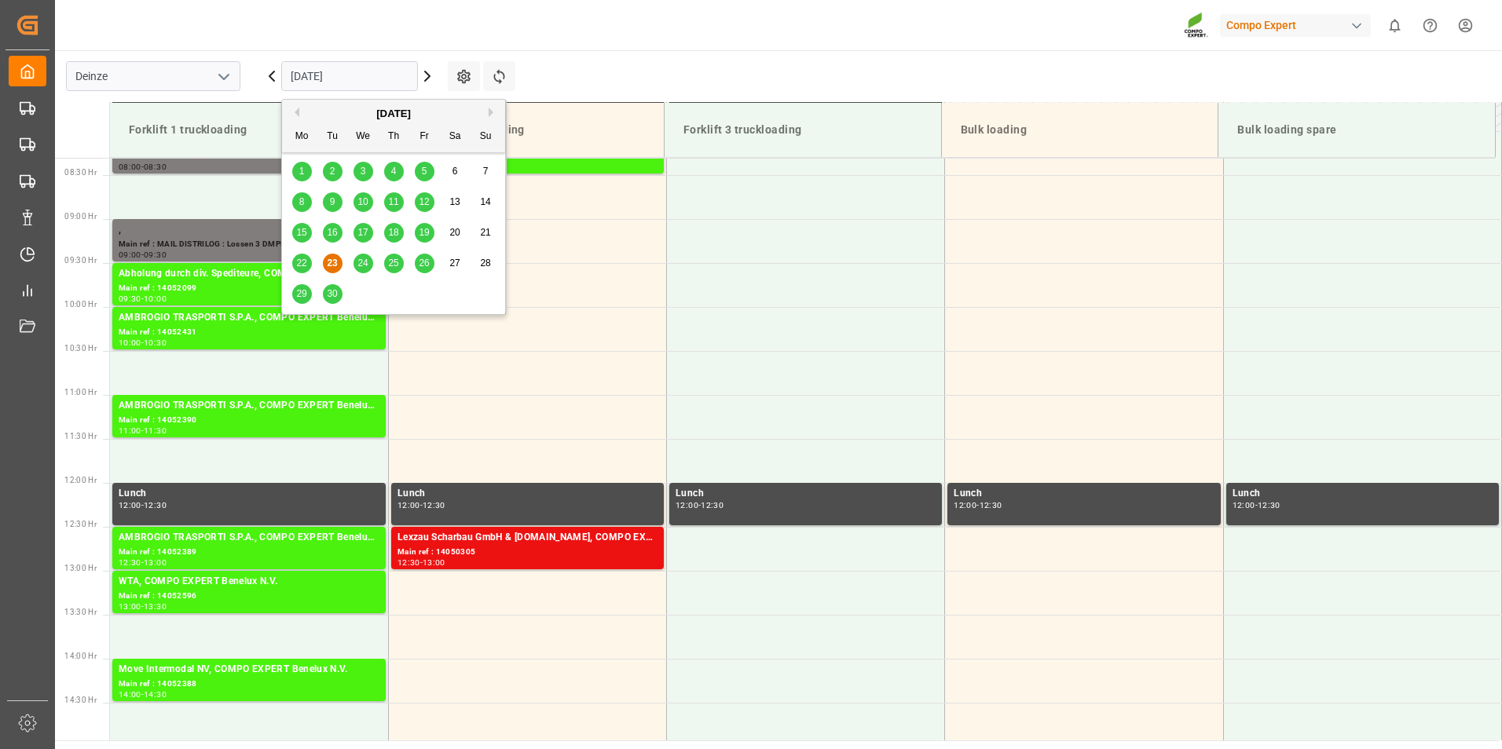
click at [355, 79] on input "[DATE]" at bounding box center [349, 76] width 137 height 30
click at [362, 265] on span "24" at bounding box center [362, 263] width 10 height 11
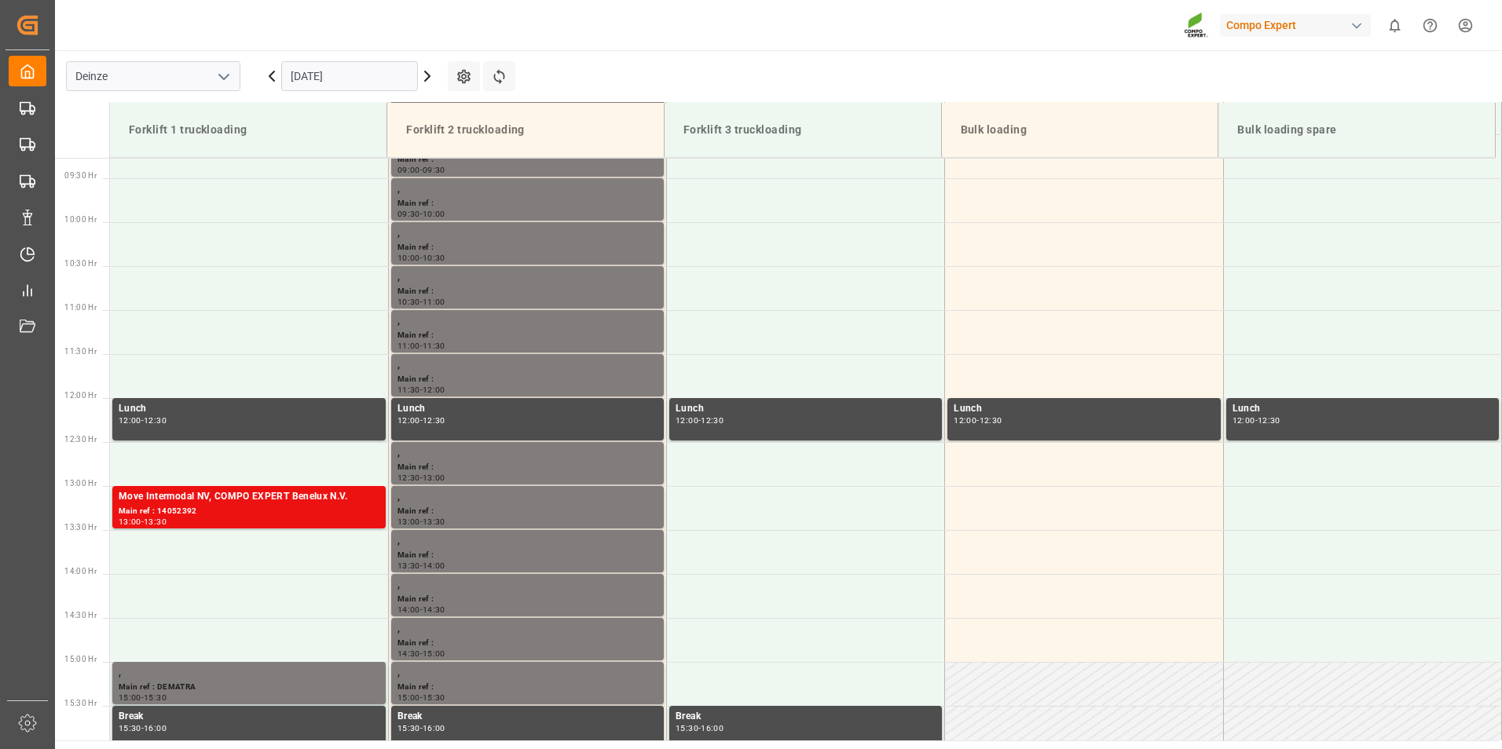
scroll to position [831, 0]
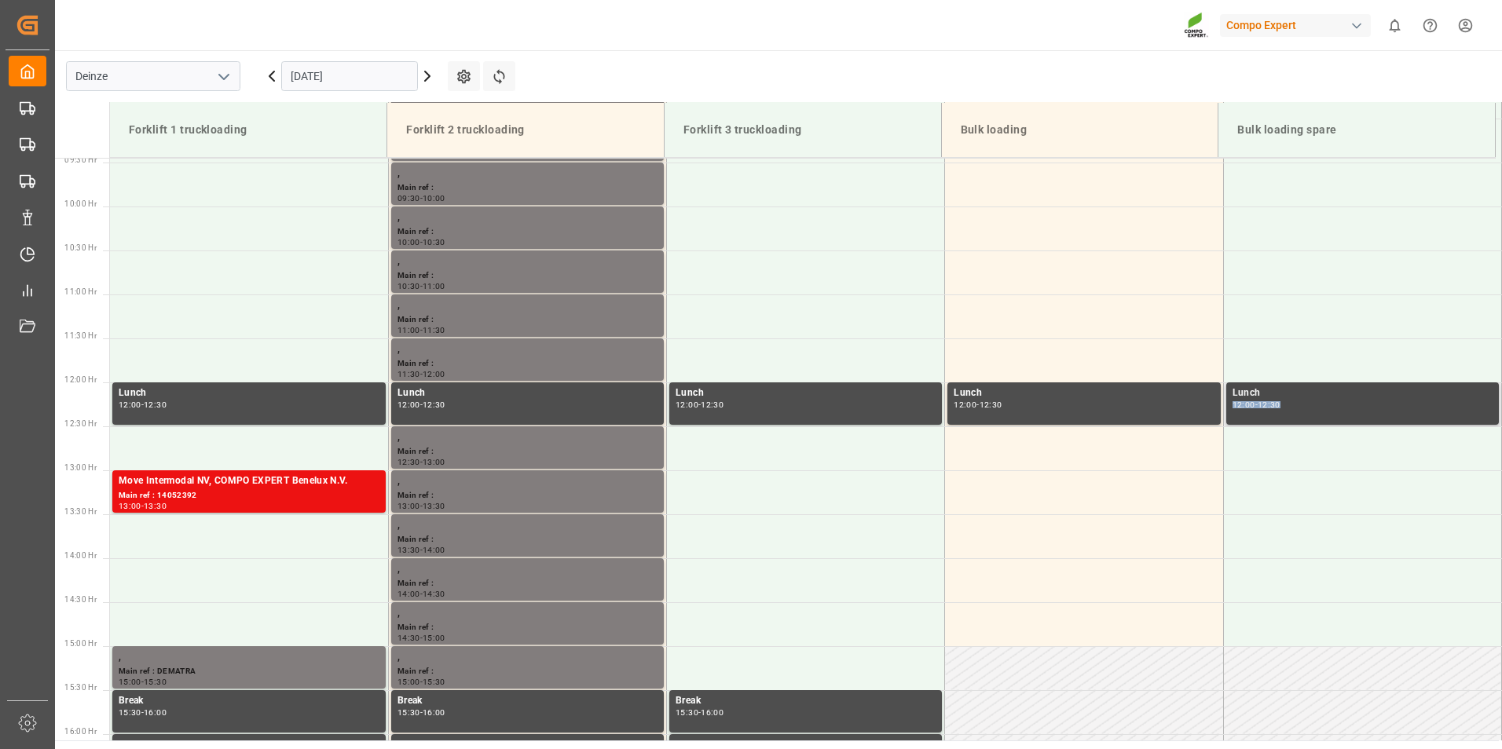
drag, startPoint x: 1494, startPoint y: 393, endPoint x: 1494, endPoint y: 407, distance: 14.1
click at [1494, 407] on div "Lunch 12:00 - 12:30" at bounding box center [1362, 405] width 277 height 44
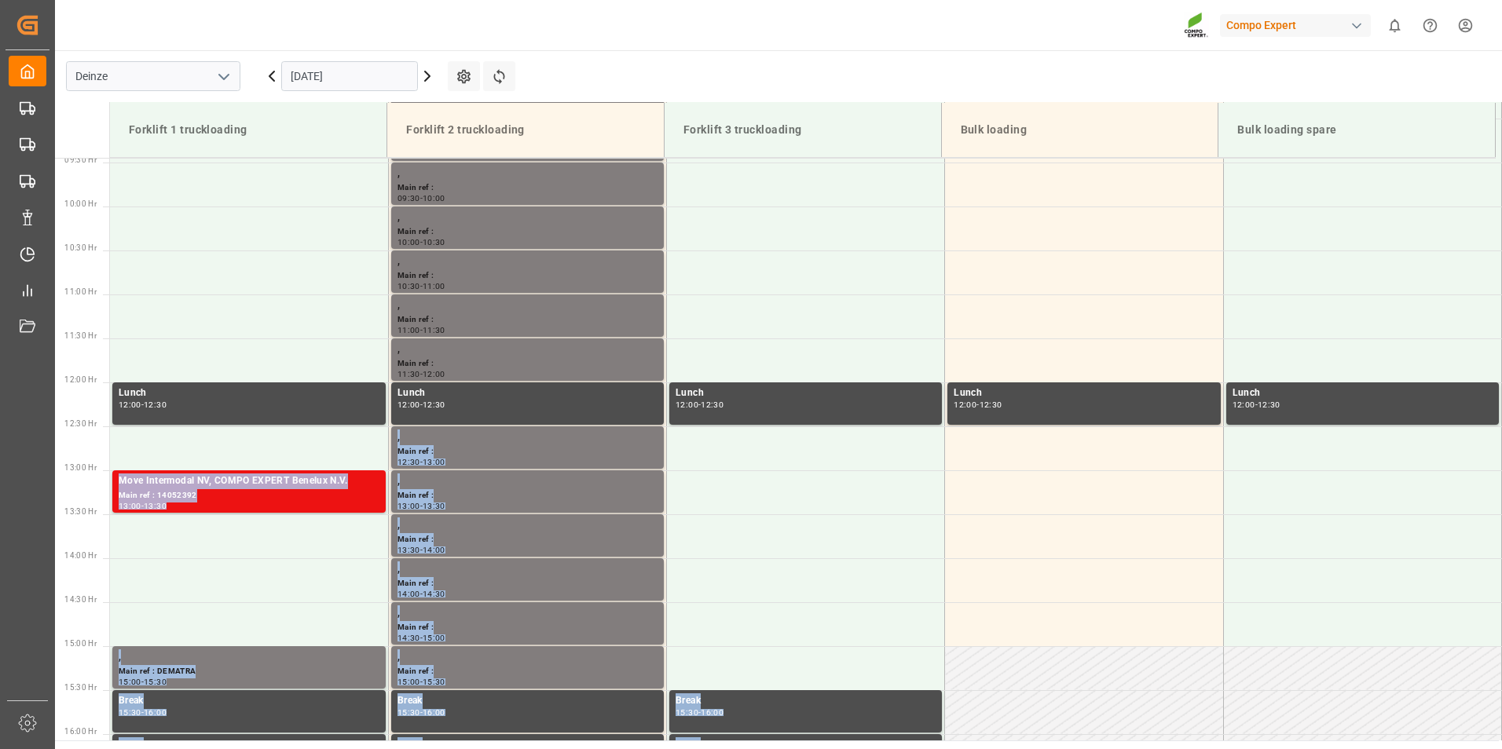
drag, startPoint x: 1494, startPoint y: 407, endPoint x: 1501, endPoint y: 437, distance: 30.5
click at [1501, 437] on div "Forklift 1 truckloading Forklift 2 truckloading Forklift 3 truckloading Bulk lo…" at bounding box center [778, 421] width 1447 height 639
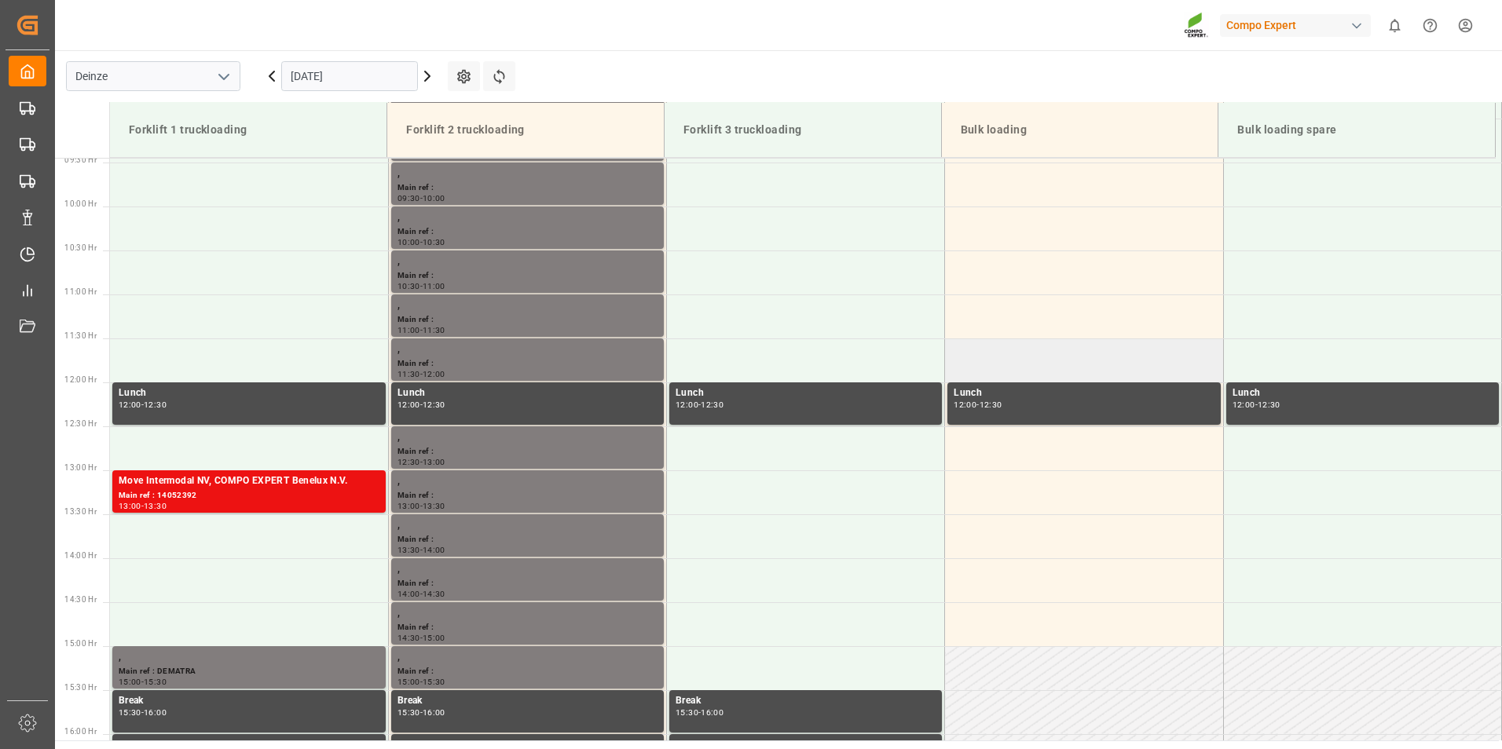
click at [1075, 372] on td at bounding box center [1084, 361] width 278 height 44
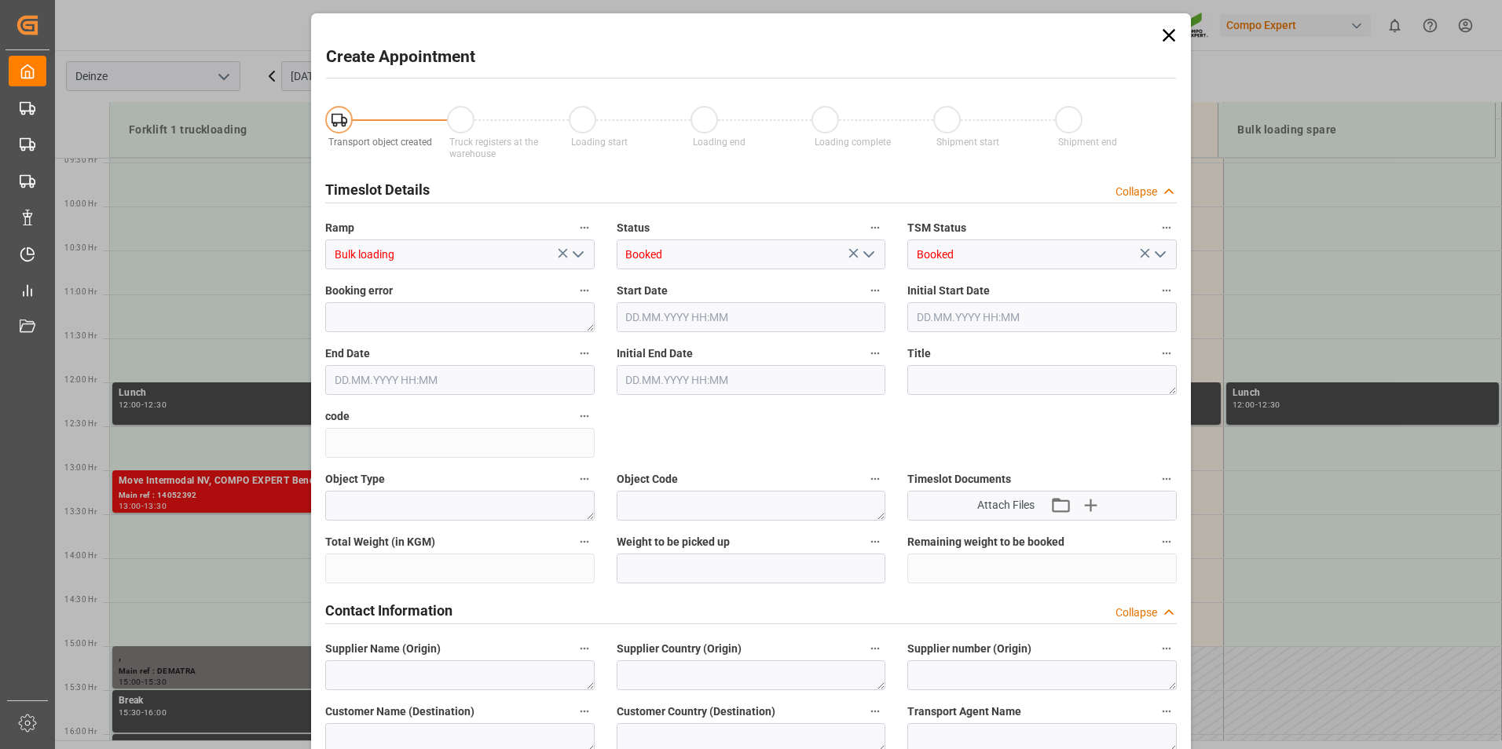
type input "[DATE] 11:30"
type input "24.09.2025 12:00"
click at [1163, 37] on icon at bounding box center [1169, 35] width 13 height 13
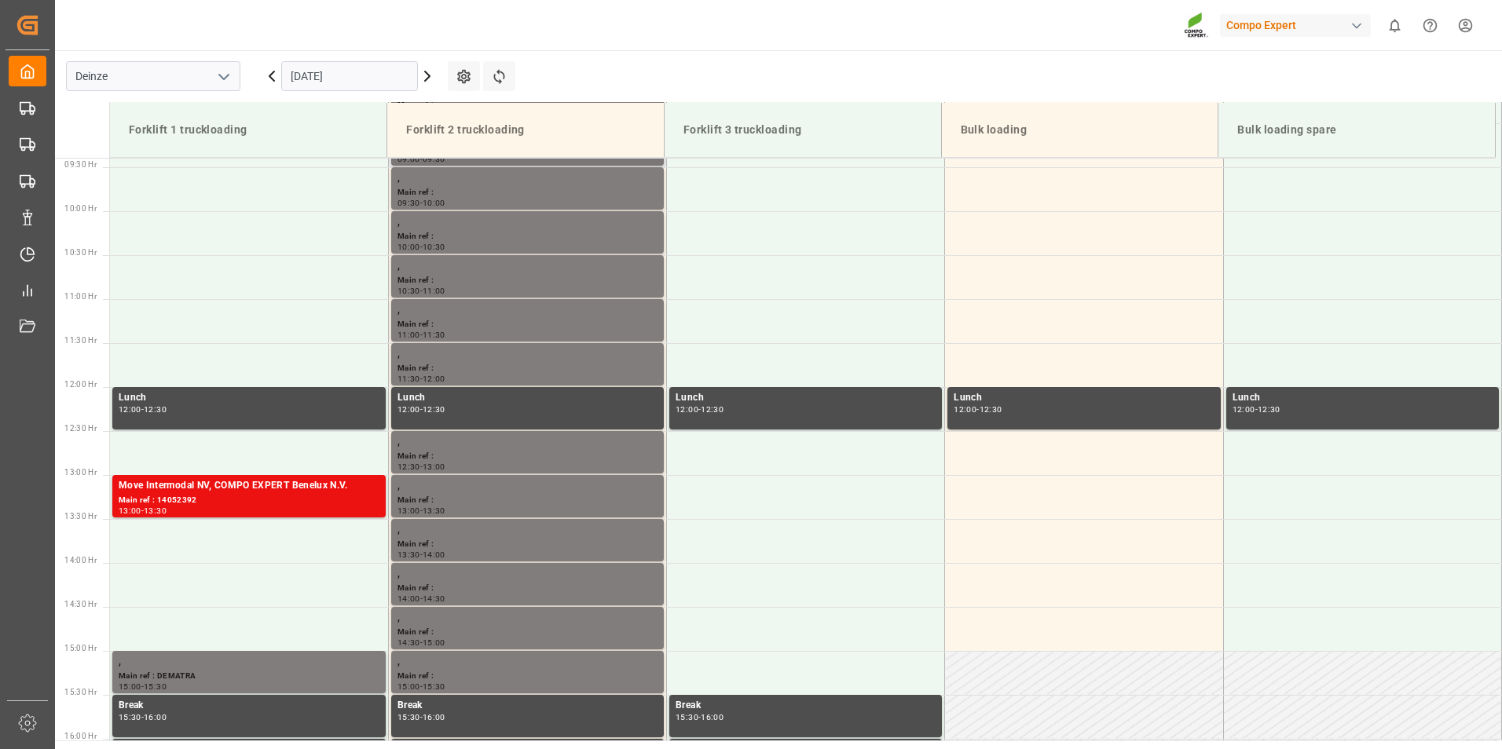
scroll to position [979, 0]
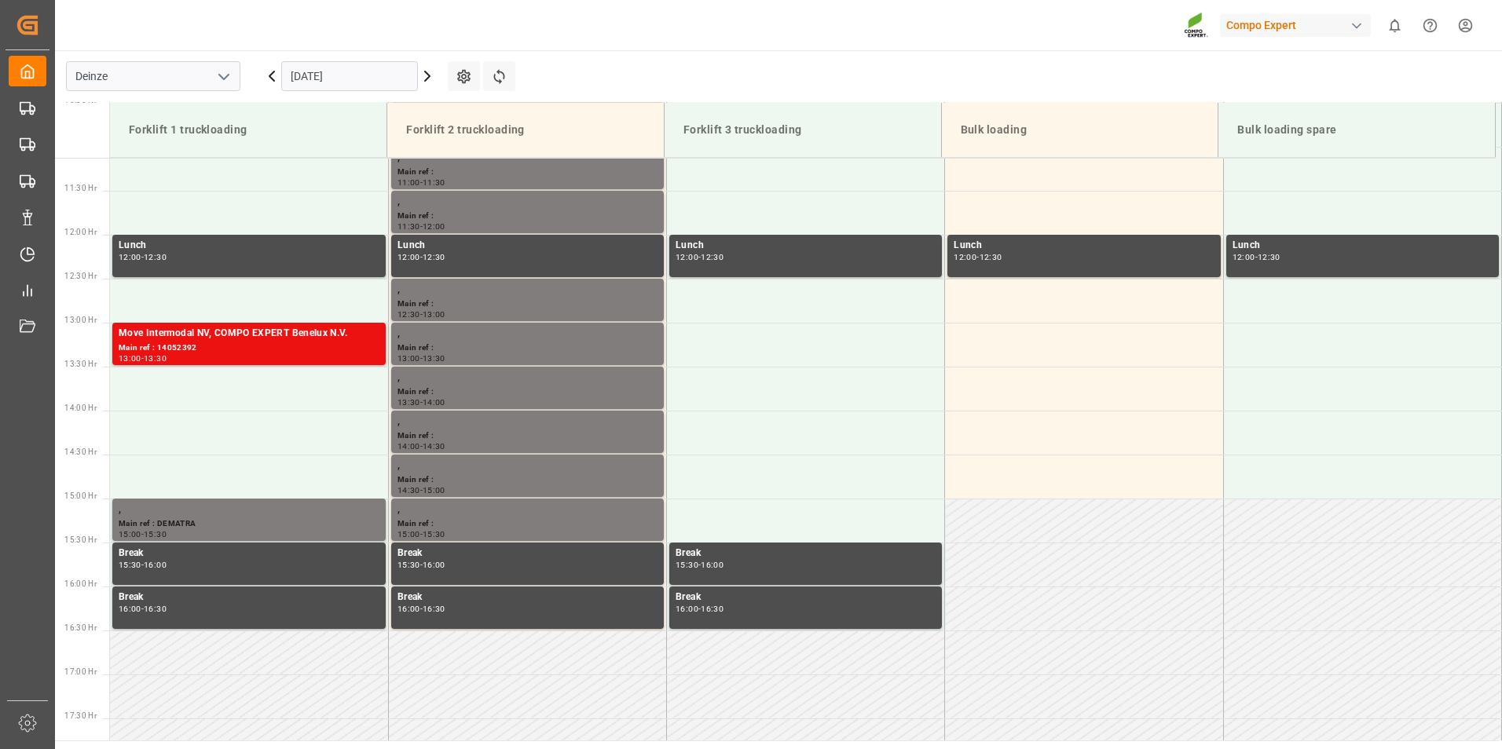
click at [373, 71] on input "24.09.2025" at bounding box center [349, 76] width 137 height 30
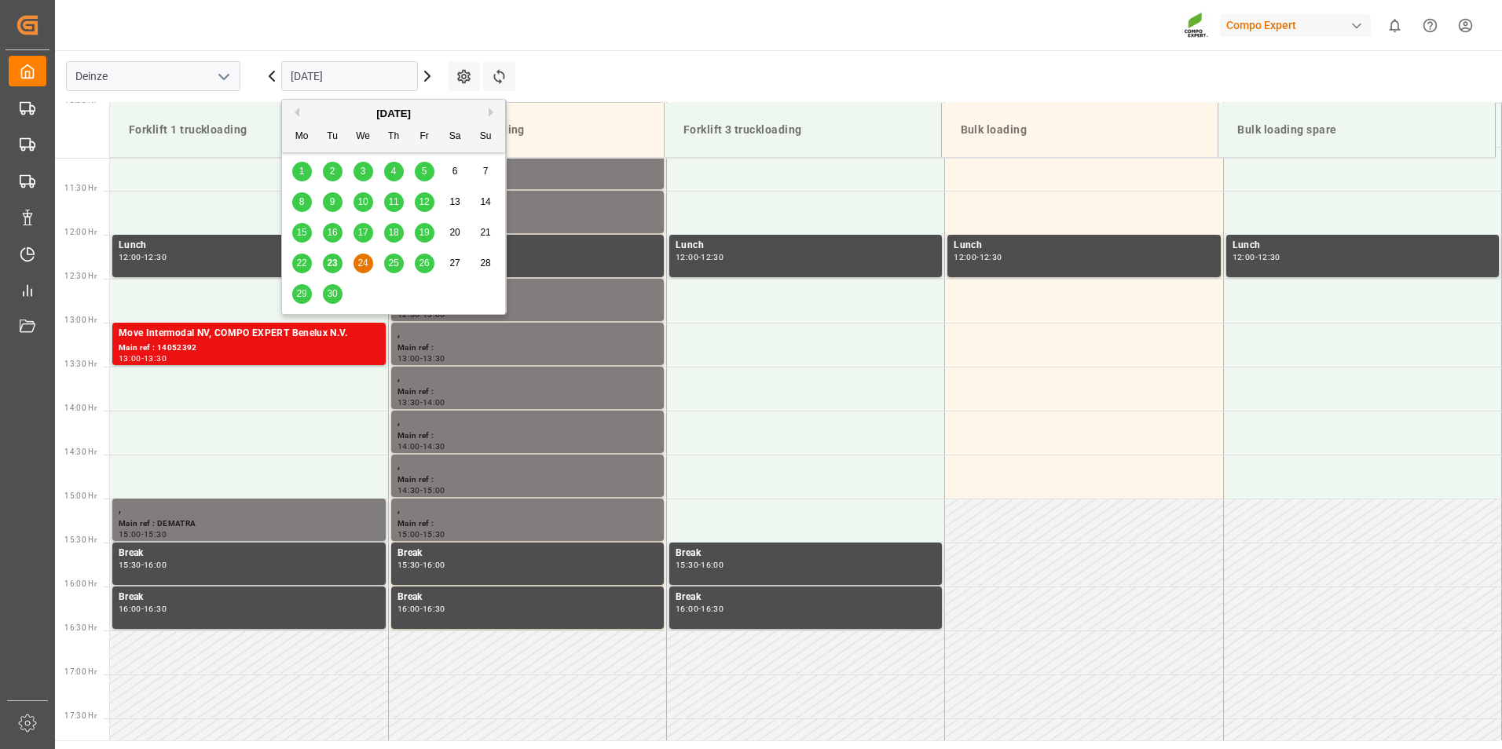
click at [395, 266] on span "25" at bounding box center [393, 263] width 10 height 11
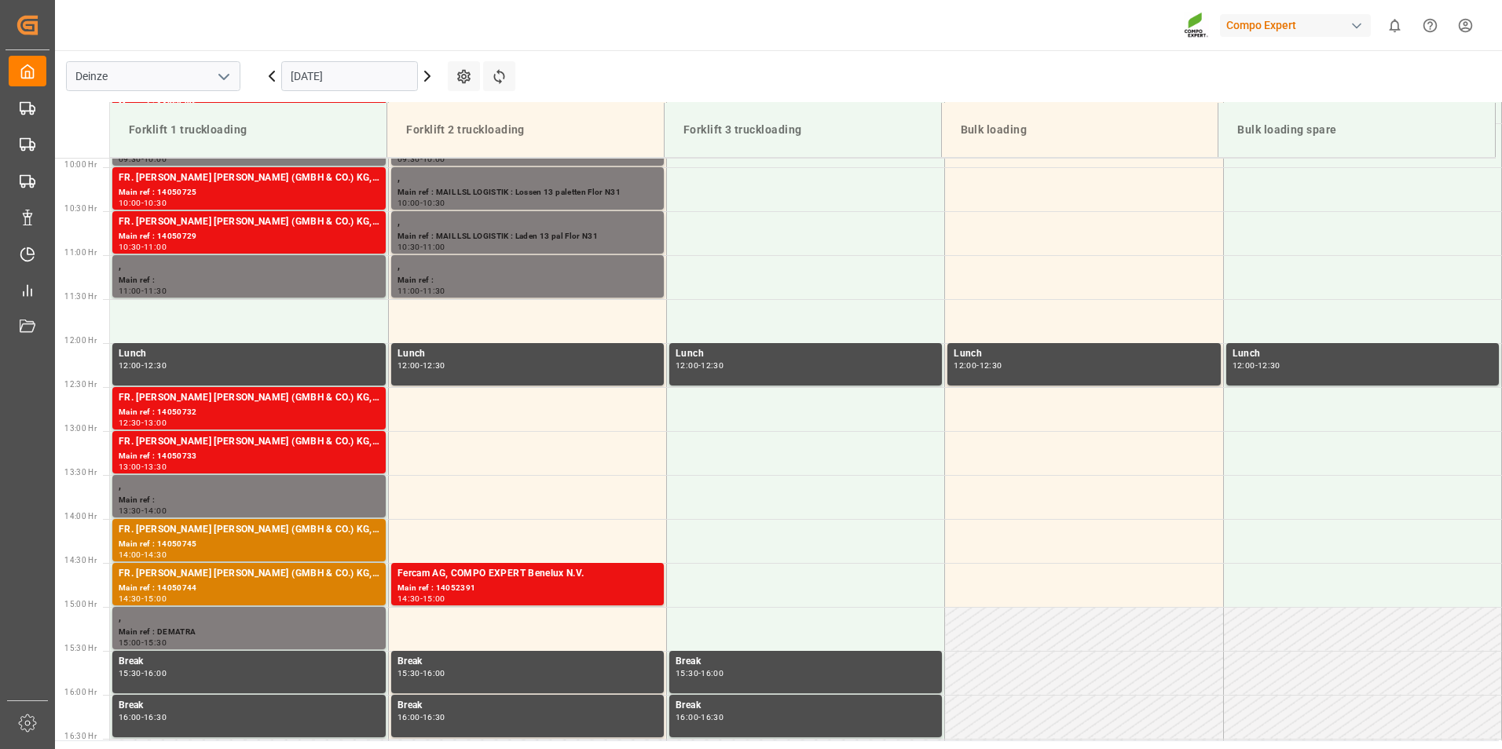
scroll to position [898, 0]
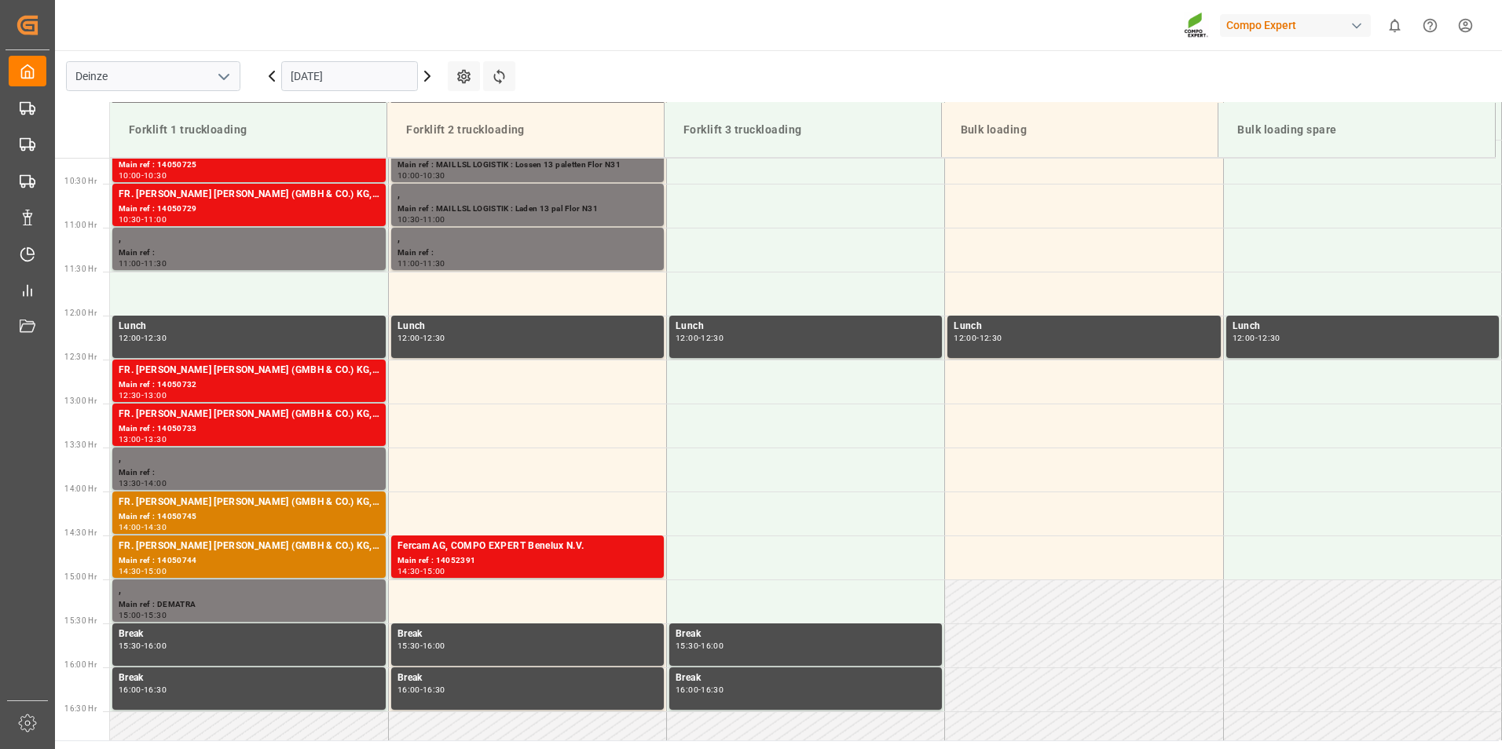
click at [377, 83] on input "25.09.2025" at bounding box center [349, 76] width 137 height 30
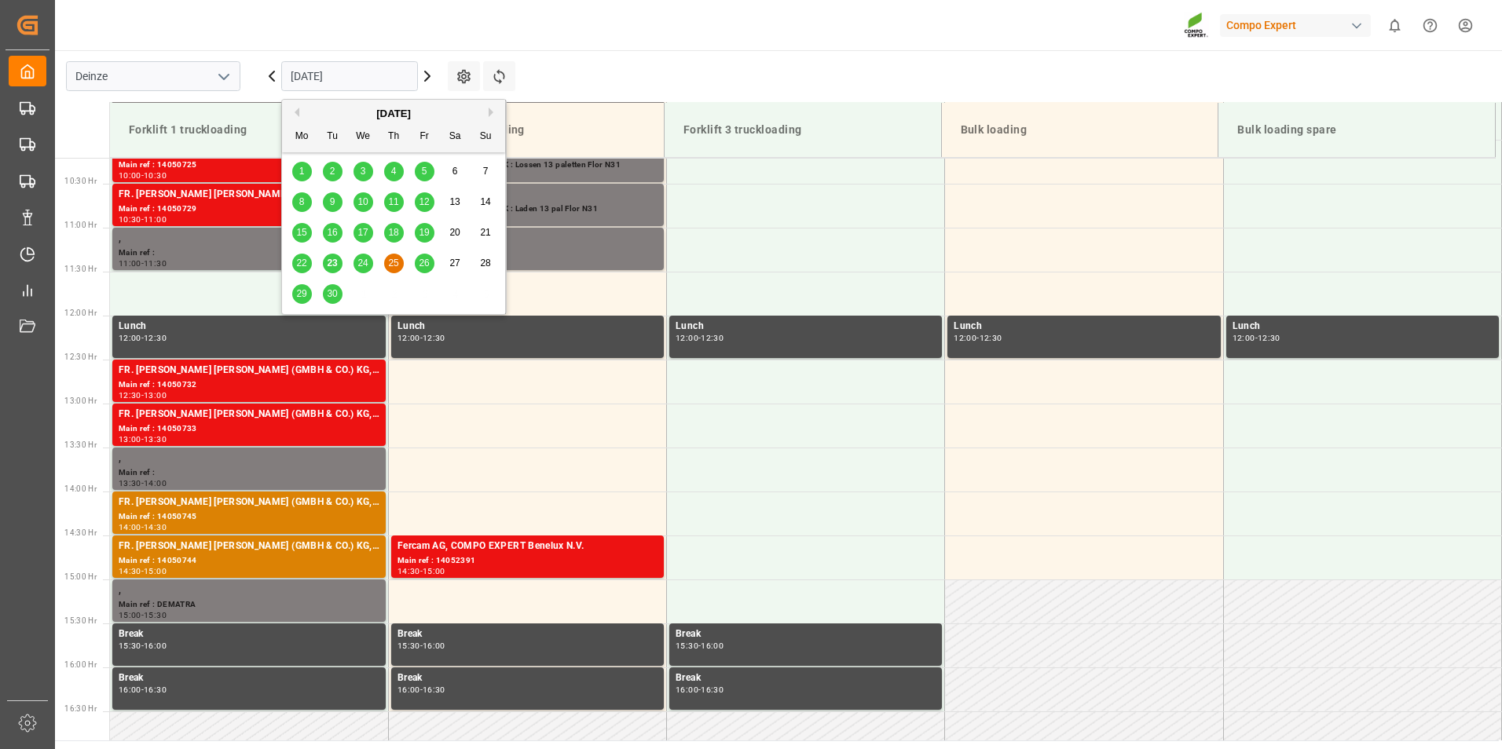
click at [425, 268] on span "26" at bounding box center [424, 263] width 10 height 11
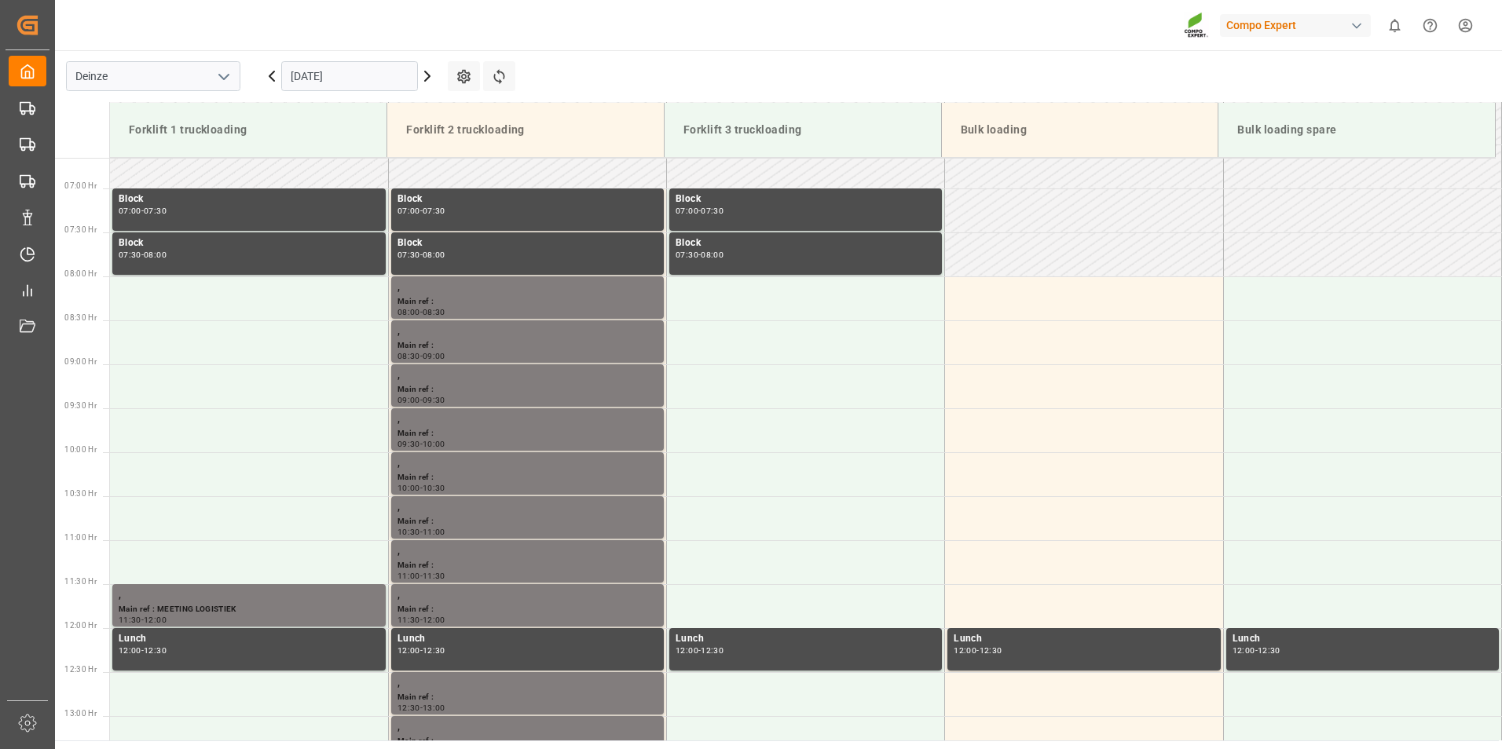
scroll to position [584, 0]
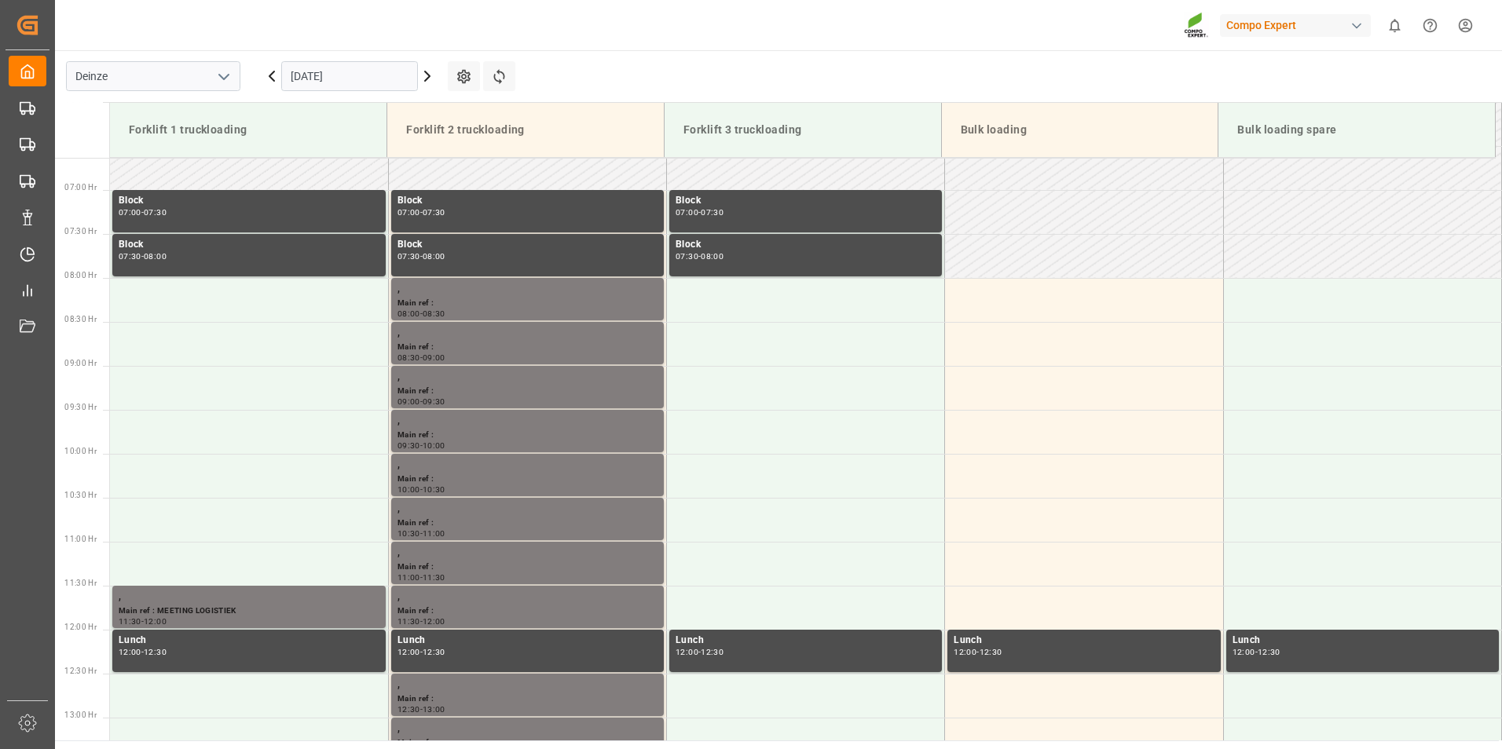
click at [361, 78] on input "[DATE]" at bounding box center [349, 76] width 137 height 30
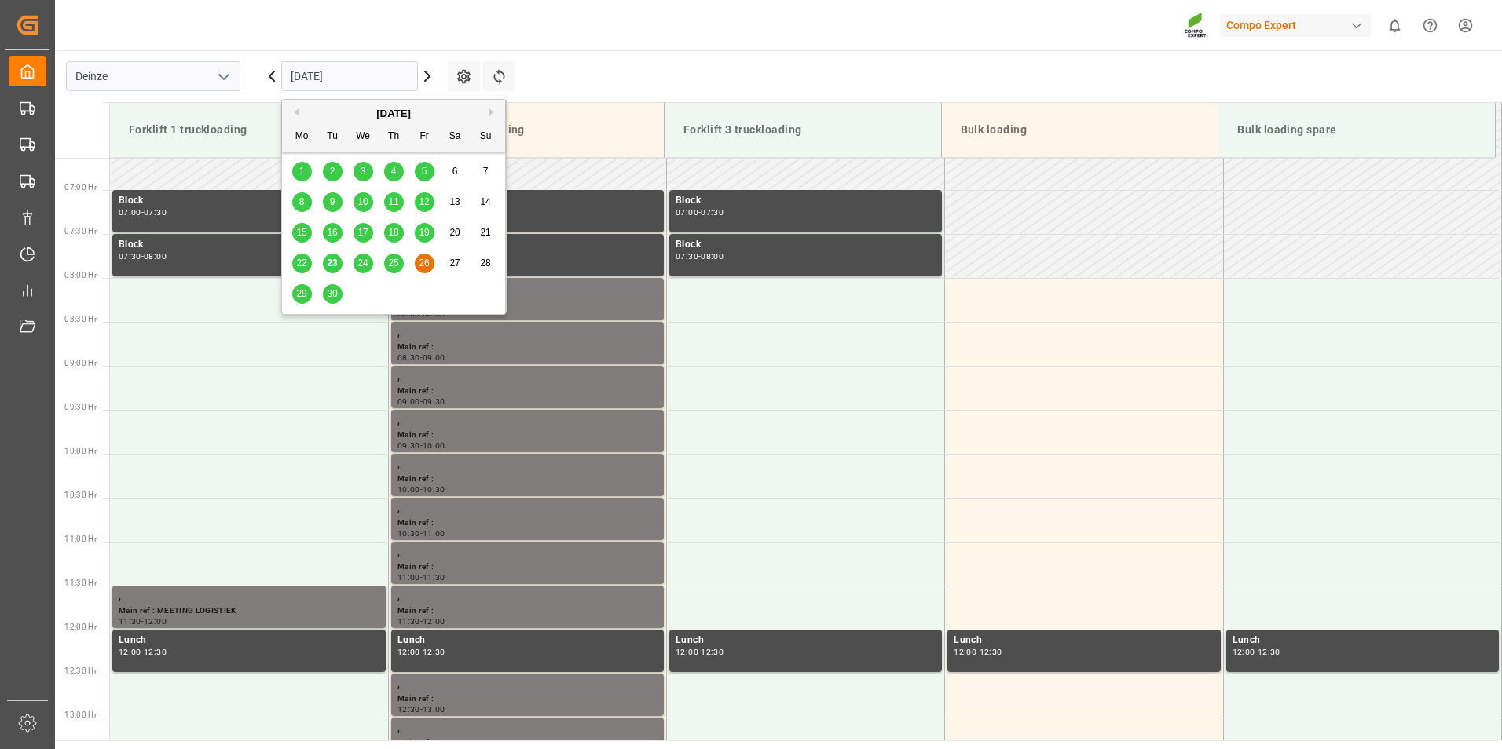
click at [299, 292] on span "29" at bounding box center [301, 293] width 10 height 11
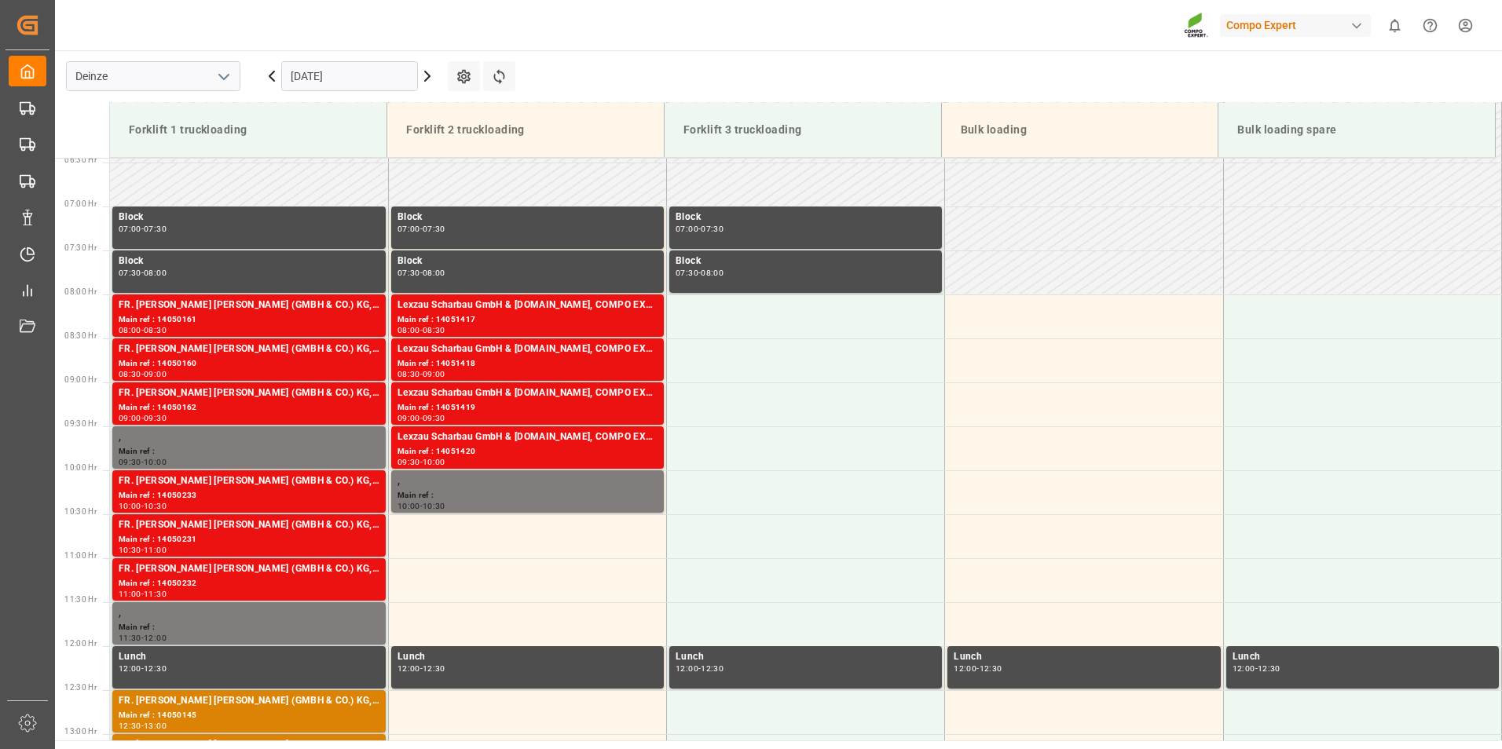
scroll to position [505, 0]
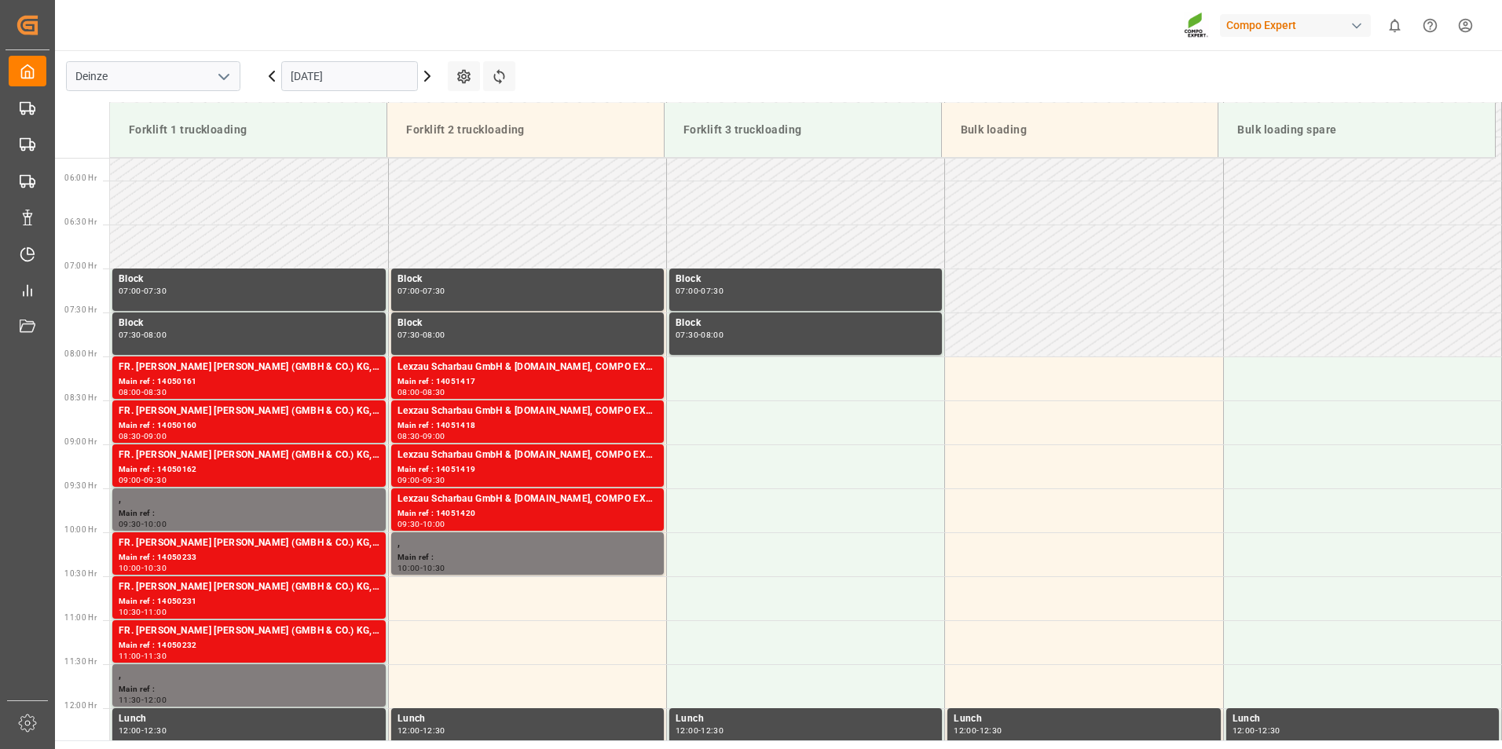
click at [383, 79] on input "29.09.2025" at bounding box center [349, 76] width 137 height 30
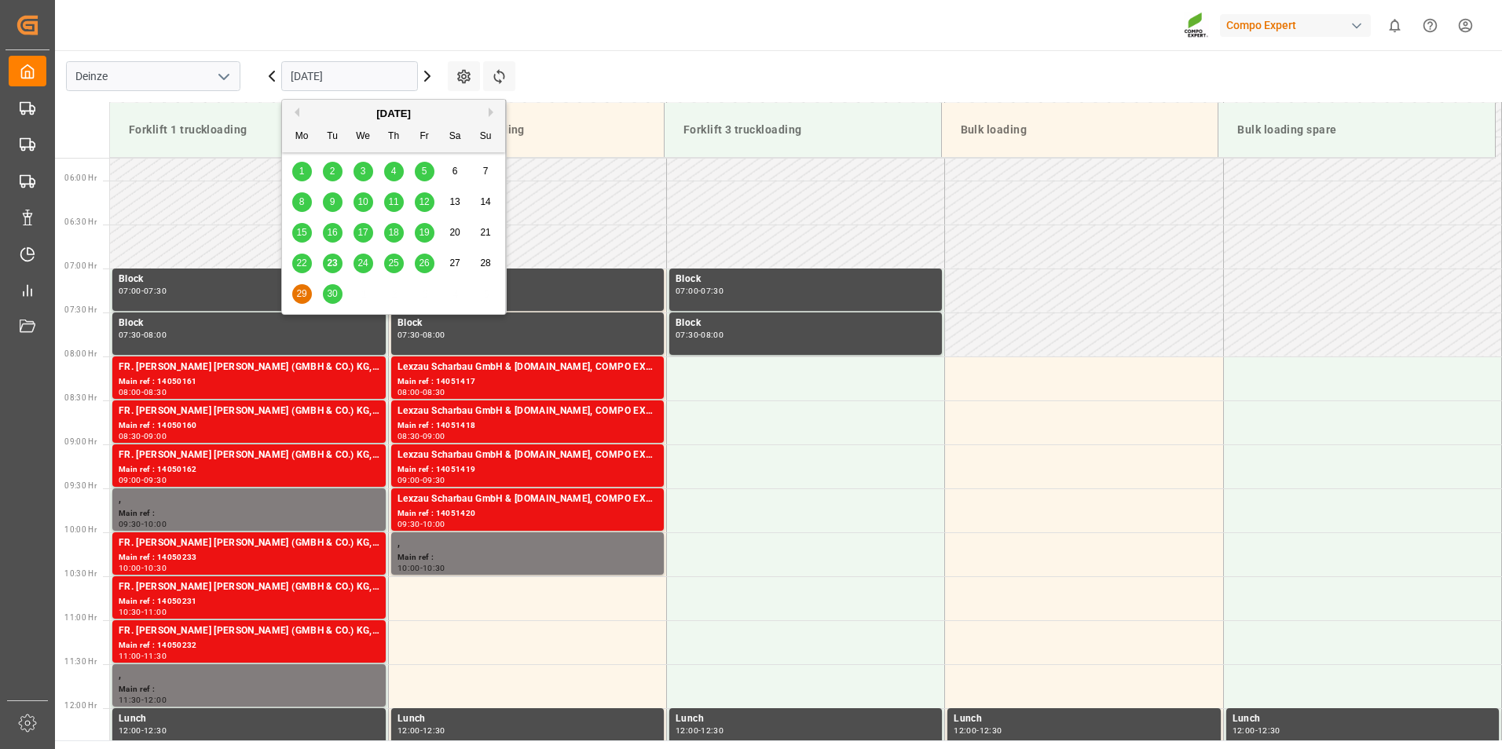
click at [331, 293] on span "30" at bounding box center [332, 293] width 10 height 11
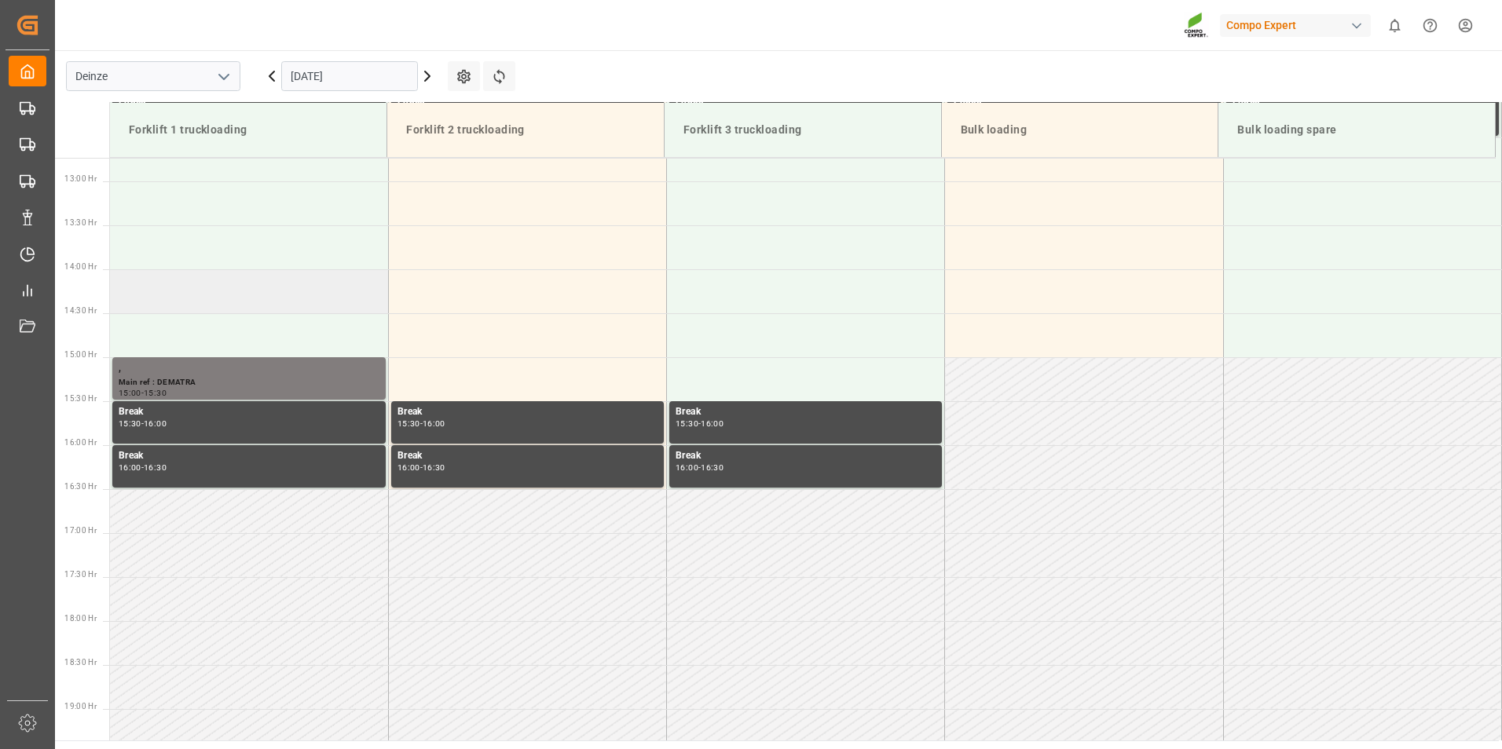
scroll to position [1134, 0]
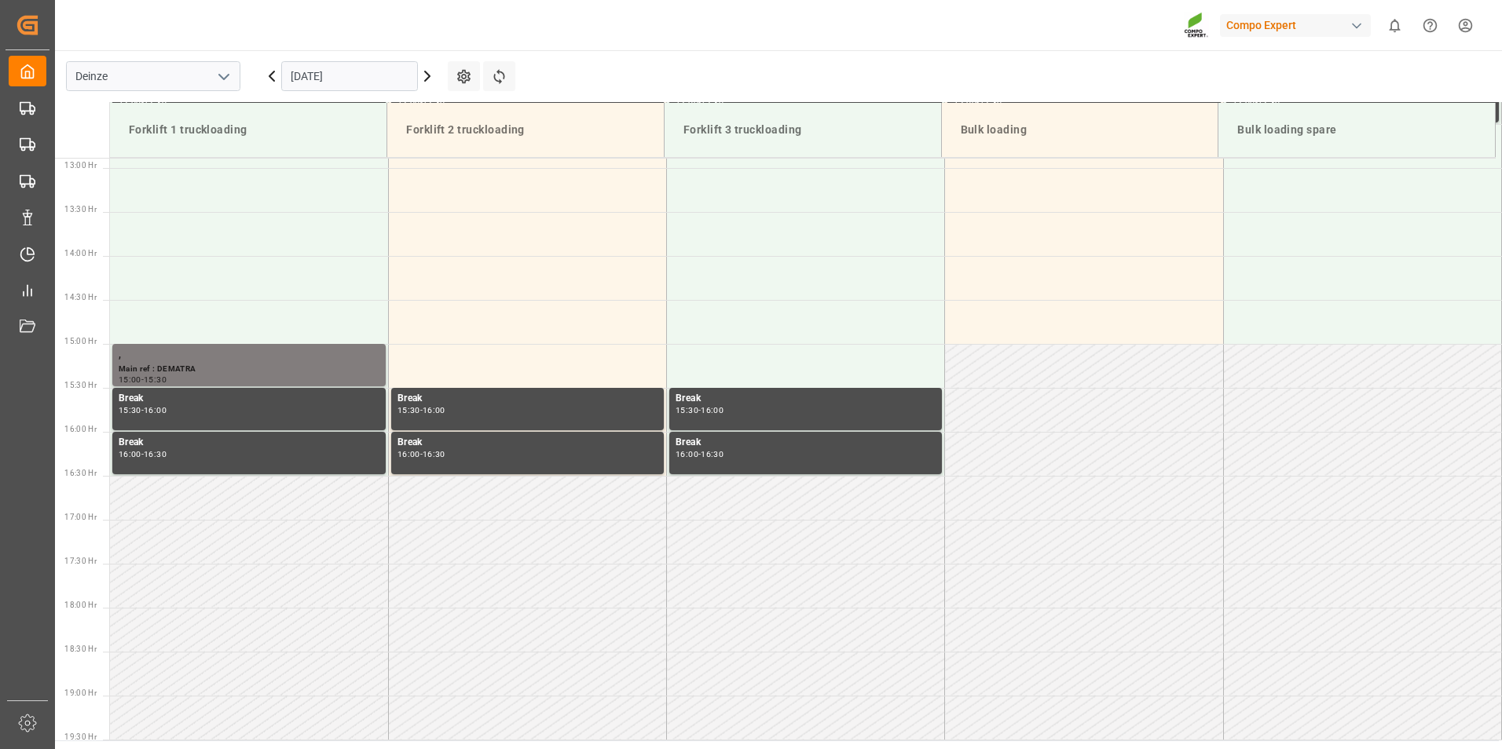
click at [389, 85] on input "30.09.2025" at bounding box center [349, 76] width 137 height 30
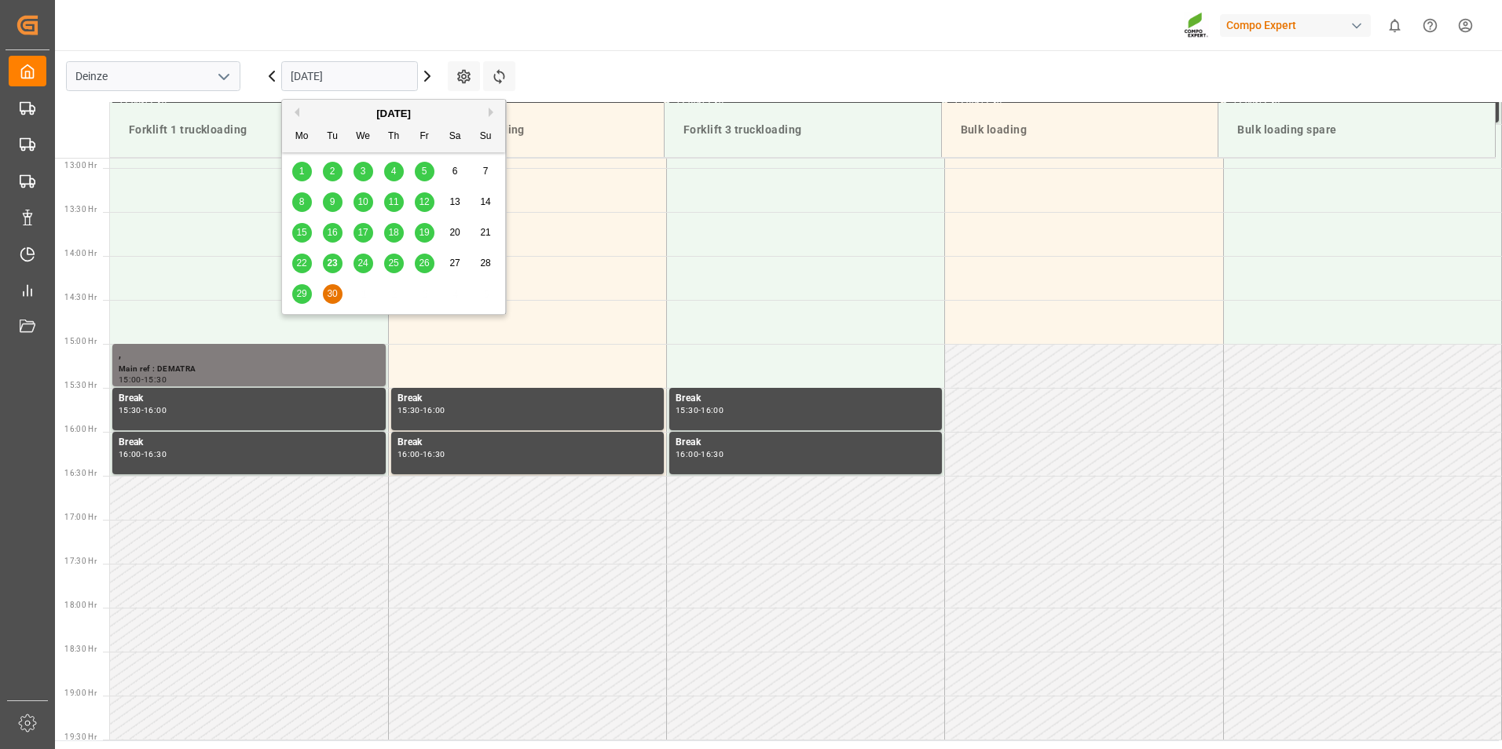
click at [490, 112] on button "Next Month" at bounding box center [493, 112] width 9 height 9
click at [333, 168] on div "29 30 1 2 3 4 5" at bounding box center [394, 171] width 214 height 31
click at [358, 172] on div "1" at bounding box center [364, 172] width 20 height 19
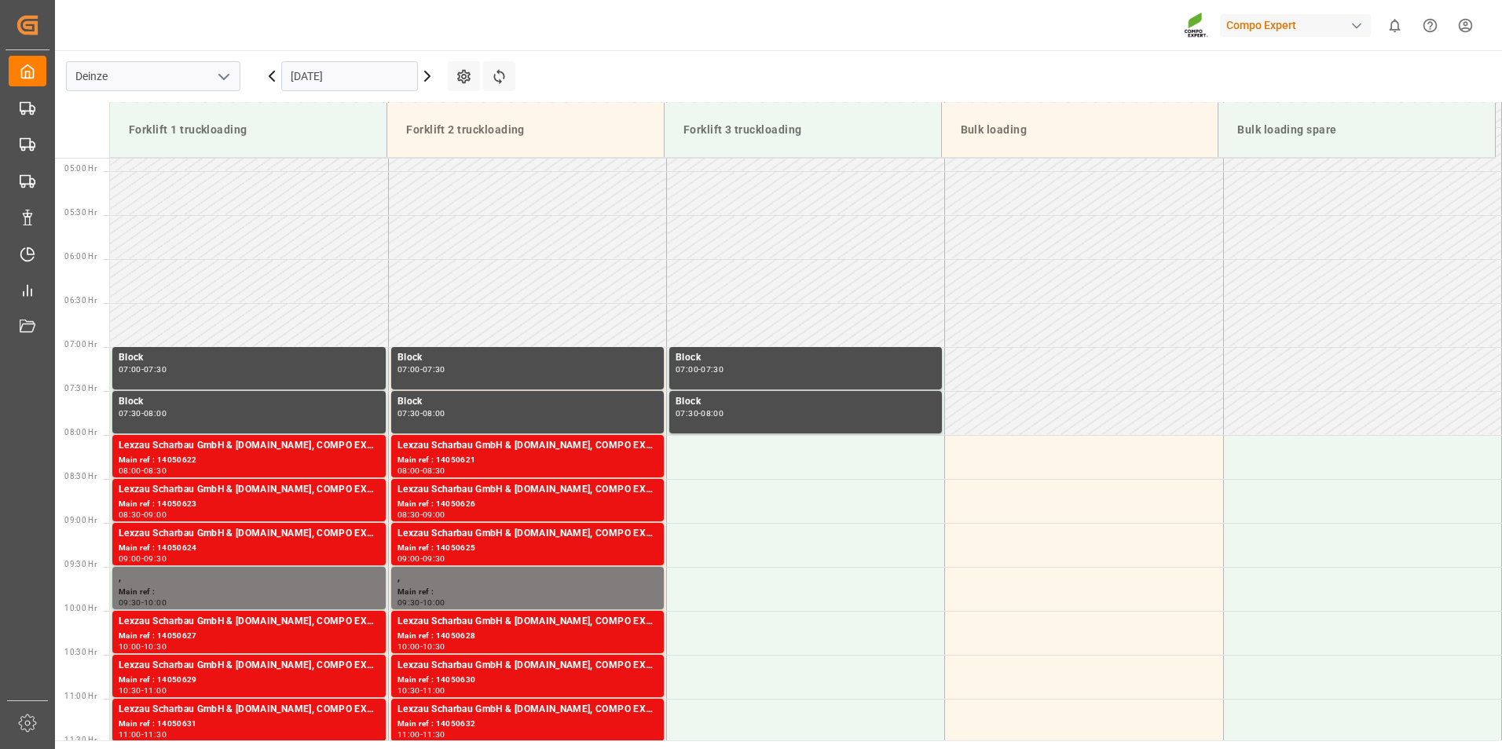
scroll to position [662, 0]
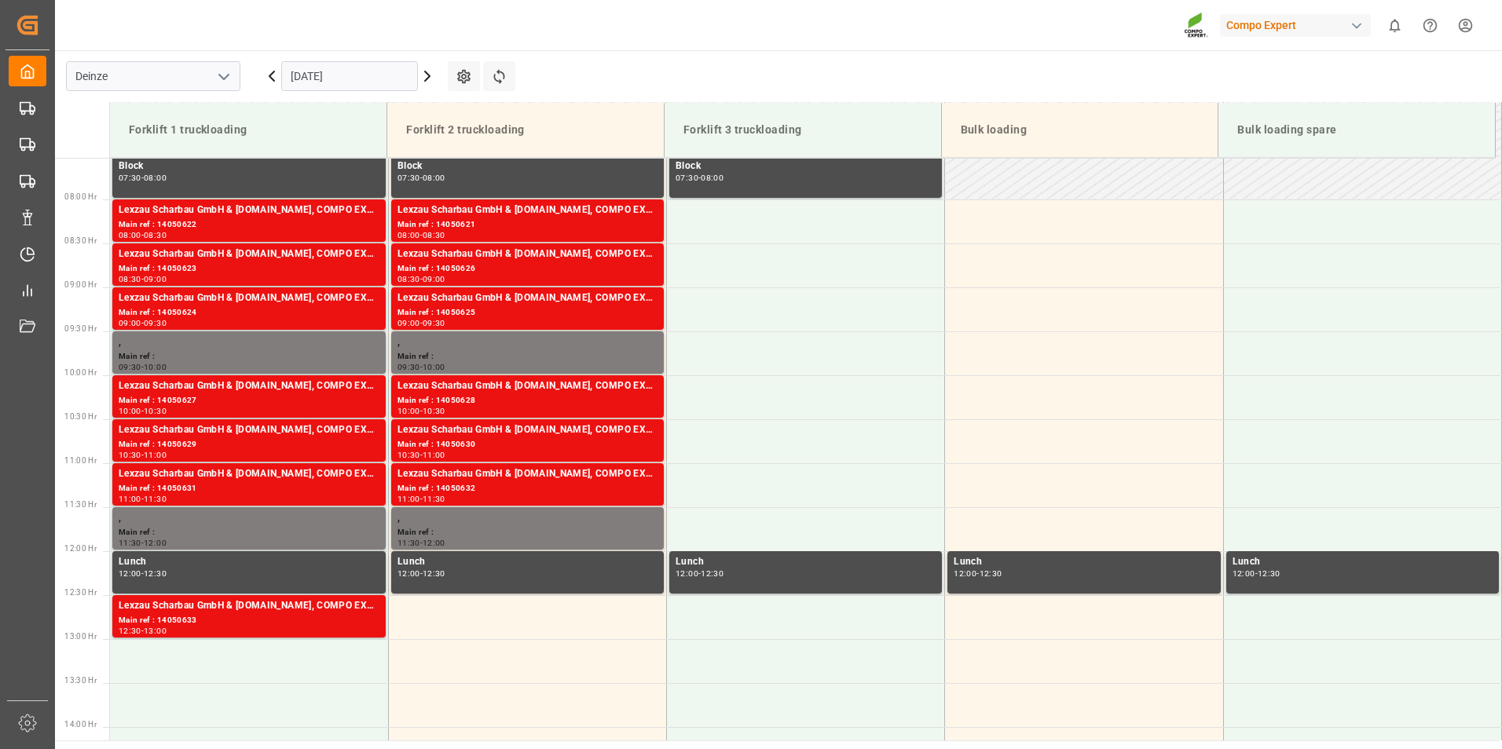
click at [379, 78] on input "01.10.2025" at bounding box center [349, 76] width 137 height 30
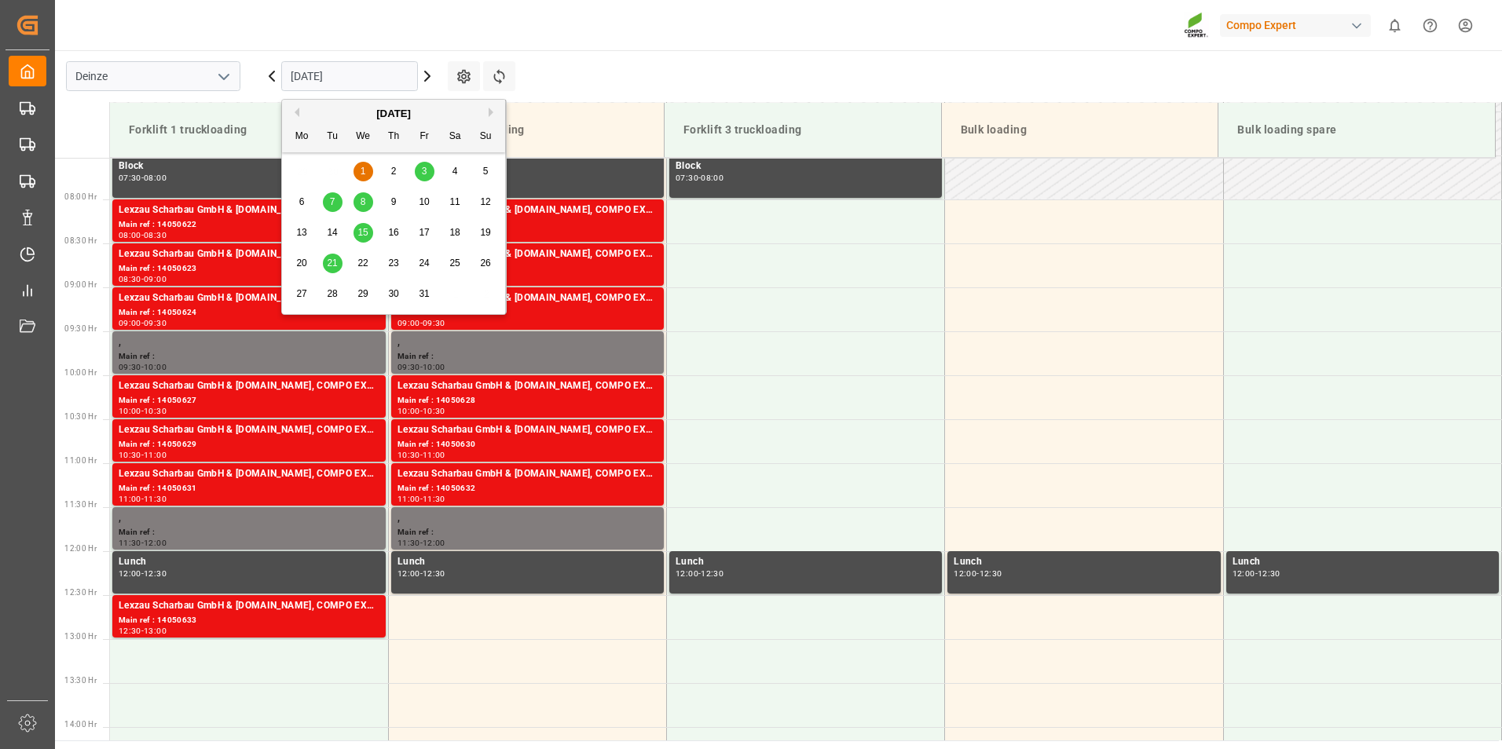
click at [394, 173] on span "2" at bounding box center [393, 171] width 5 height 11
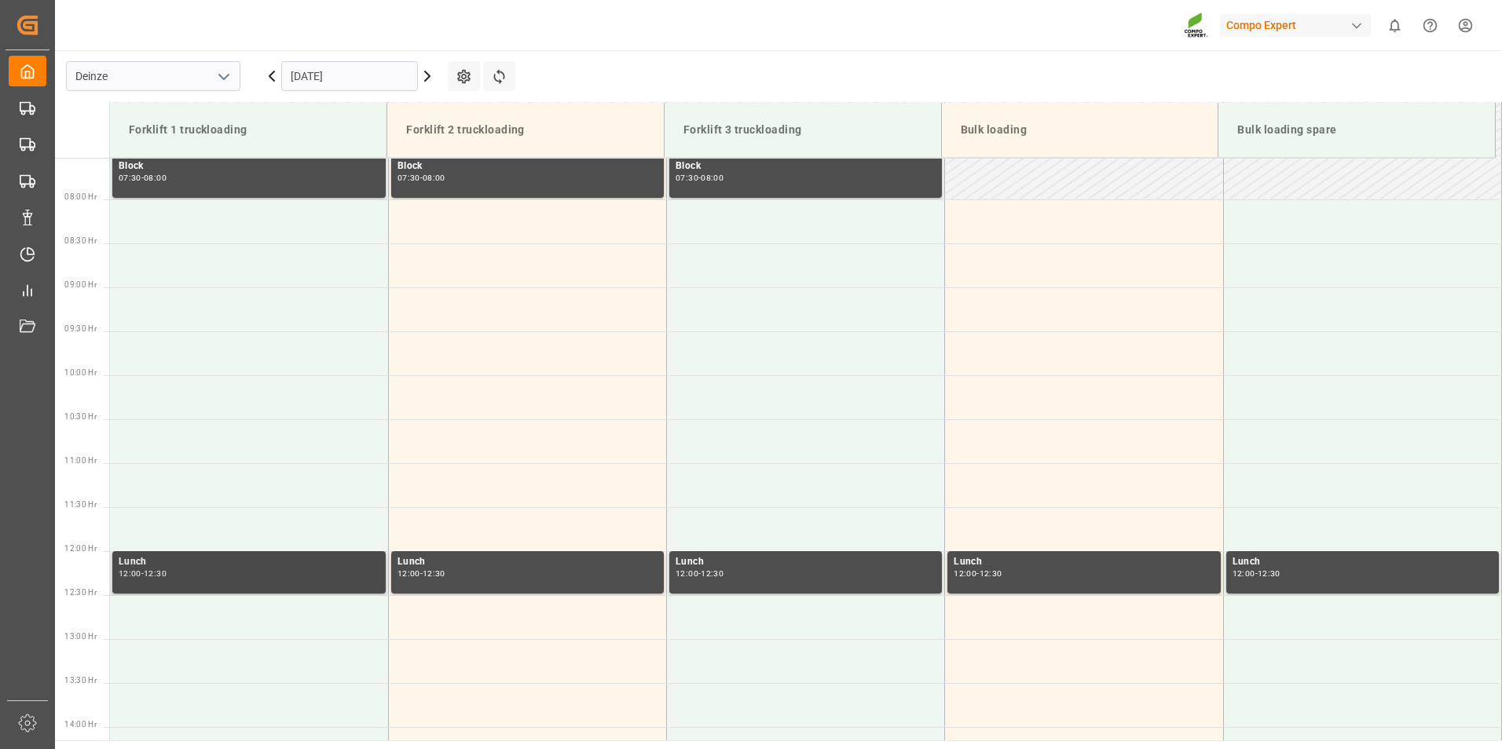
scroll to position [898, 0]
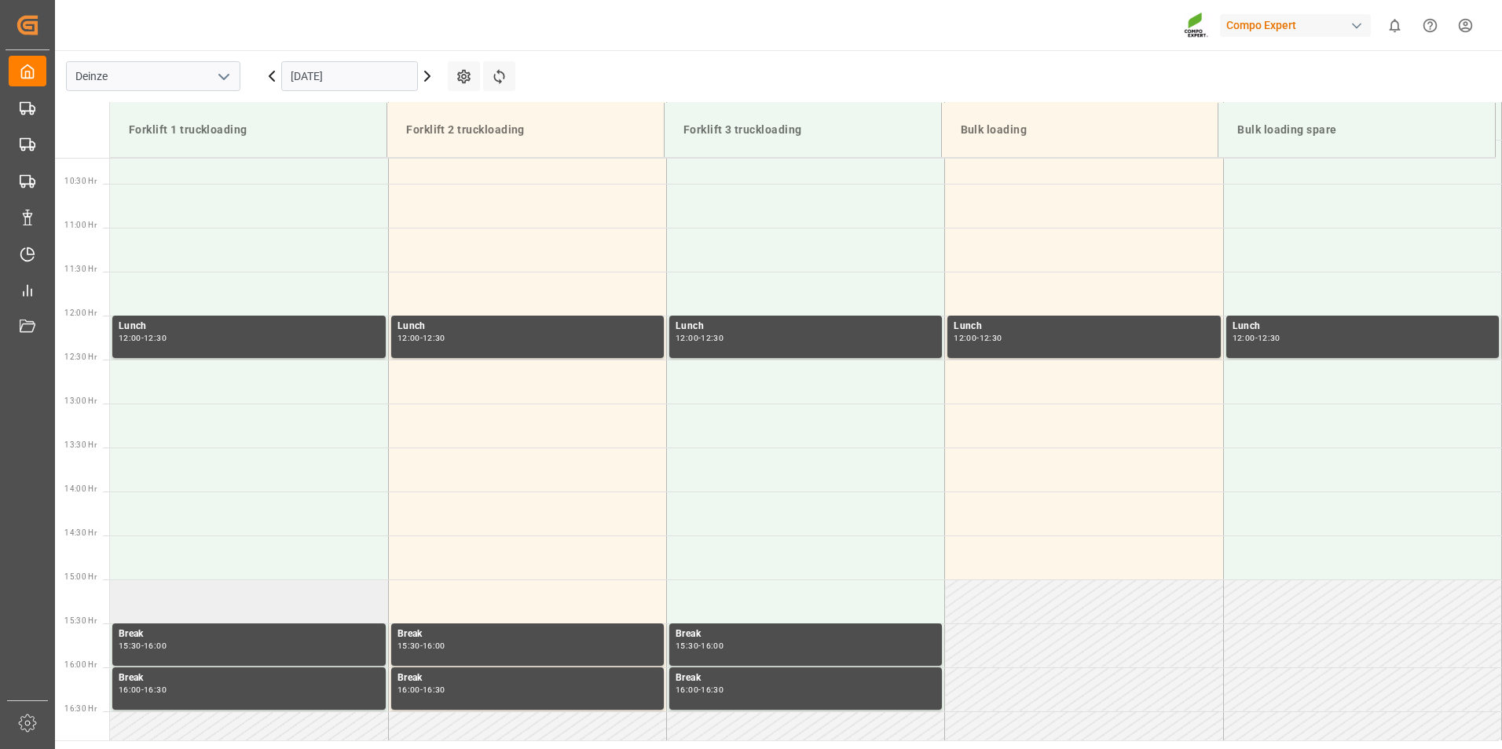
click at [159, 600] on td at bounding box center [249, 602] width 278 height 44
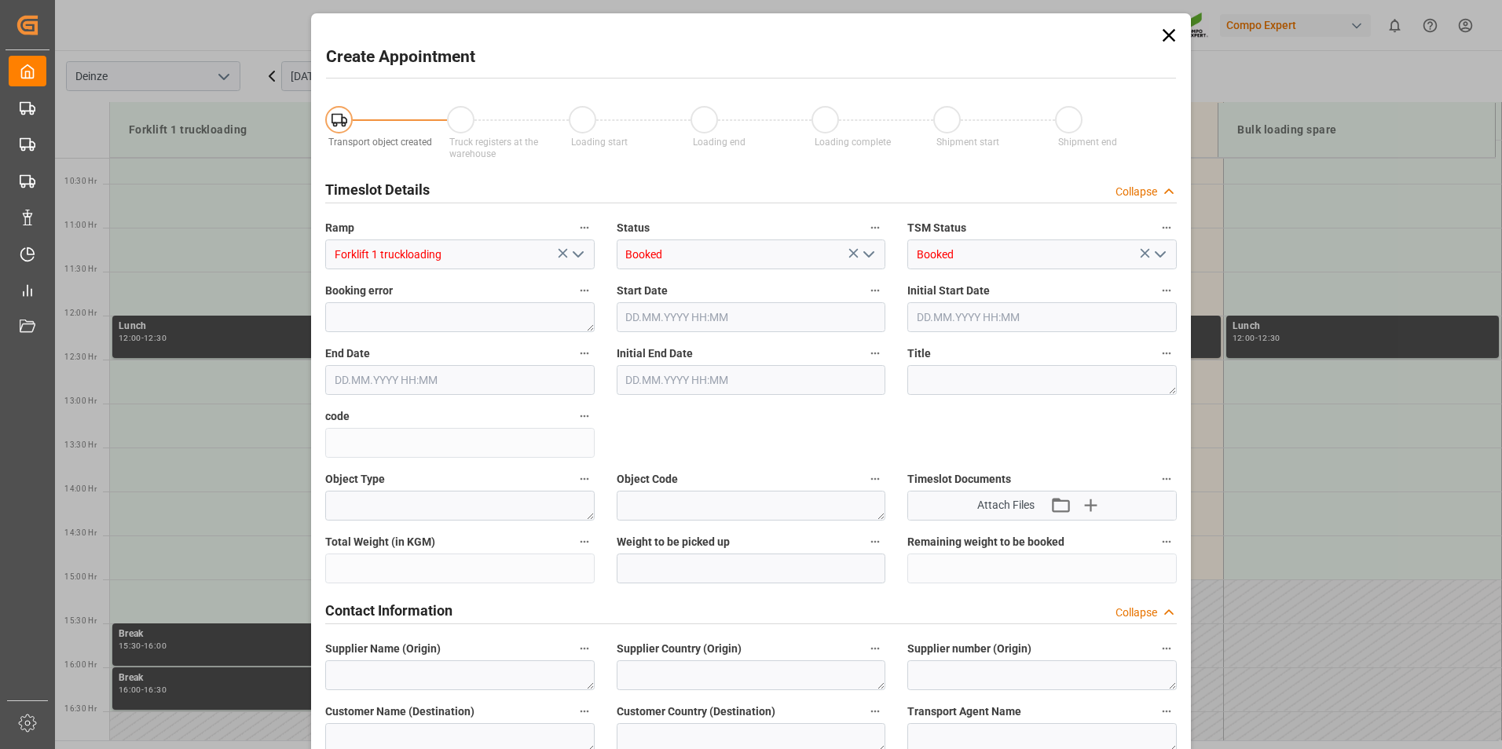
type input "02.10.2025 15:00"
type input "02.10.2025 15:30"
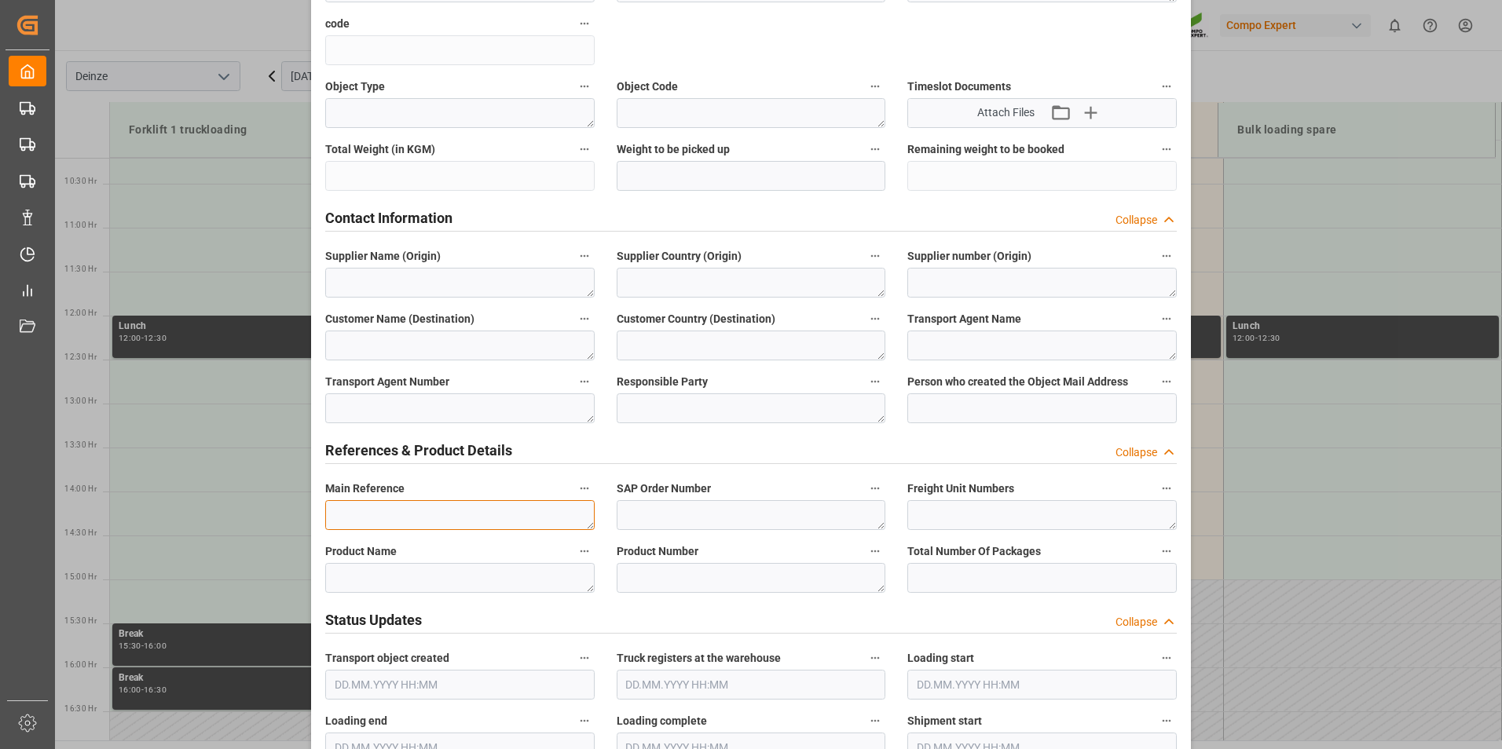
click at [359, 506] on textarea at bounding box center [459, 515] width 269 height 30
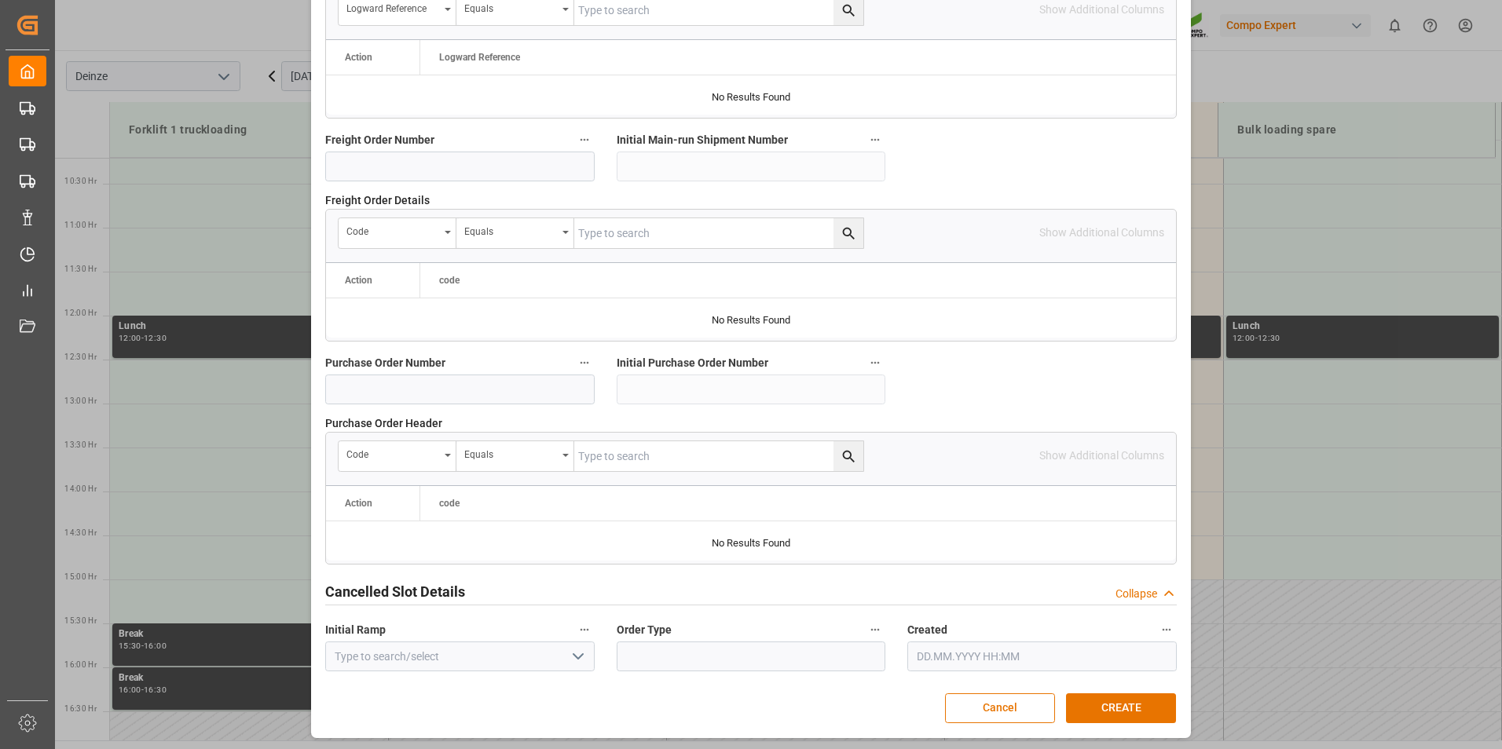
scroll to position [1431, 0]
type textarea "DEMATRA"
click at [1123, 713] on button "CREATE" at bounding box center [1121, 708] width 110 height 30
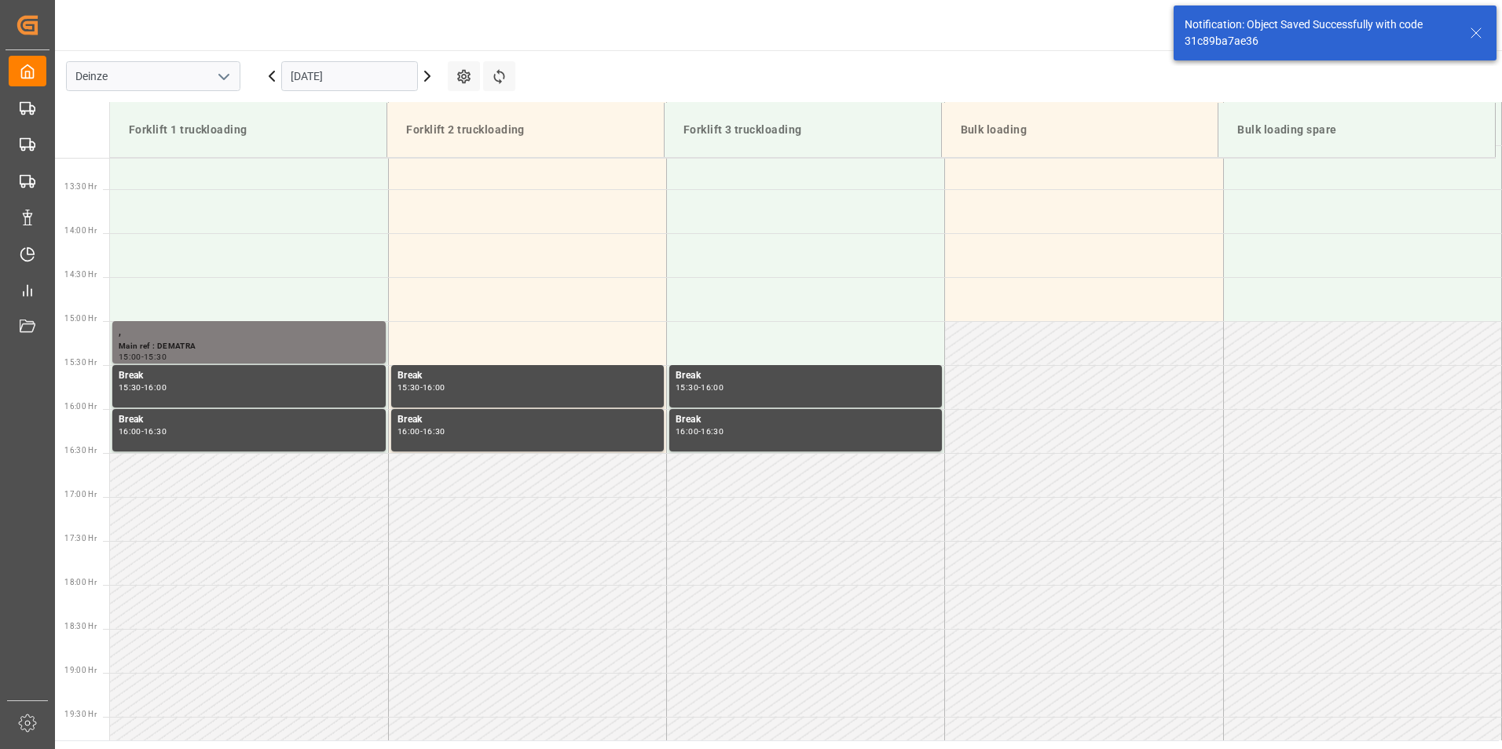
scroll to position [1222, 0]
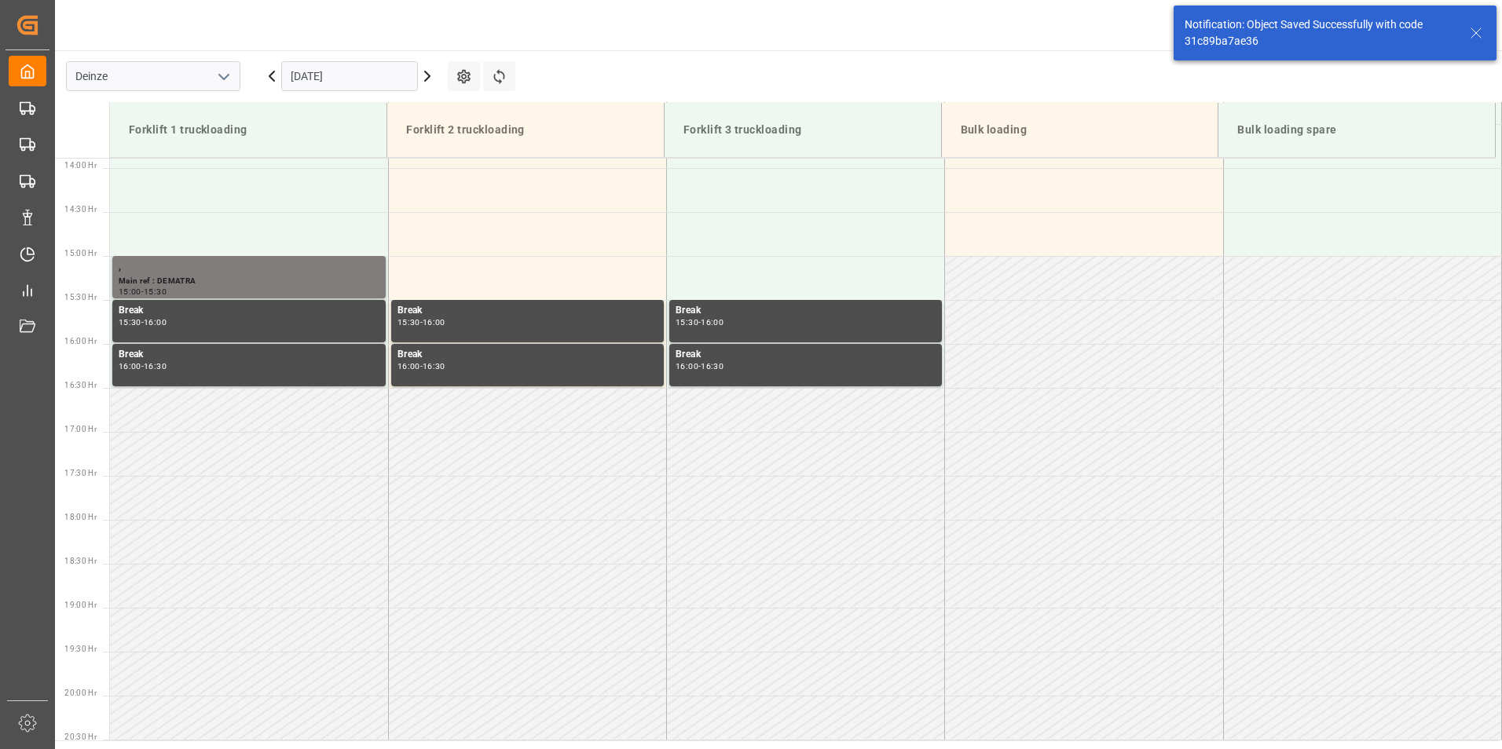
click at [386, 73] on input "02.10.2025" at bounding box center [349, 76] width 137 height 30
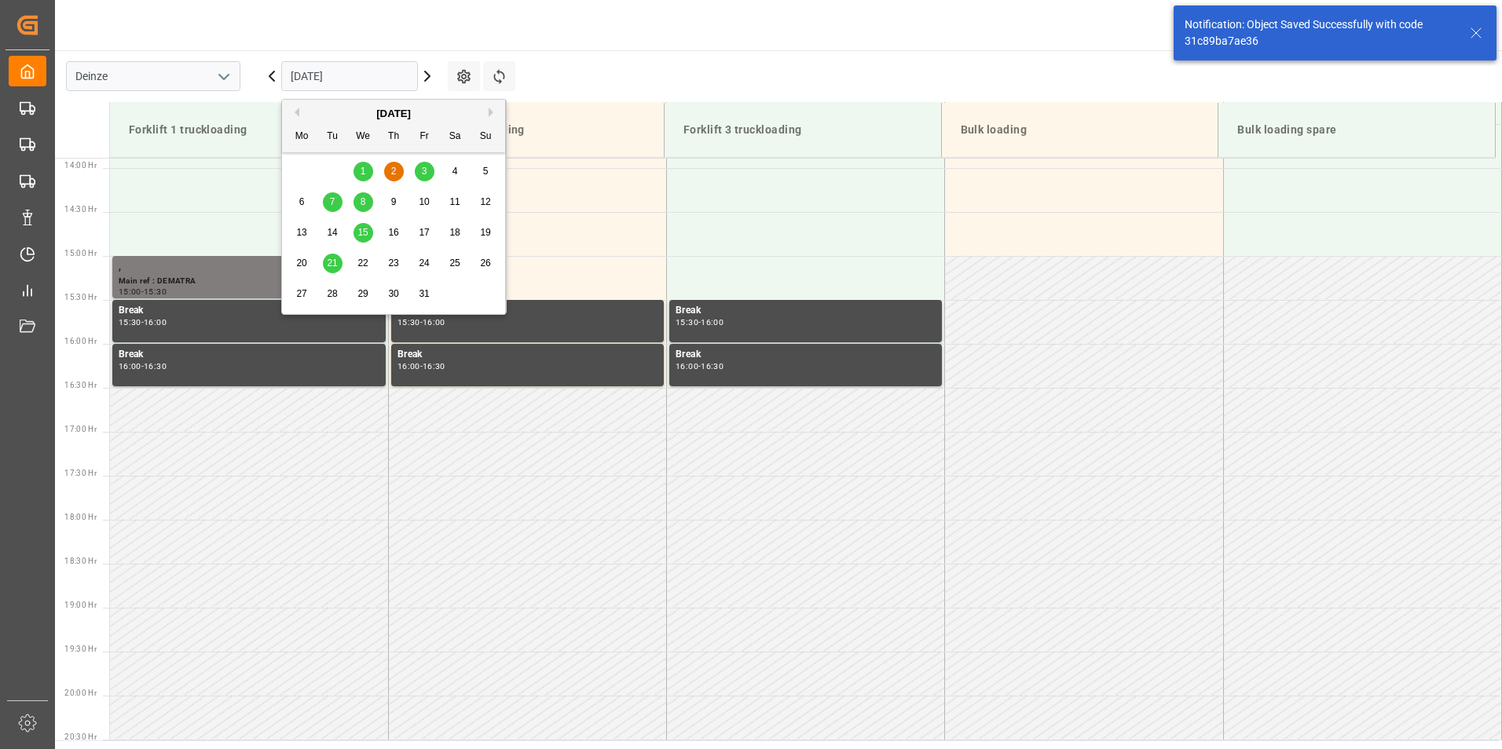
click at [361, 174] on span "1" at bounding box center [363, 171] width 5 height 11
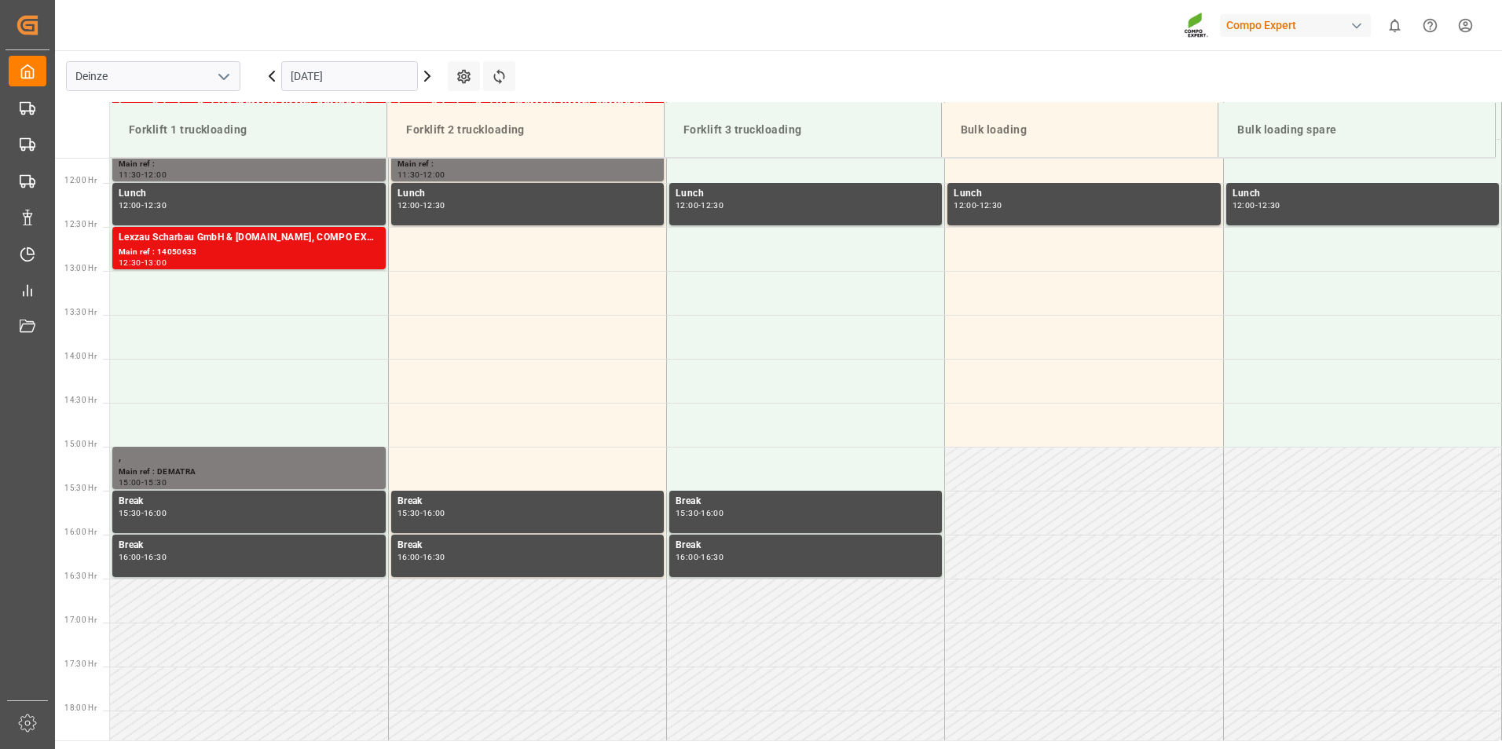
scroll to position [1134, 0]
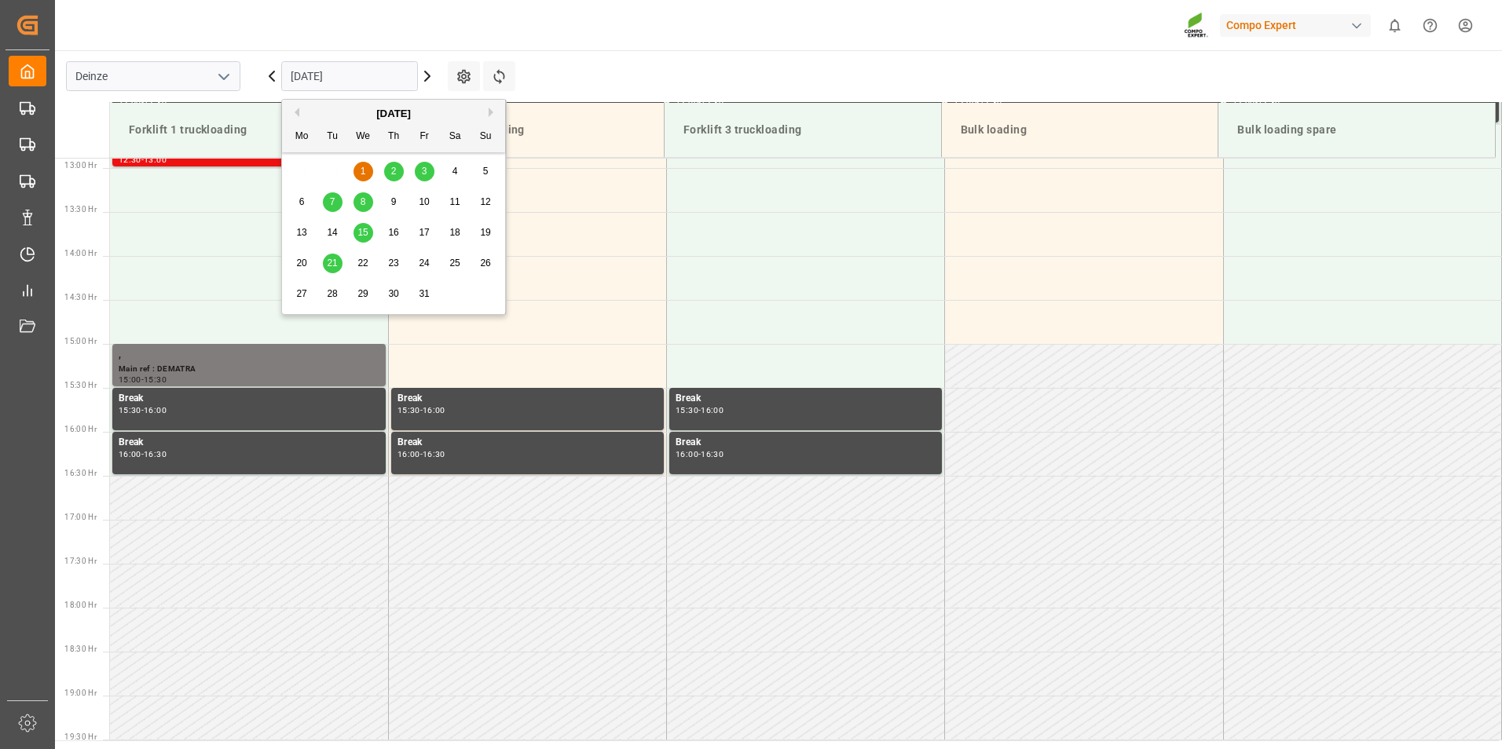
click at [368, 79] on input "01.10.2025" at bounding box center [349, 76] width 137 height 30
click at [424, 171] on span "3" at bounding box center [424, 171] width 5 height 11
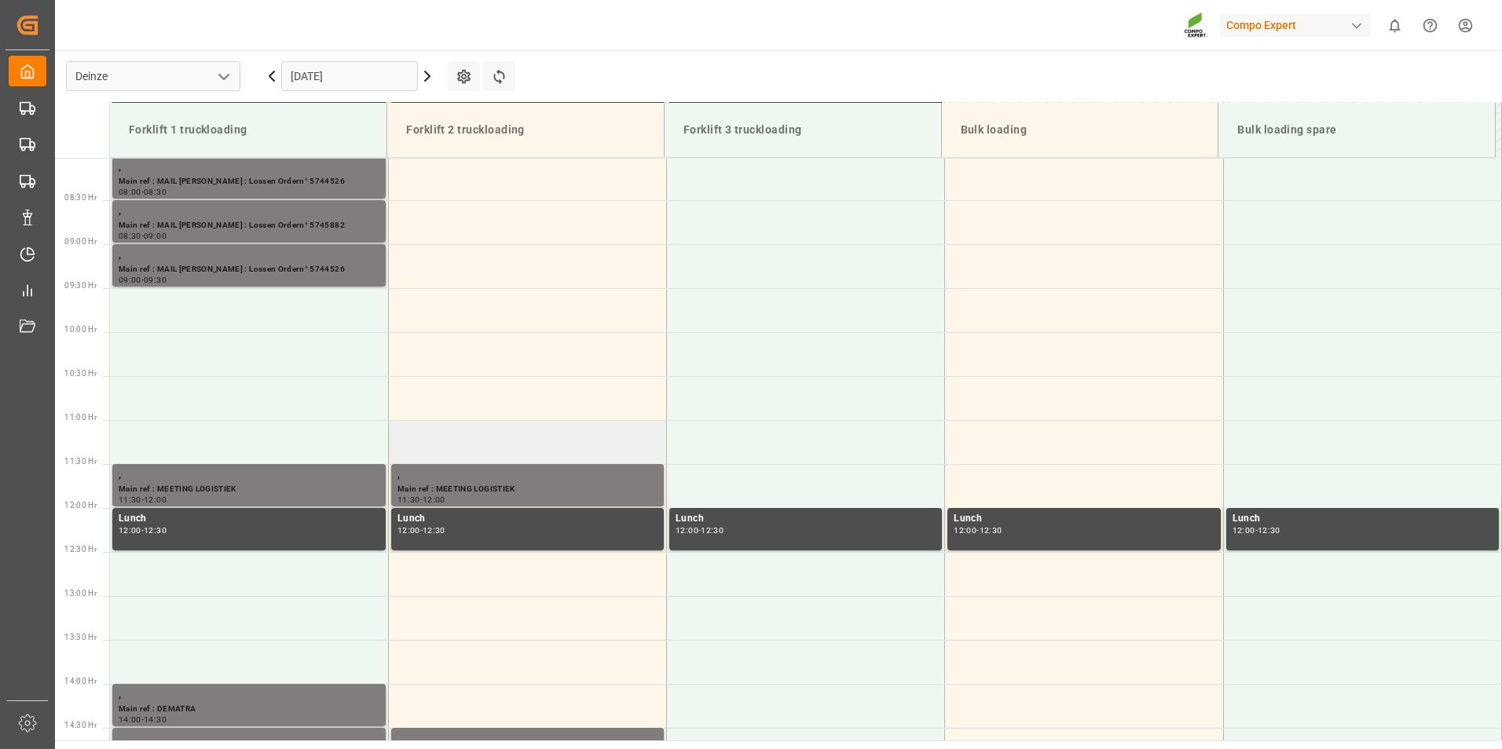
scroll to position [584, 0]
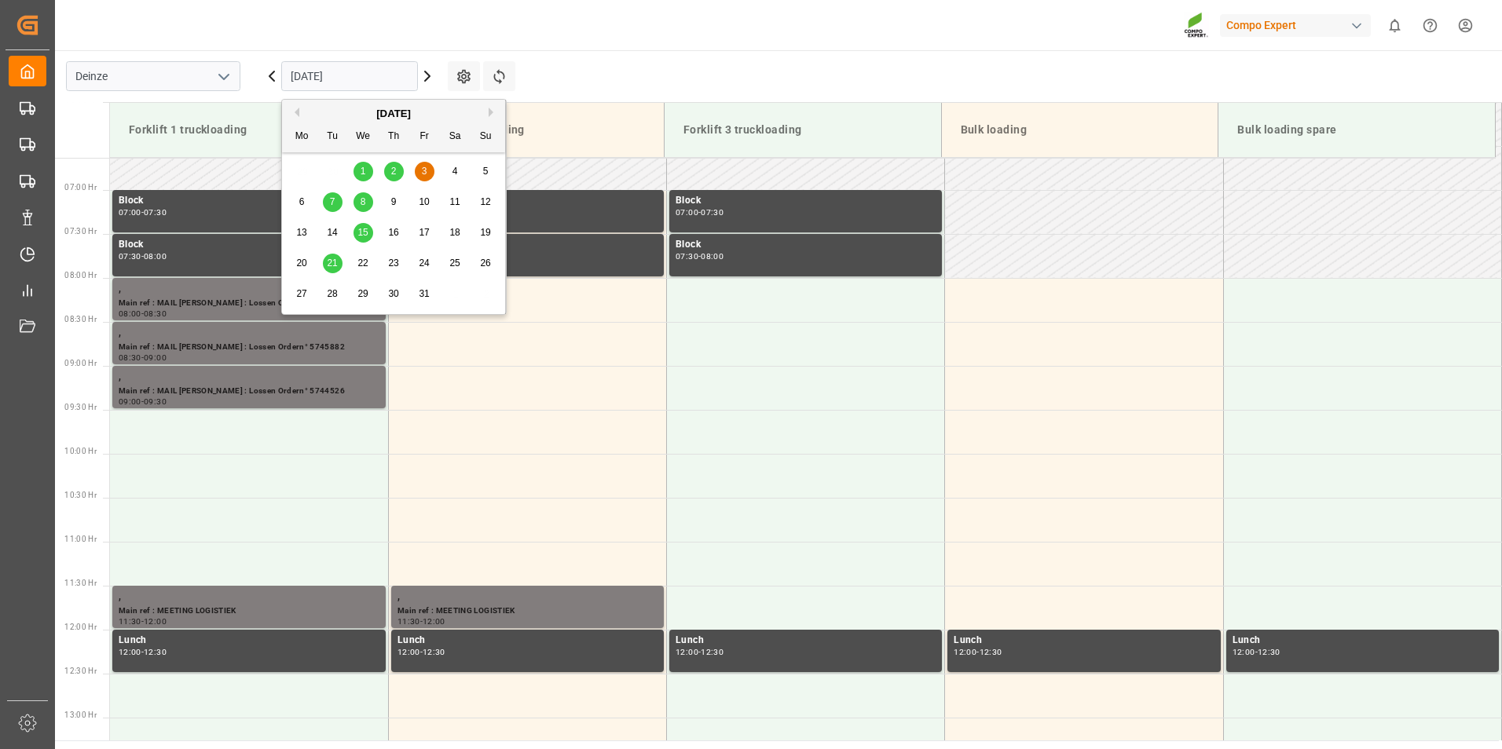
click at [400, 77] on input "03.10.2025" at bounding box center [349, 76] width 137 height 30
click at [304, 200] on span "6" at bounding box center [301, 201] width 5 height 11
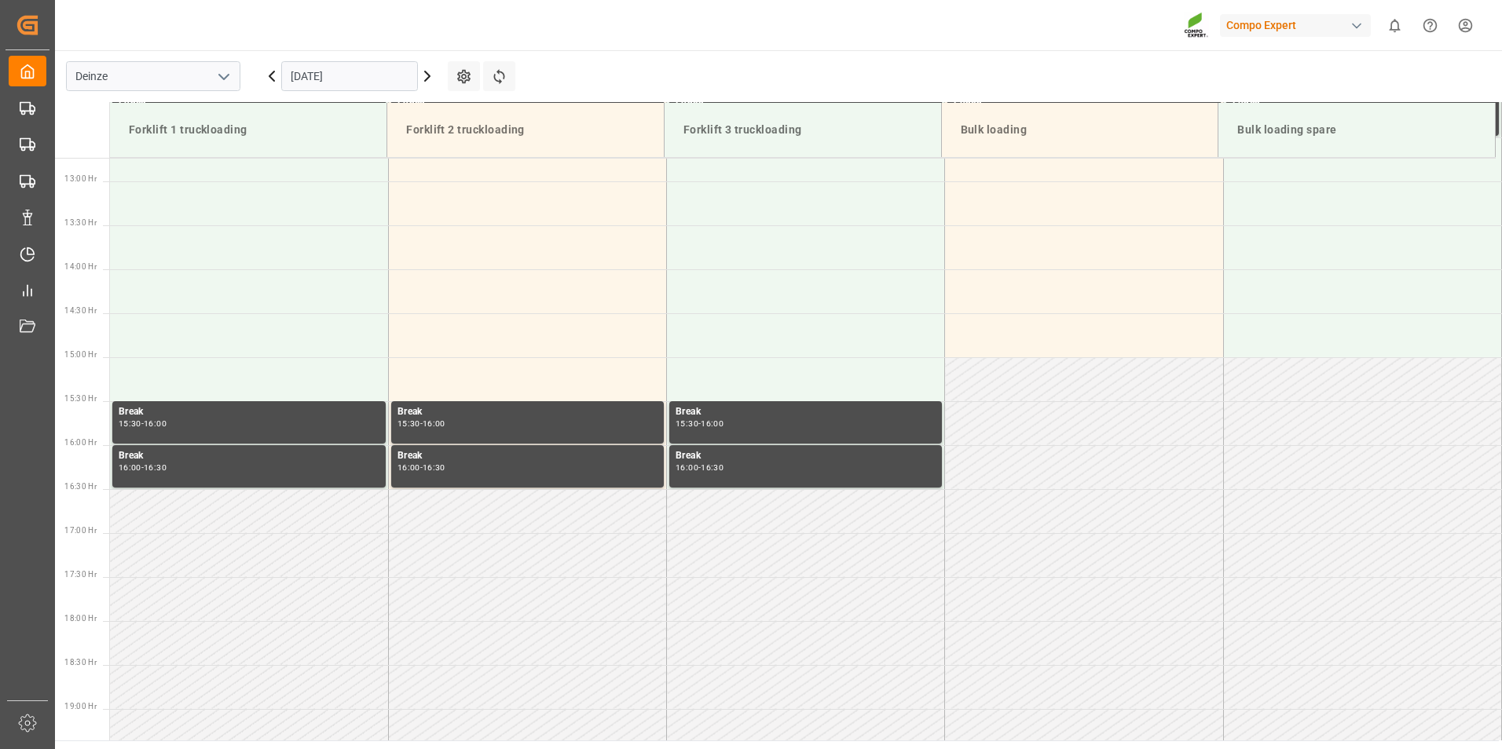
scroll to position [1134, 0]
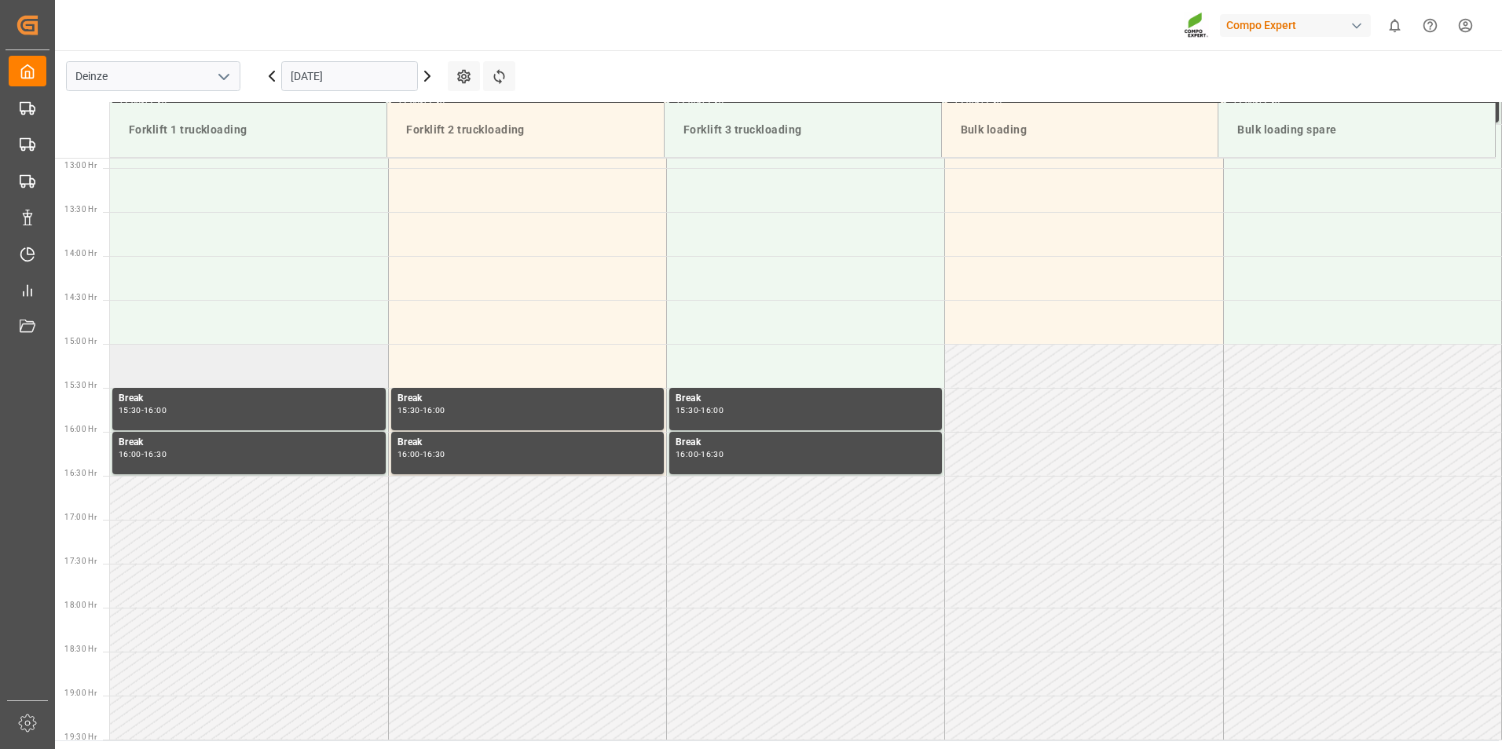
click at [146, 367] on td at bounding box center [249, 366] width 278 height 44
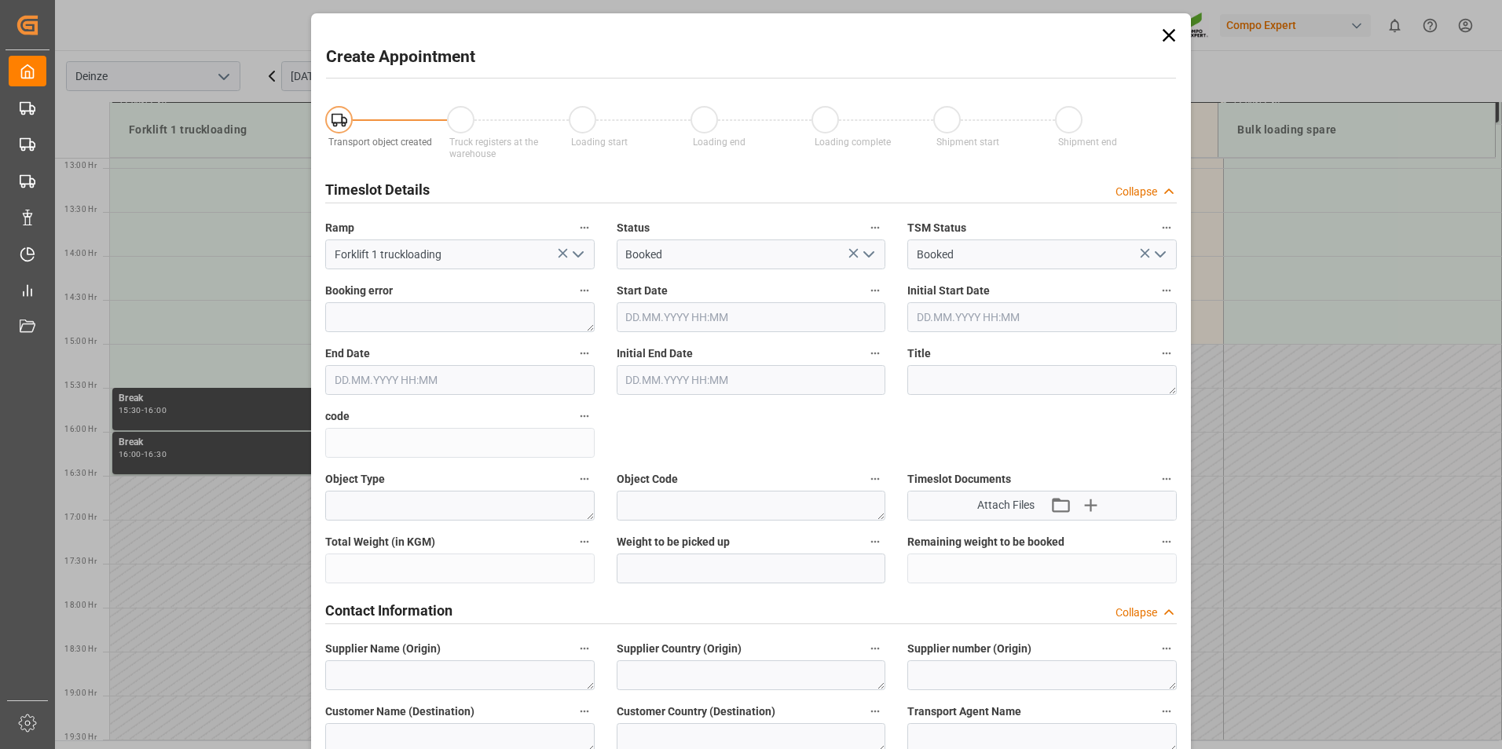
type input "06.10.2025 15:00"
type input "06.10.2025 15:30"
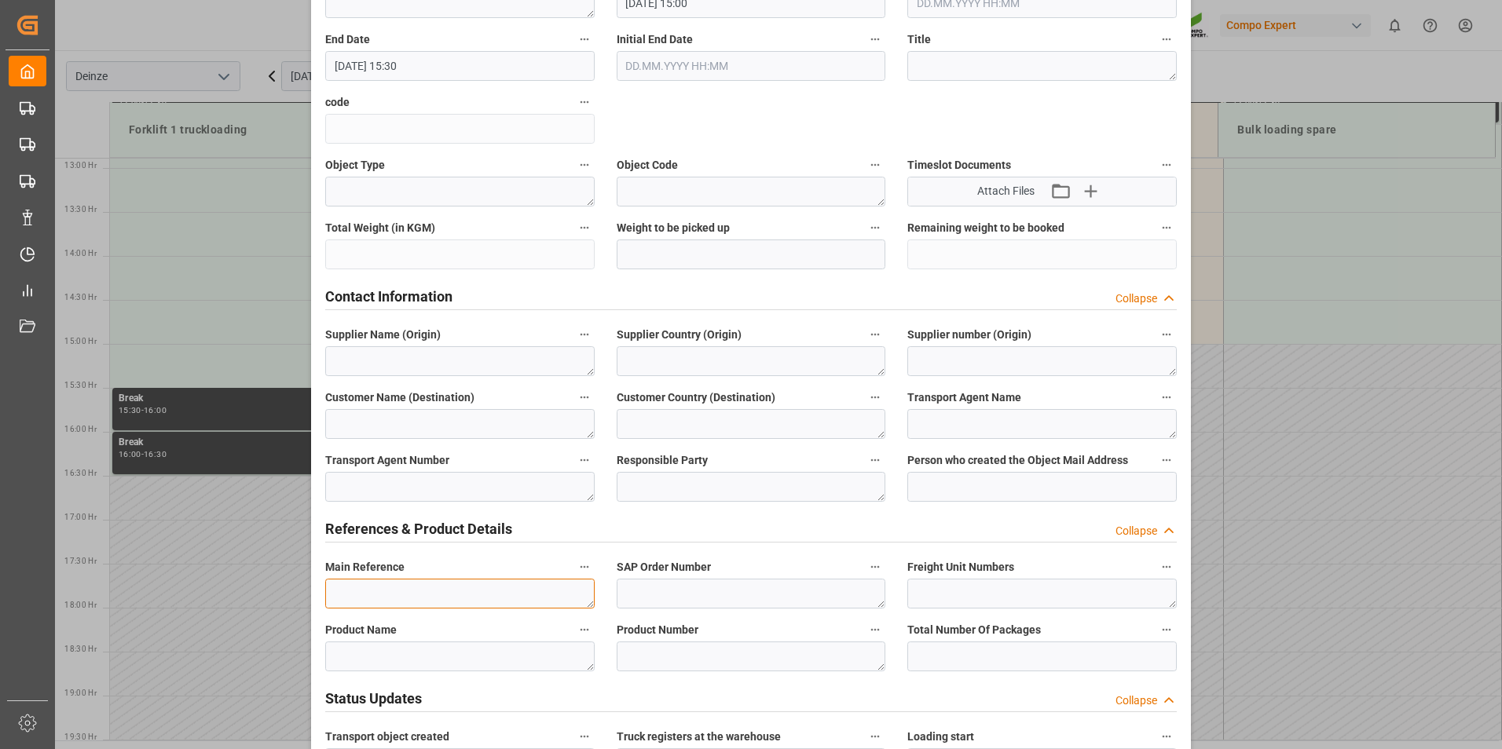
click at [358, 590] on textarea at bounding box center [459, 594] width 269 height 30
type textarea "E"
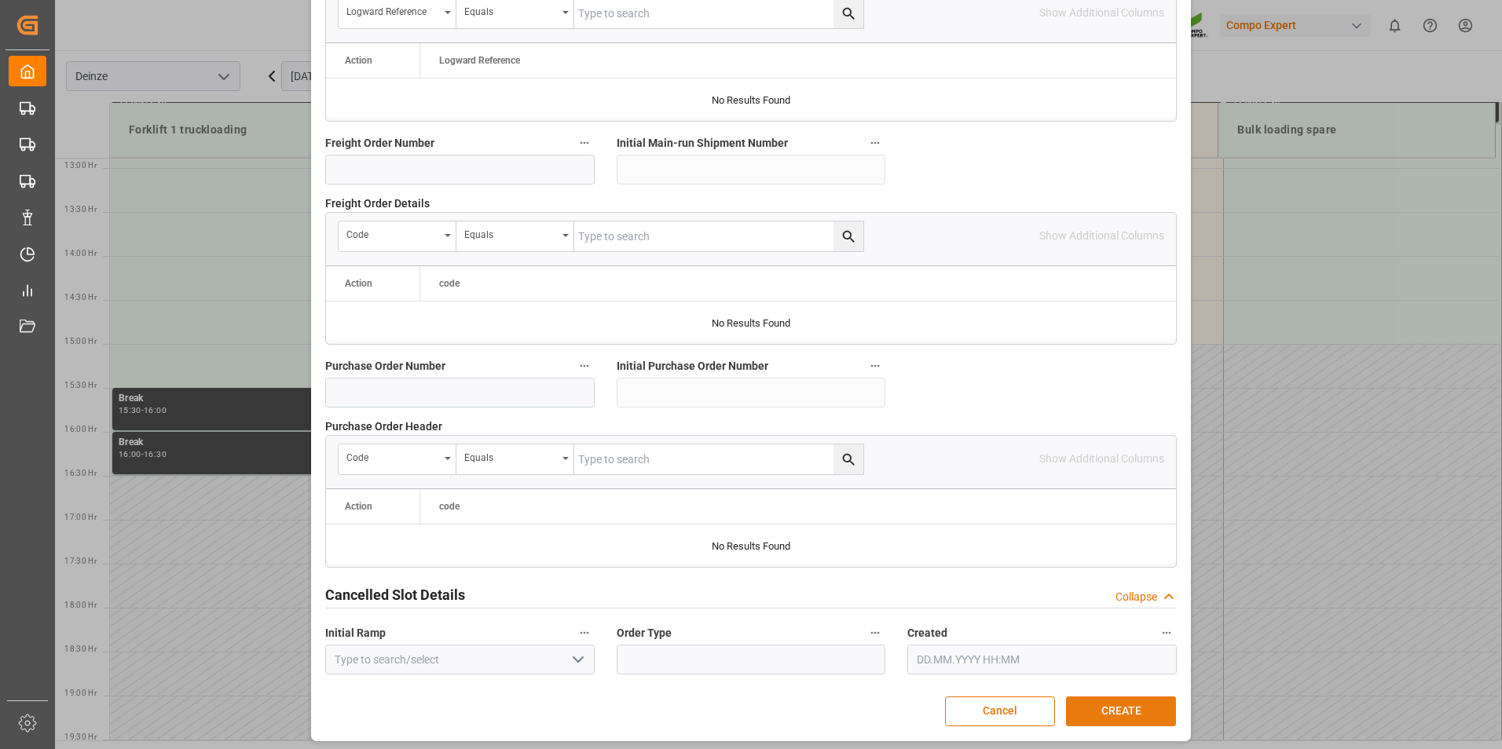
scroll to position [1431, 0]
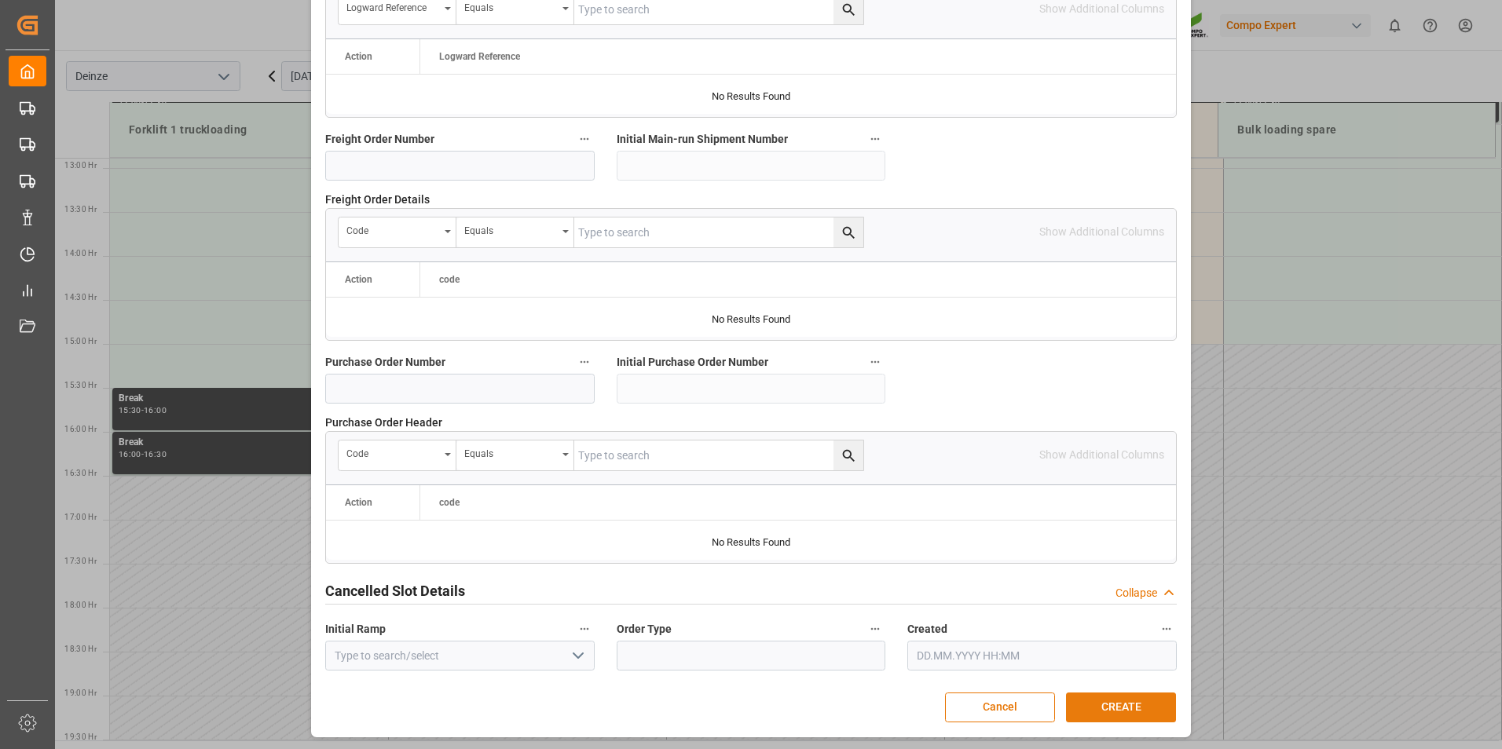
type textarea "DEMATRA"
click at [1131, 705] on button "CREATE" at bounding box center [1121, 708] width 110 height 30
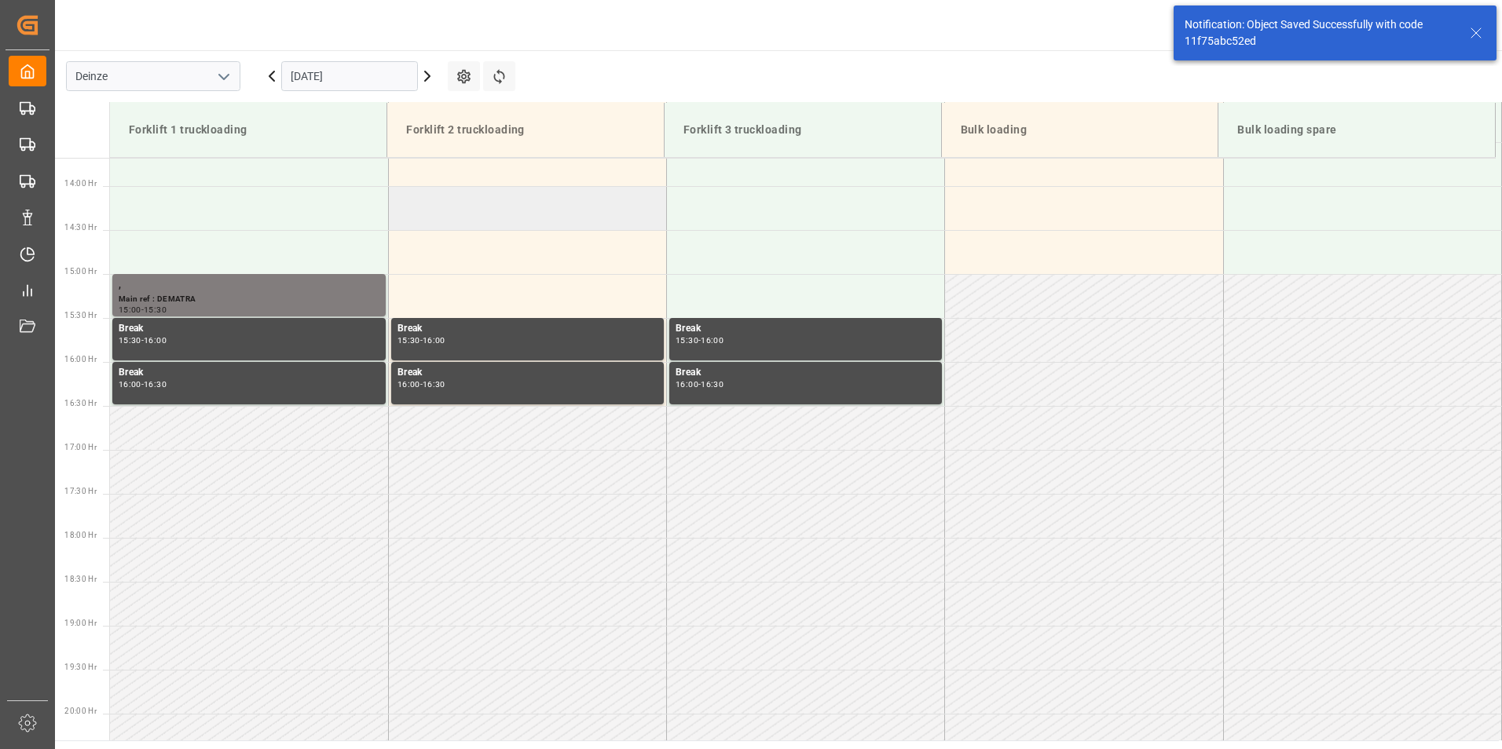
scroll to position [1222, 0]
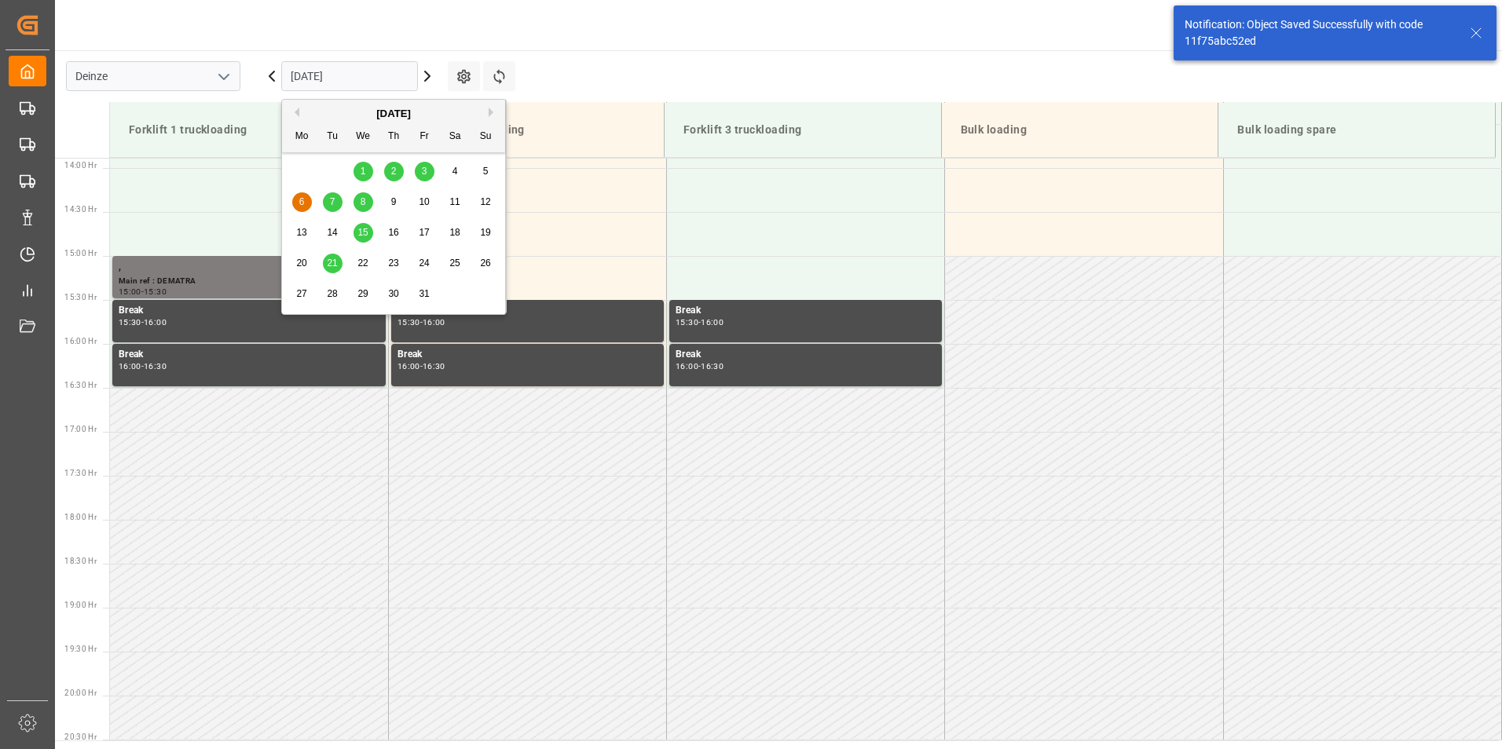
click at [386, 78] on input "06.10.2025" at bounding box center [349, 76] width 137 height 30
click at [332, 197] on span "7" at bounding box center [332, 201] width 5 height 11
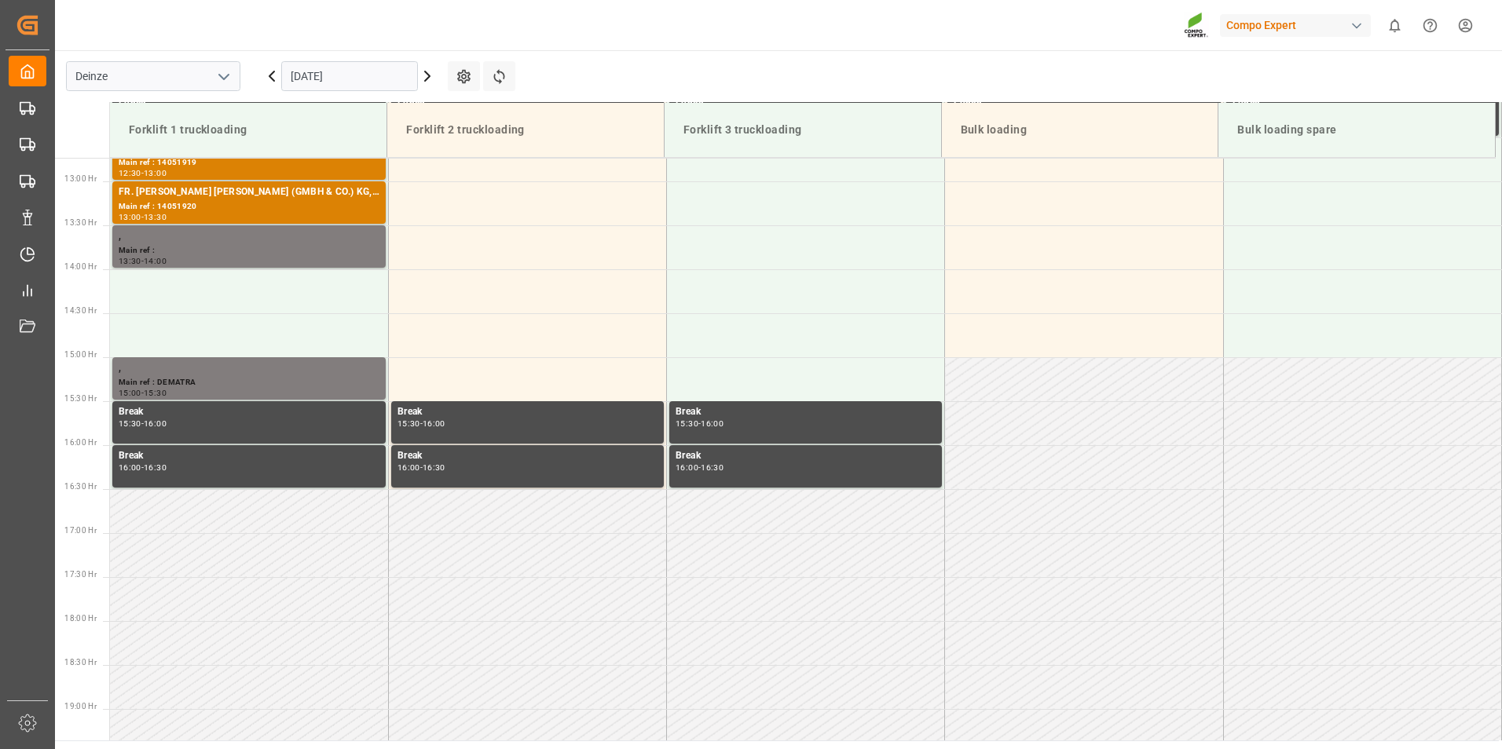
scroll to position [1134, 0]
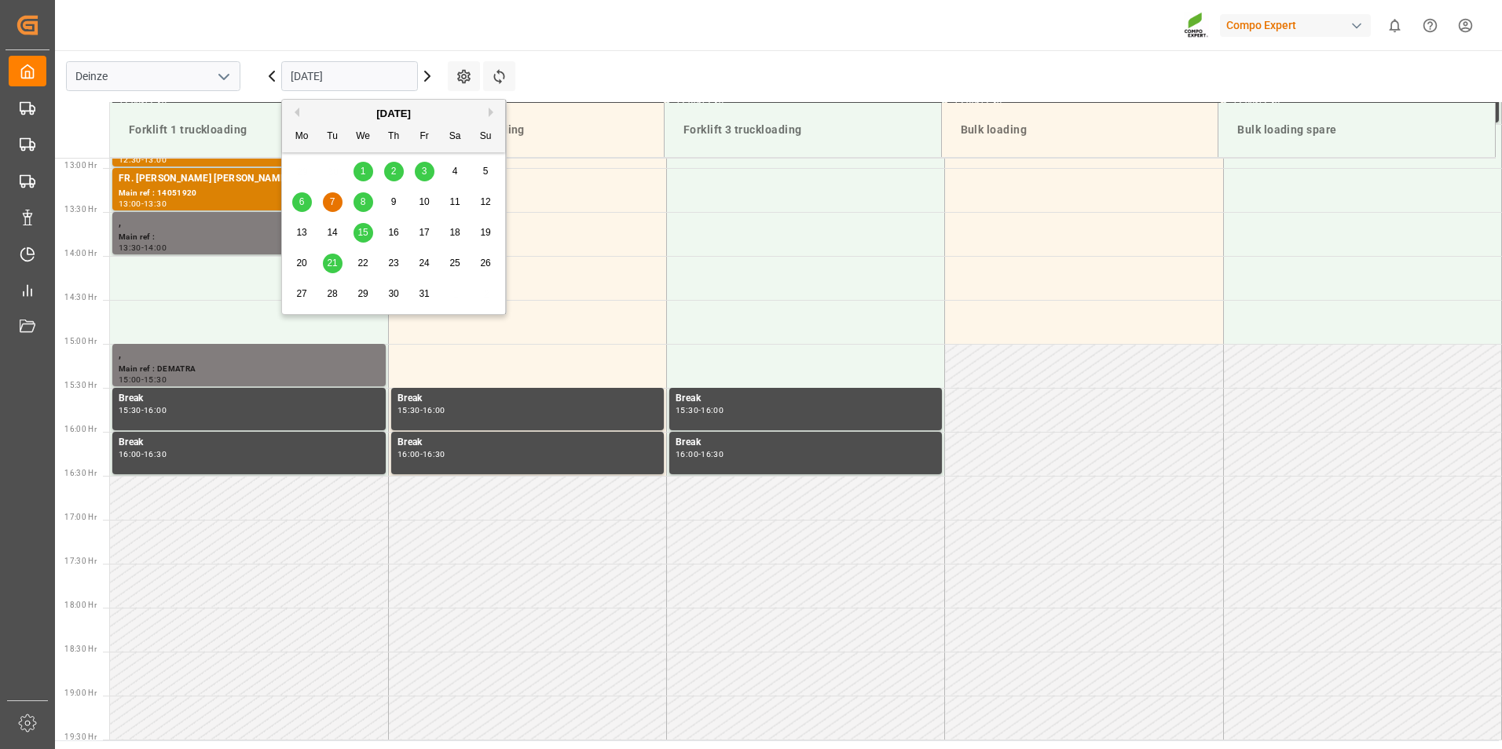
click at [375, 79] on input "07.10.2025" at bounding box center [349, 76] width 137 height 30
click at [364, 204] on span "8" at bounding box center [363, 201] width 5 height 11
click at [381, 79] on input "08.10.2025" at bounding box center [349, 76] width 137 height 30
click at [394, 201] on span "9" at bounding box center [393, 201] width 5 height 11
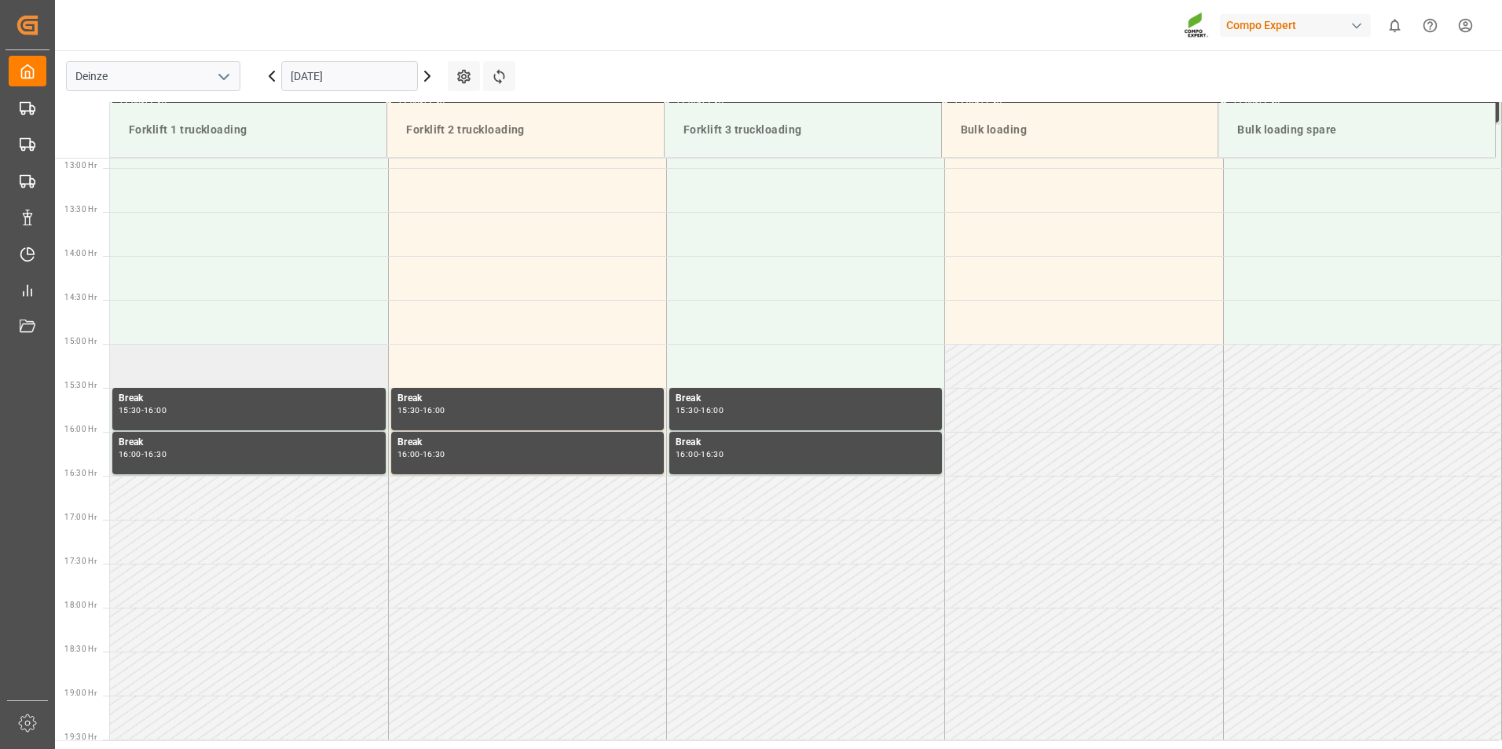
click at [141, 373] on td at bounding box center [249, 366] width 278 height 44
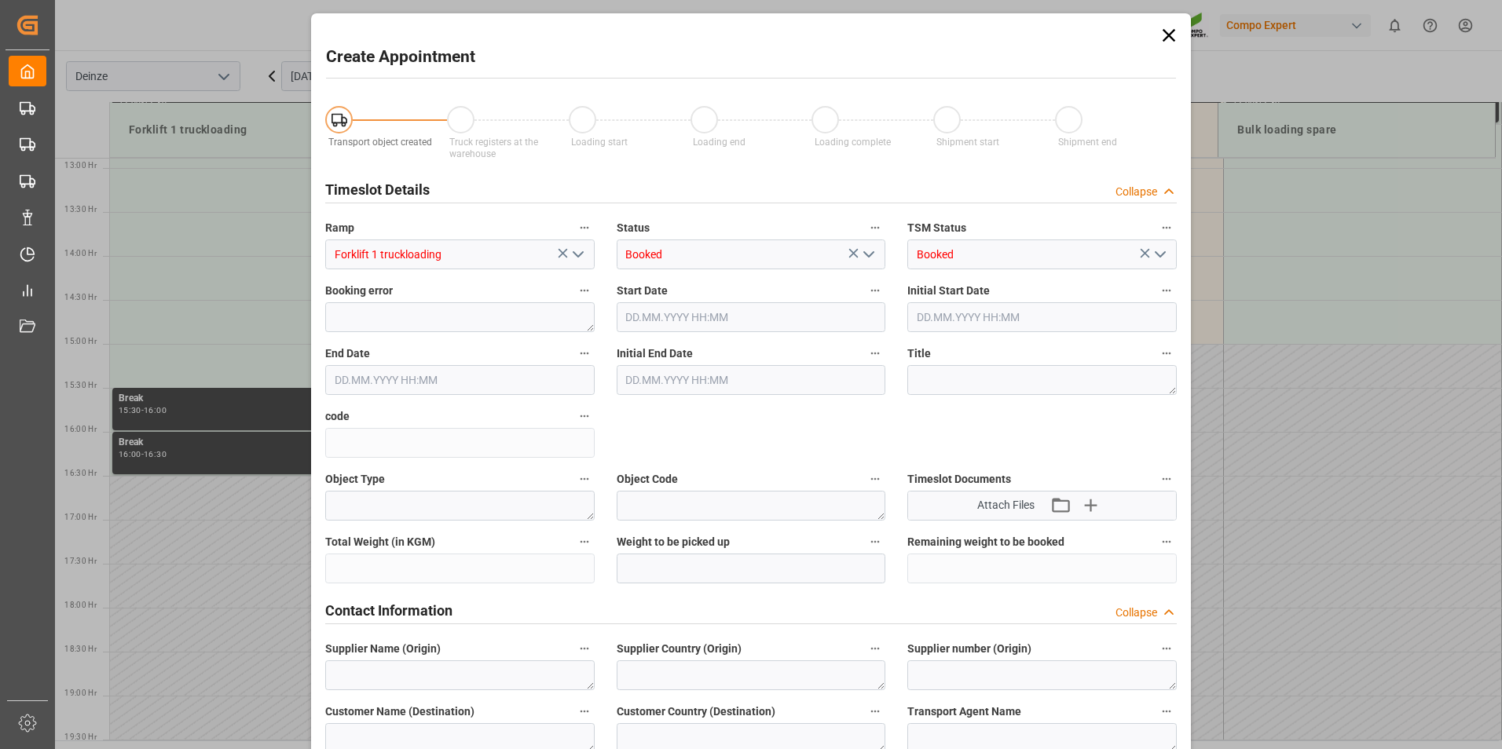
type input "09.10.2025 15:00"
type input "09.10.2025 15:30"
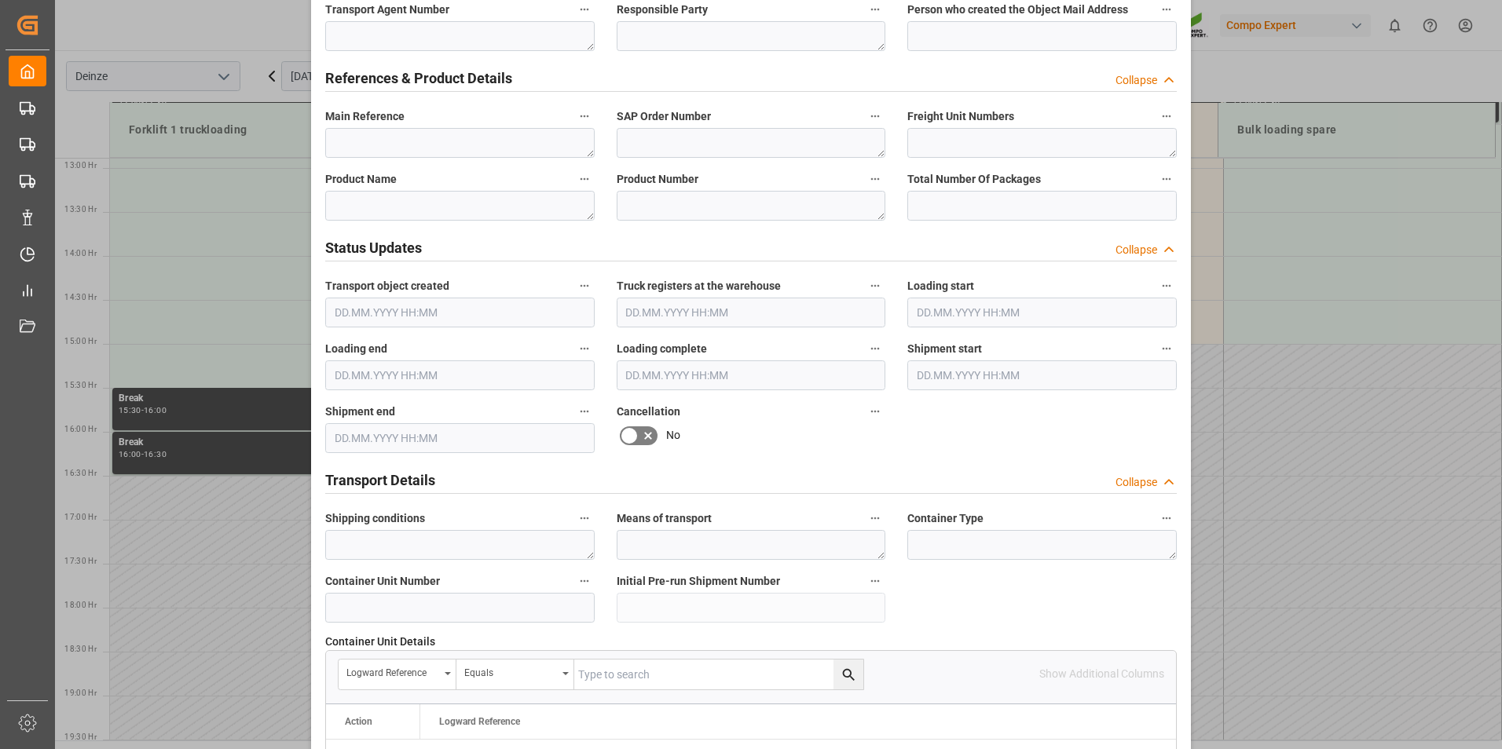
scroll to position [707, 0]
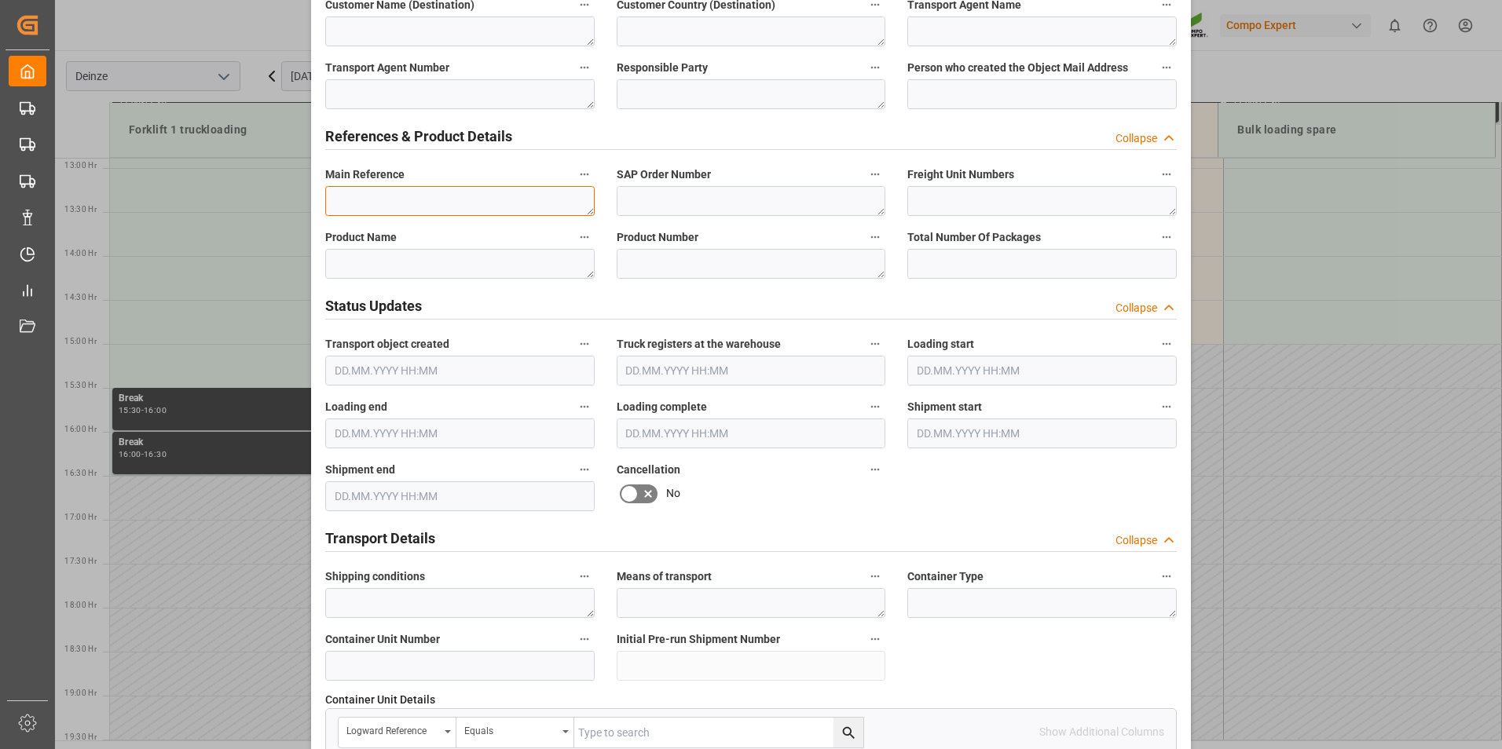
click at [347, 187] on textarea at bounding box center [459, 201] width 269 height 30
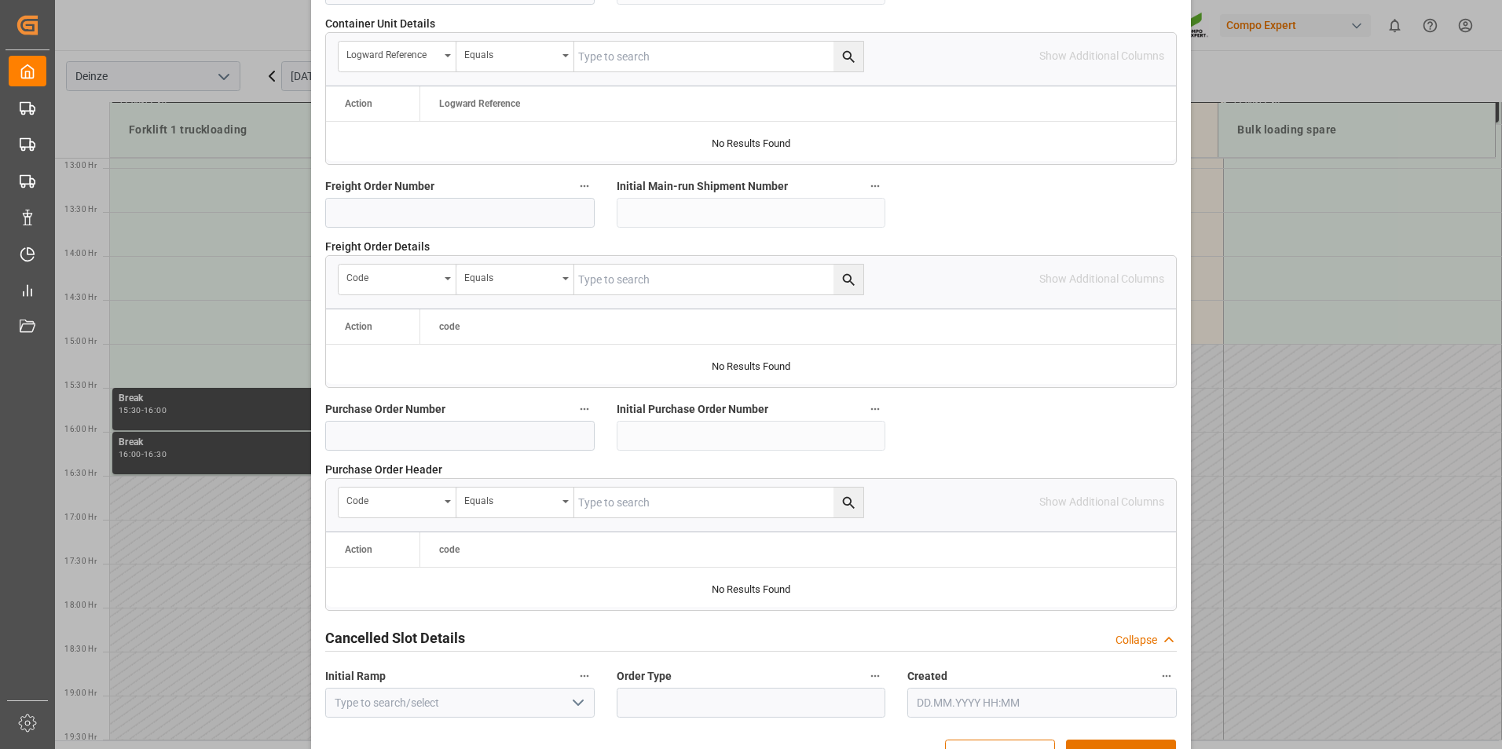
scroll to position [1431, 0]
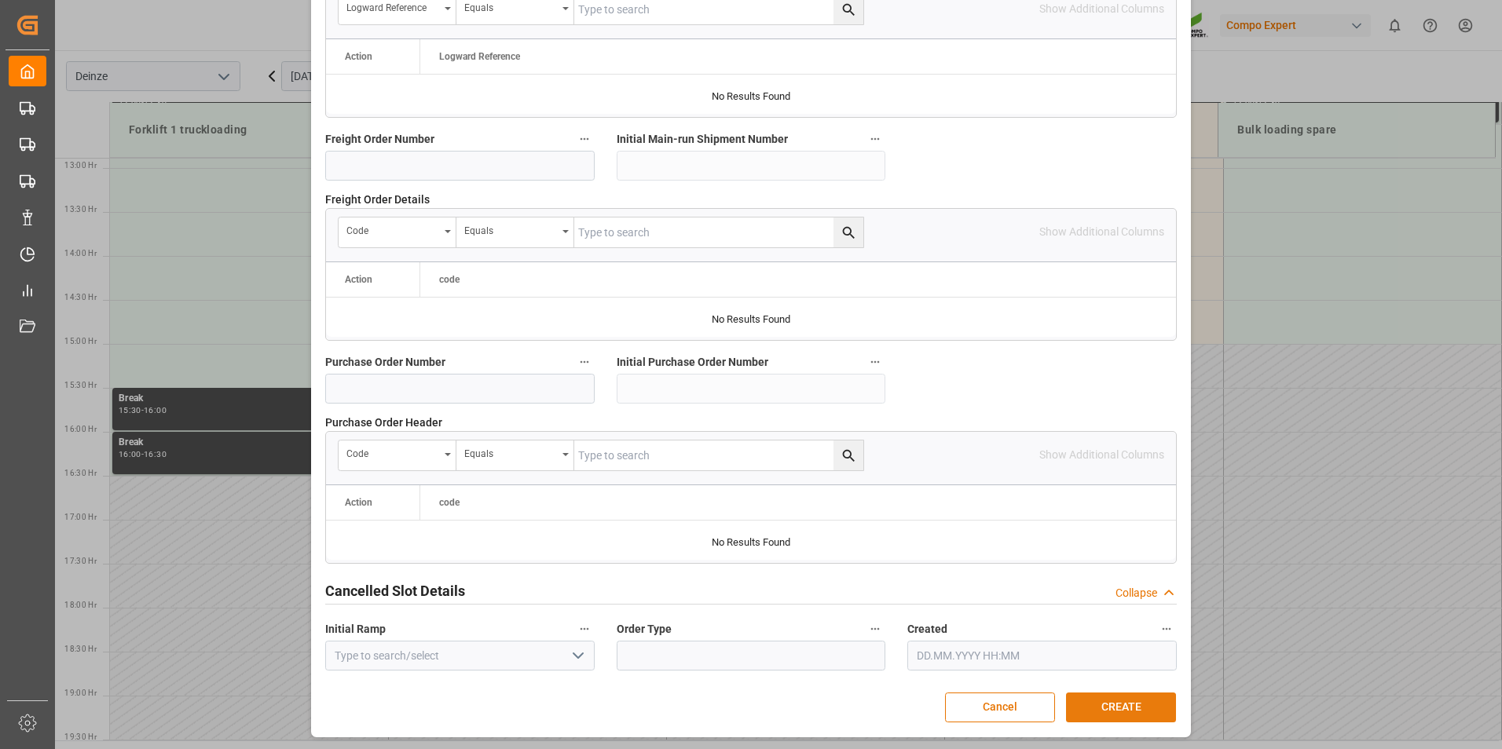
type textarea "DEMATRA"
click at [1122, 710] on button "CREATE" at bounding box center [1121, 708] width 110 height 30
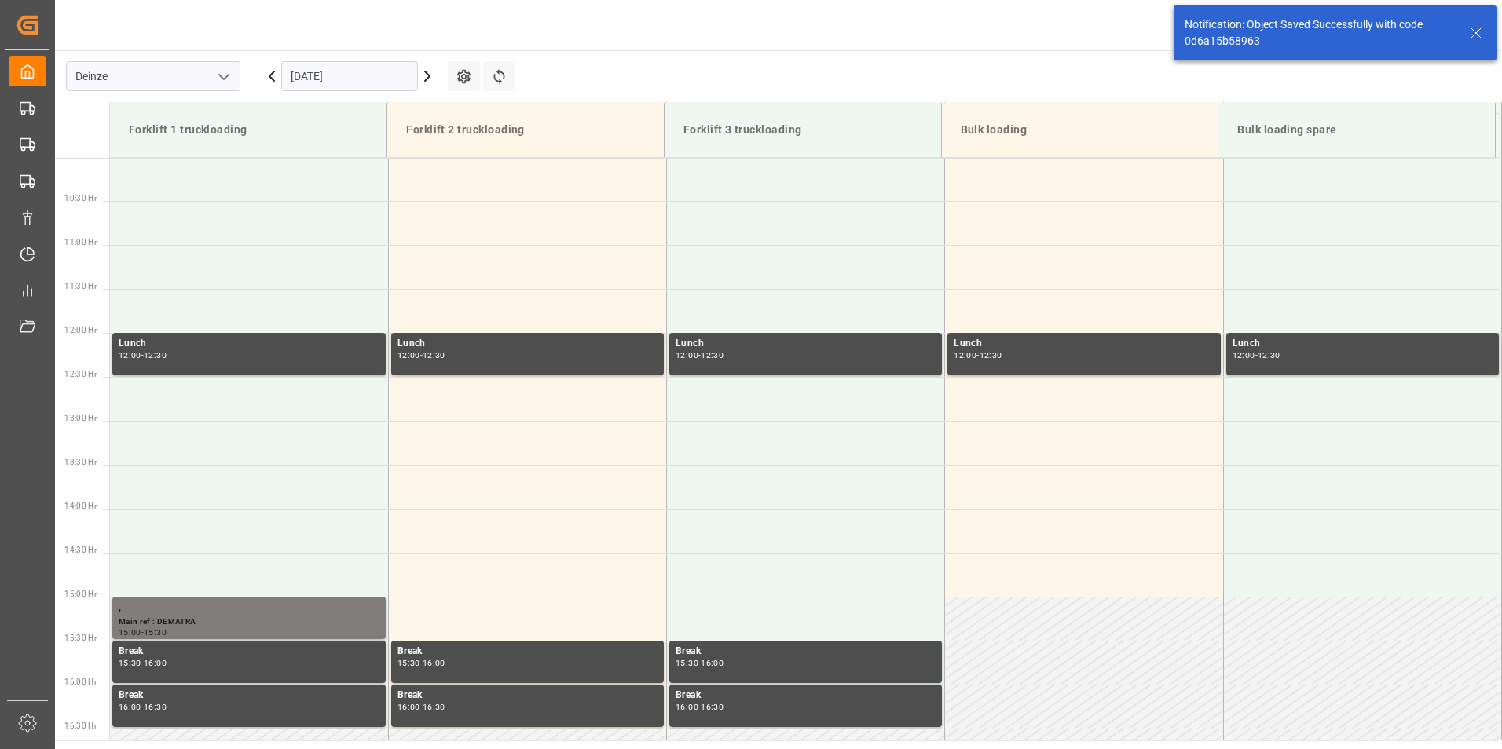
scroll to position [1222, 0]
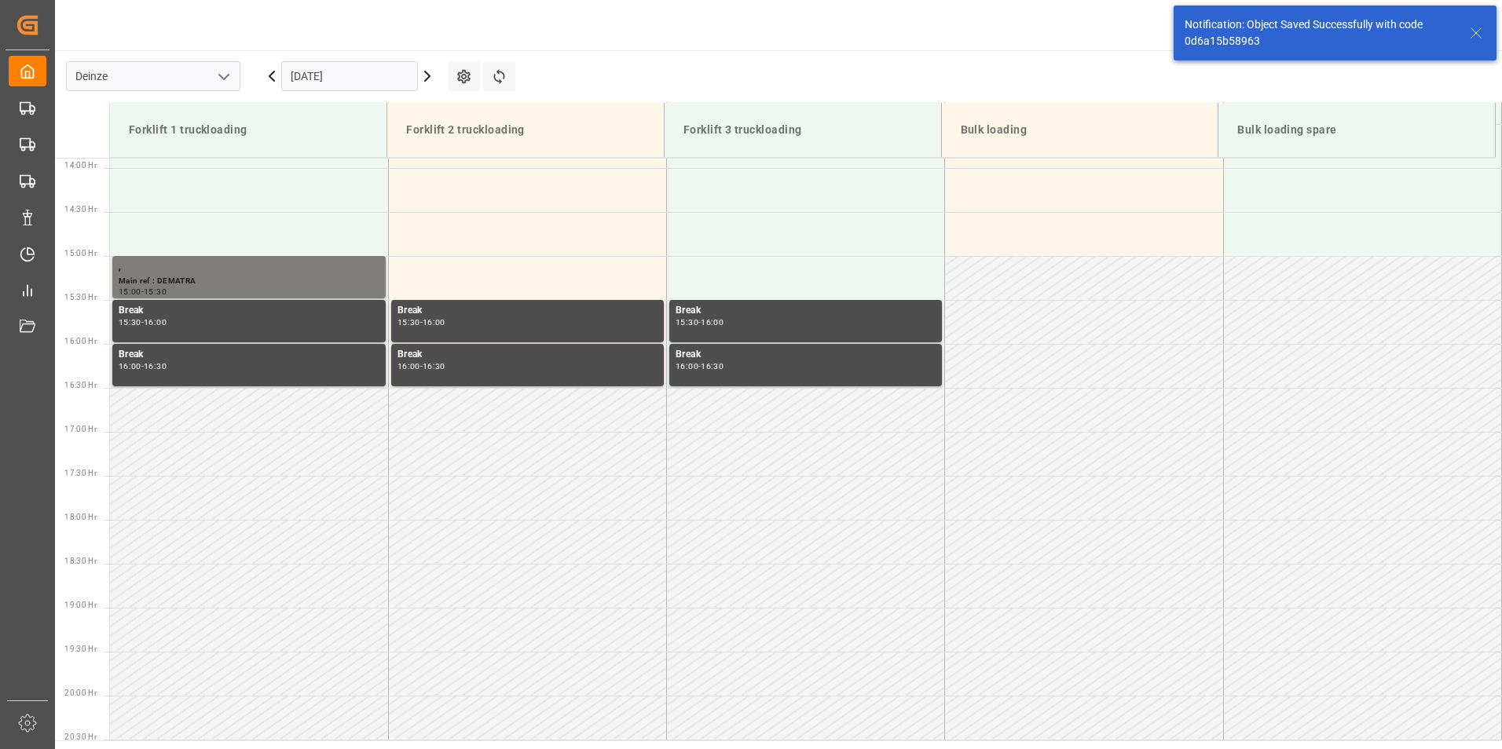
click at [372, 73] on input "09.10.2025" at bounding box center [349, 76] width 137 height 30
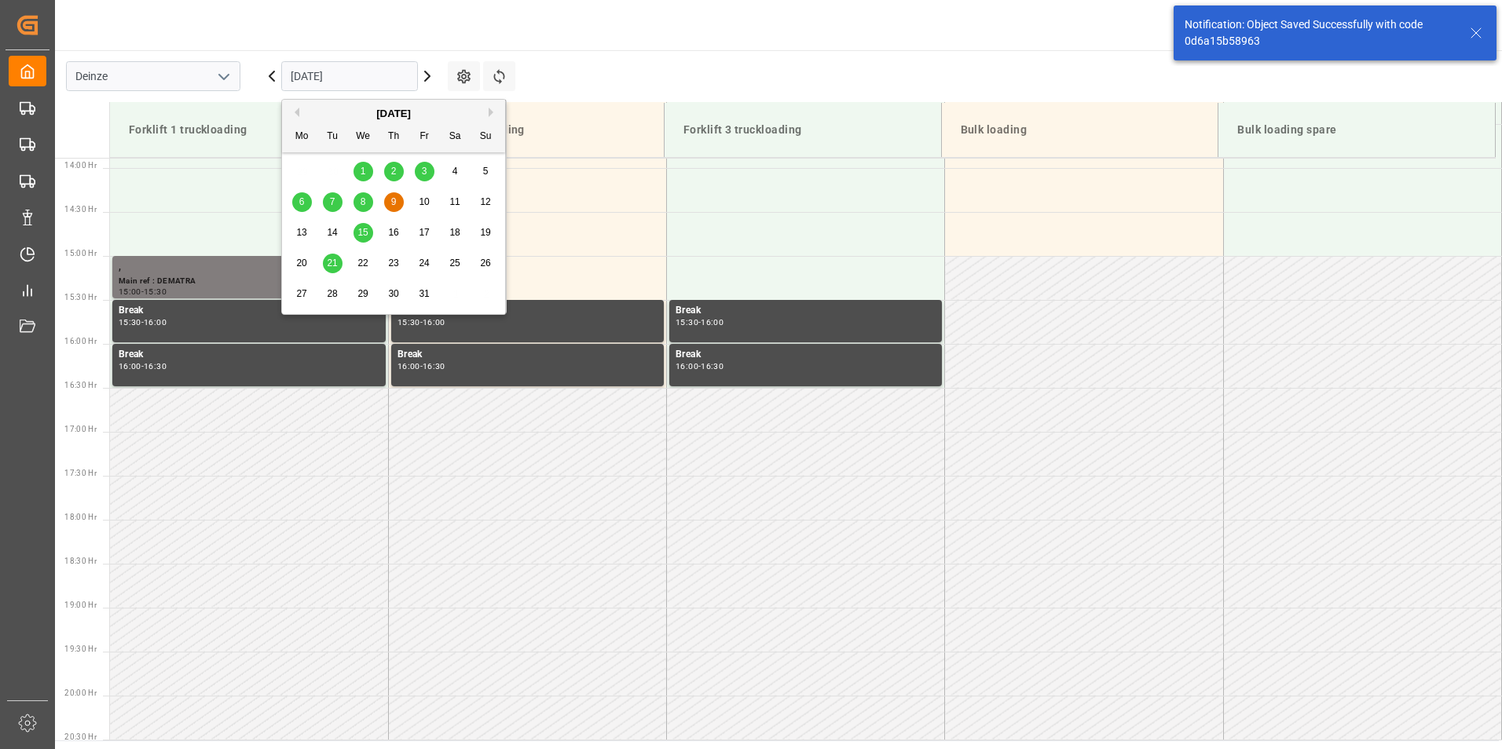
click at [426, 203] on span "10" at bounding box center [424, 201] width 10 height 11
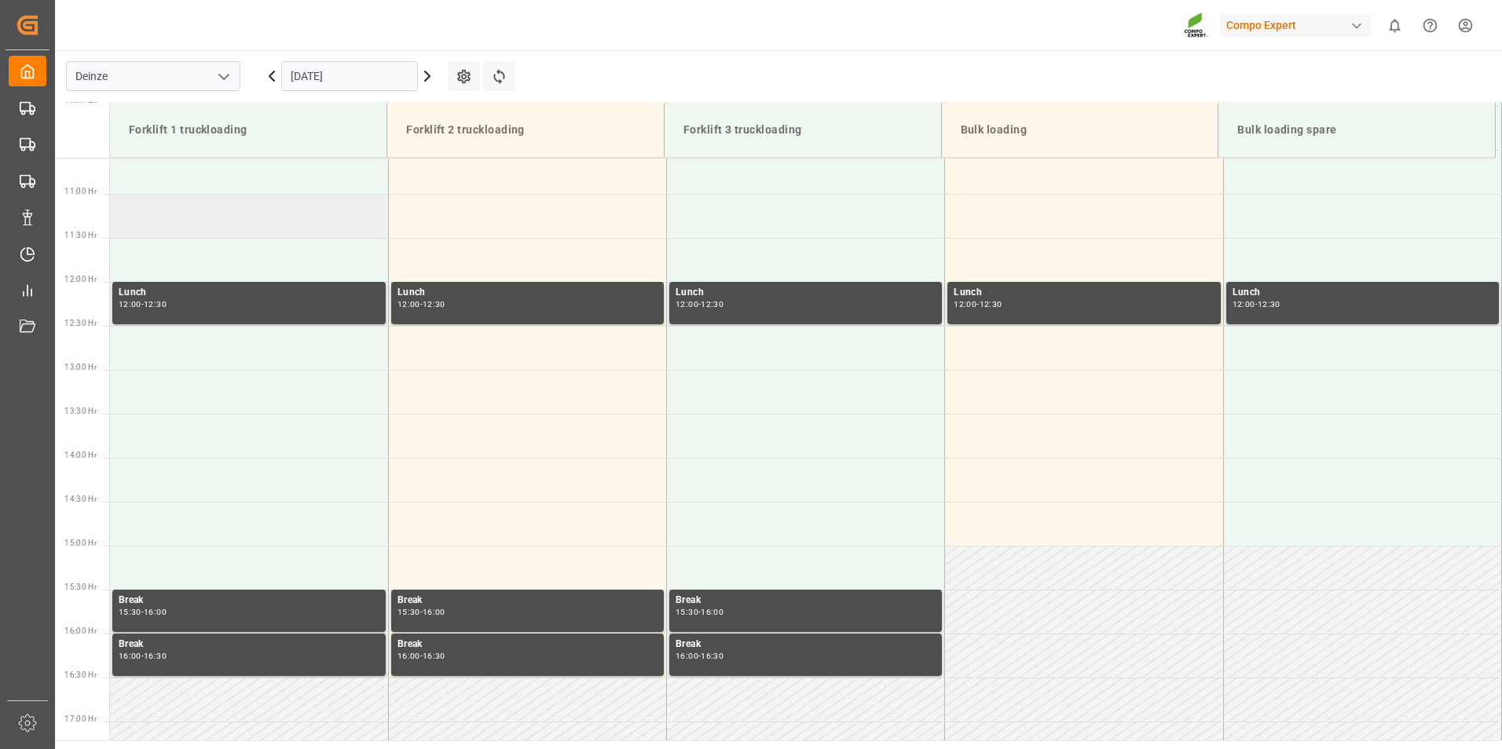
scroll to position [1212, 0]
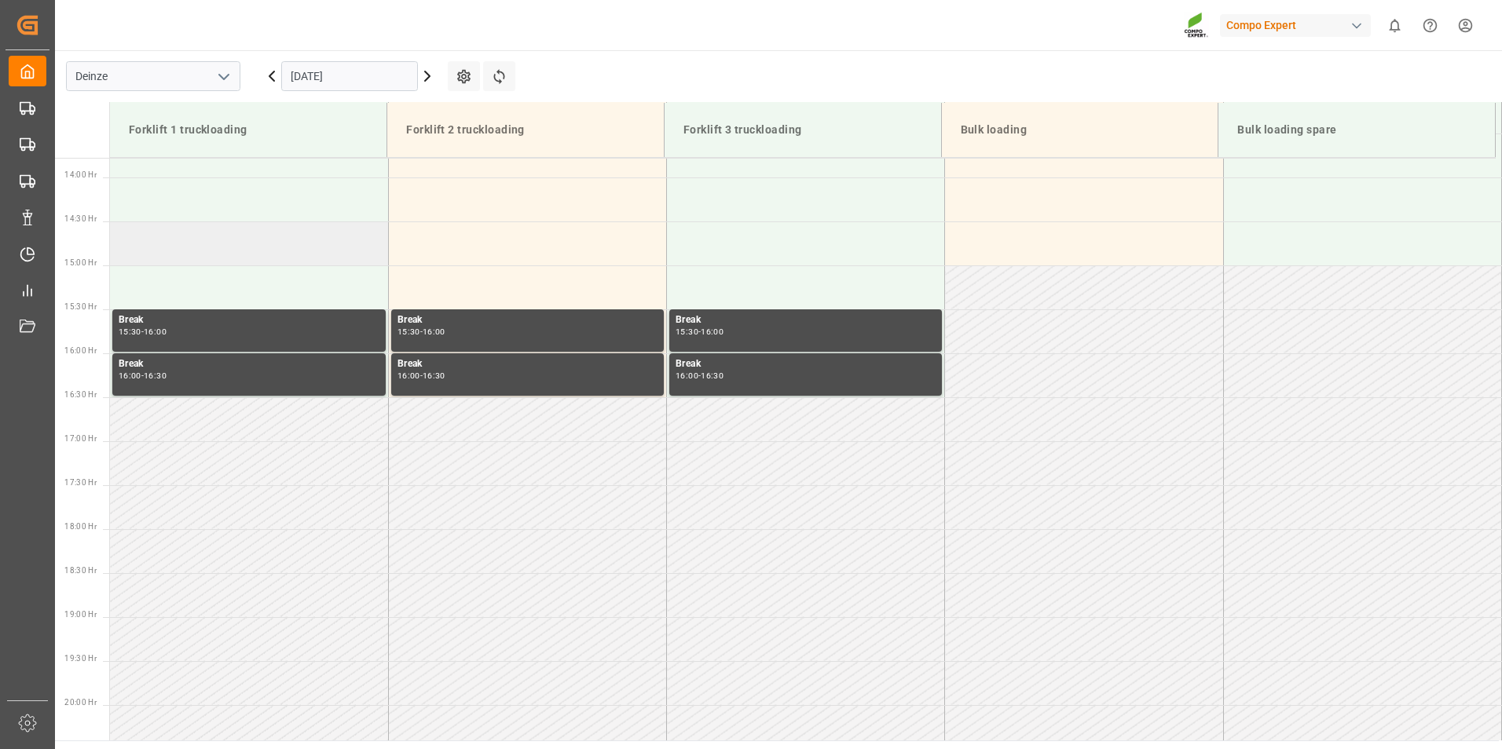
click at [128, 244] on td at bounding box center [249, 244] width 278 height 44
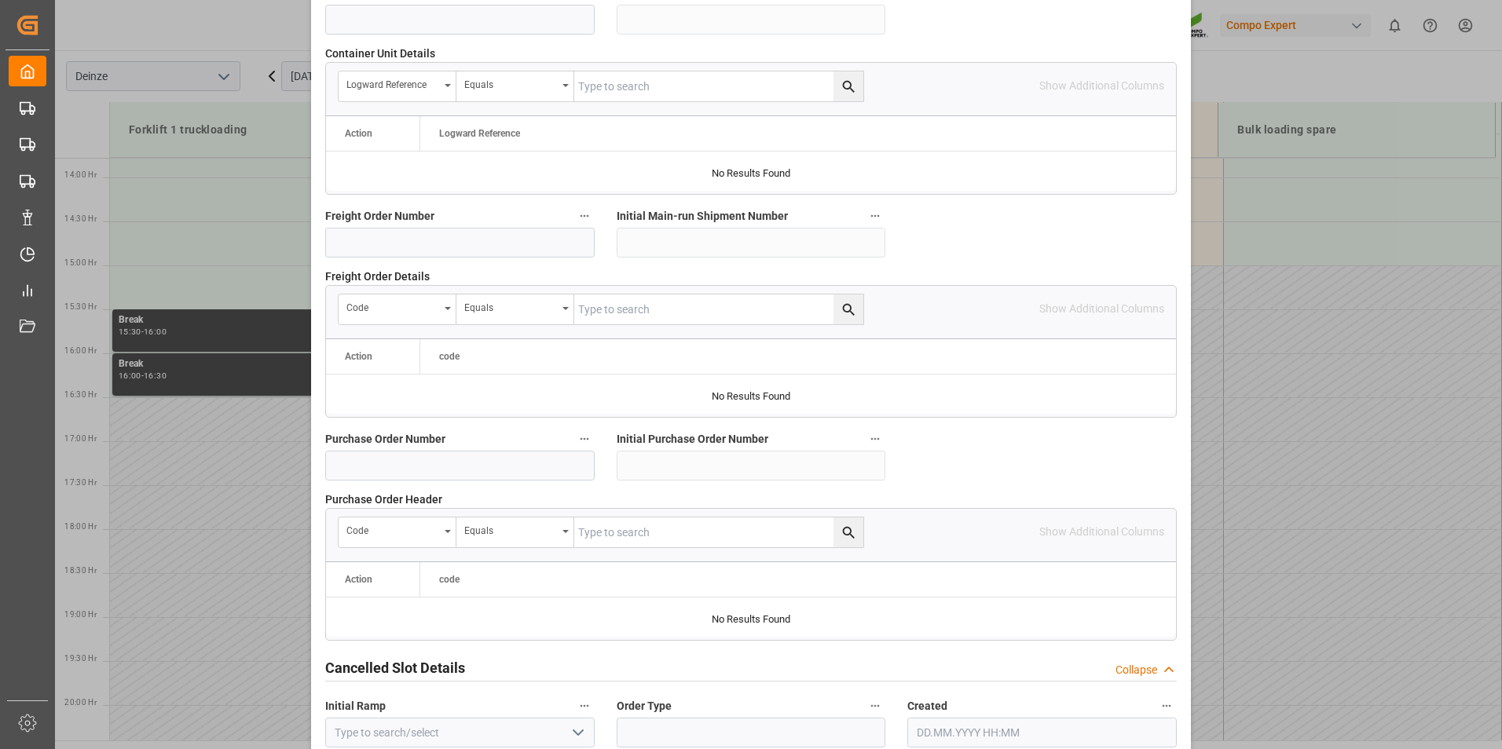
scroll to position [1431, 0]
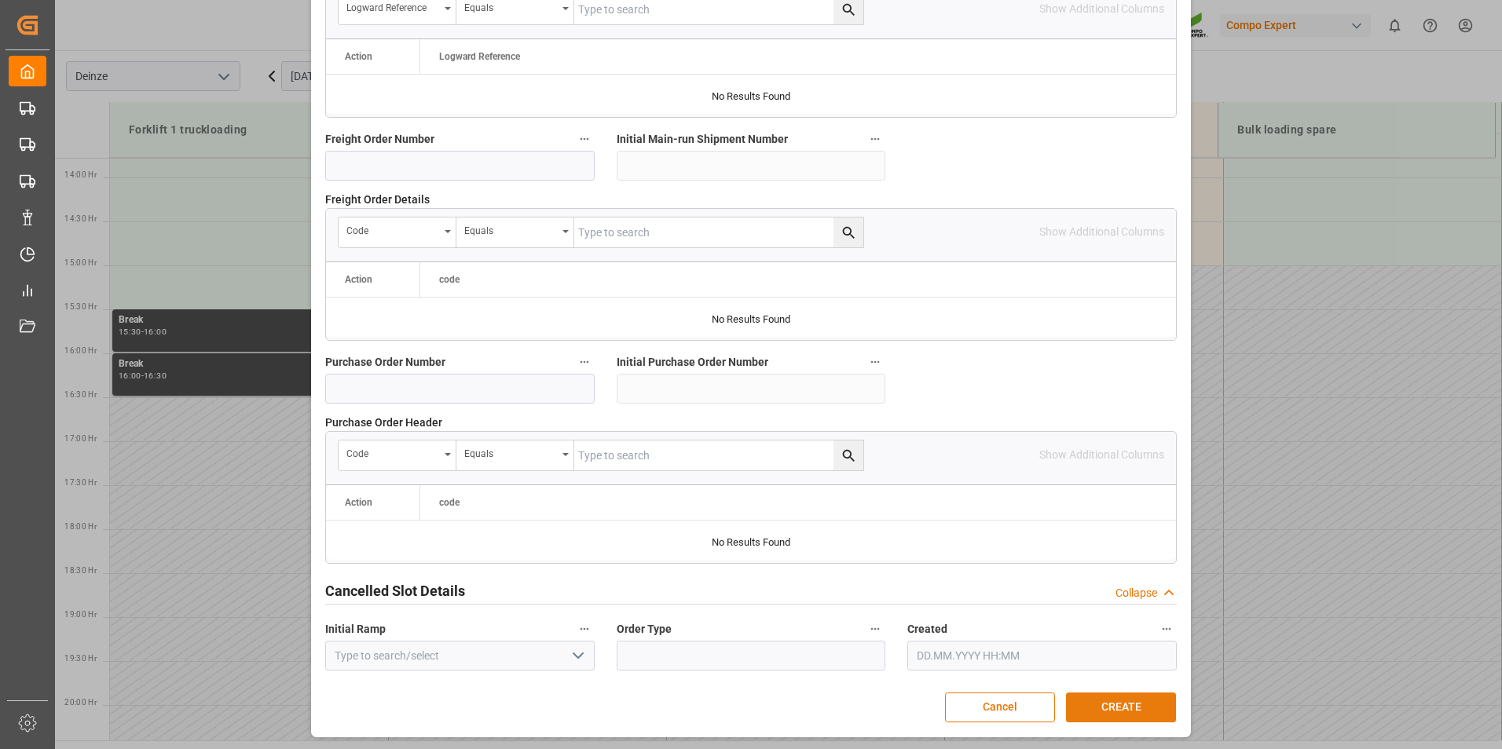
click at [1094, 707] on button "CREATE" at bounding box center [1121, 708] width 110 height 30
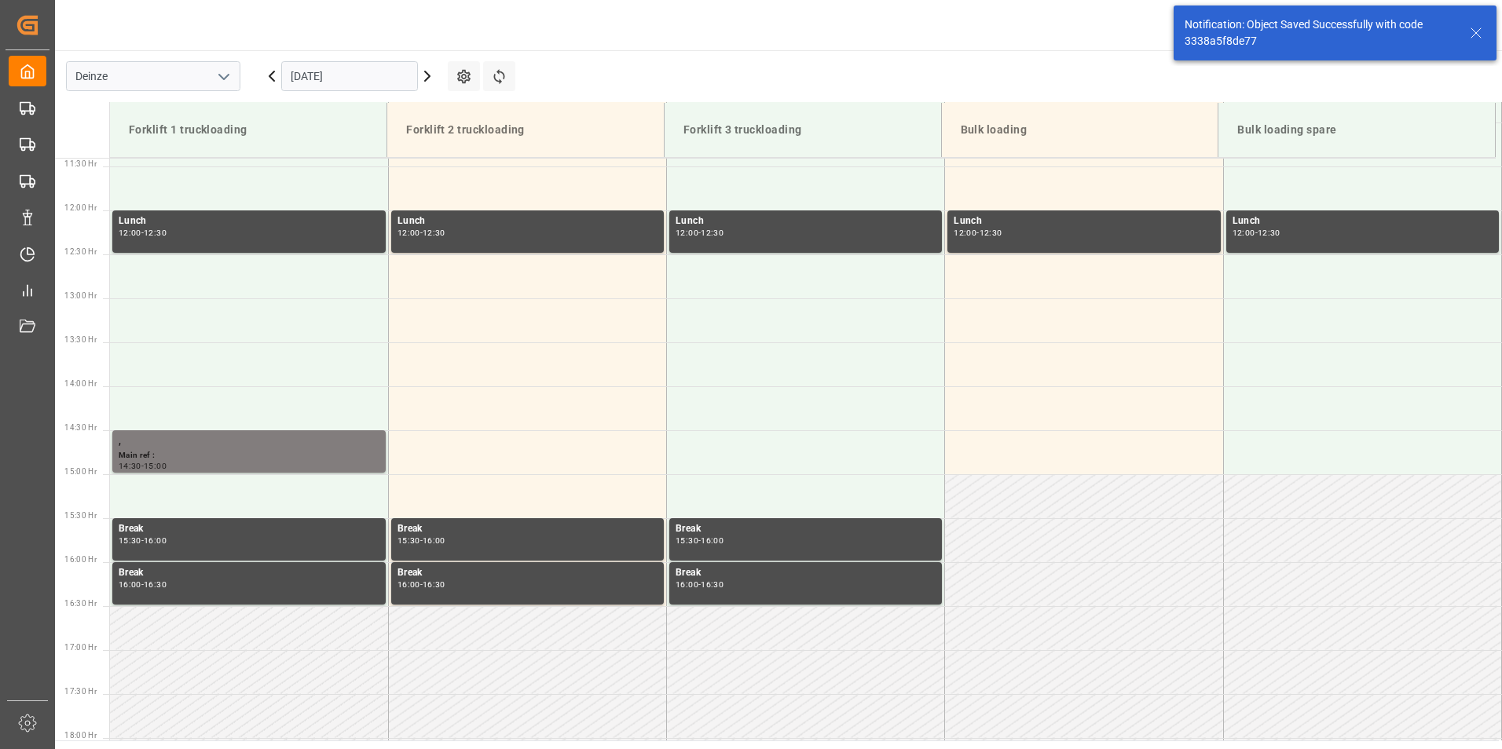
scroll to position [1134, 0]
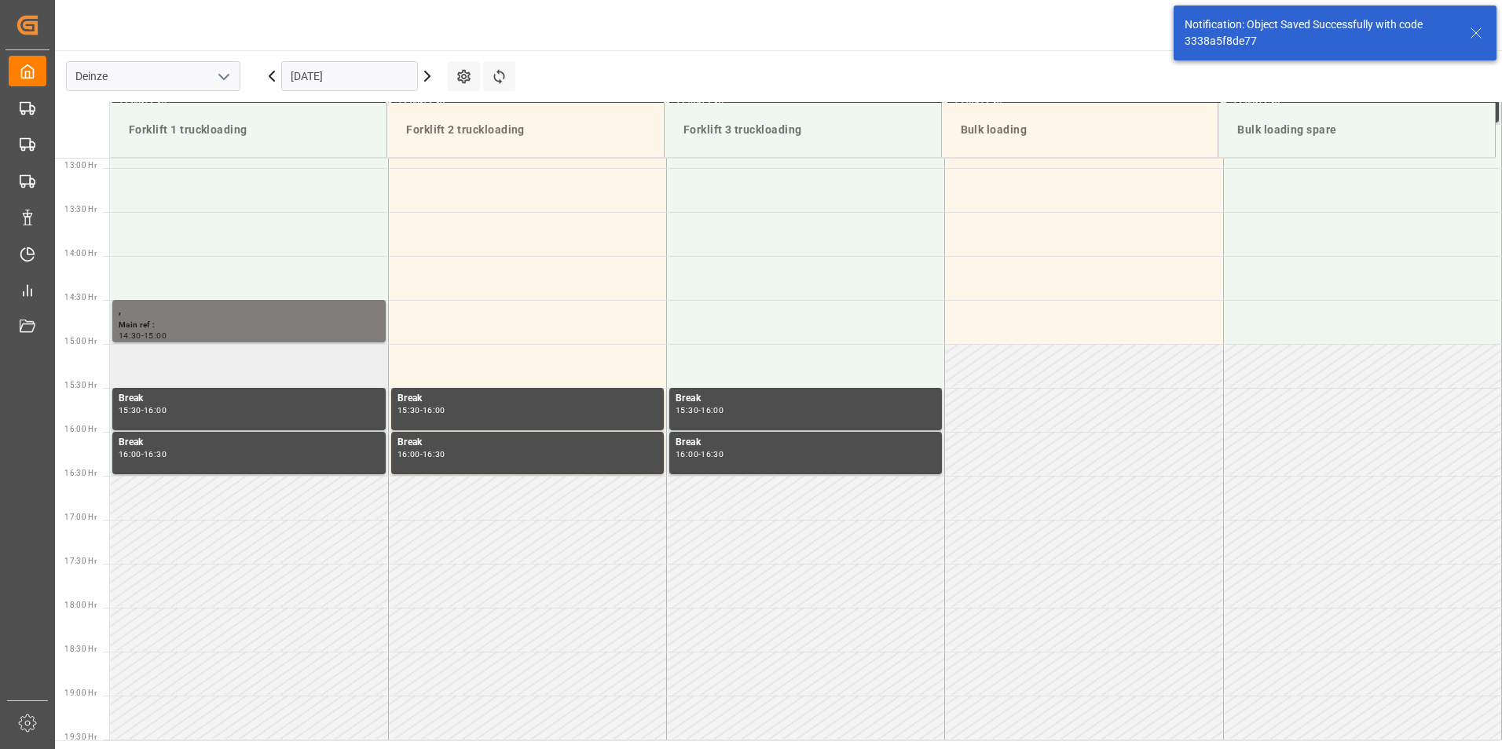
click at [168, 372] on td at bounding box center [249, 366] width 278 height 44
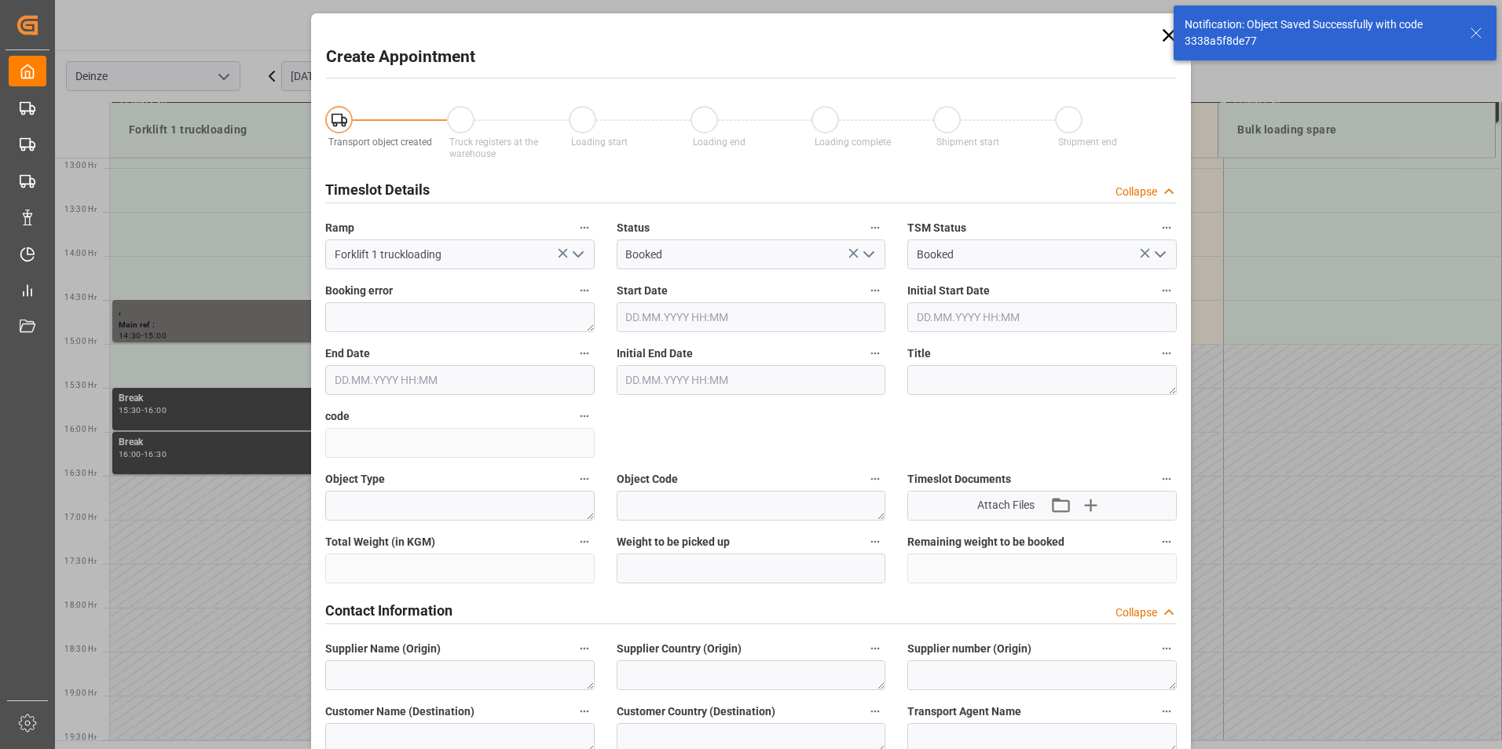
type input "10.10.2025 15:00"
type input "10.10.2025 15:30"
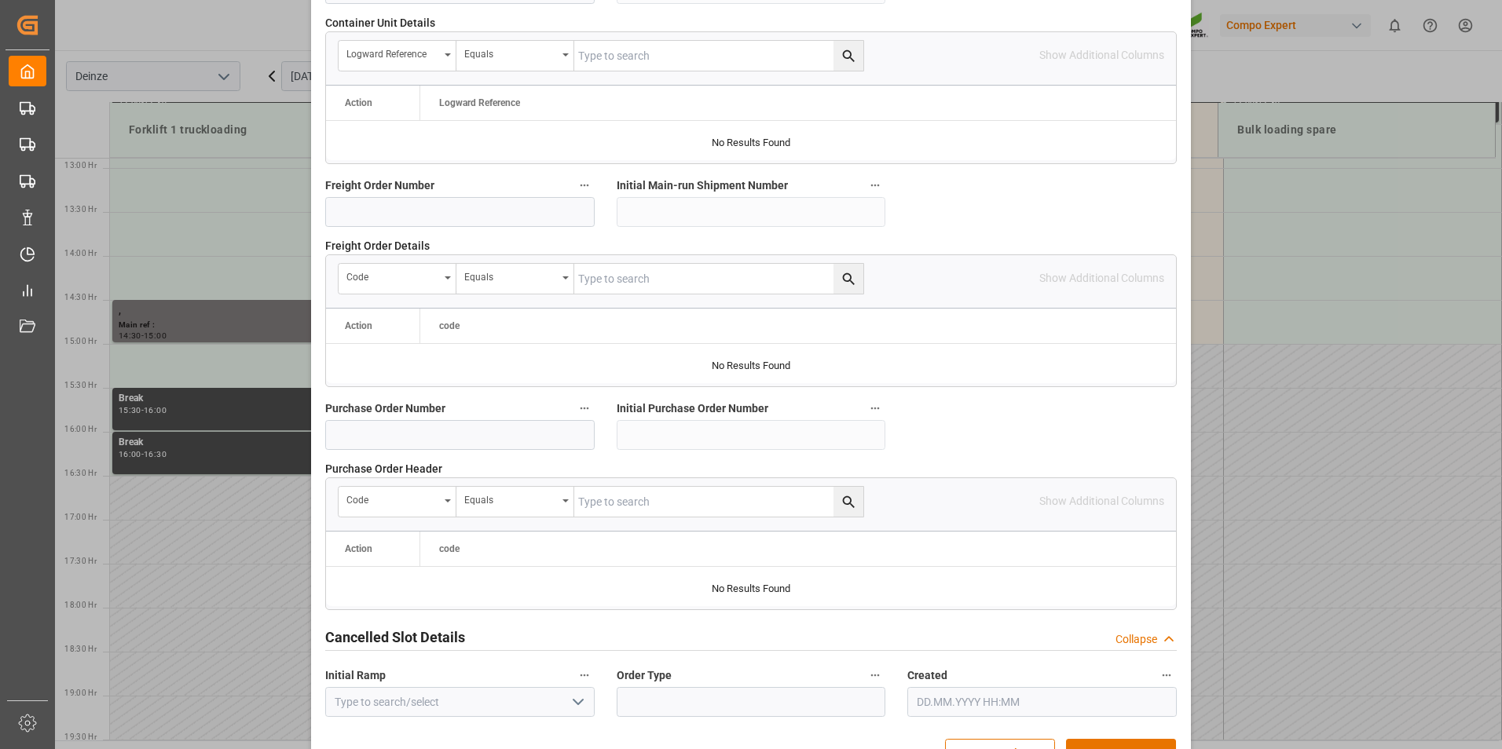
scroll to position [1431, 0]
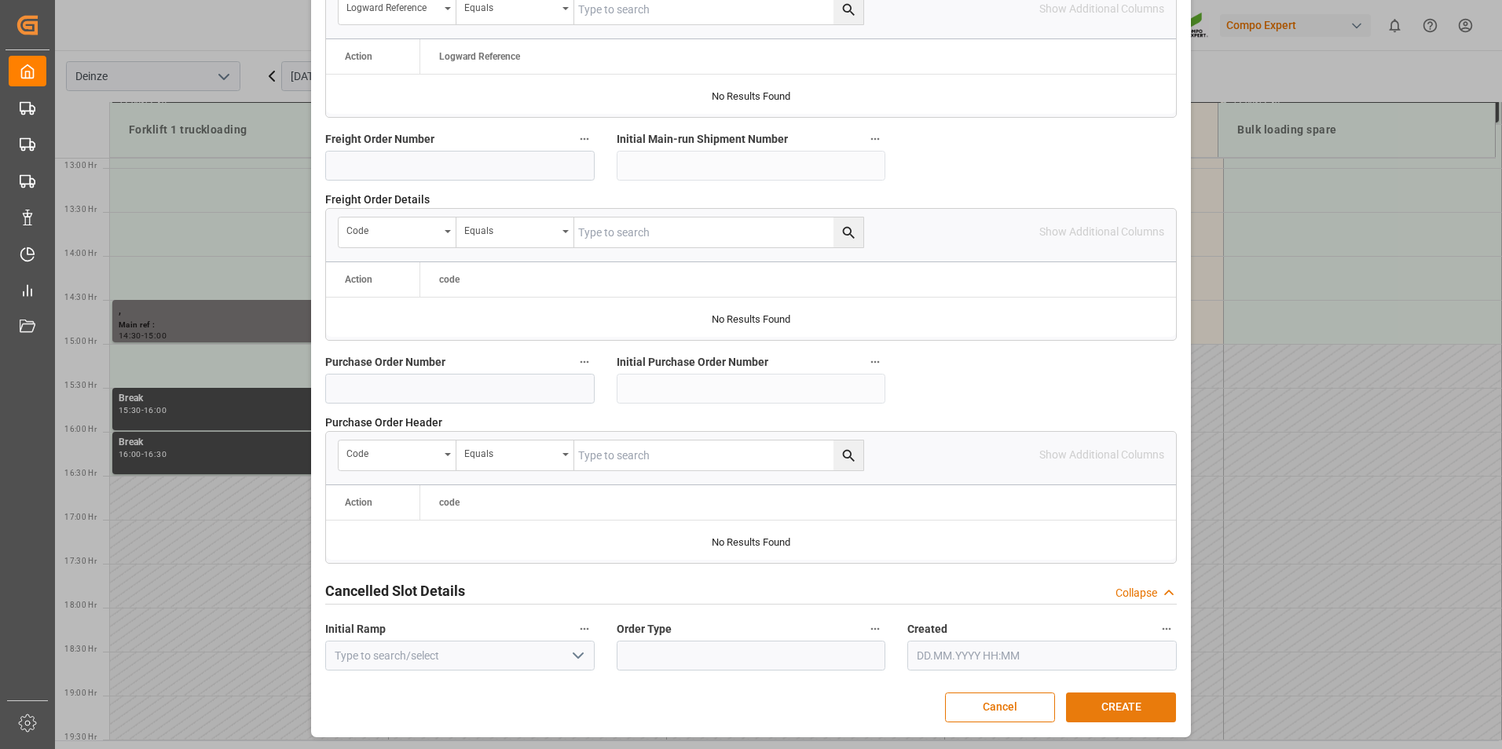
click at [1117, 706] on button "CREATE" at bounding box center [1121, 708] width 110 height 30
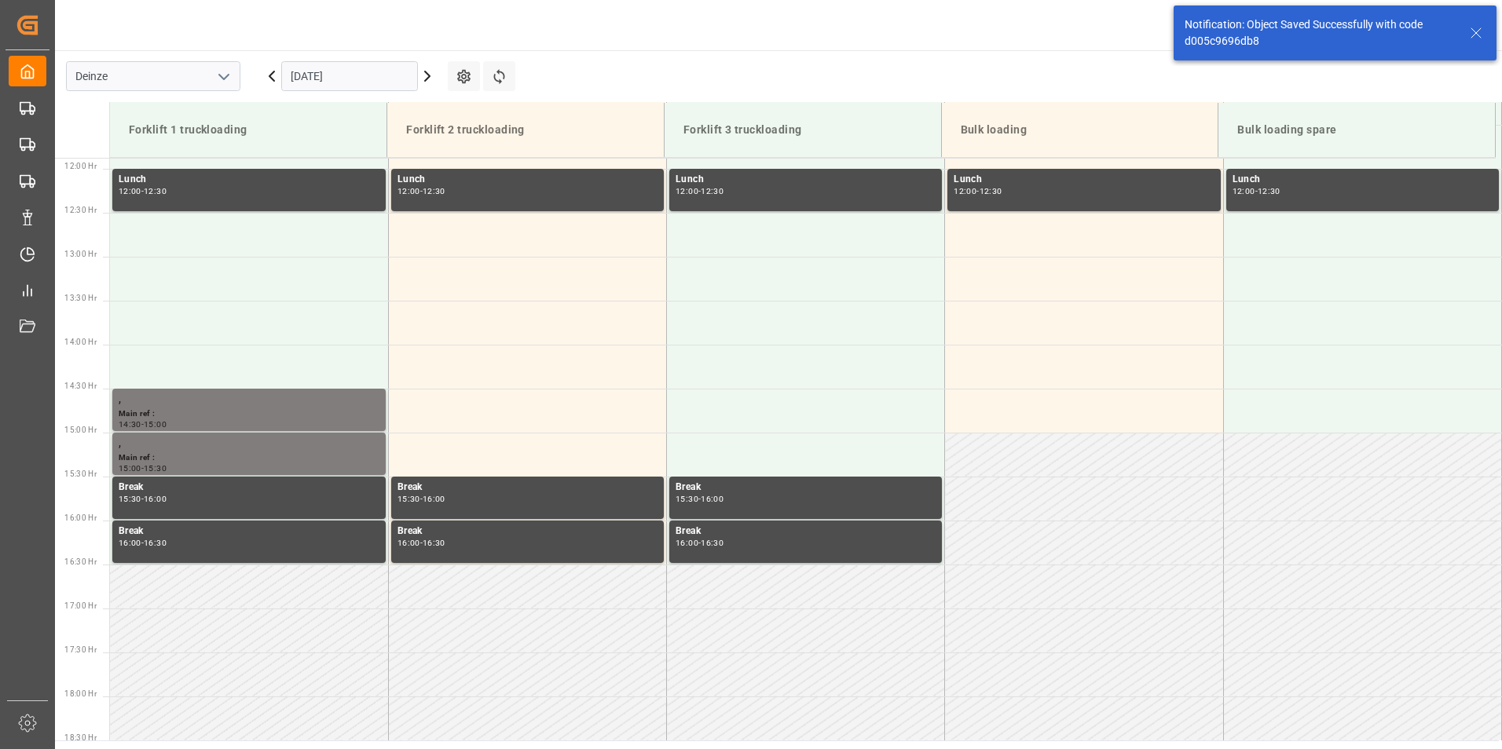
scroll to position [1222, 0]
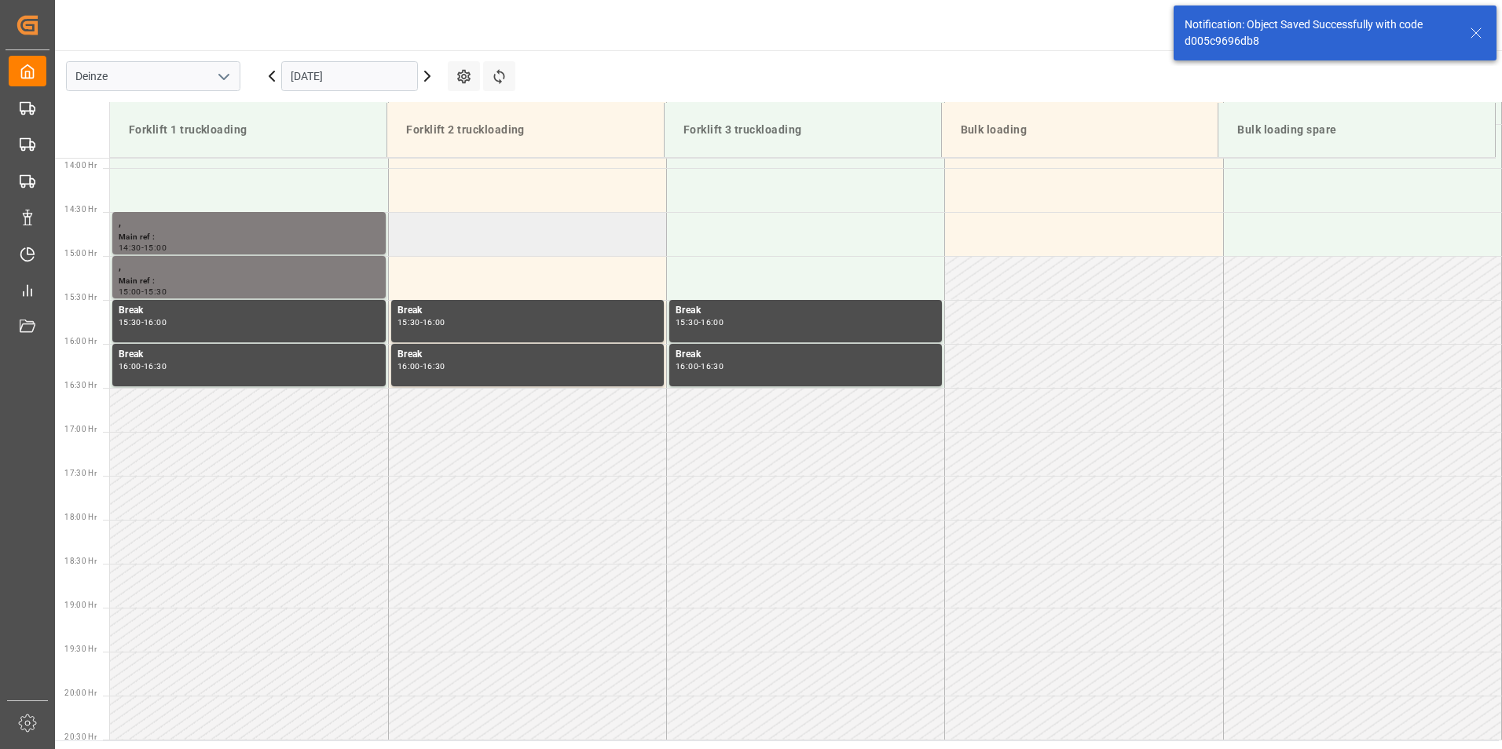
click at [418, 236] on td at bounding box center [527, 234] width 278 height 44
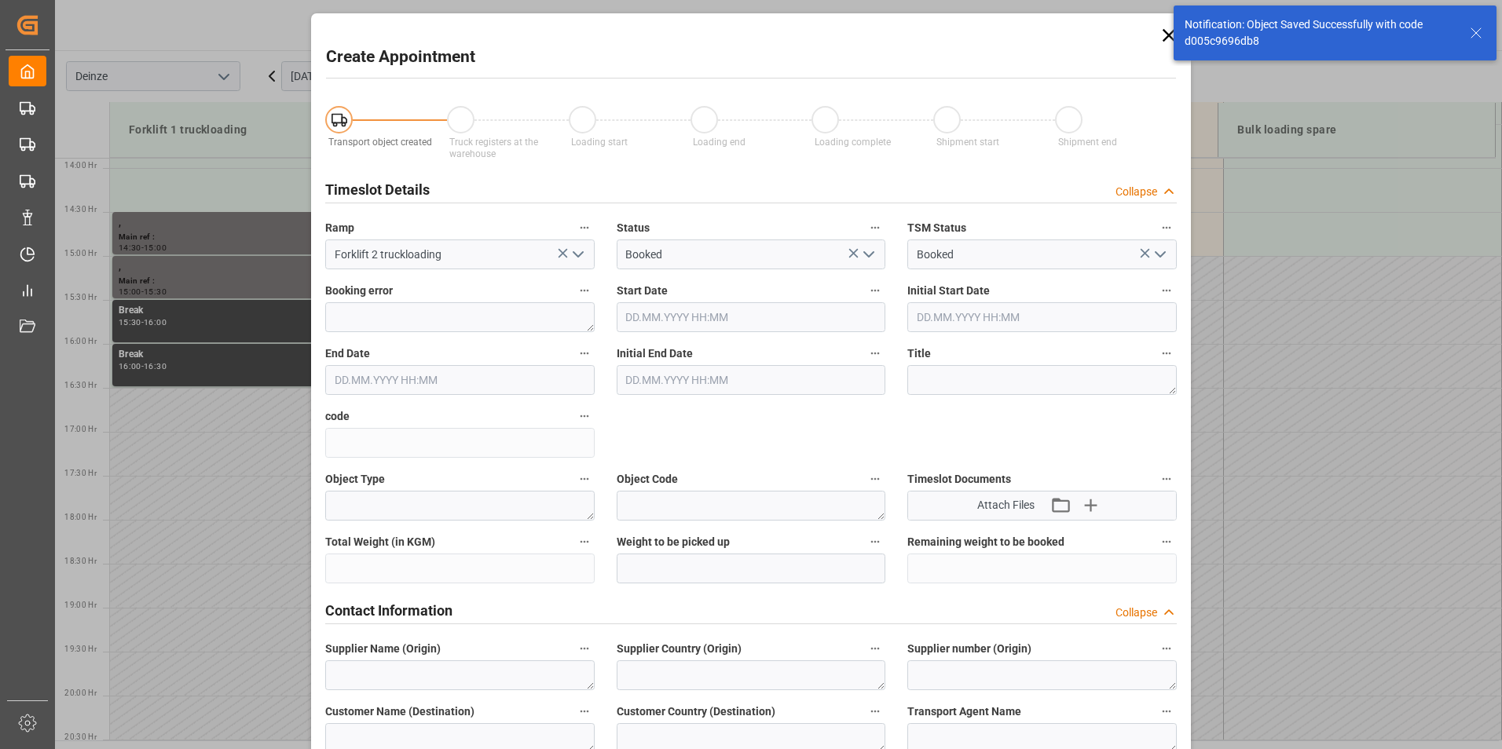
type input "10.10.2025 14:30"
type input "10.10.2025 15:00"
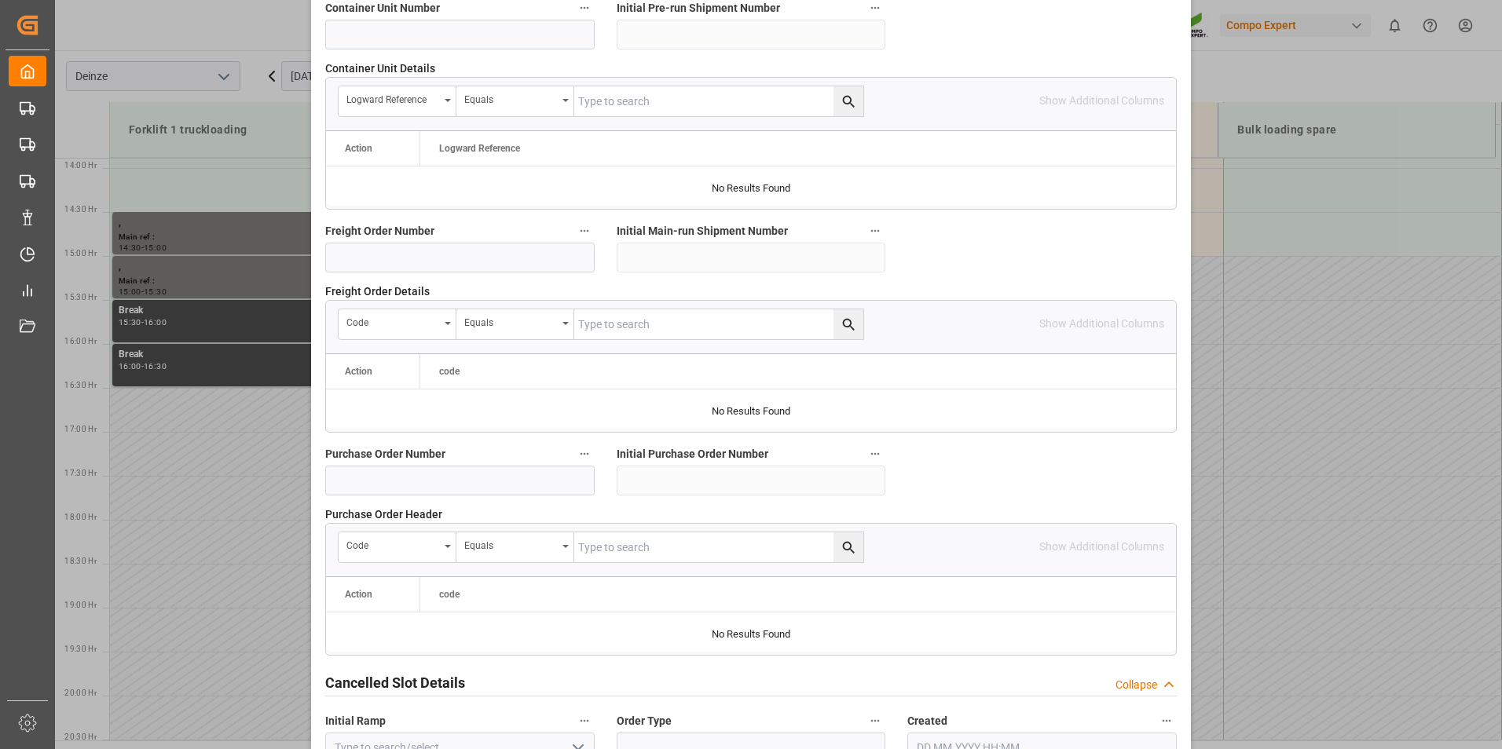
scroll to position [1431, 0]
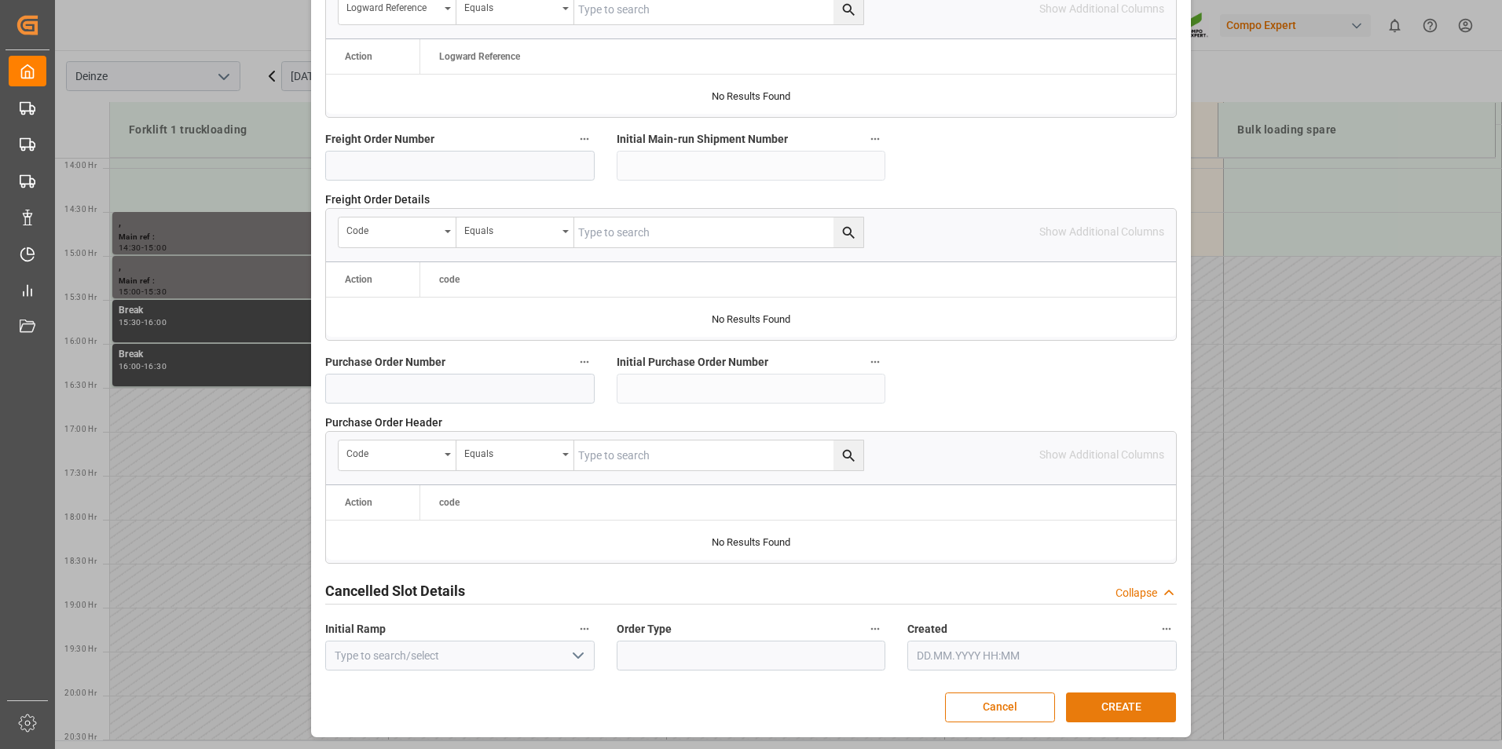
click at [1119, 709] on button "CREATE" at bounding box center [1121, 708] width 110 height 30
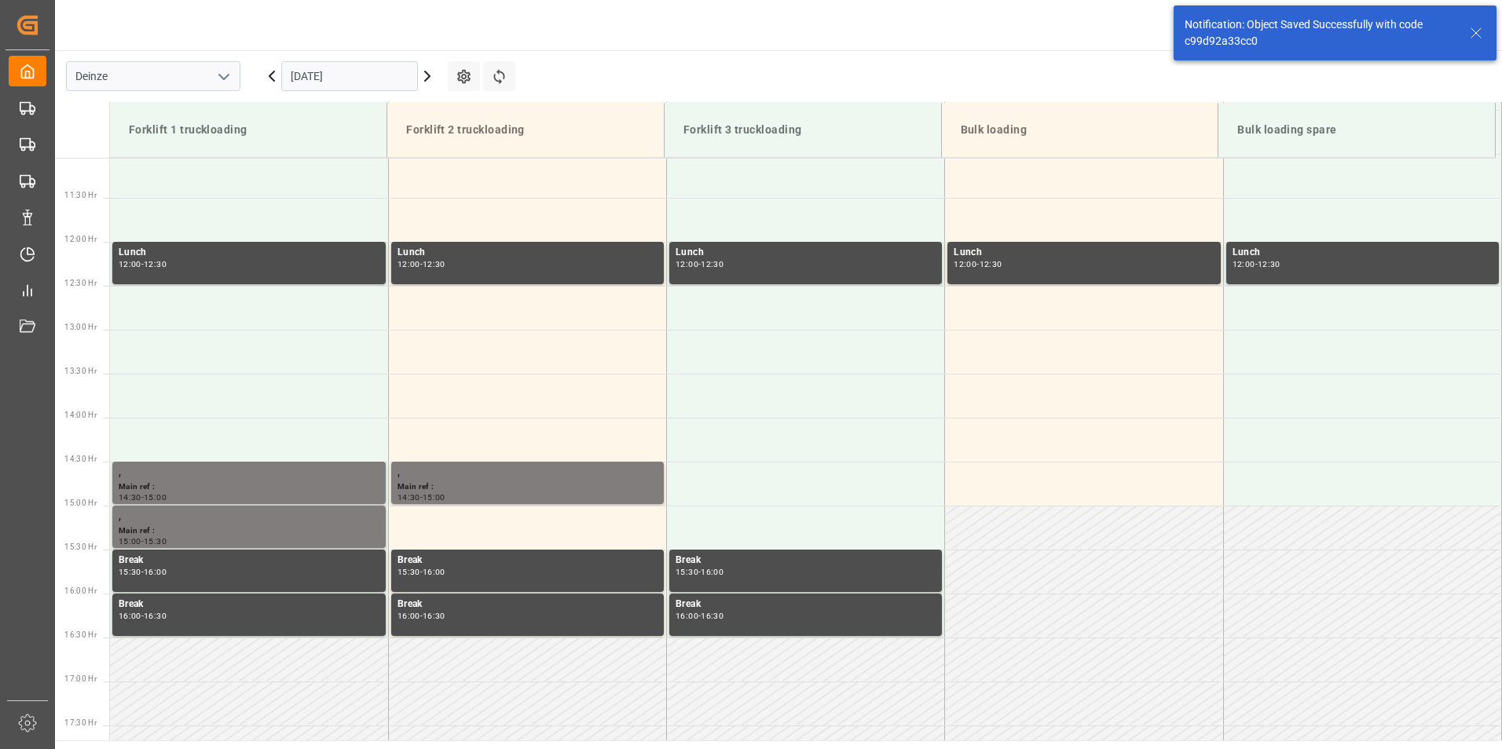
scroll to position [1134, 0]
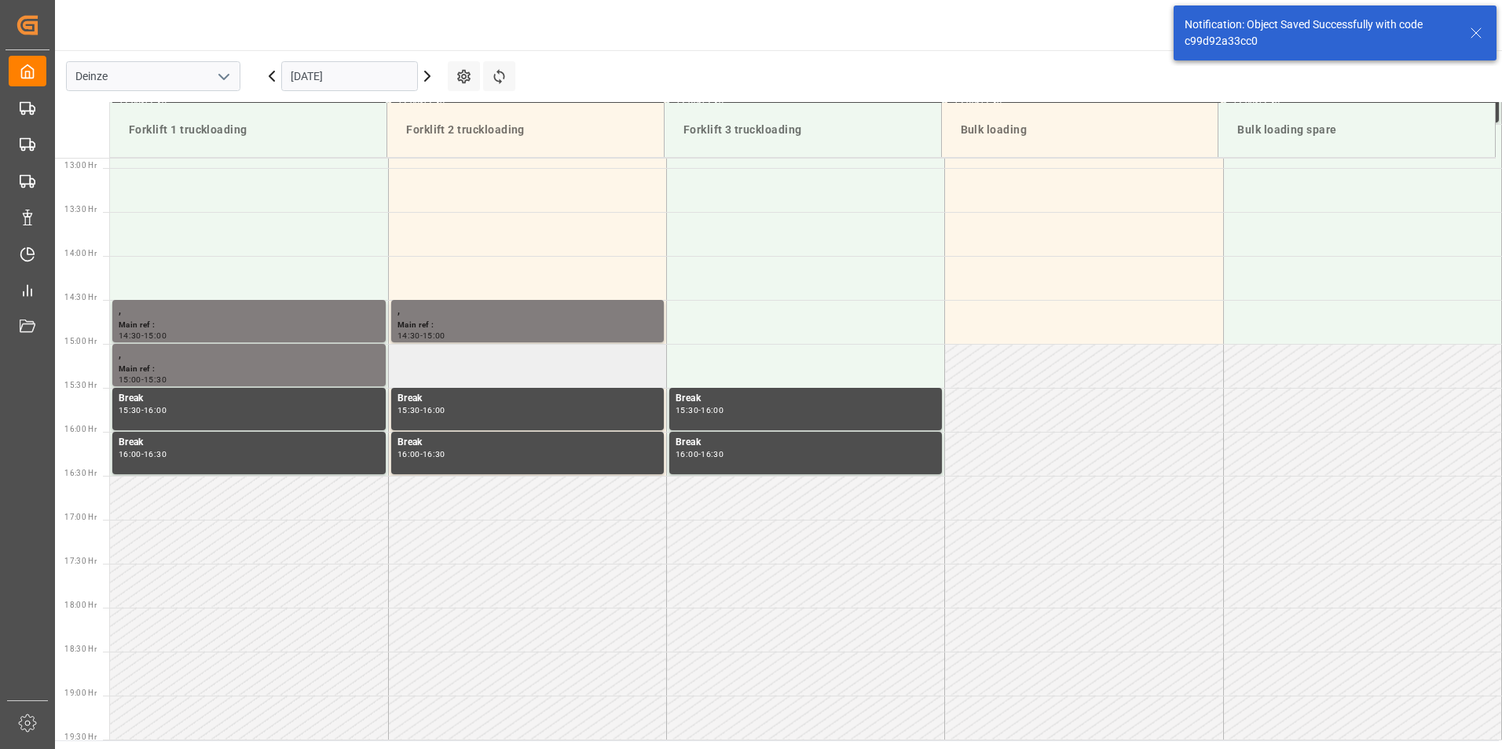
click at [414, 358] on td at bounding box center [527, 366] width 278 height 44
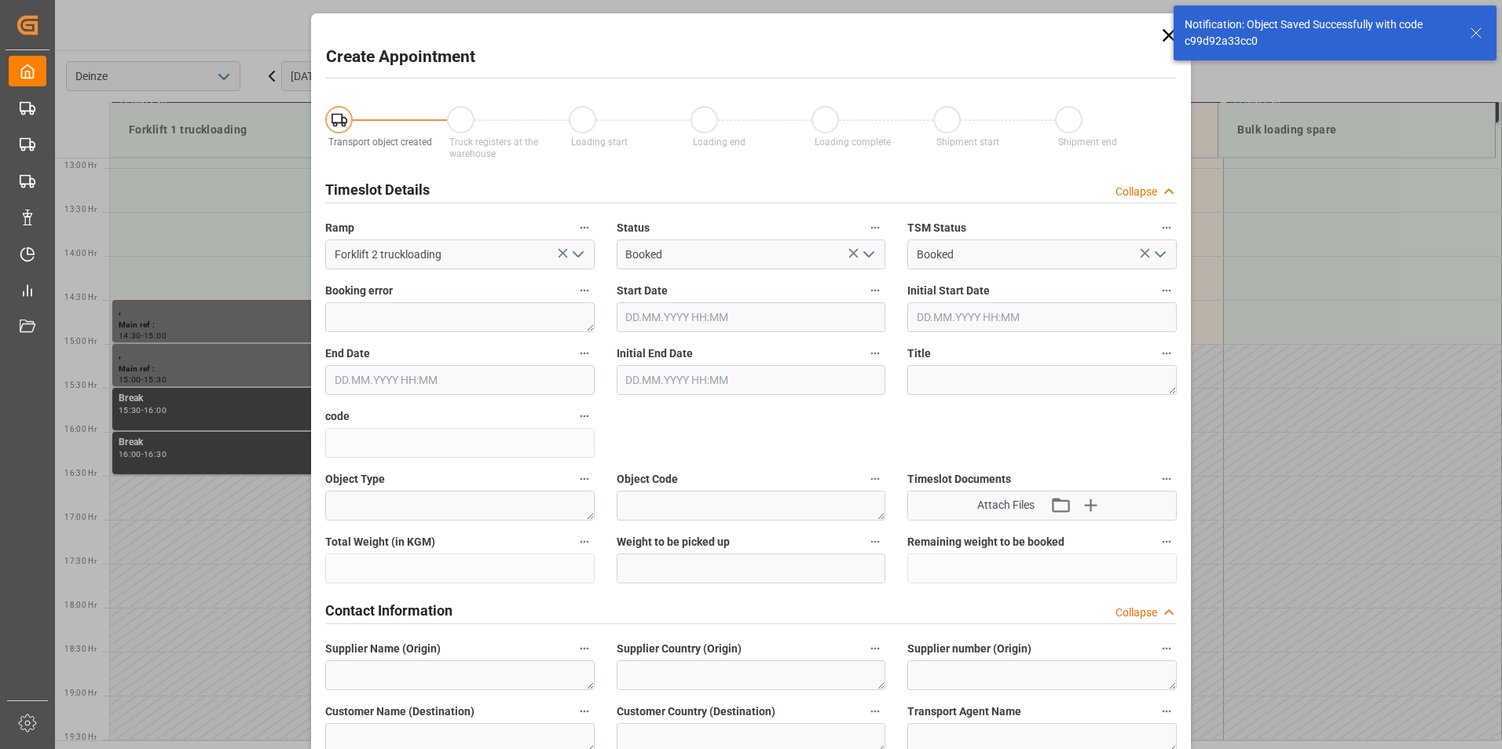
type input "10.10.2025 15:00"
type input "10.10.2025 15:30"
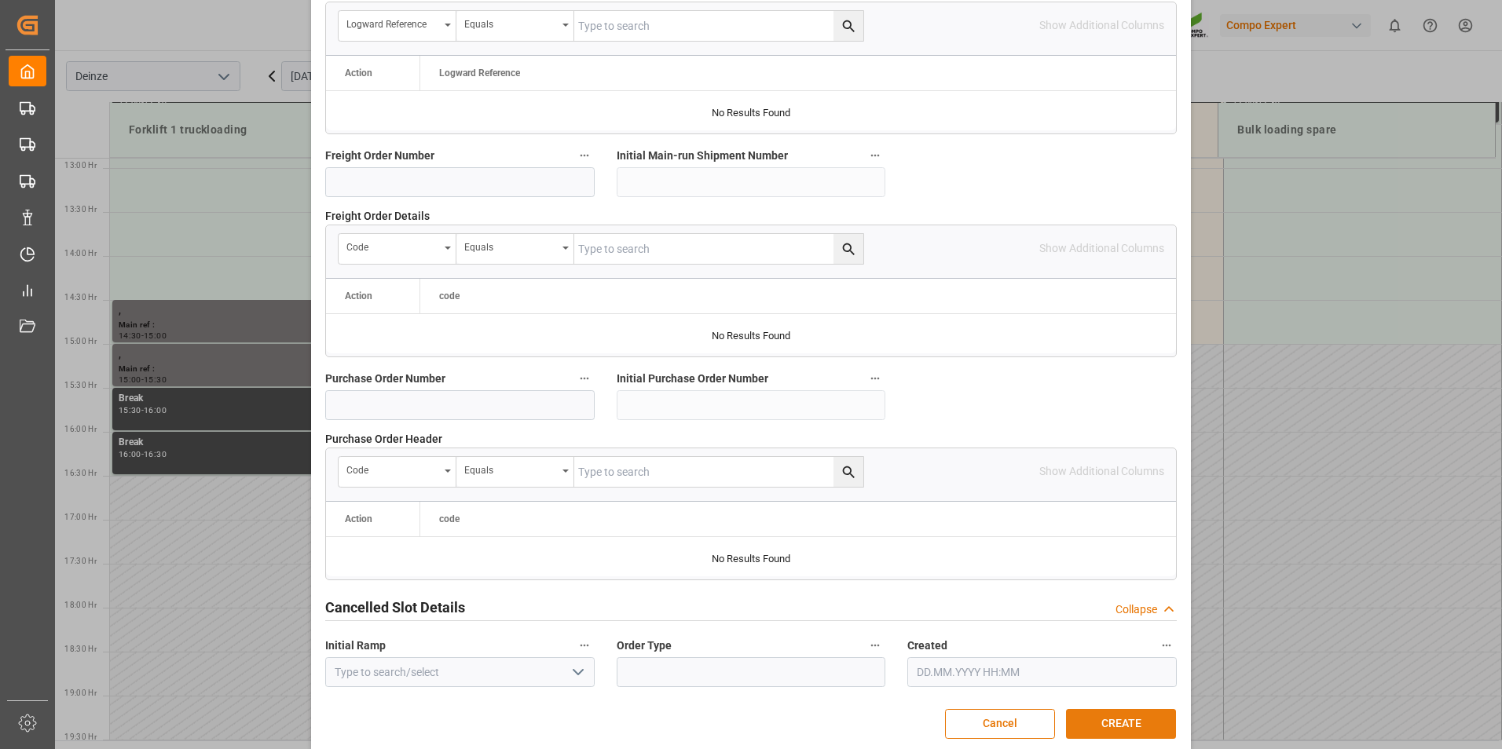
scroll to position [1431, 0]
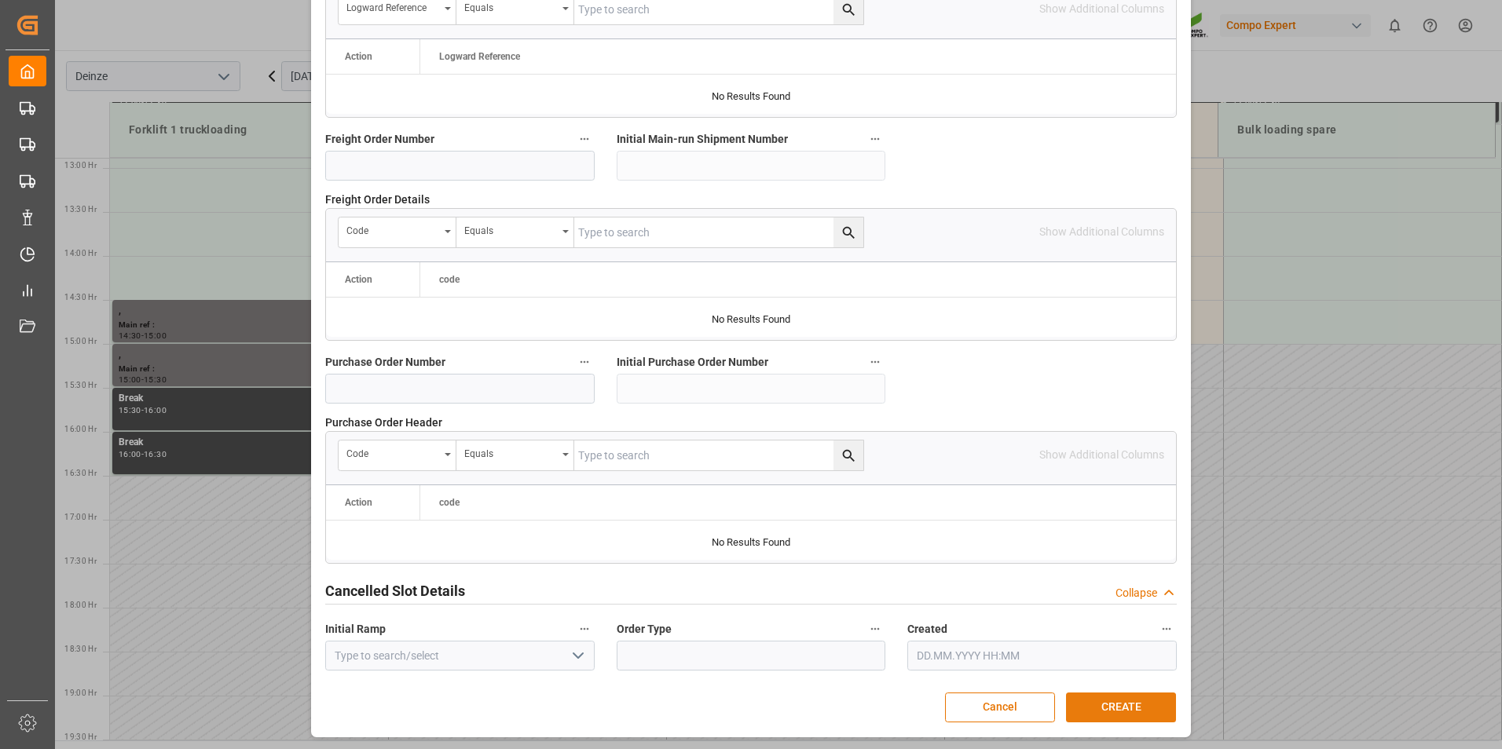
click at [1124, 698] on button "CREATE" at bounding box center [1121, 708] width 110 height 30
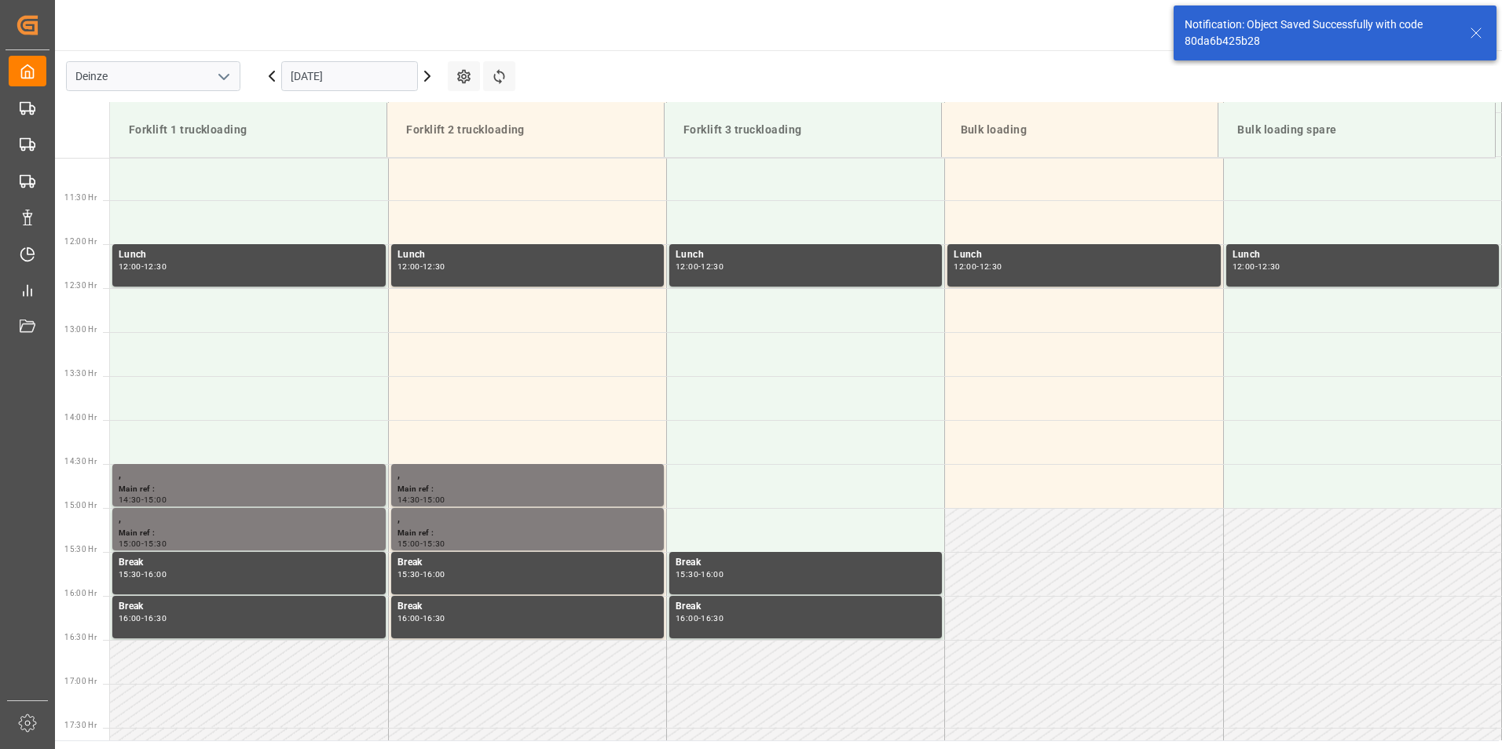
scroll to position [1222, 0]
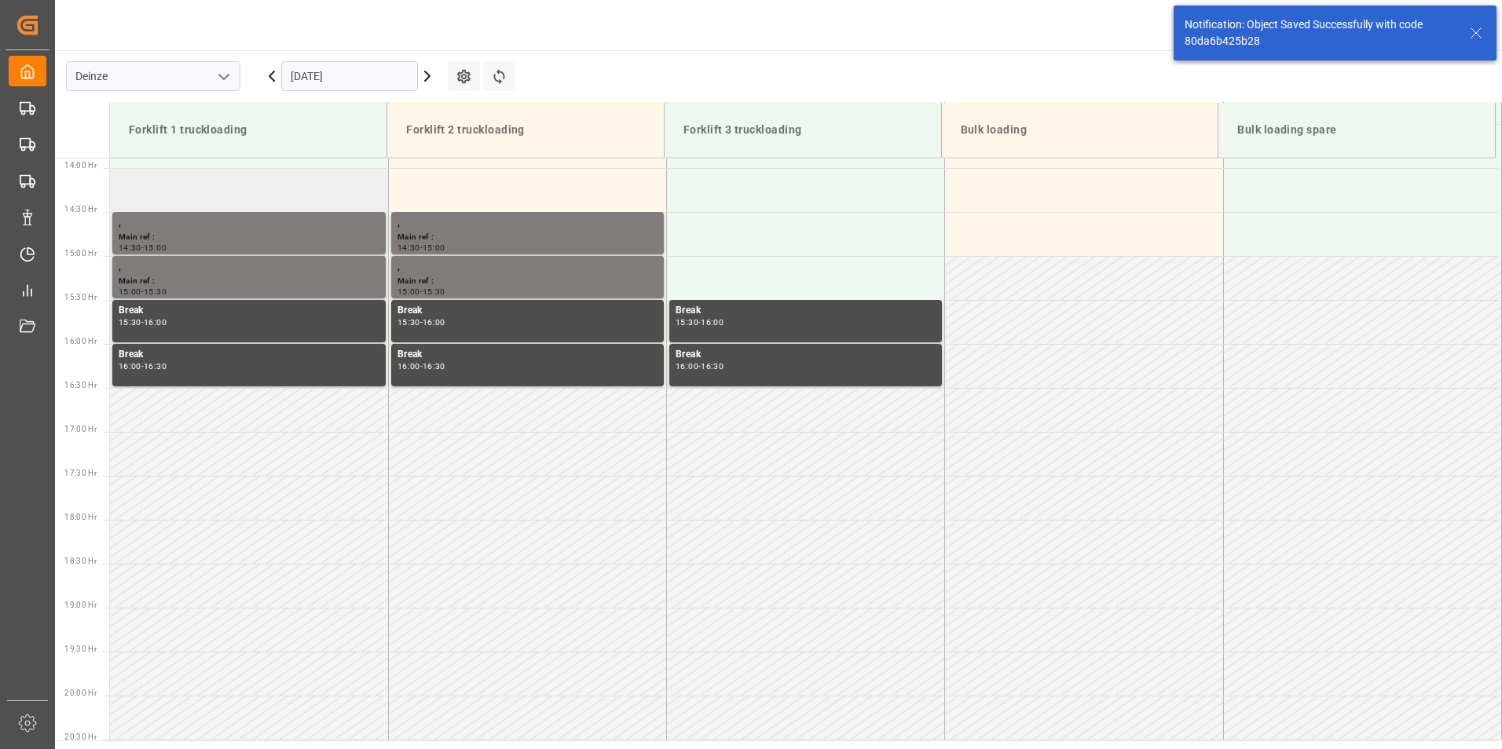
click at [137, 182] on td at bounding box center [249, 190] width 278 height 44
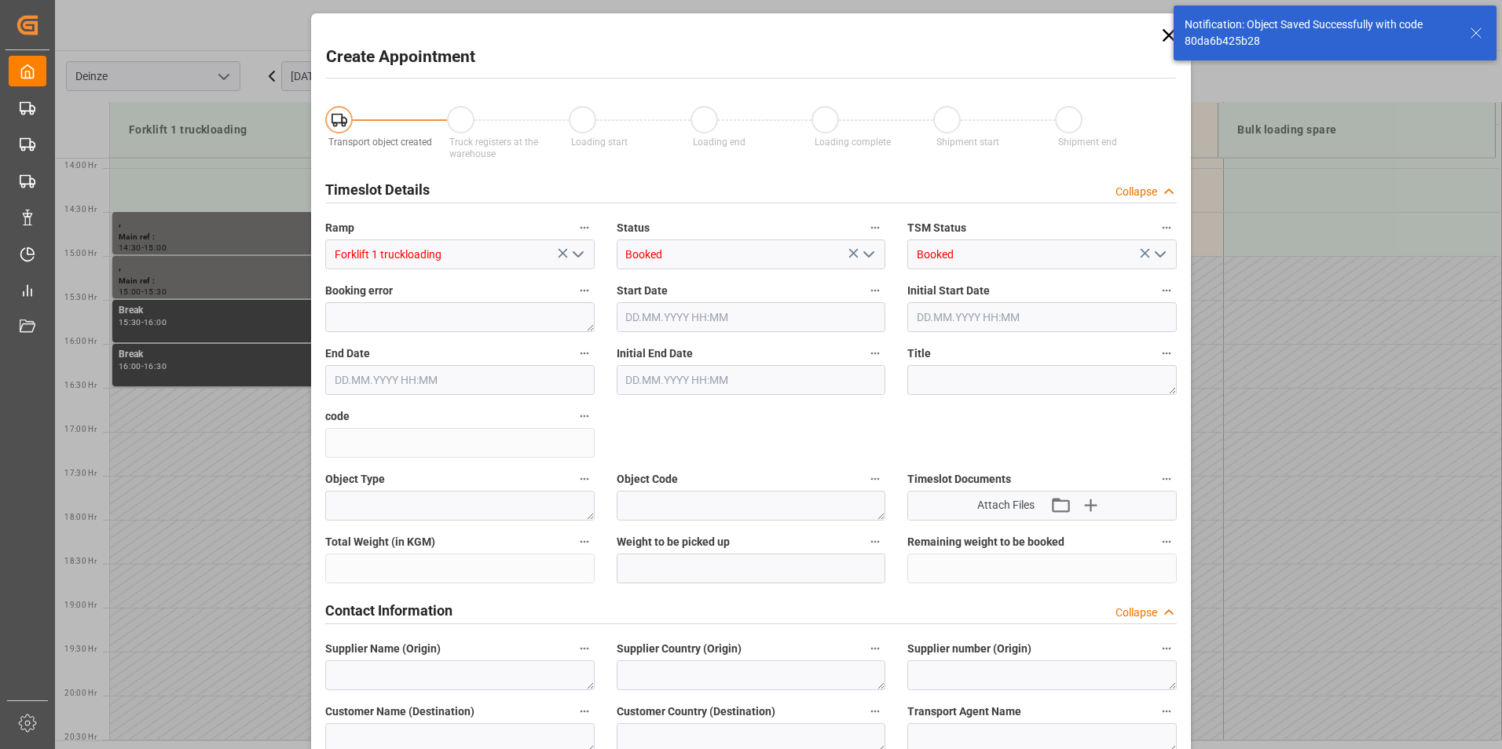
type input "10.10.2025 14:00"
type input "10.10.2025 14:30"
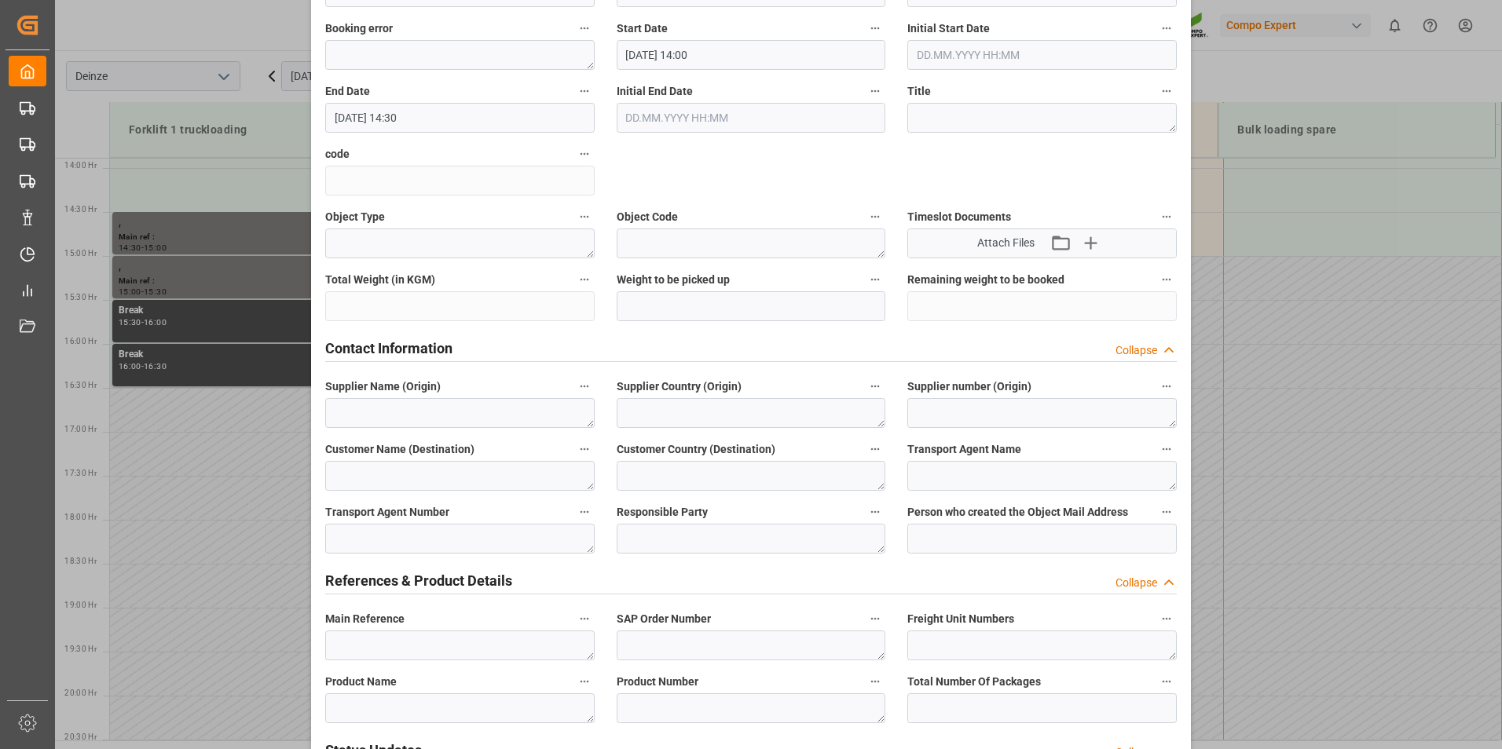
scroll to position [314, 0]
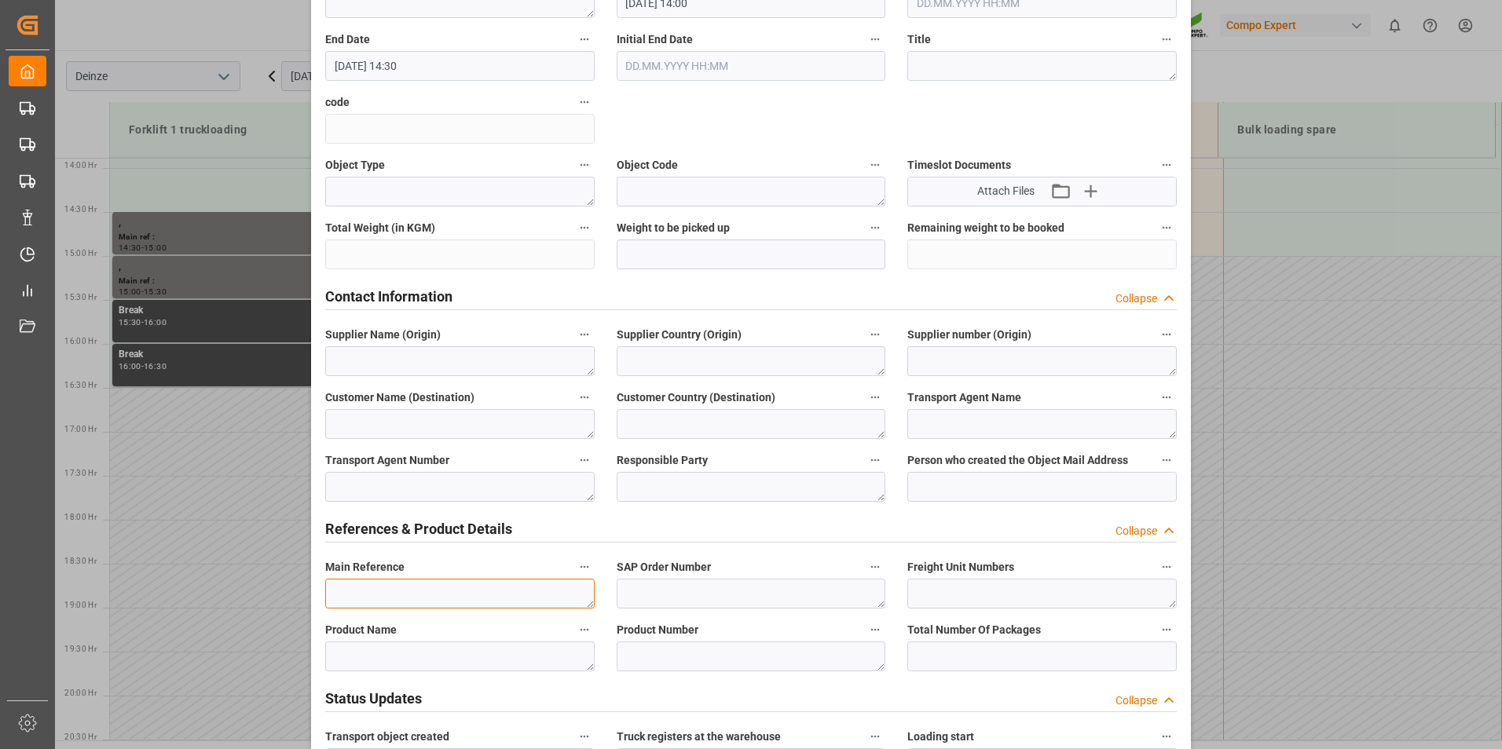
click at [365, 598] on textarea at bounding box center [459, 594] width 269 height 30
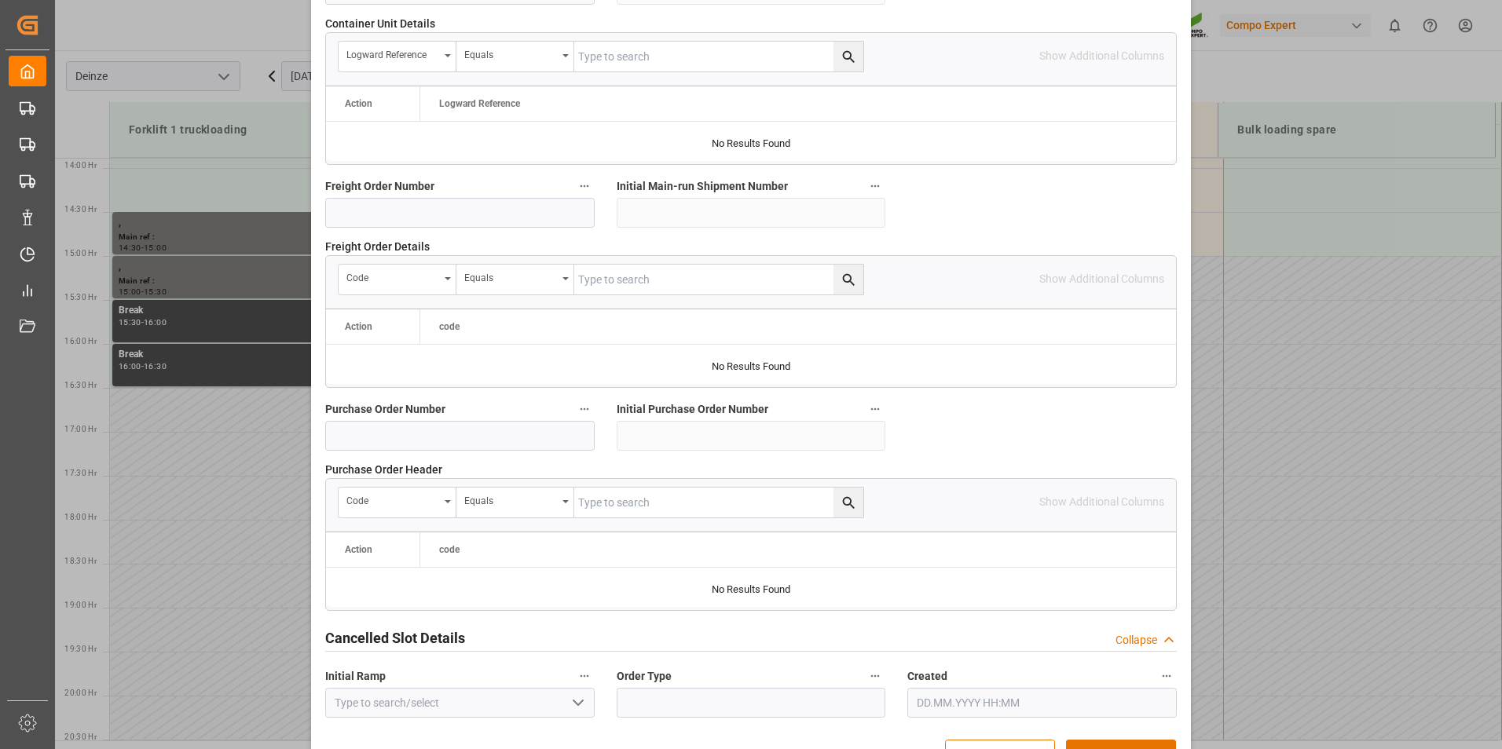
scroll to position [1431, 0]
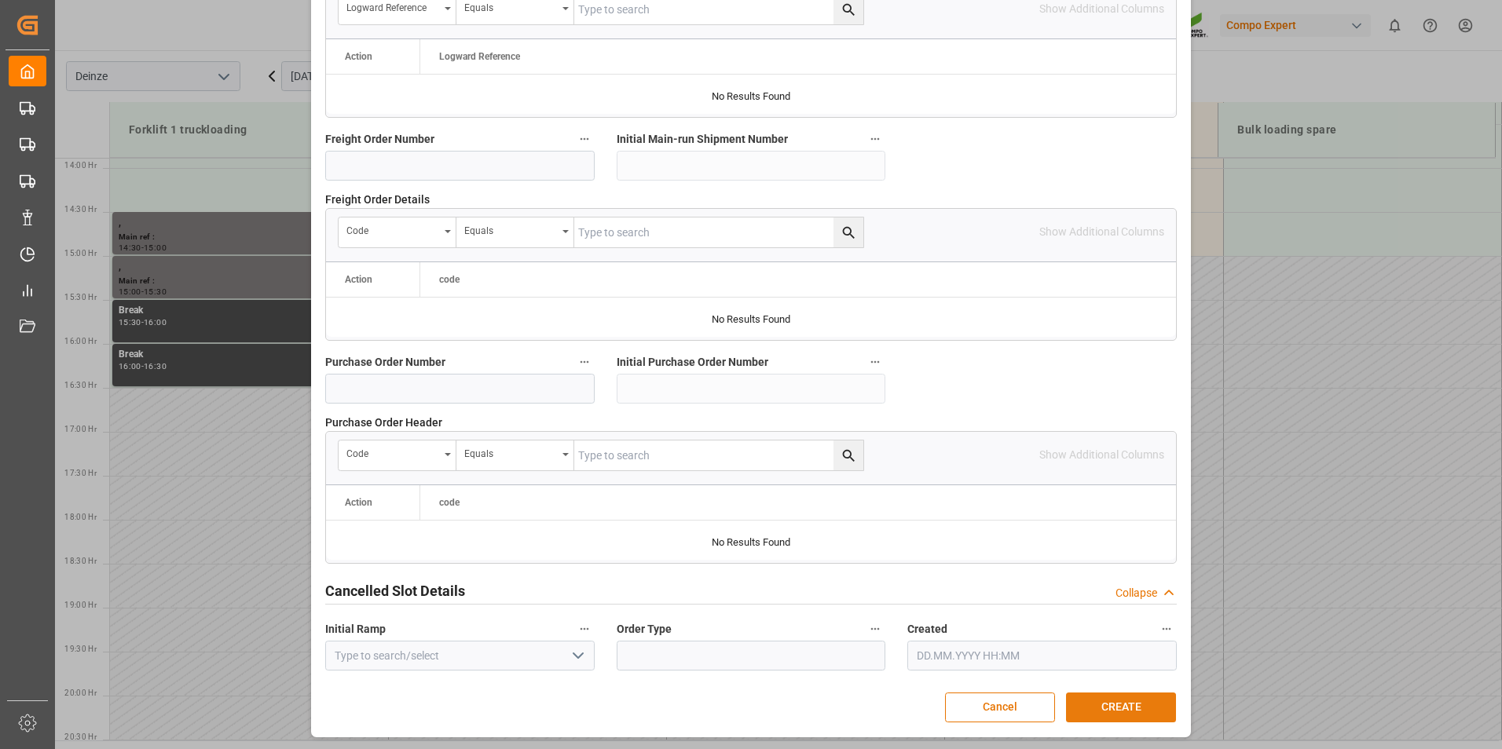
type textarea "DEMATRA"
click at [1115, 695] on button "CREATE" at bounding box center [1121, 708] width 110 height 30
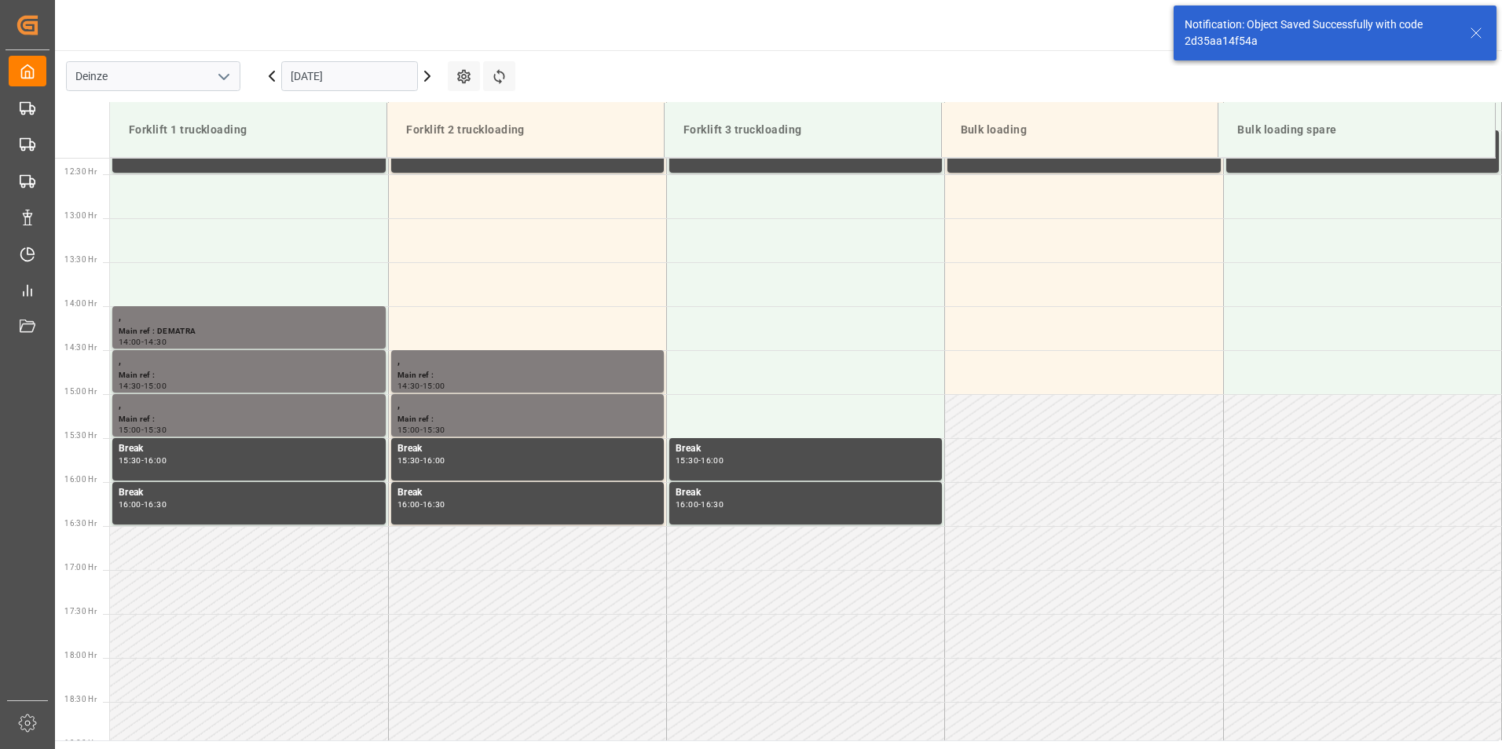
scroll to position [898, 0]
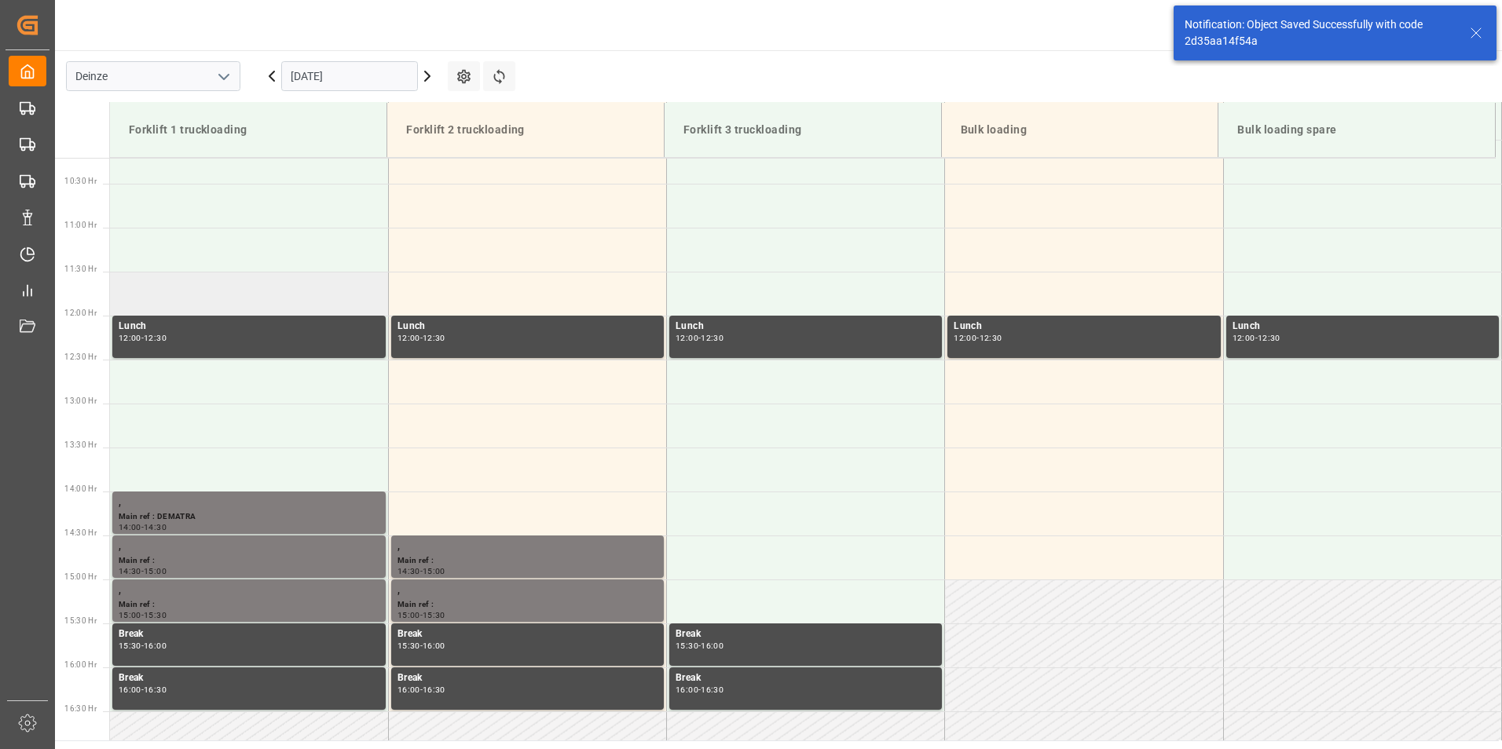
click at [175, 293] on td at bounding box center [249, 294] width 278 height 44
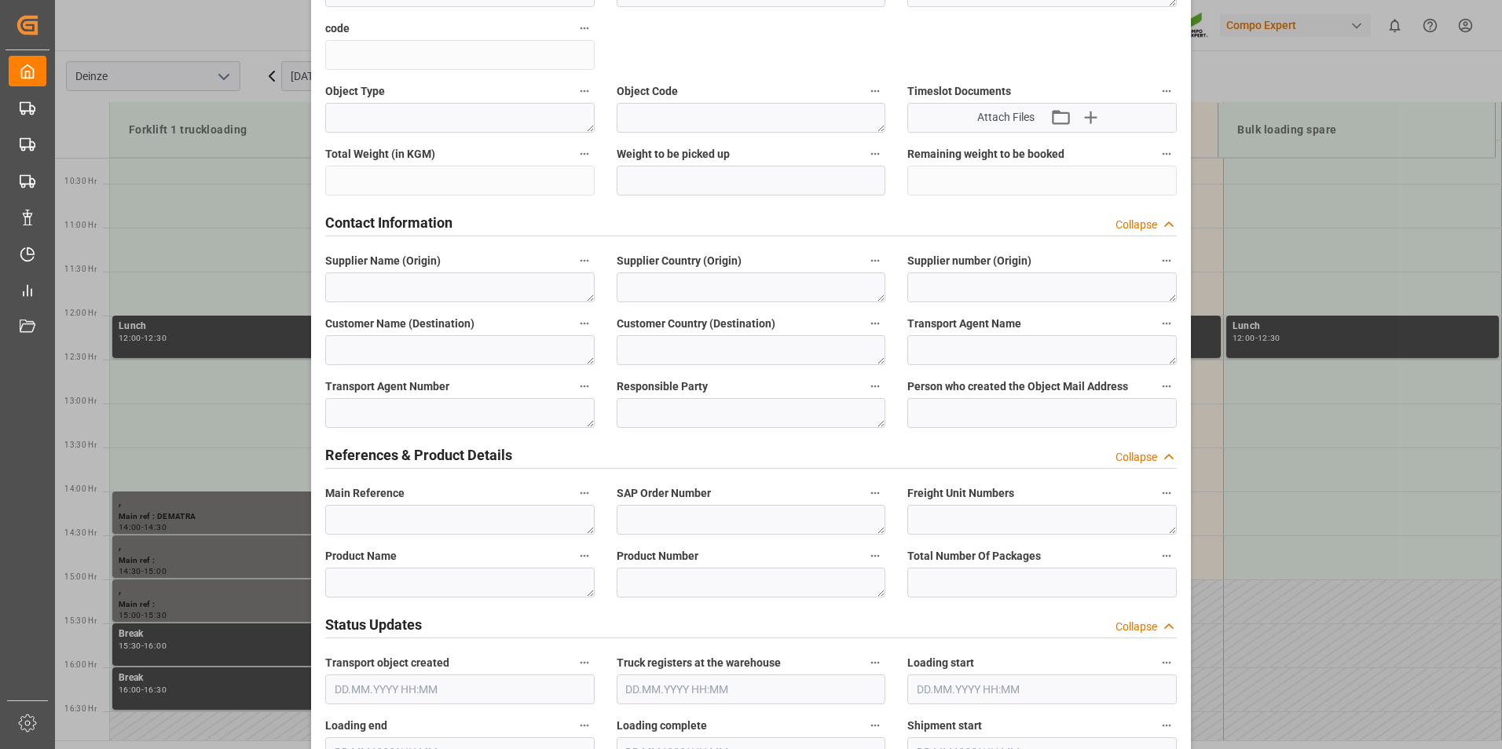
scroll to position [393, 0]
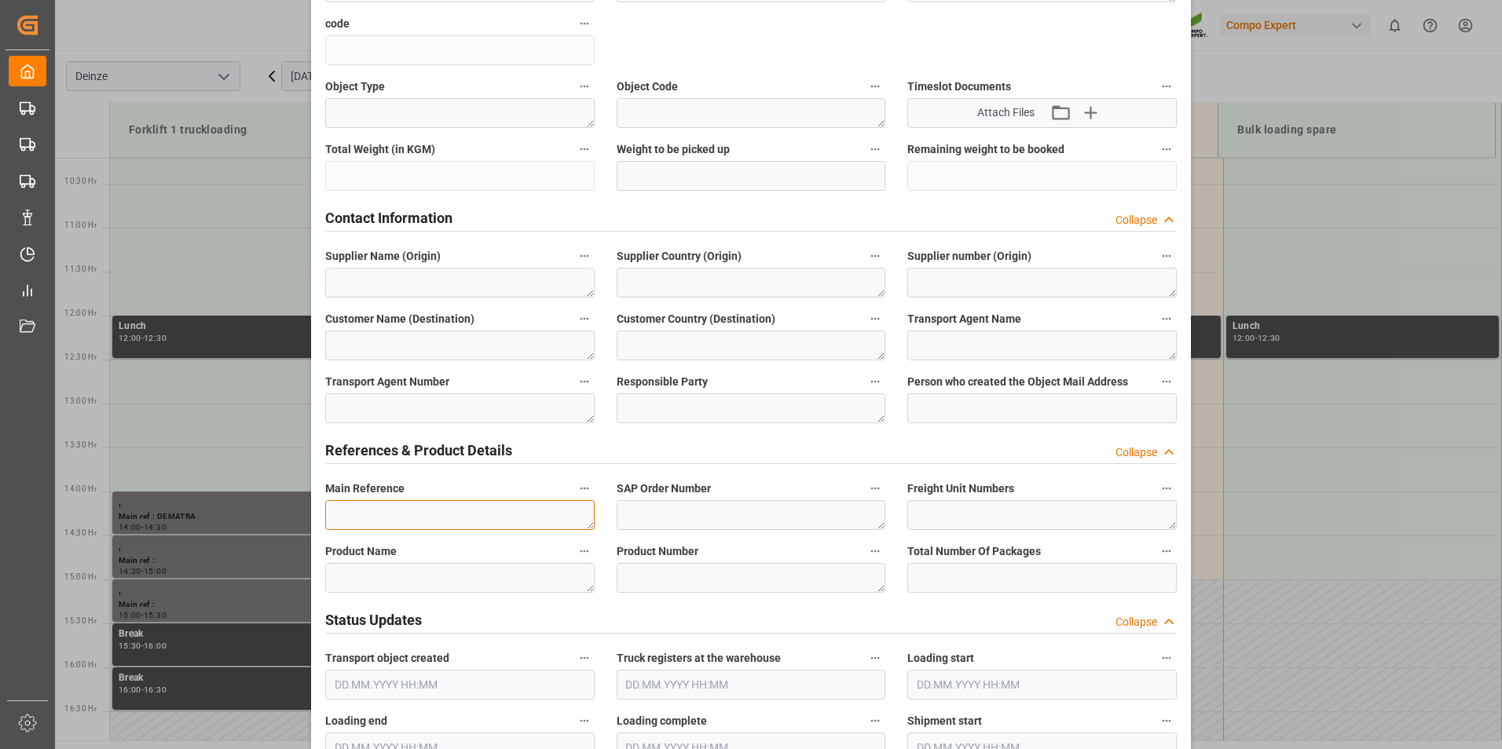
click at [359, 517] on textarea at bounding box center [459, 515] width 269 height 30
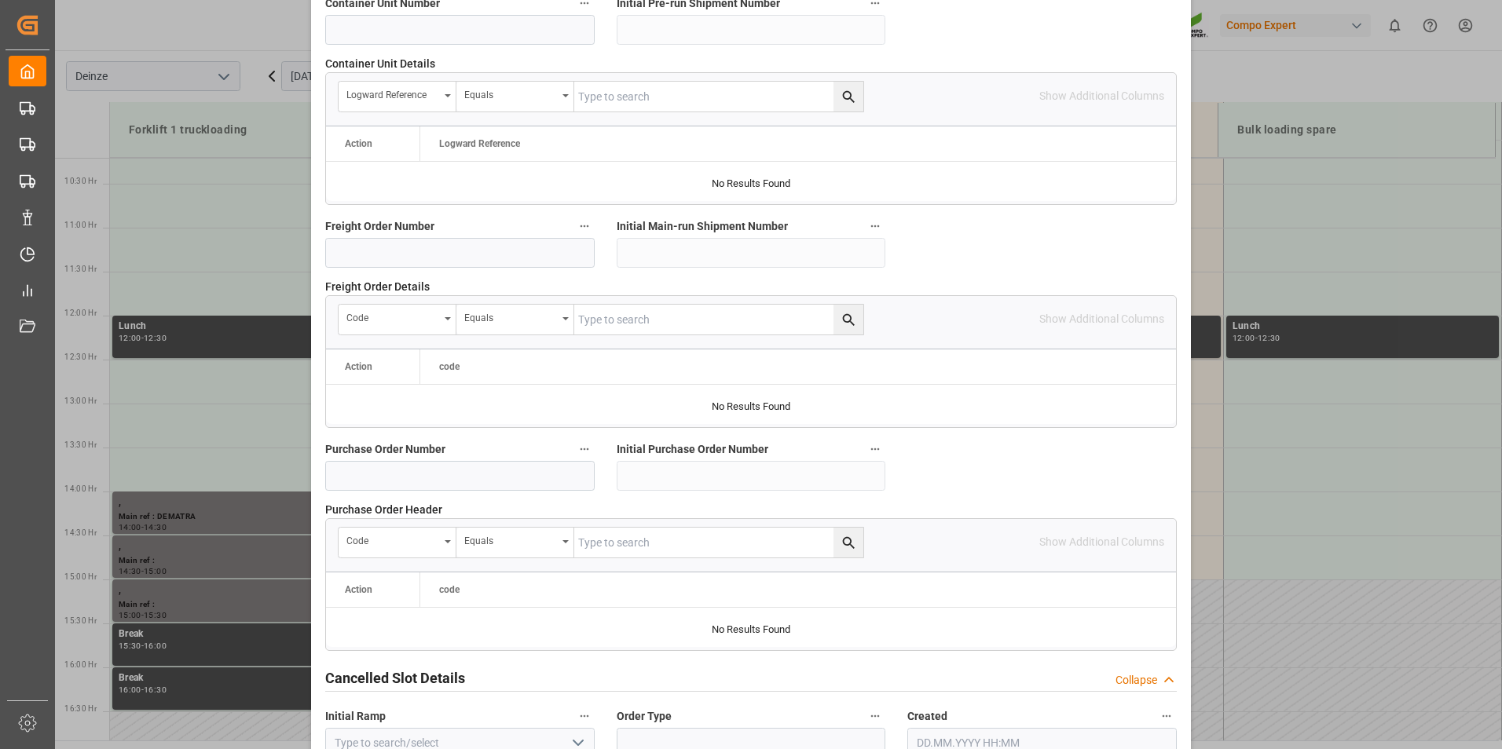
scroll to position [1431, 0]
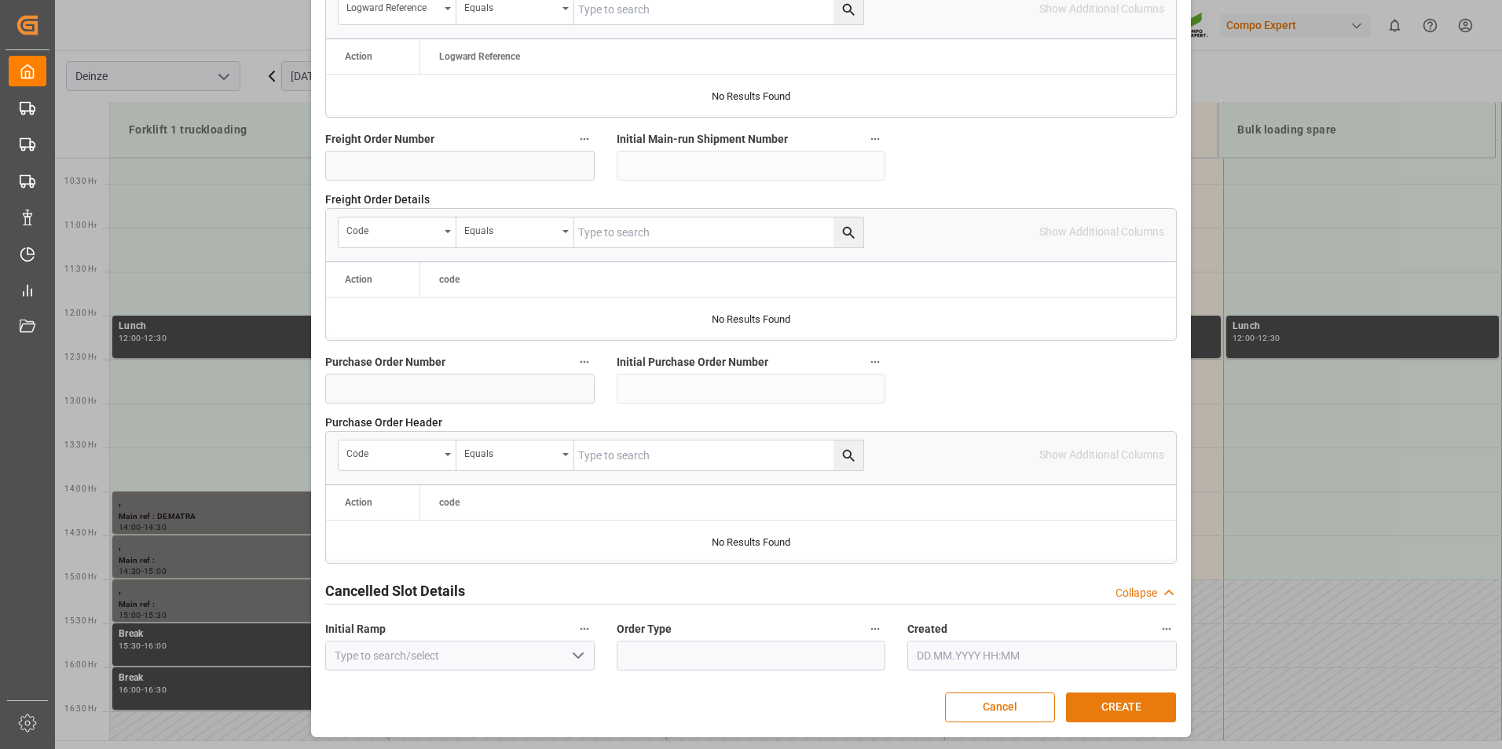
type textarea "MEETING LOGISTIEK"
click at [1116, 712] on button "CREATE" at bounding box center [1121, 708] width 110 height 30
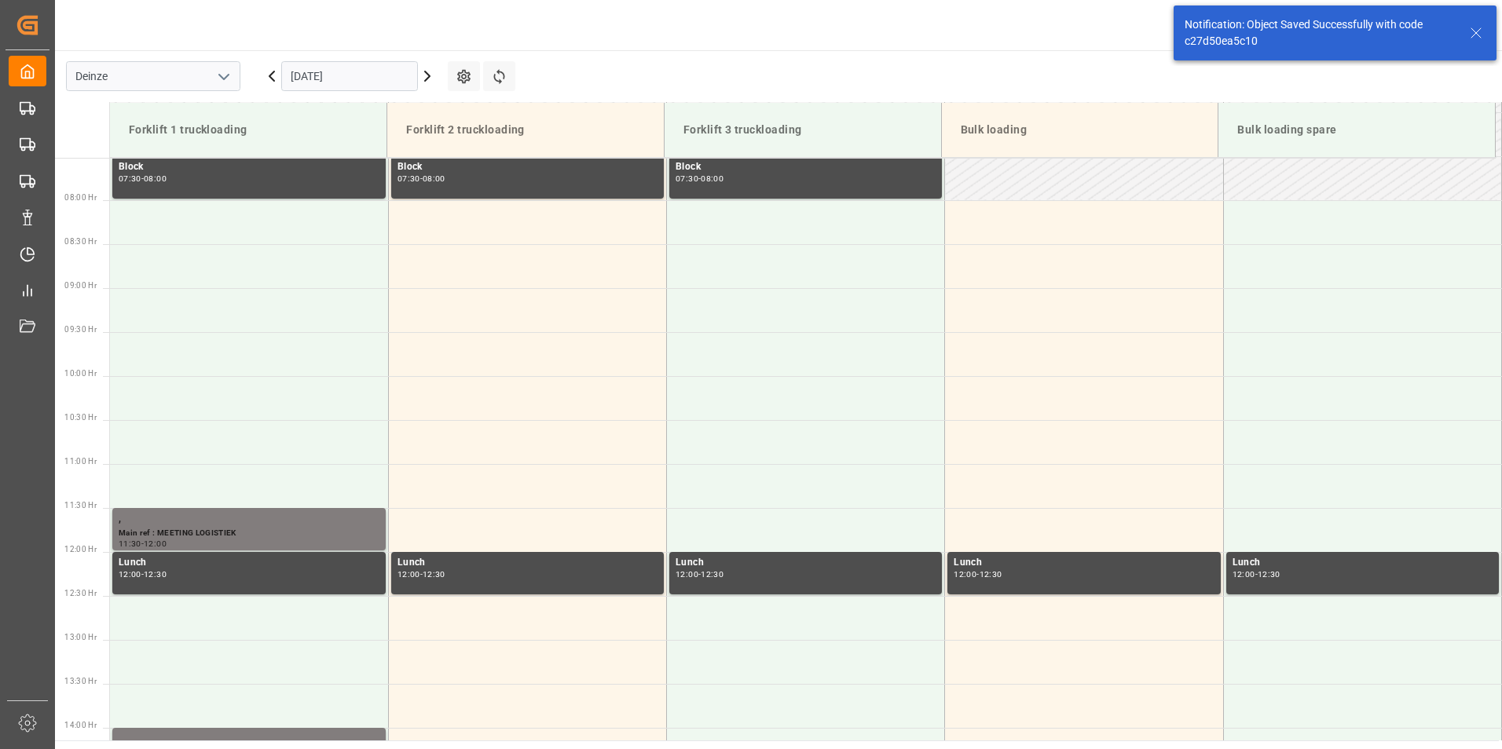
scroll to position [870, 0]
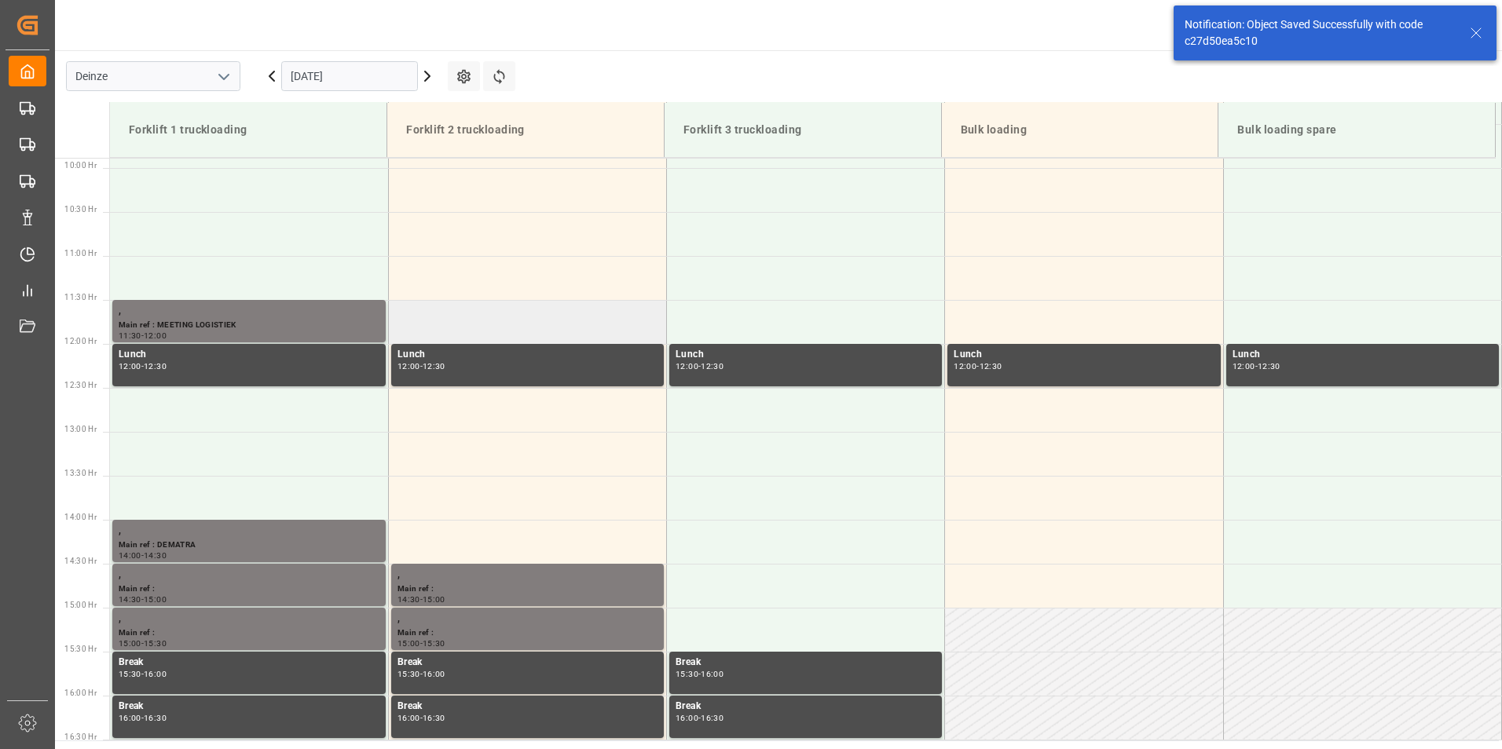
click at [431, 328] on td at bounding box center [527, 322] width 278 height 44
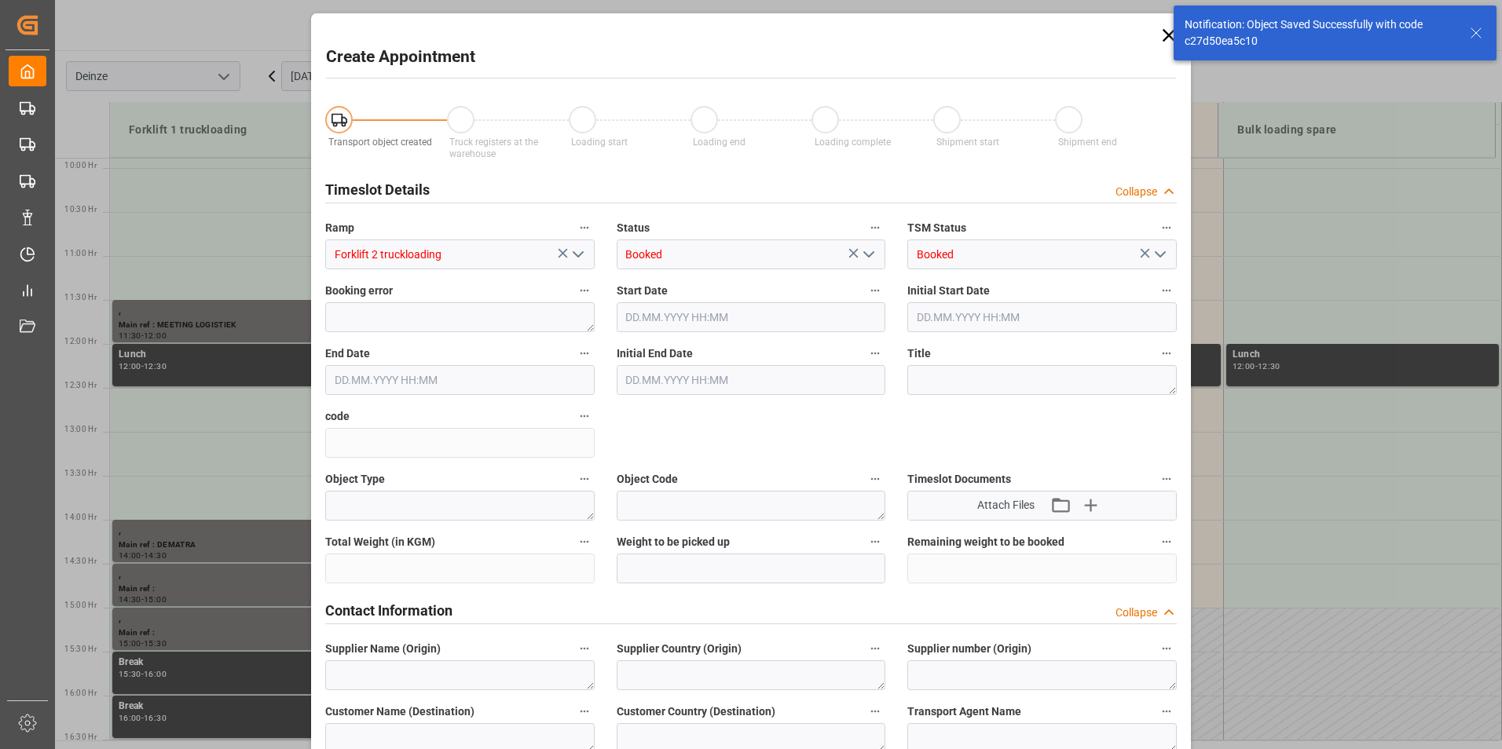
type input "10.10.2025 11:30"
type input "10.10.2025 12:00"
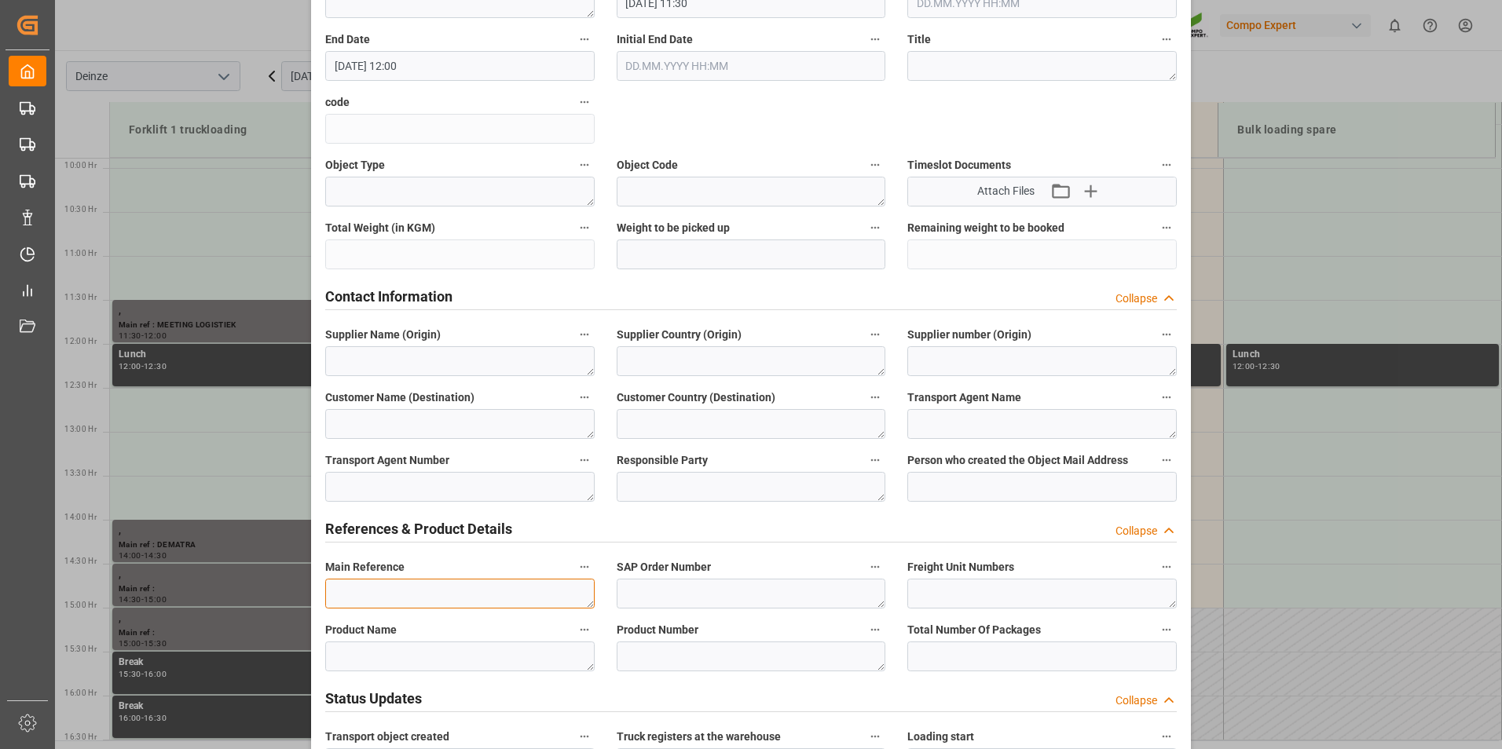
click at [354, 592] on textarea at bounding box center [459, 594] width 269 height 30
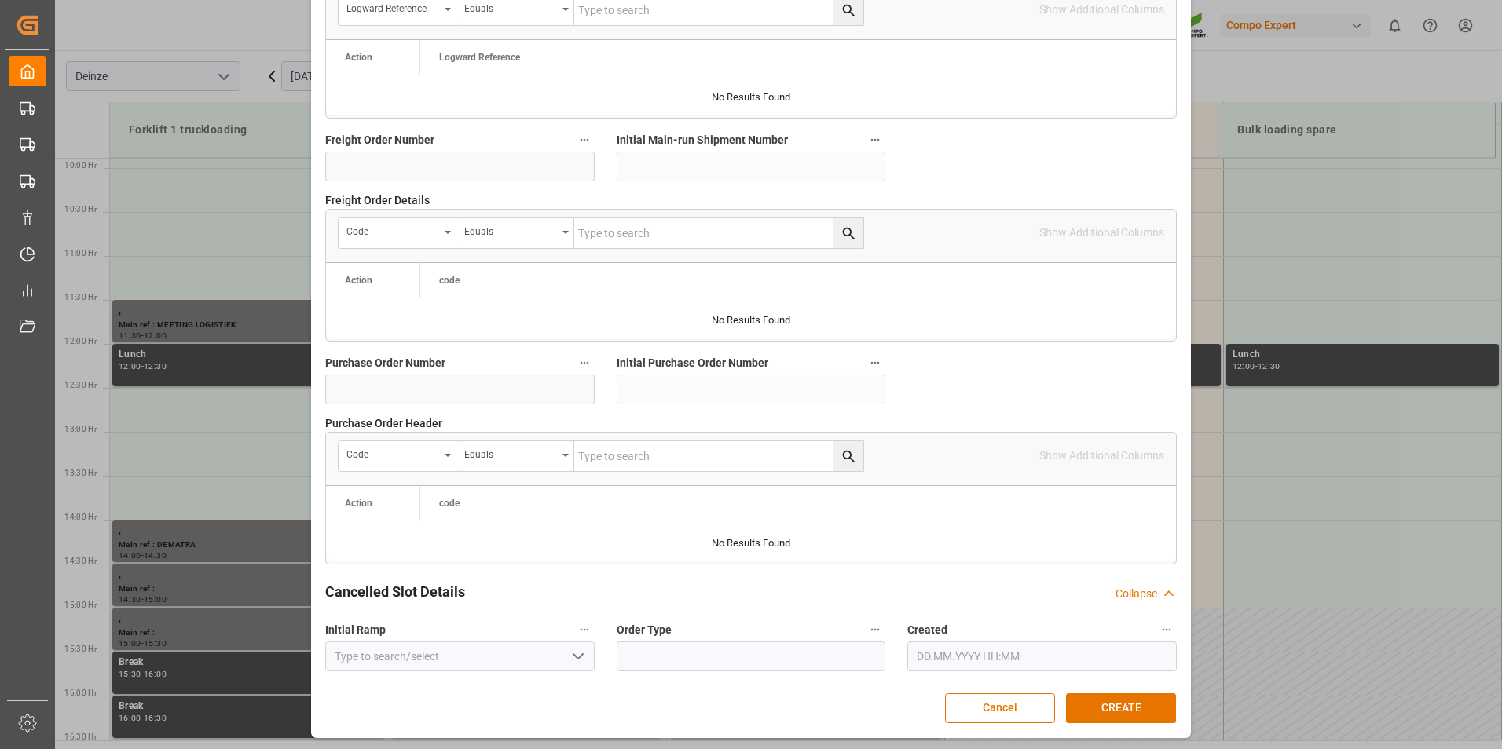
scroll to position [1431, 0]
type textarea "MEETING LOGISTIEK"
click at [1116, 700] on button "CREATE" at bounding box center [1121, 708] width 110 height 30
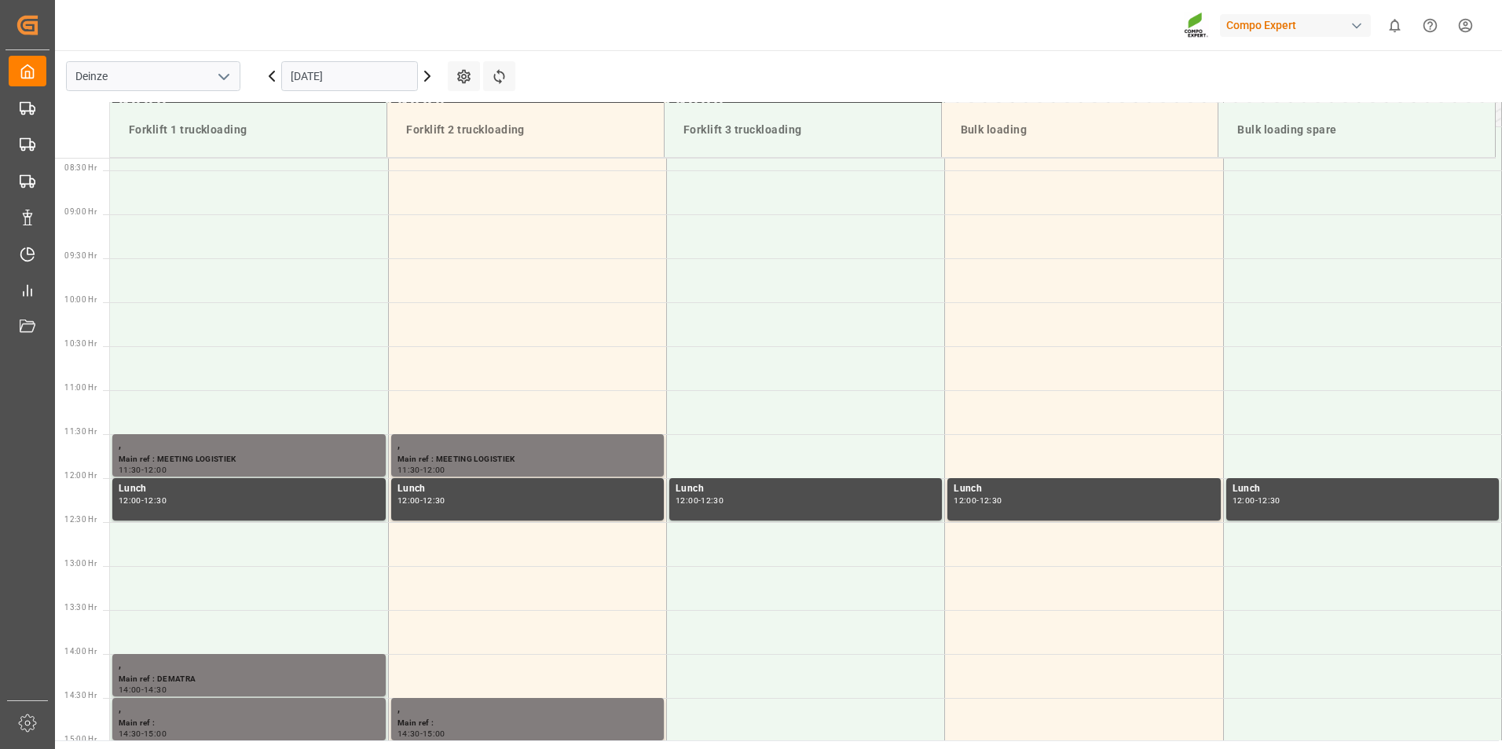
scroll to position [743, 0]
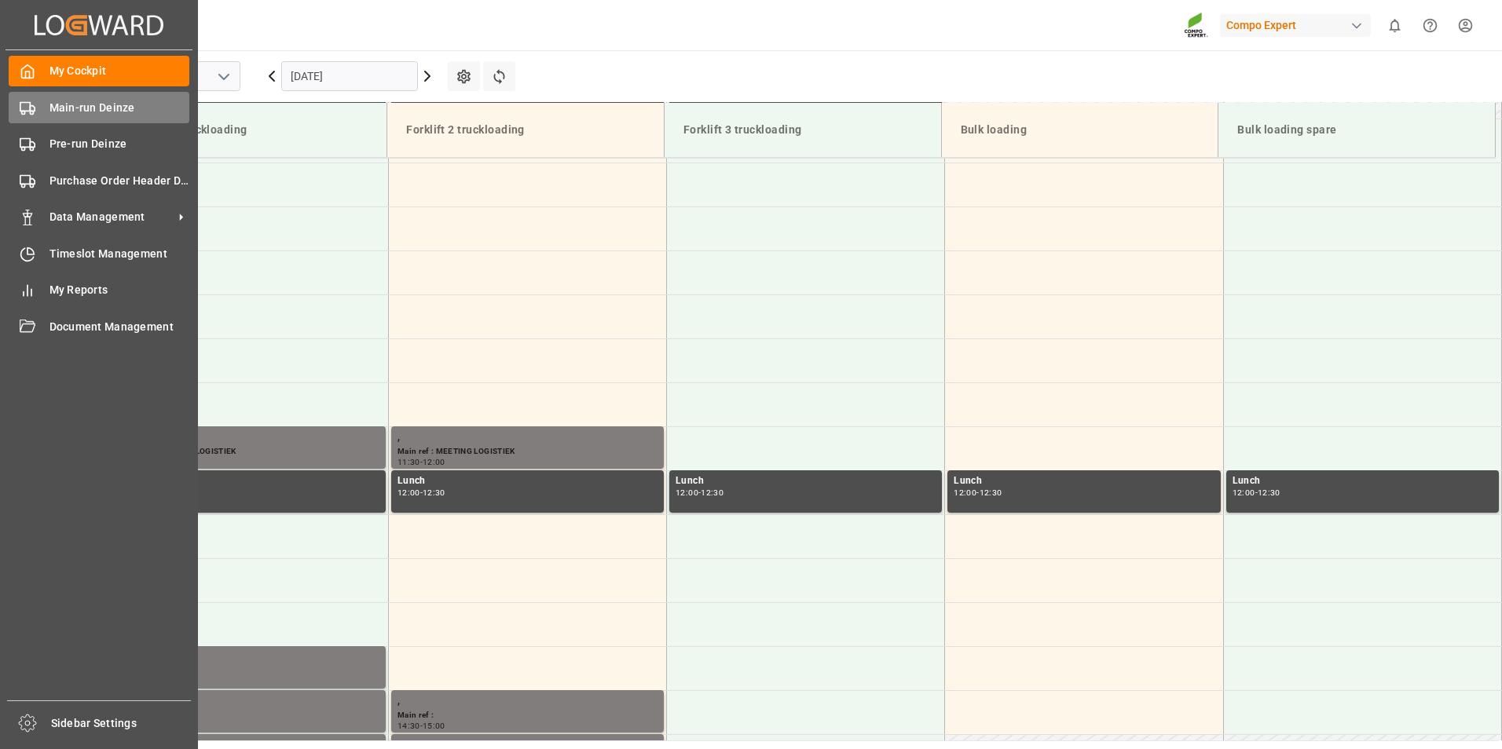
click at [27, 102] on rect at bounding box center [24, 106] width 9 height 9
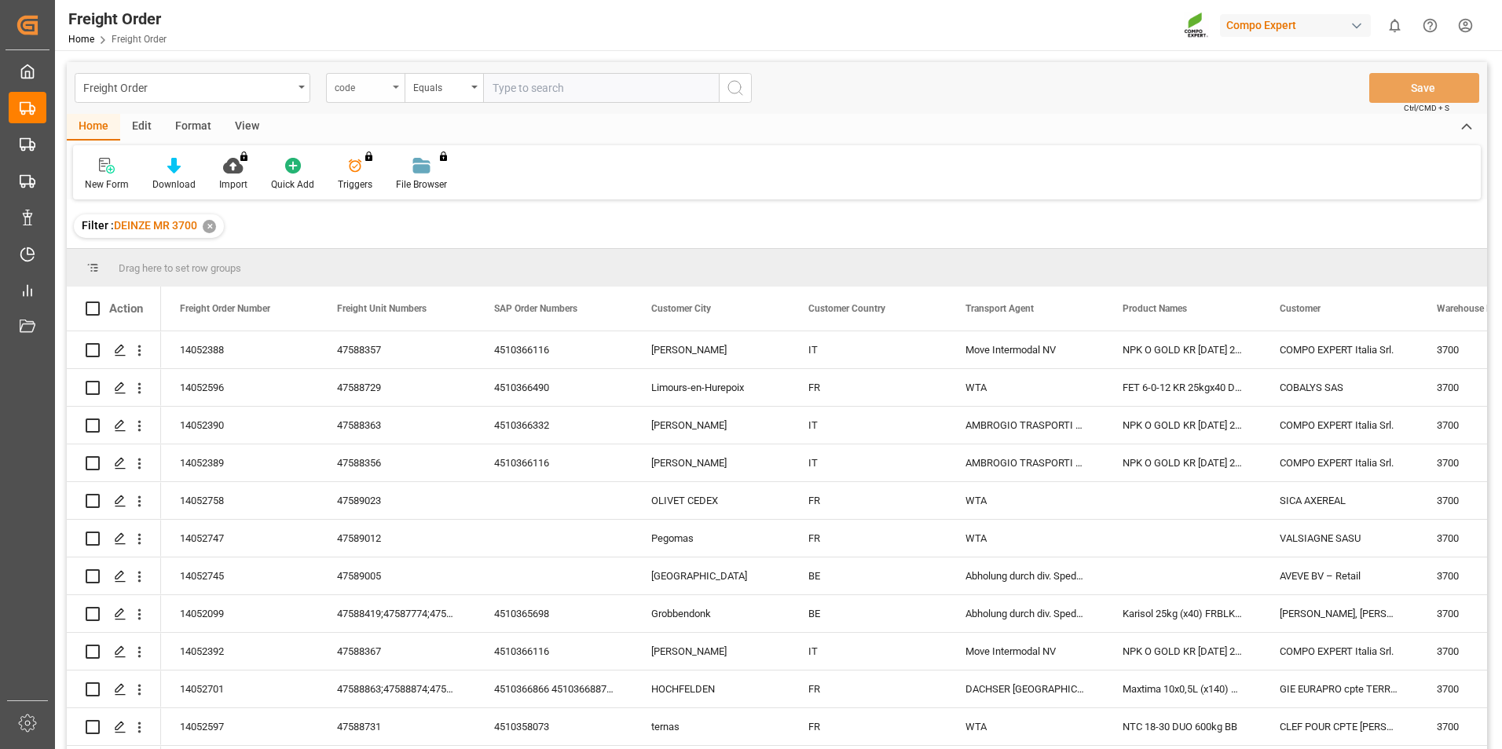
click at [398, 87] on icon "open menu" at bounding box center [396, 87] width 6 height 3
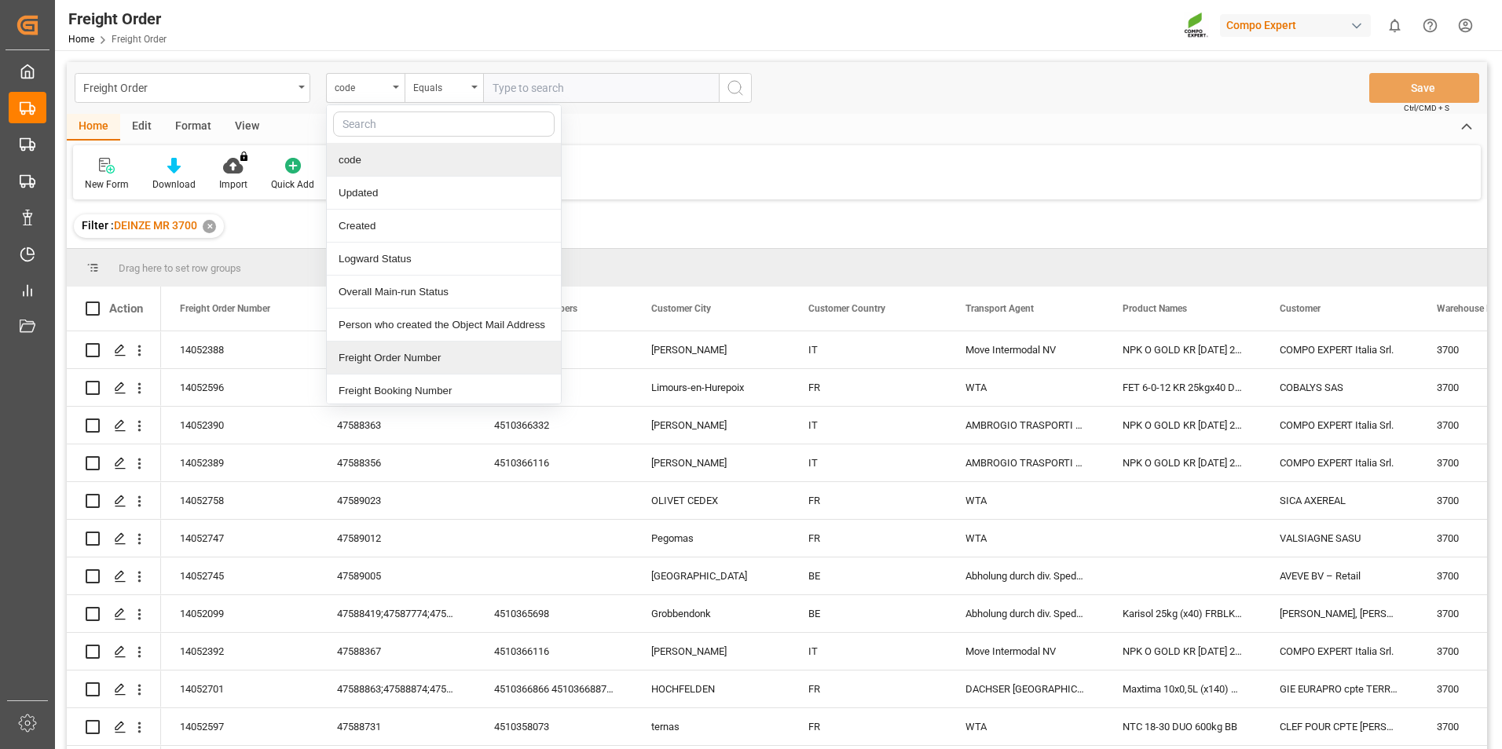
click at [368, 362] on div "Freight Order Number" at bounding box center [444, 358] width 234 height 33
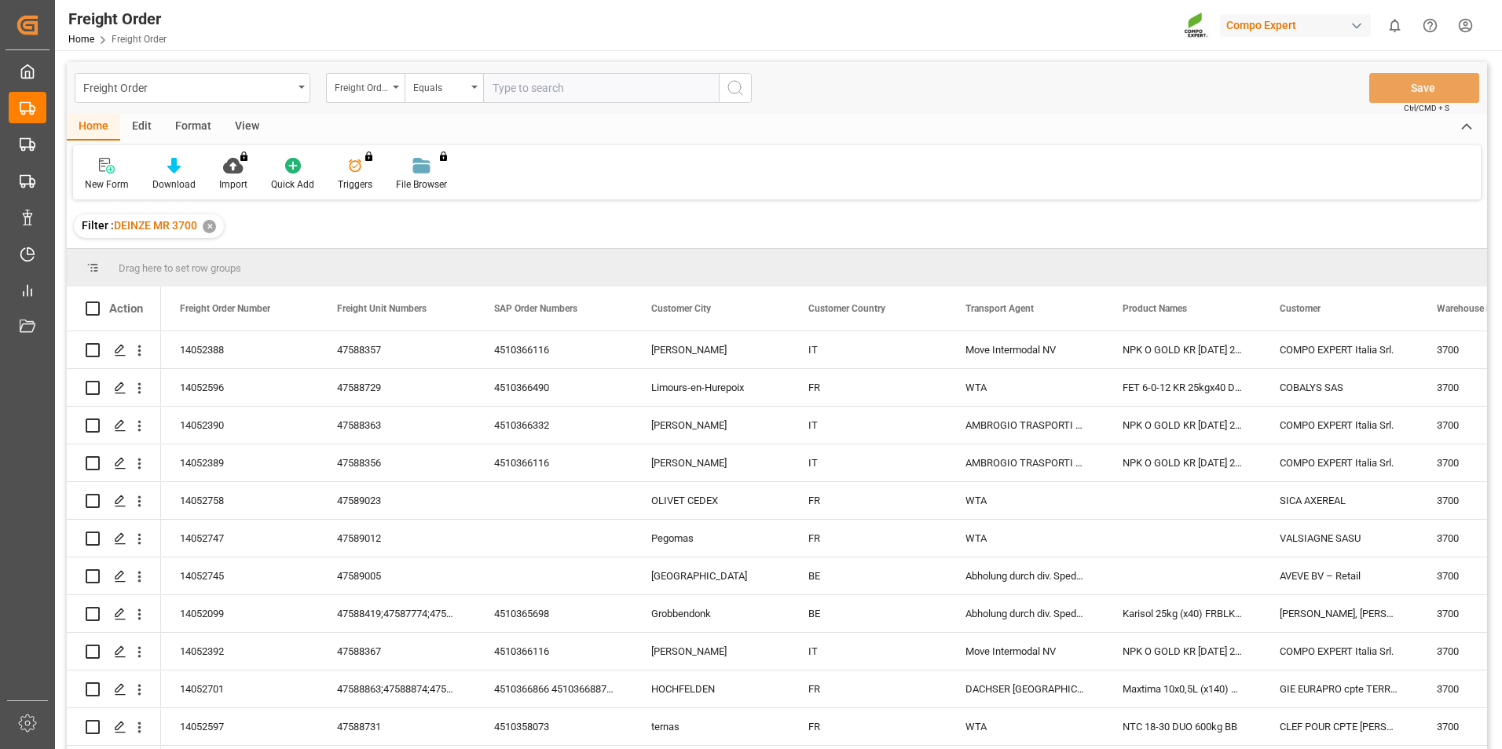
click at [507, 94] on input "text" at bounding box center [601, 88] width 236 height 30
type input "14052218"
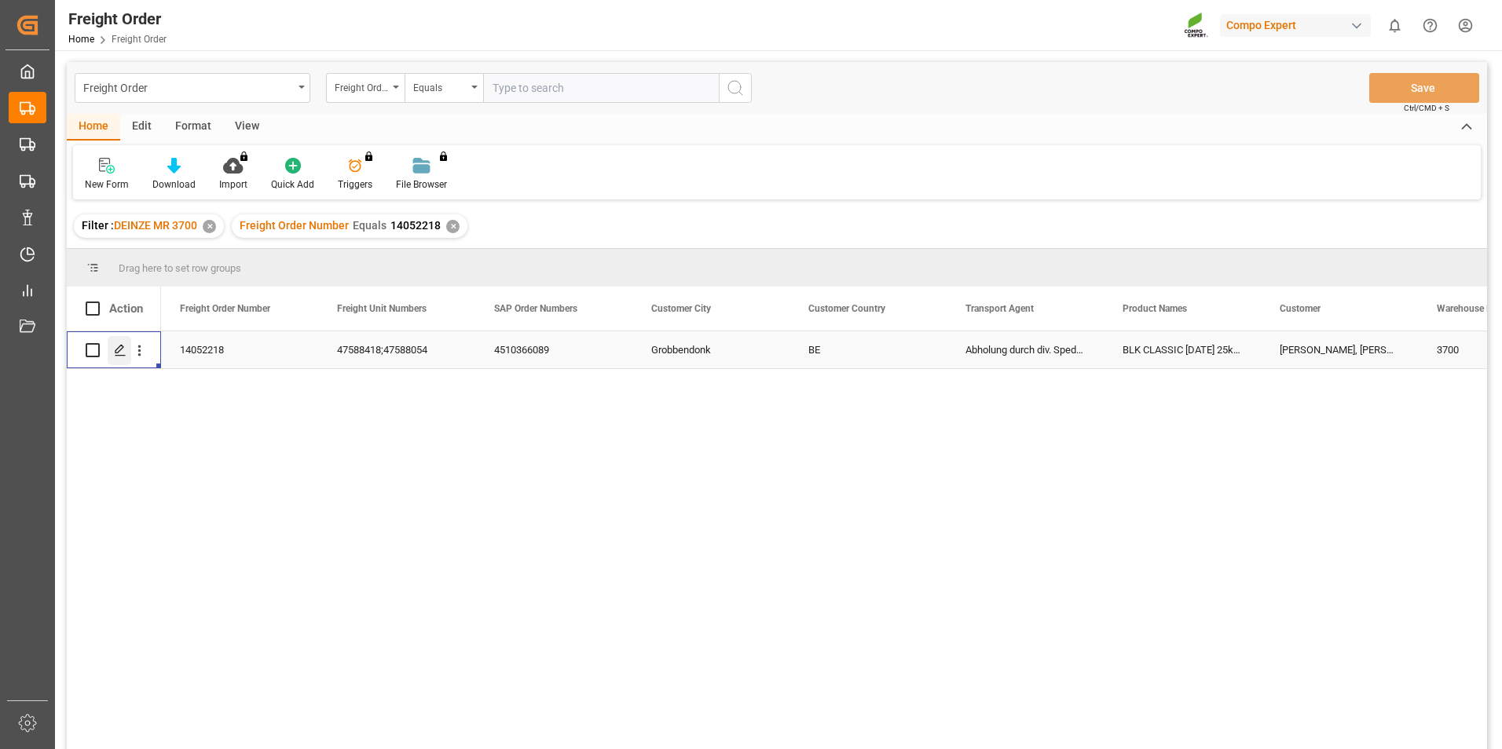
click at [117, 349] on icon "Press SPACE to select this row." at bounding box center [120, 350] width 13 height 13
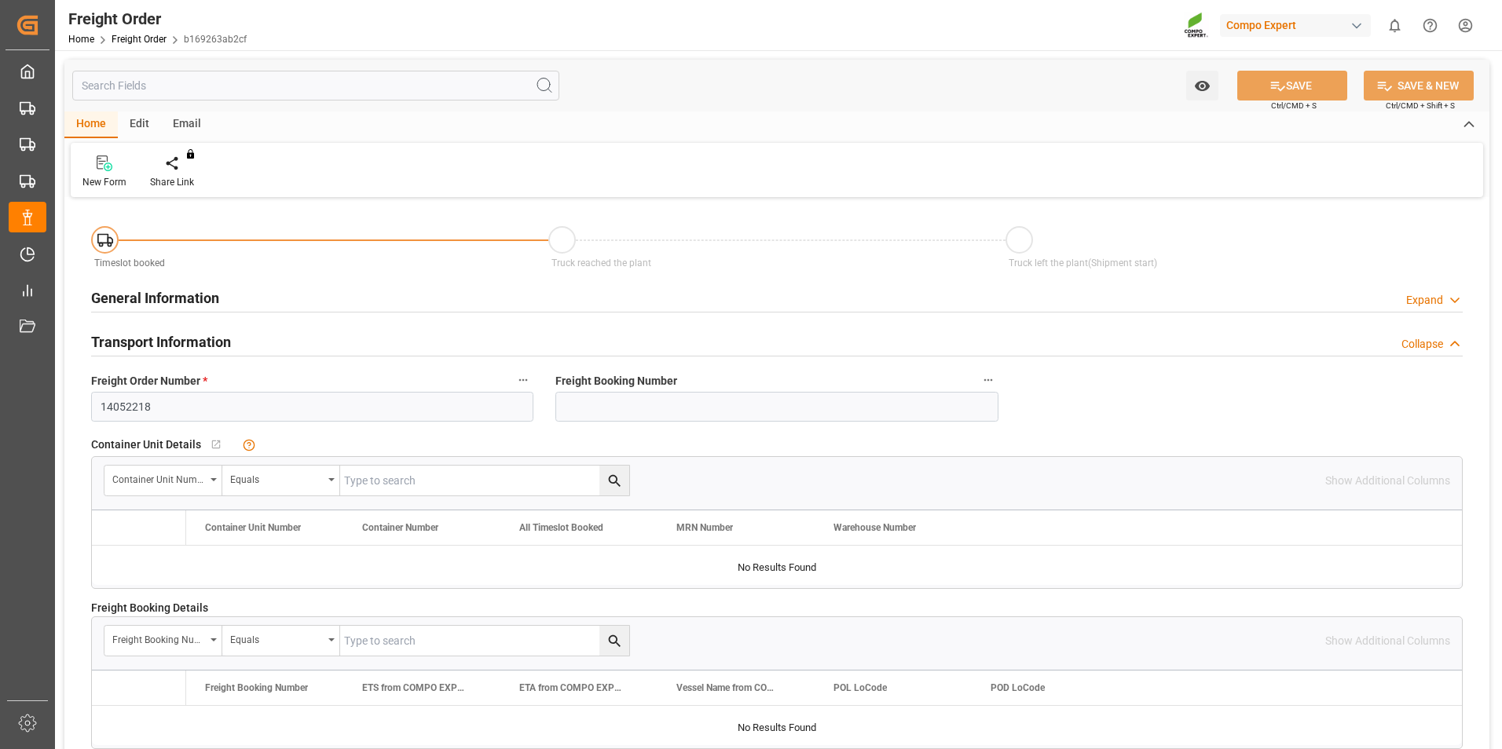
type input "28"
type input "25300"
type input "0"
type input "11.09.2025 00:00"
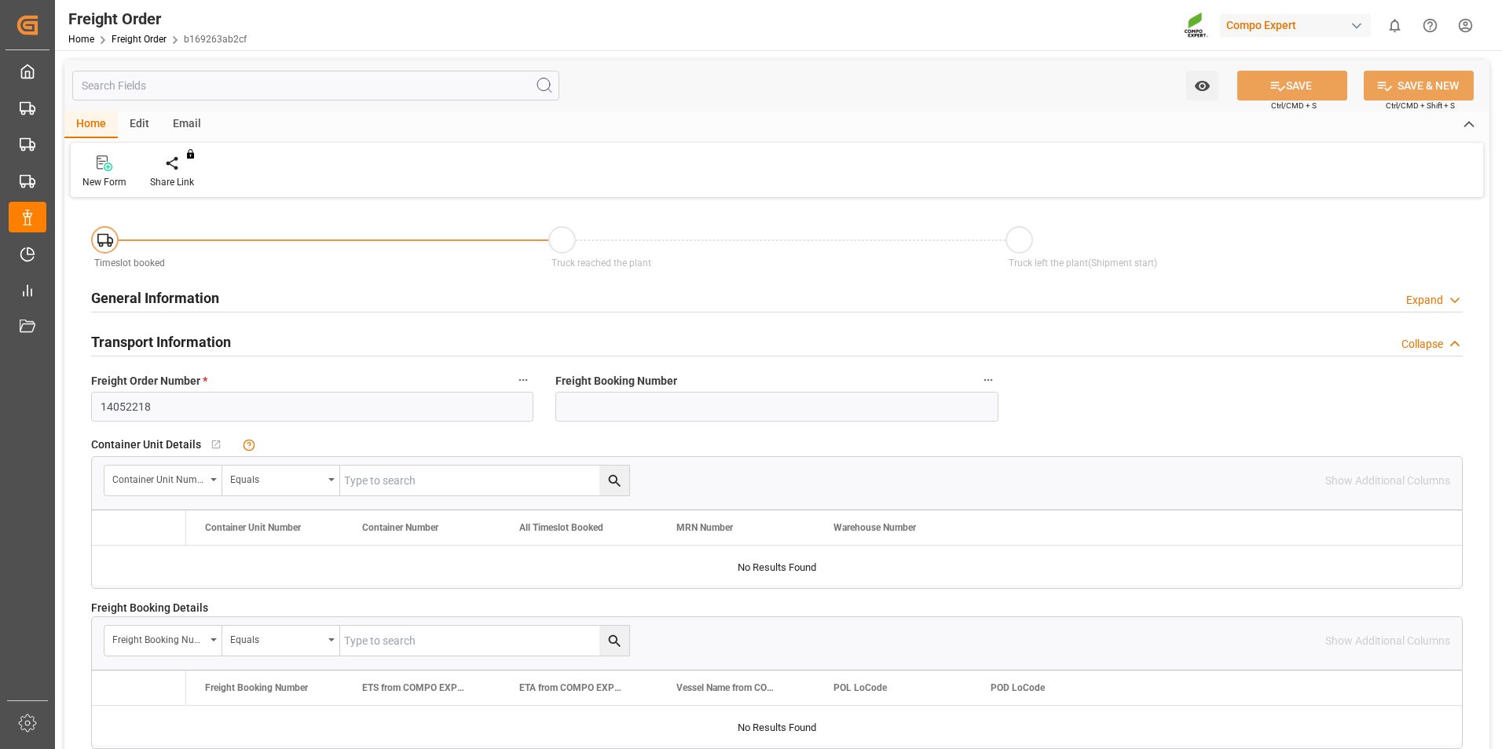
type input "16.09.2025 10:57"
click at [180, 175] on div "Create Timeslot" at bounding box center [183, 182] width 67 height 14
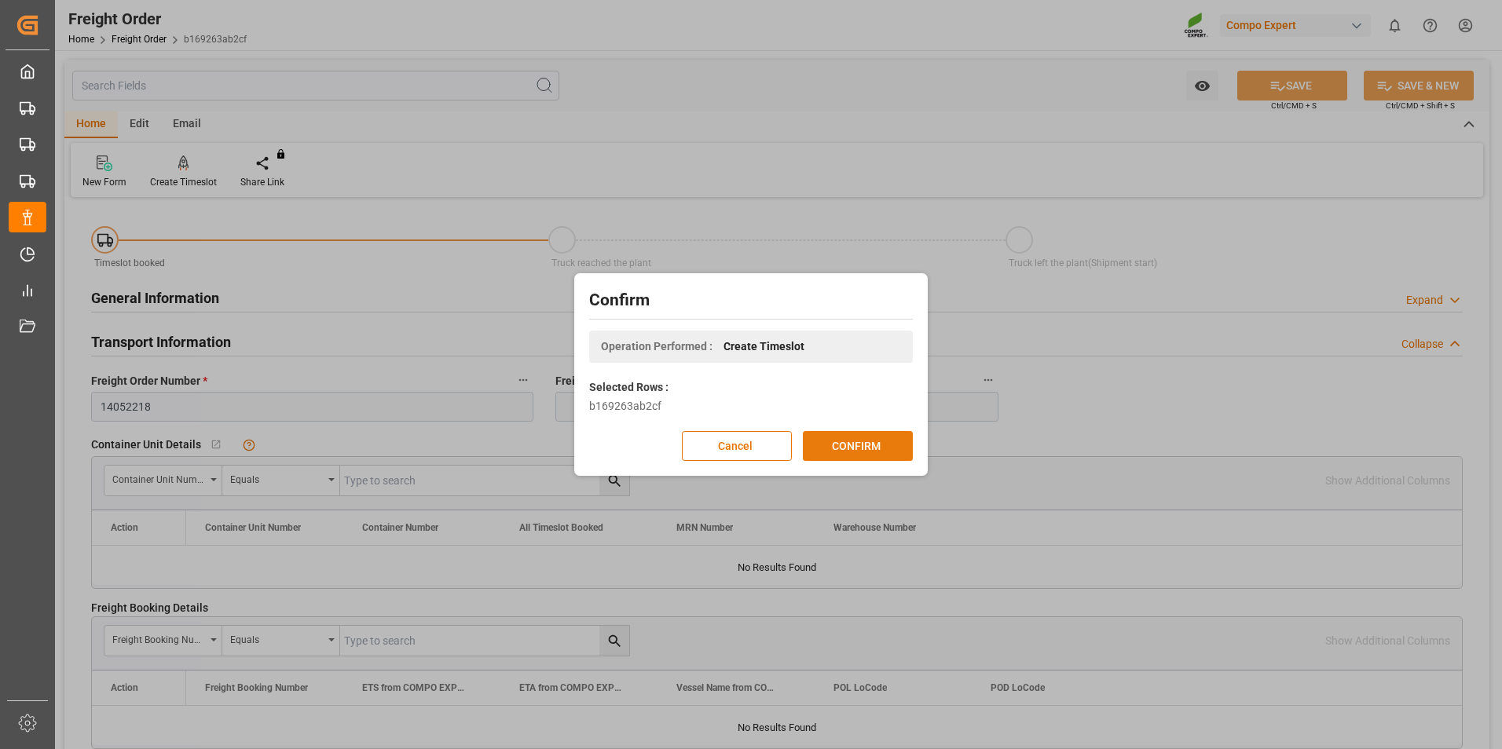
click at [862, 450] on button "CONFIRM" at bounding box center [858, 446] width 110 height 30
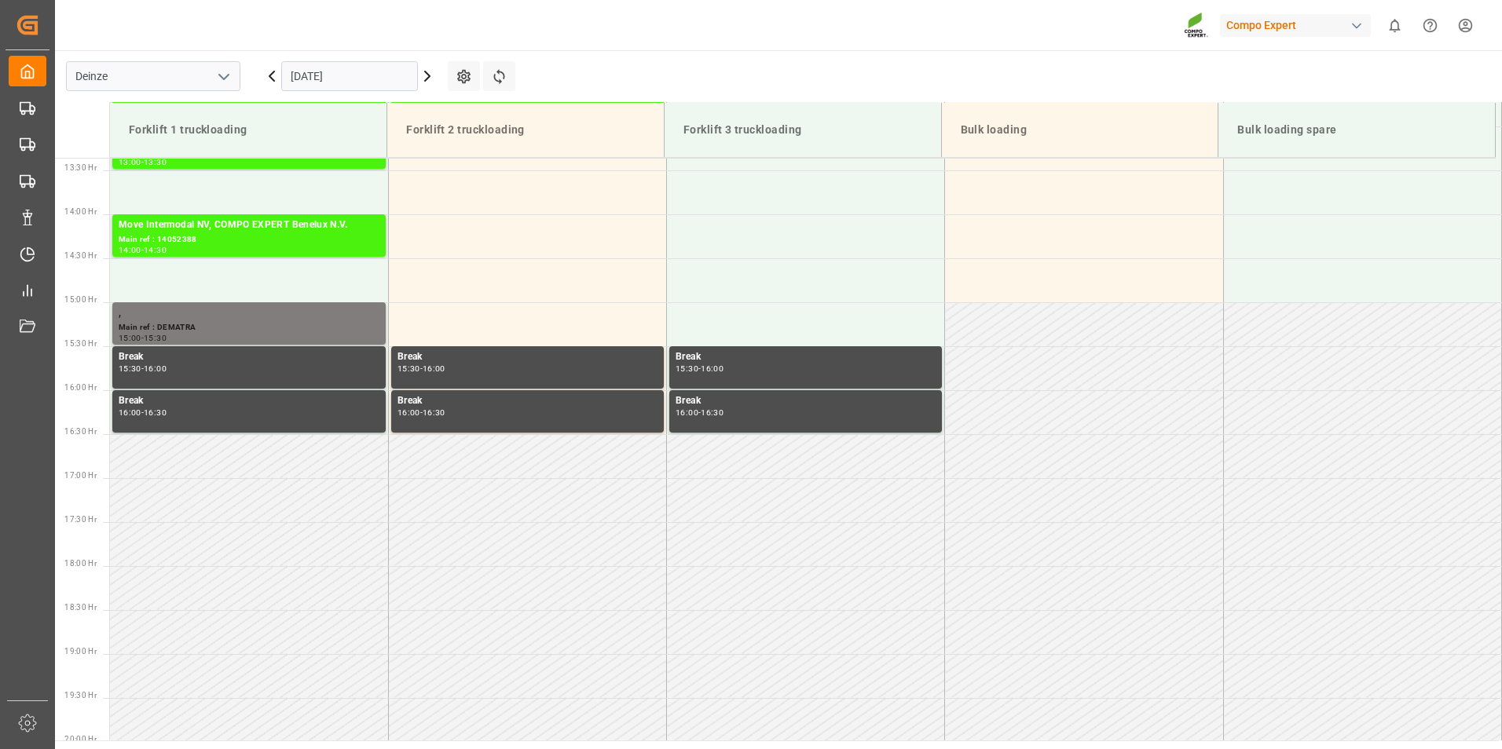
scroll to position [1222, 0]
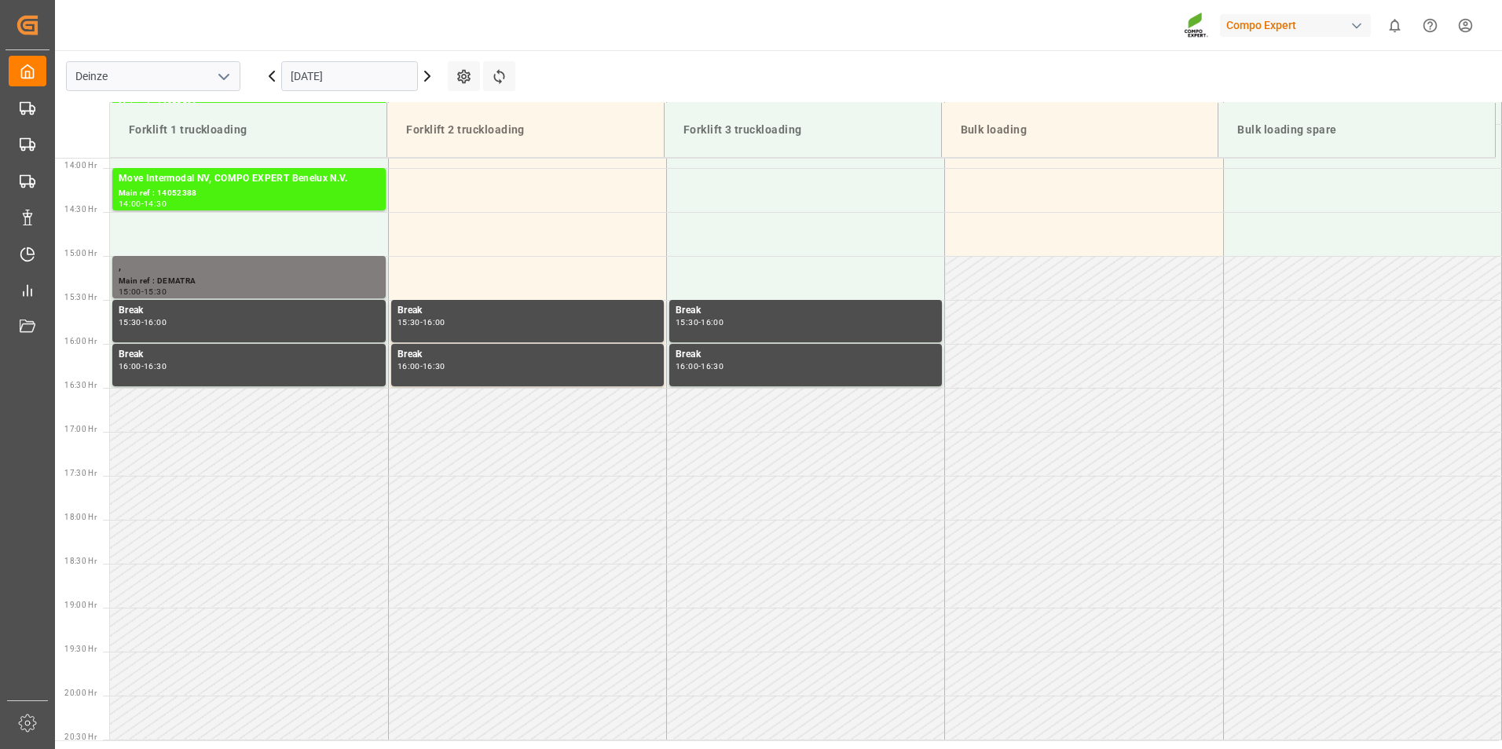
click at [370, 82] on input "[DATE]" at bounding box center [349, 76] width 137 height 30
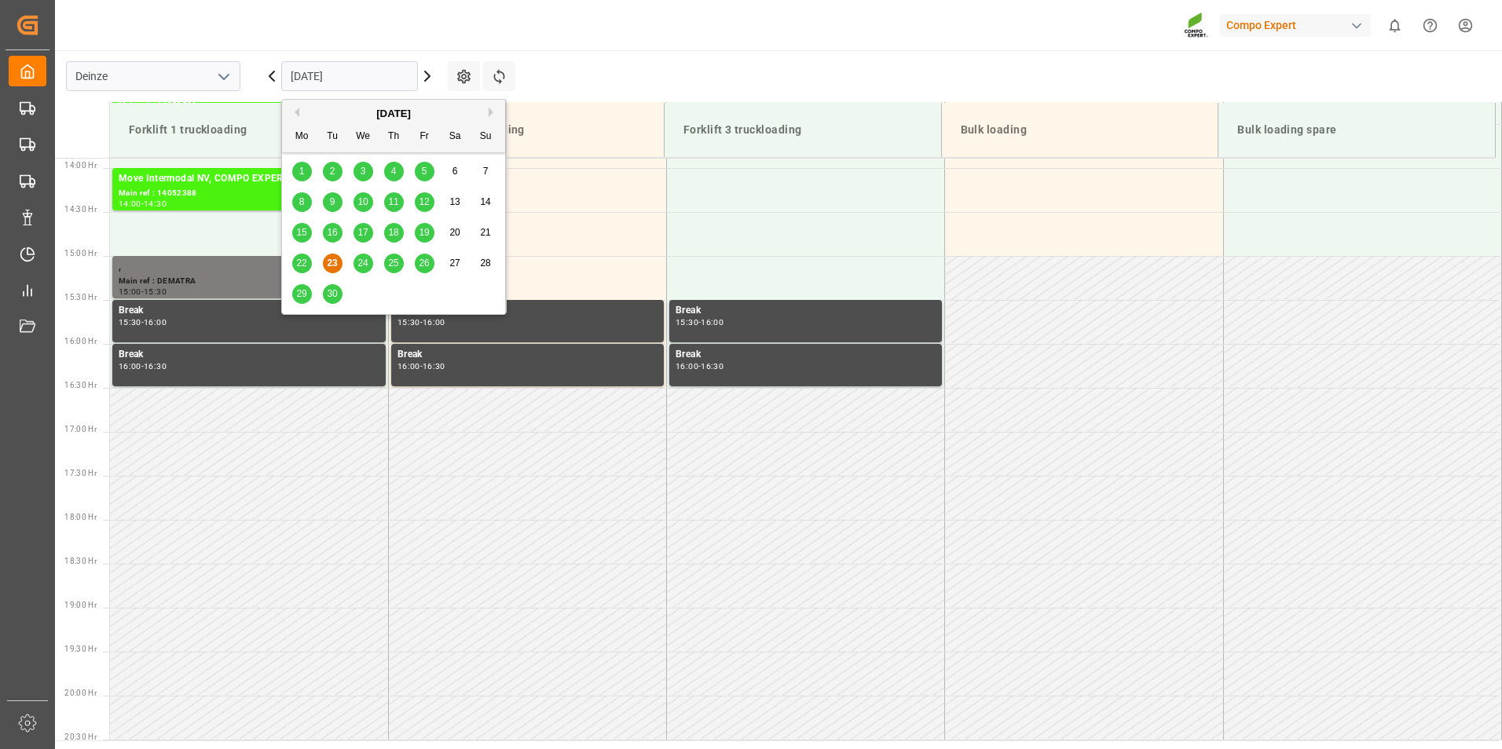
click at [422, 266] on span "26" at bounding box center [424, 263] width 10 height 11
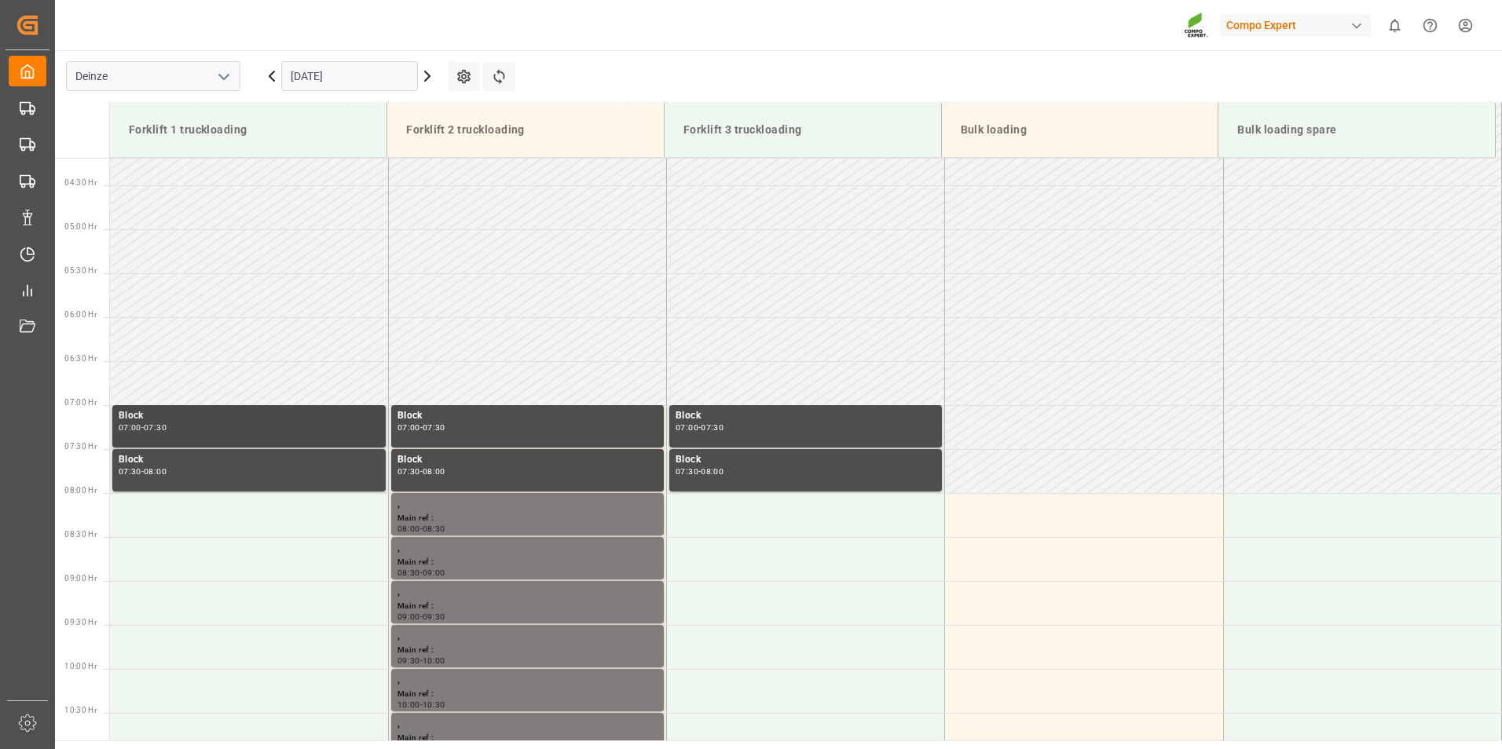
scroll to position [515, 0]
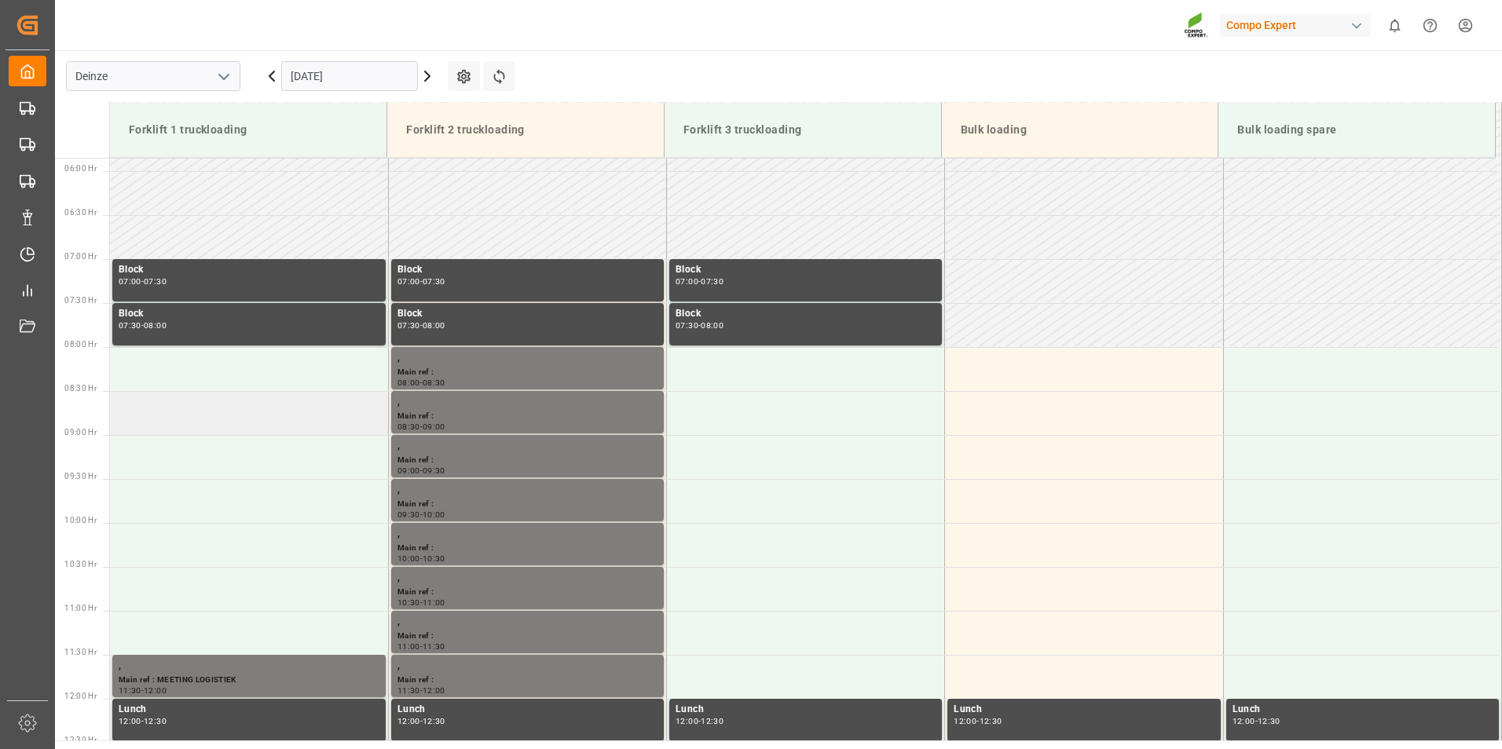
click at [134, 409] on td at bounding box center [249, 413] width 278 height 44
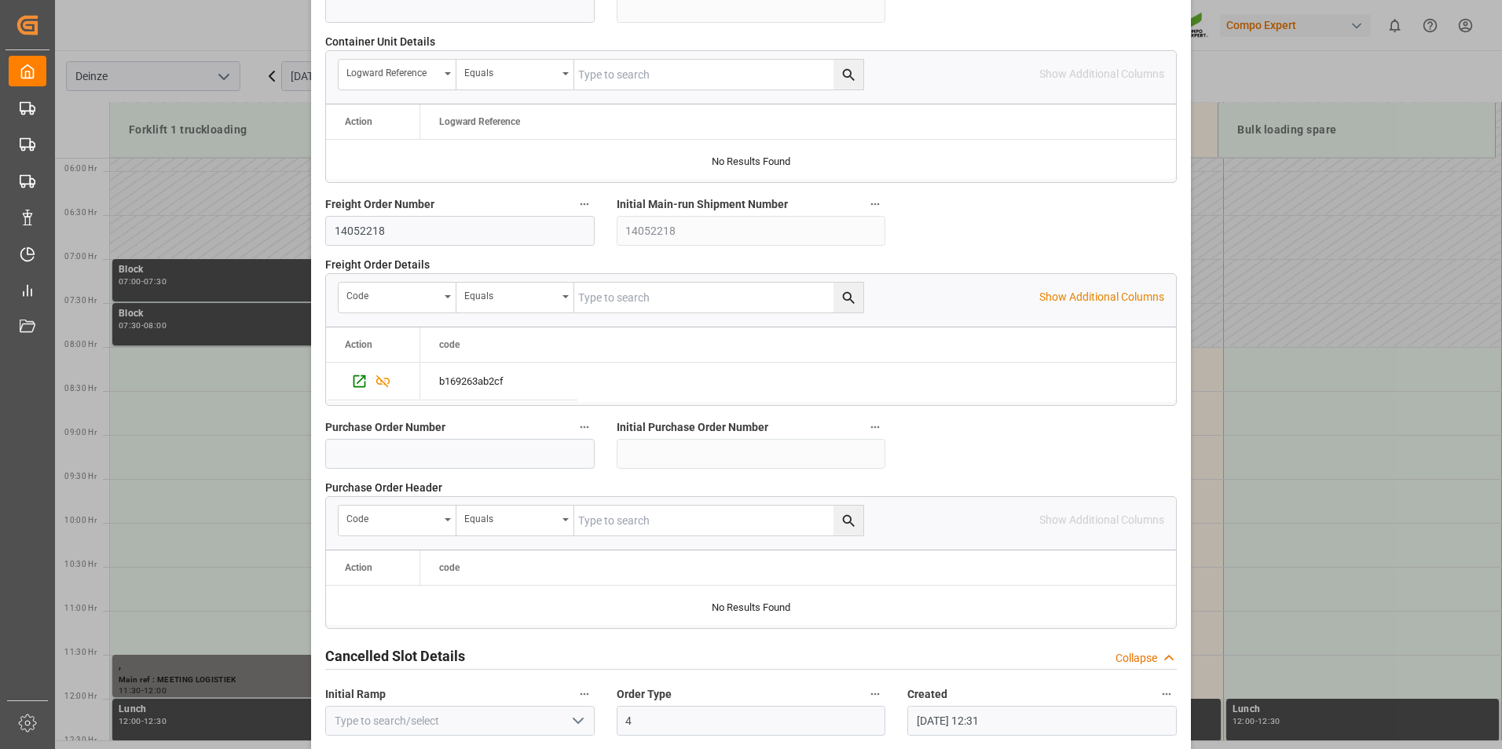
scroll to position [1431, 0]
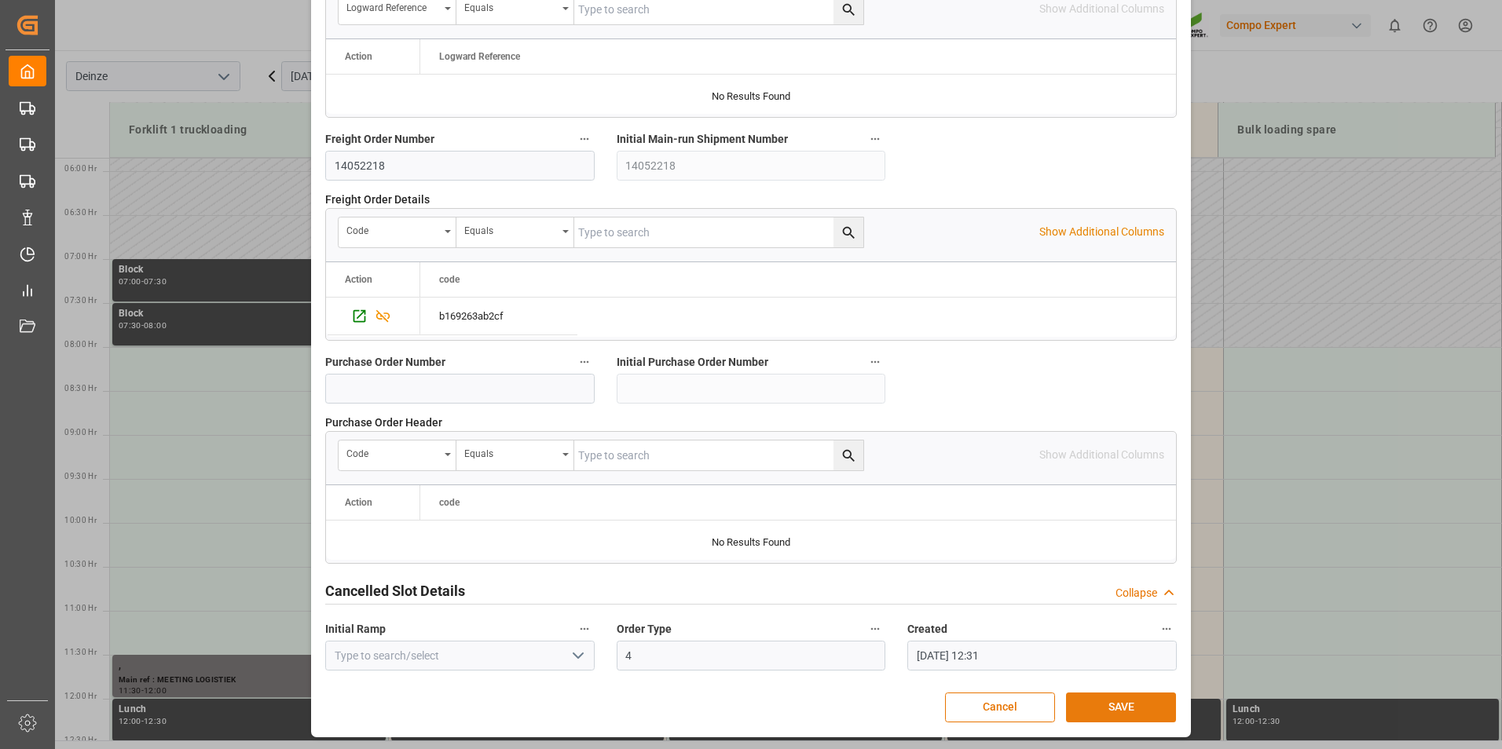
click at [1130, 706] on button "SAVE" at bounding box center [1121, 708] width 110 height 30
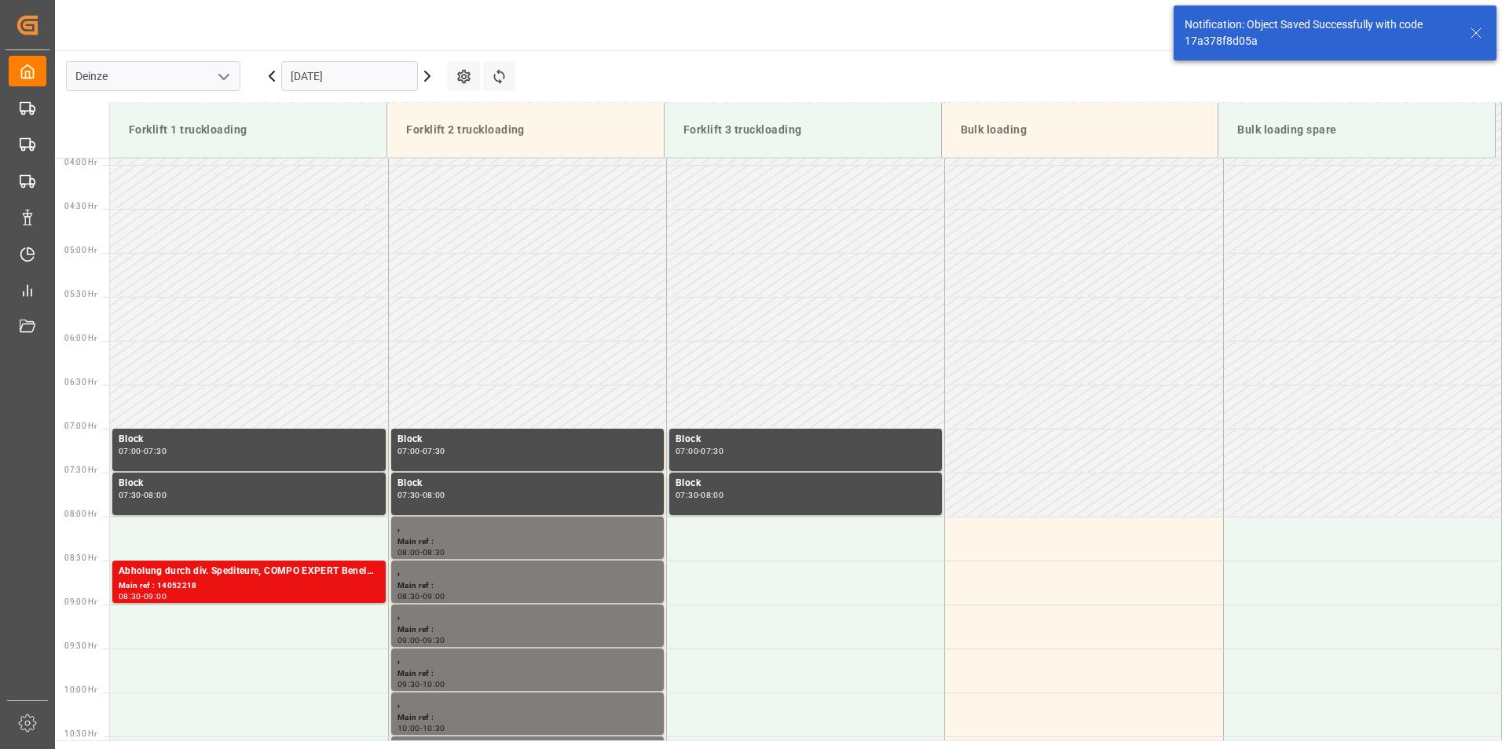
scroll to position [606, 0]
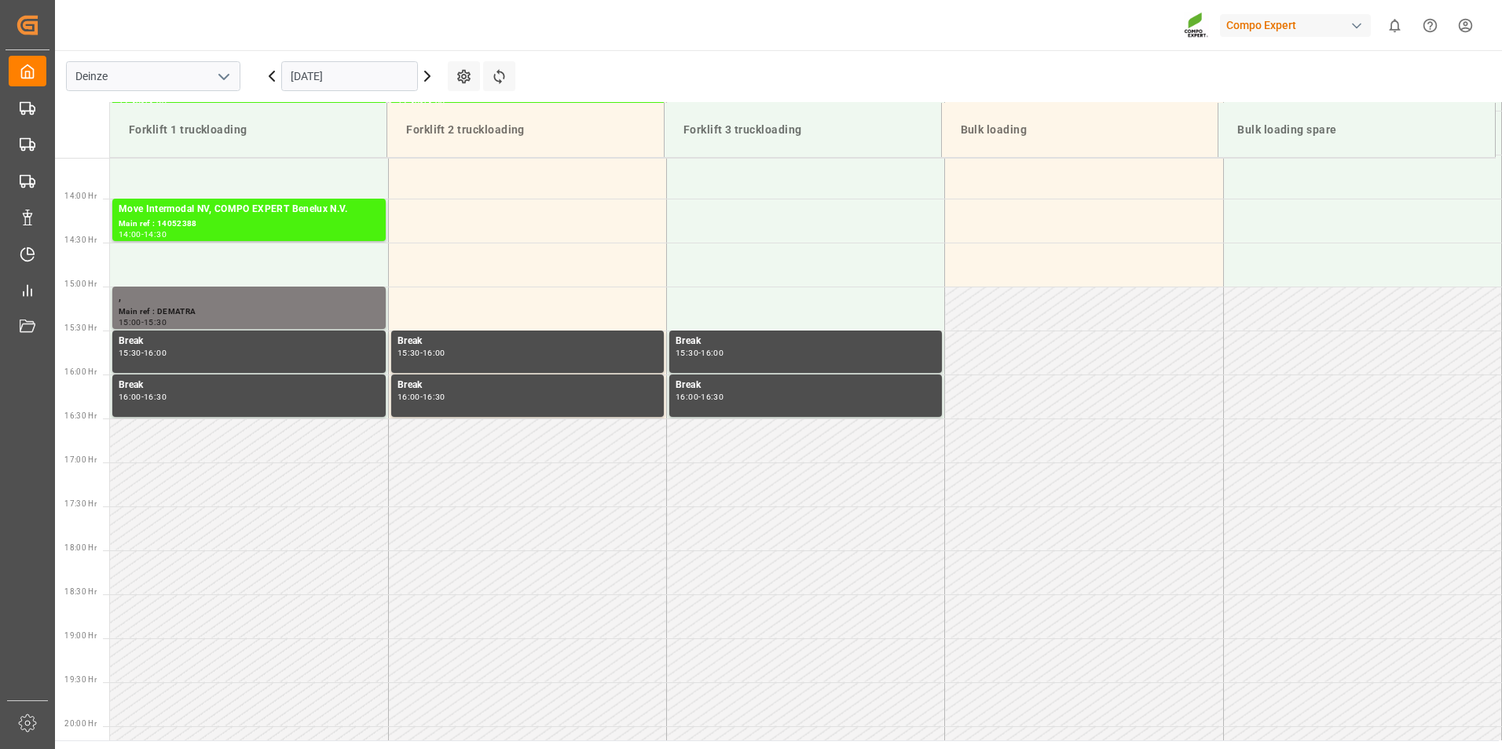
scroll to position [1222, 0]
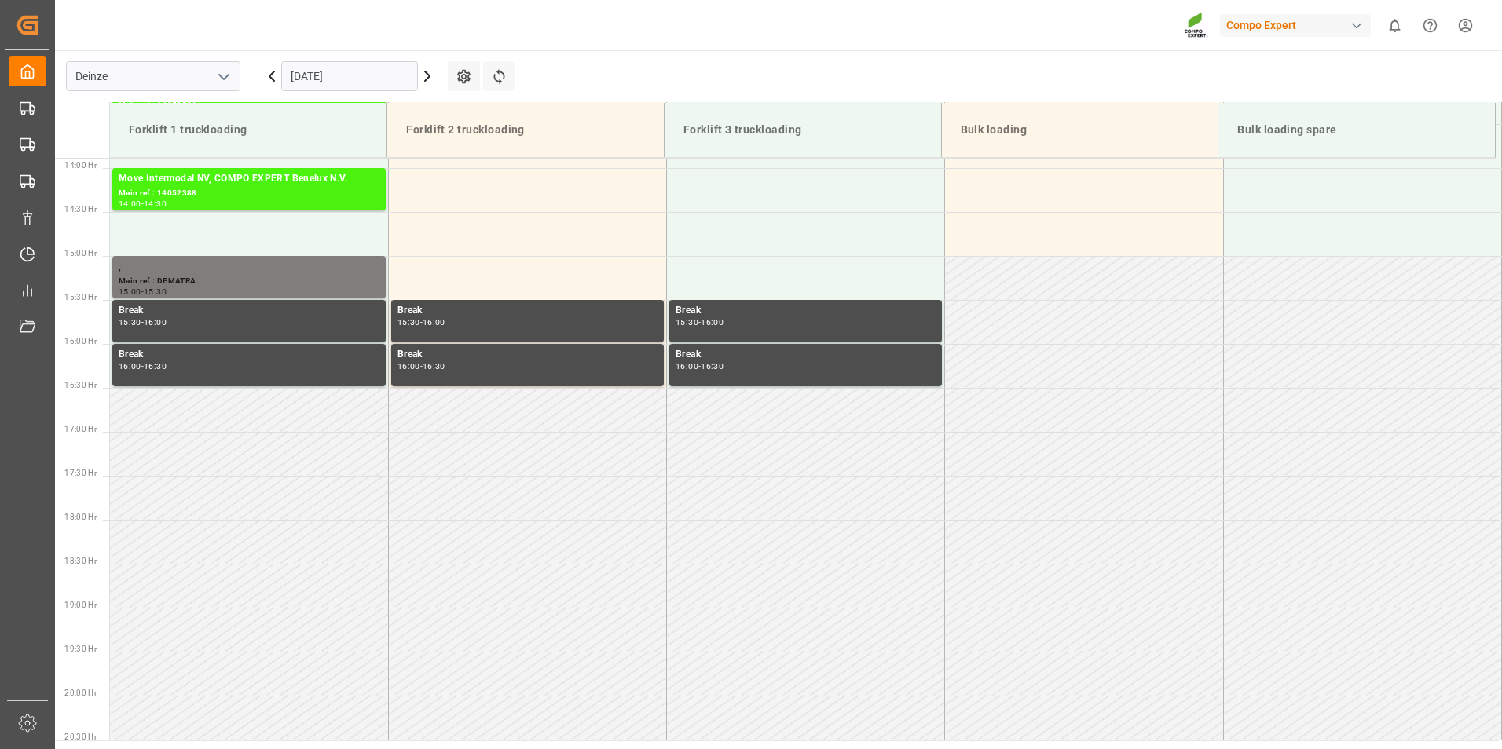
click at [372, 86] on input "[DATE]" at bounding box center [349, 76] width 137 height 30
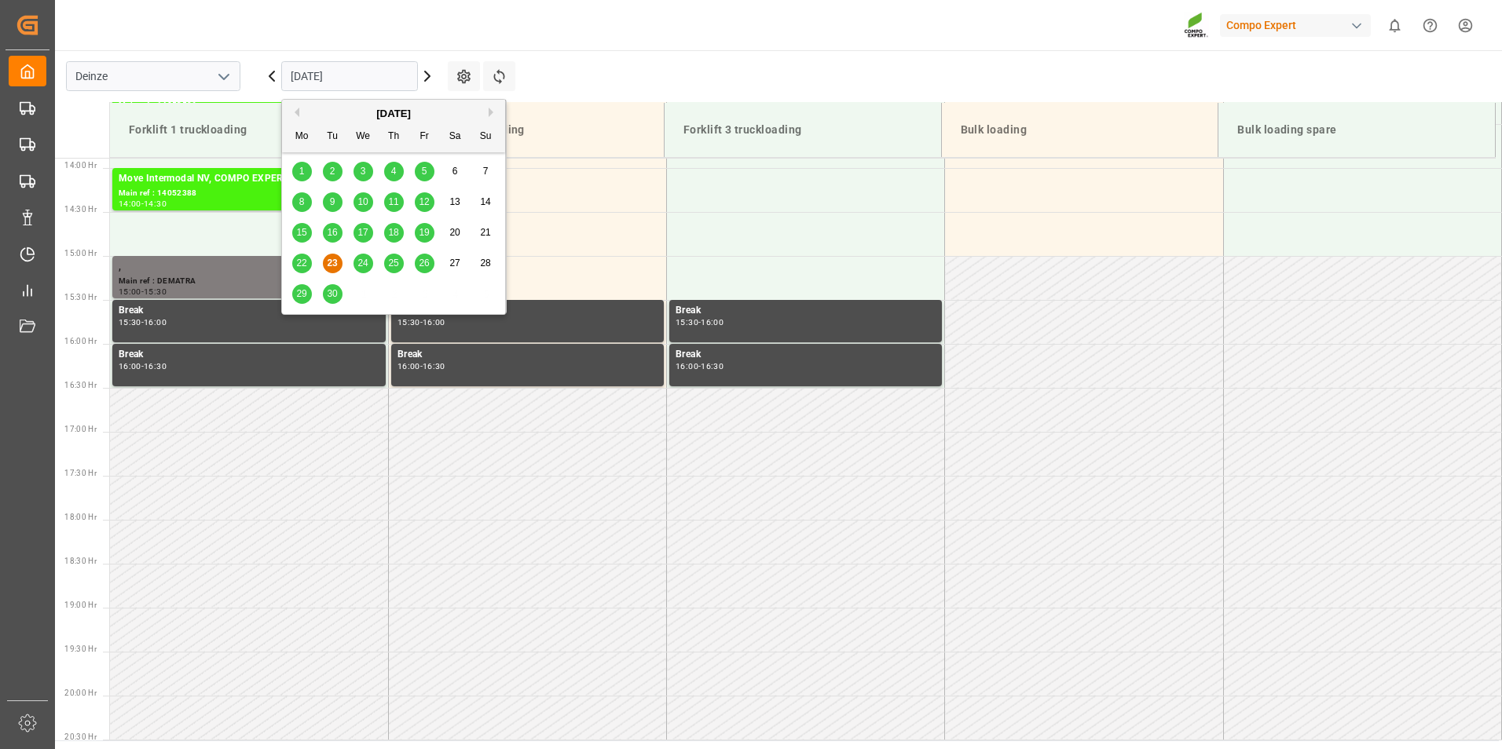
click at [361, 266] on span "24" at bounding box center [362, 263] width 10 height 11
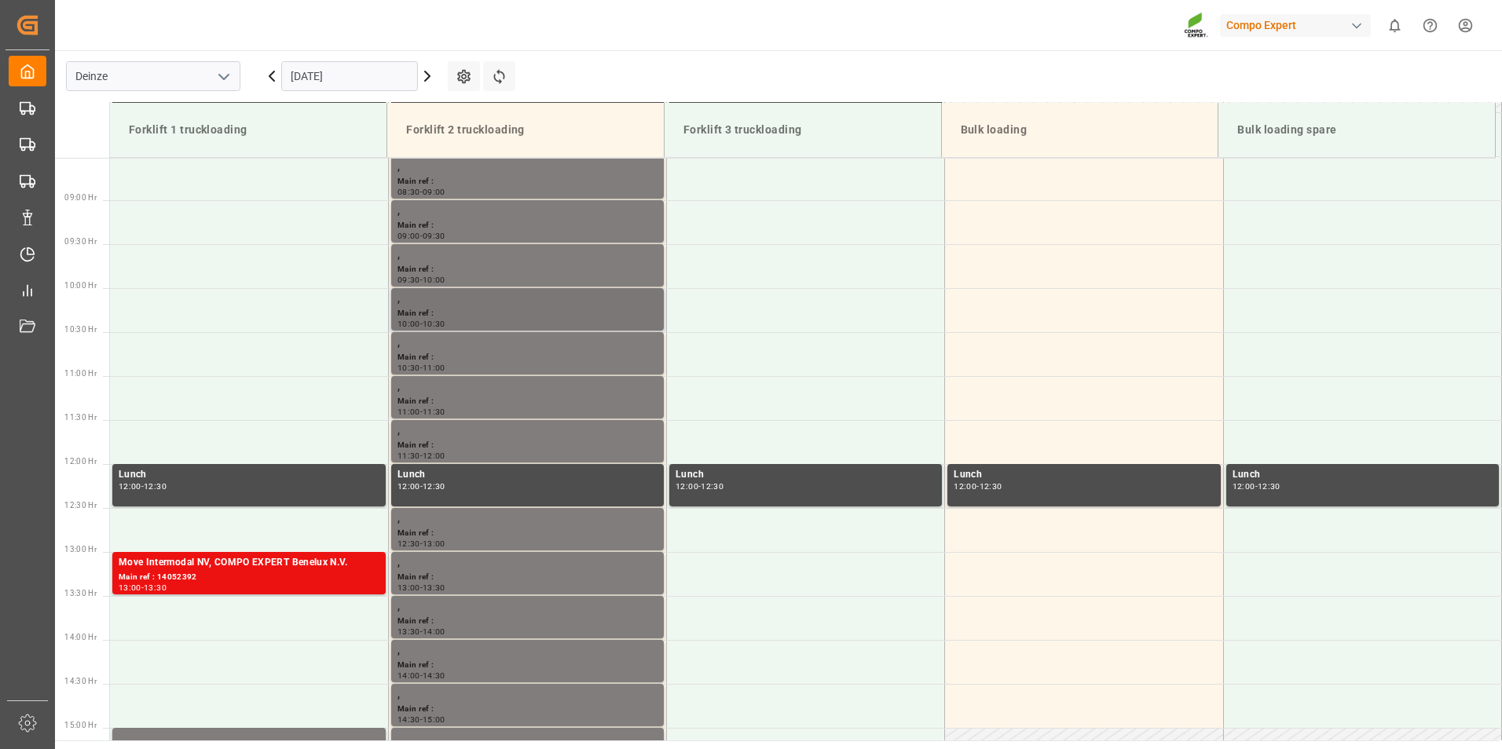
scroll to position [750, 0]
